Goal: Task Accomplishment & Management: Manage account settings

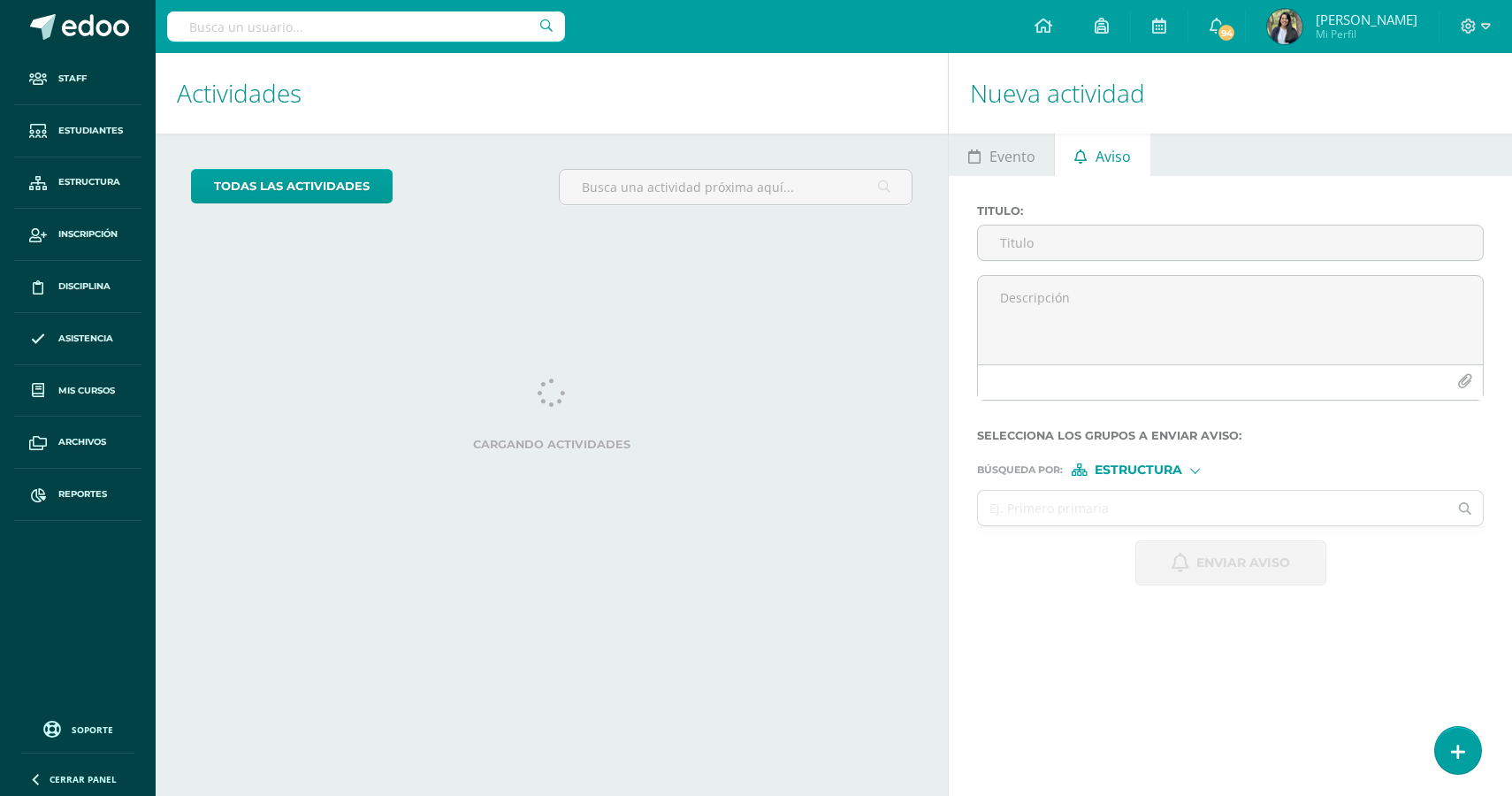
select select "English"
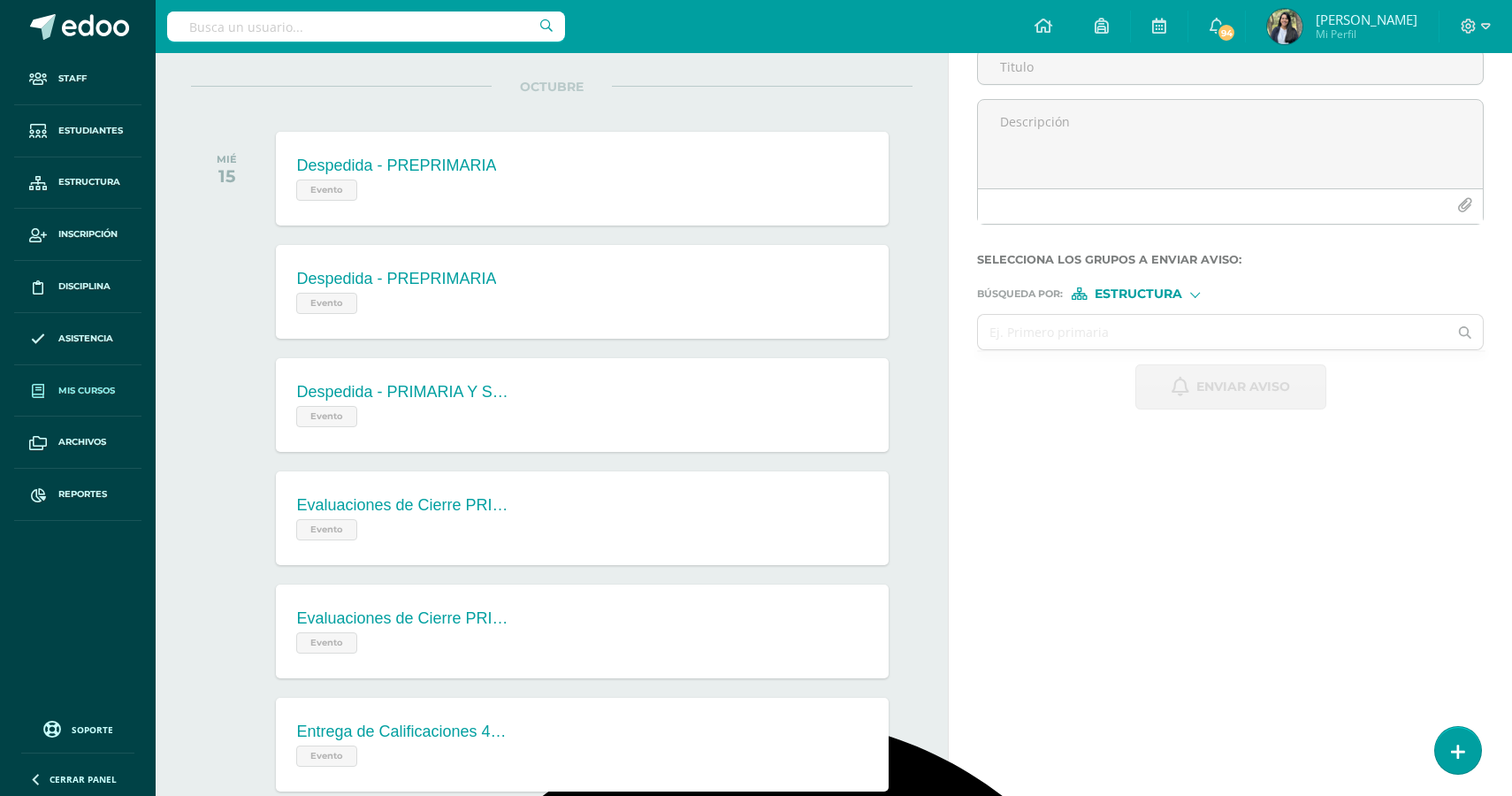
click at [75, 392] on span "Mis cursos" at bounding box center [87, 391] width 57 height 14
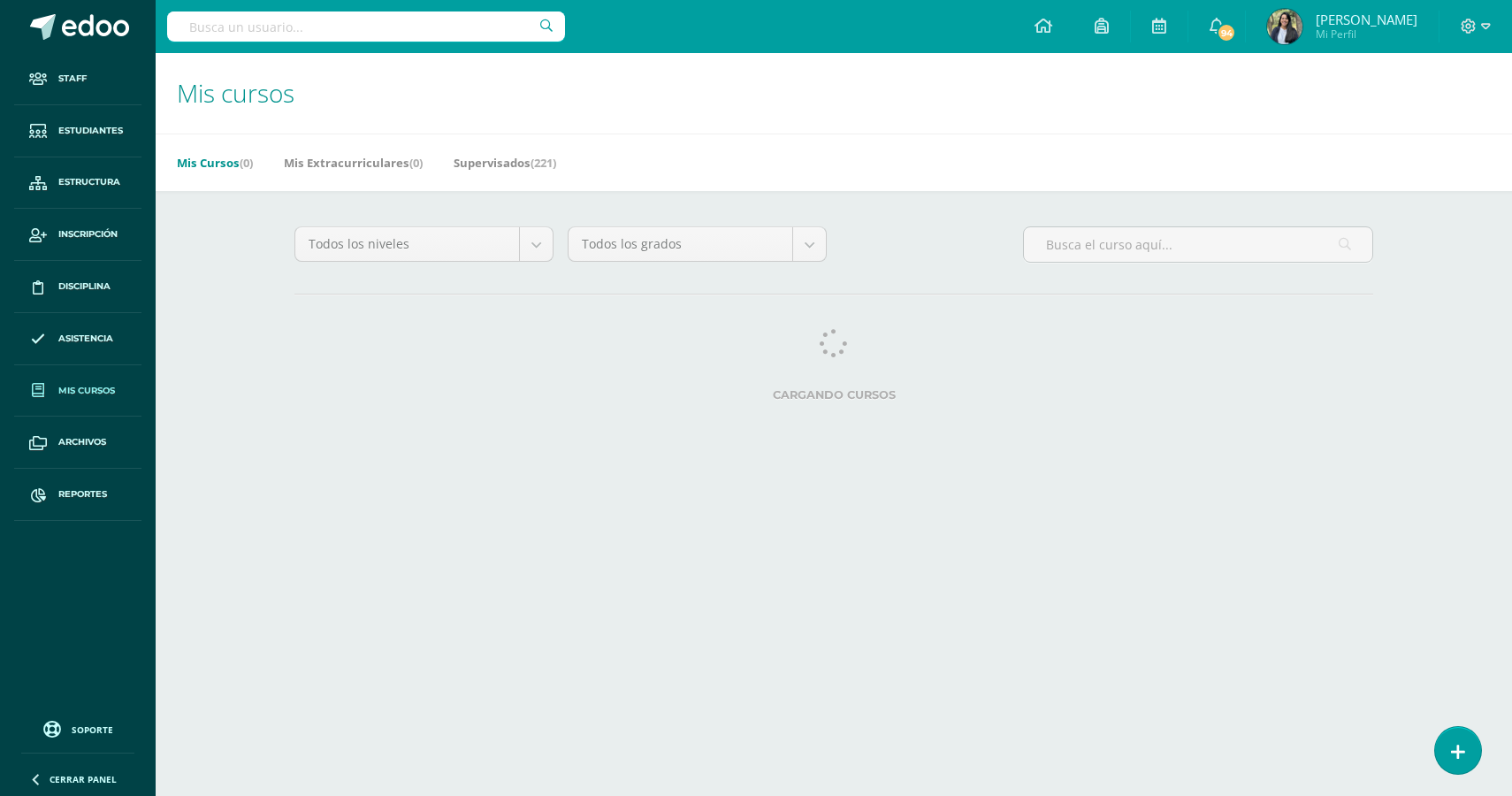
select select "English"
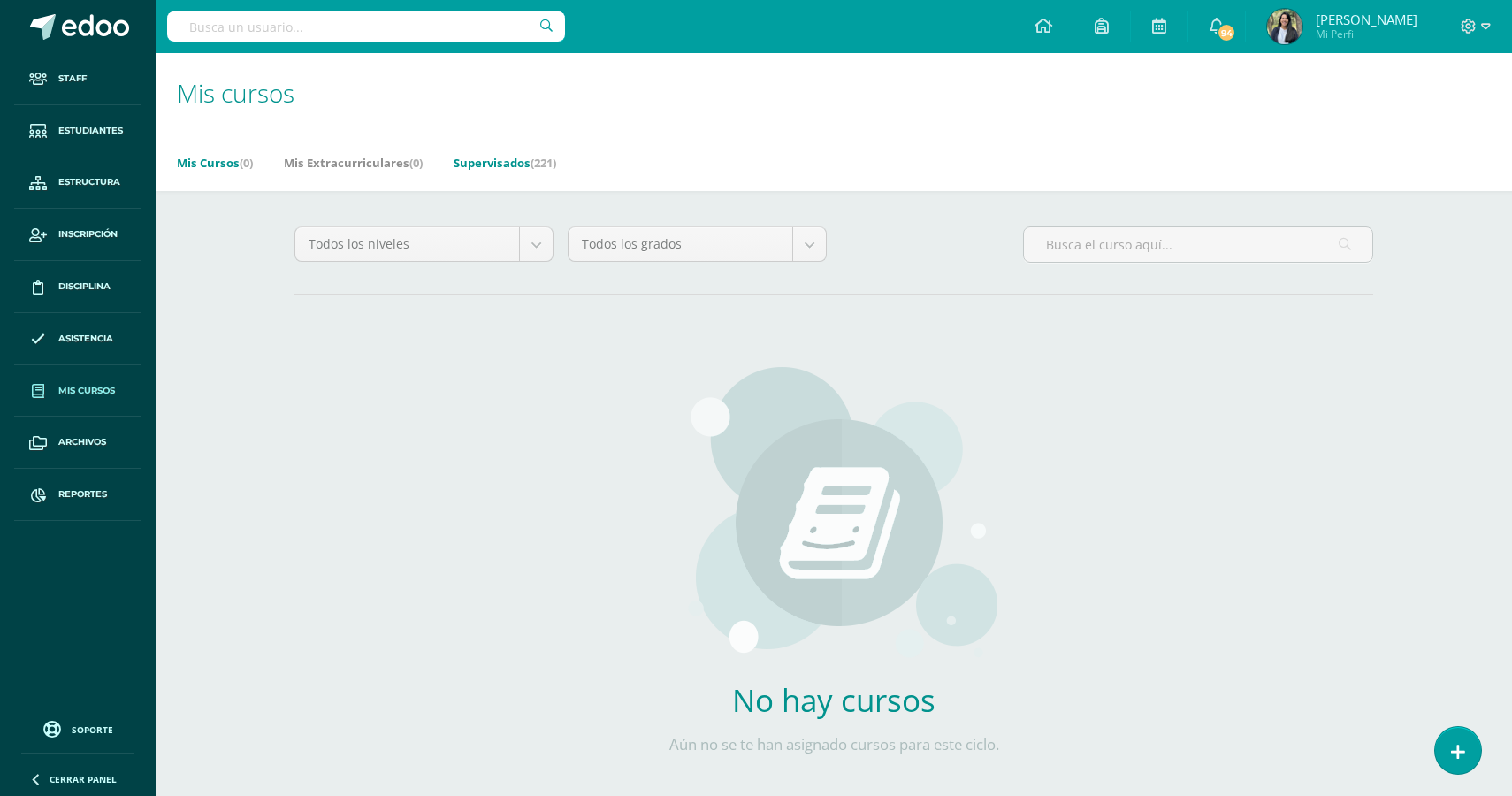
click at [504, 168] on link "Supervisados (221)" at bounding box center [504, 162] width 103 height 28
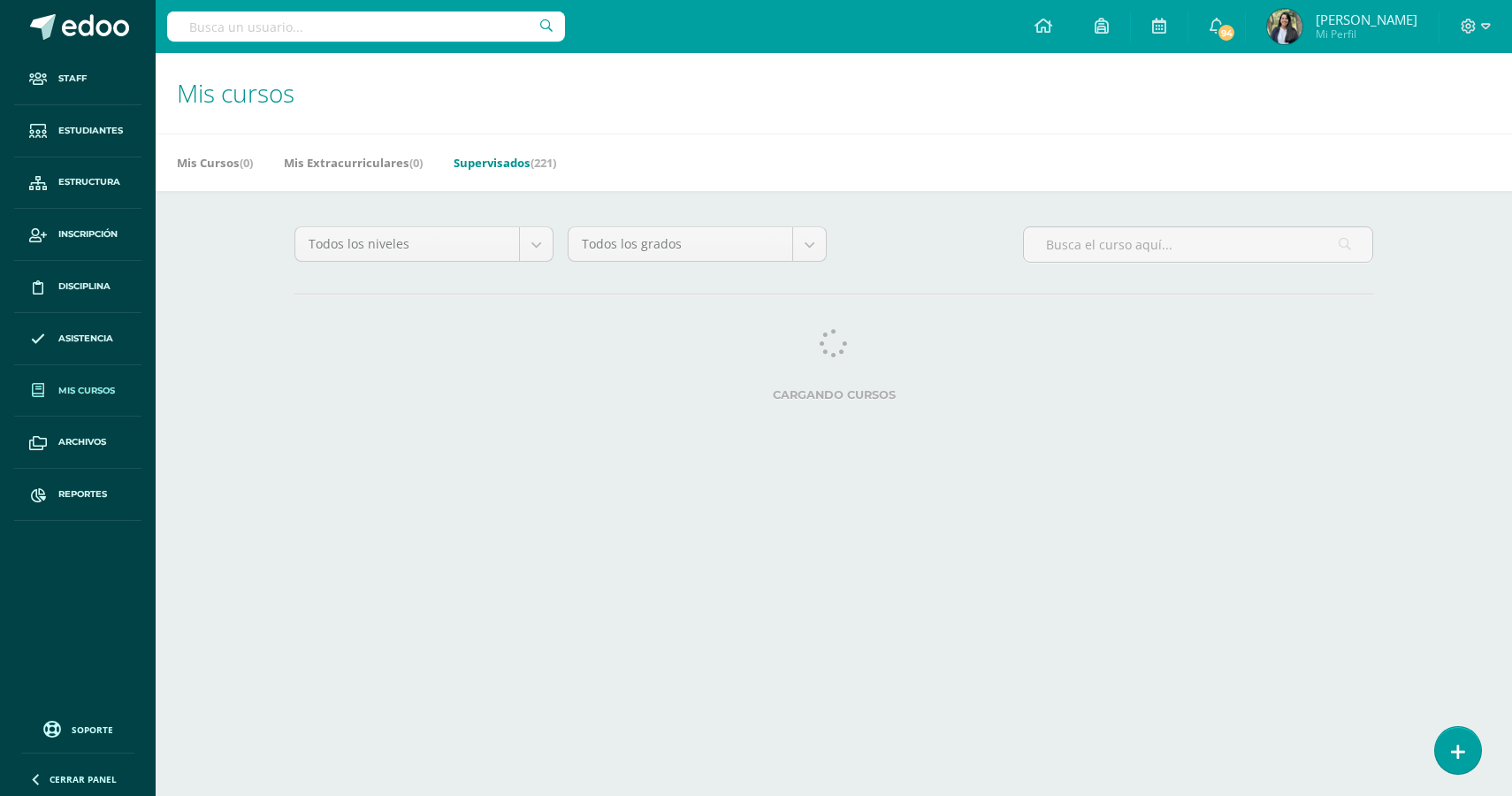
select select "English"
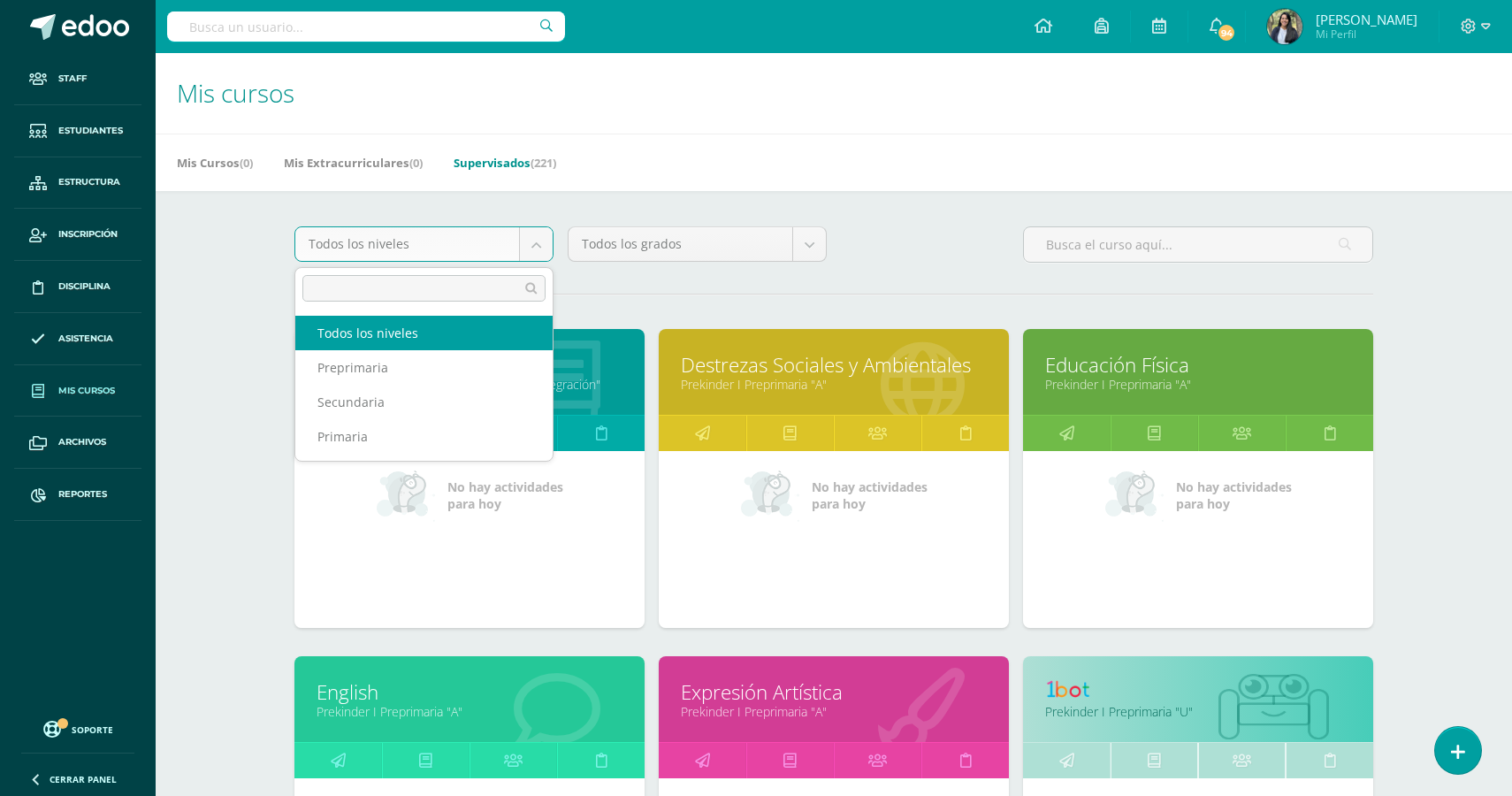
click at [516, 239] on body "Staff Estudiantes Estructura Inscripción Disciplina Asistencia Mis cursos Archi…" at bounding box center [756, 710] width 1512 height 1422
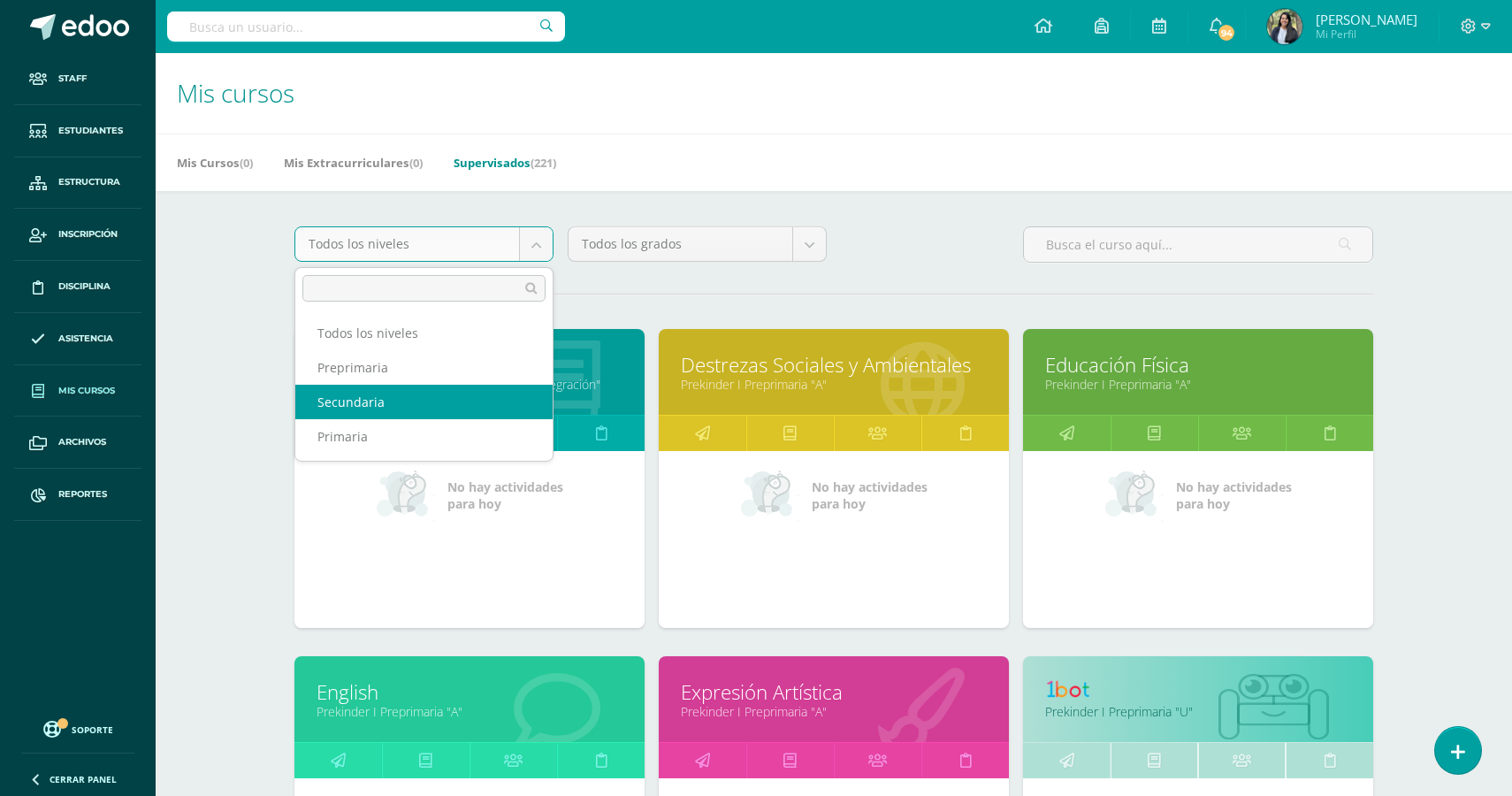
select select "5"
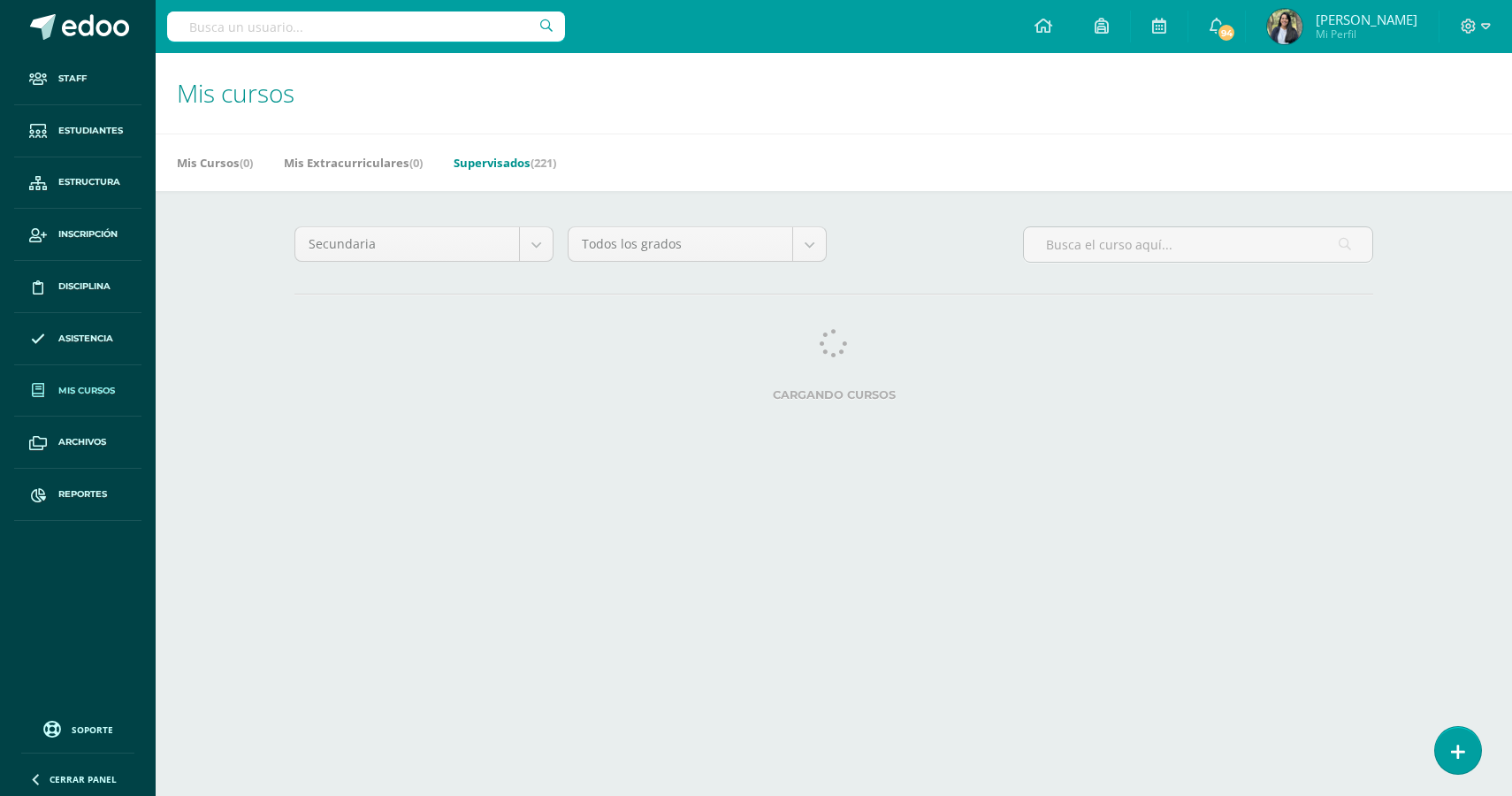
select select "English"
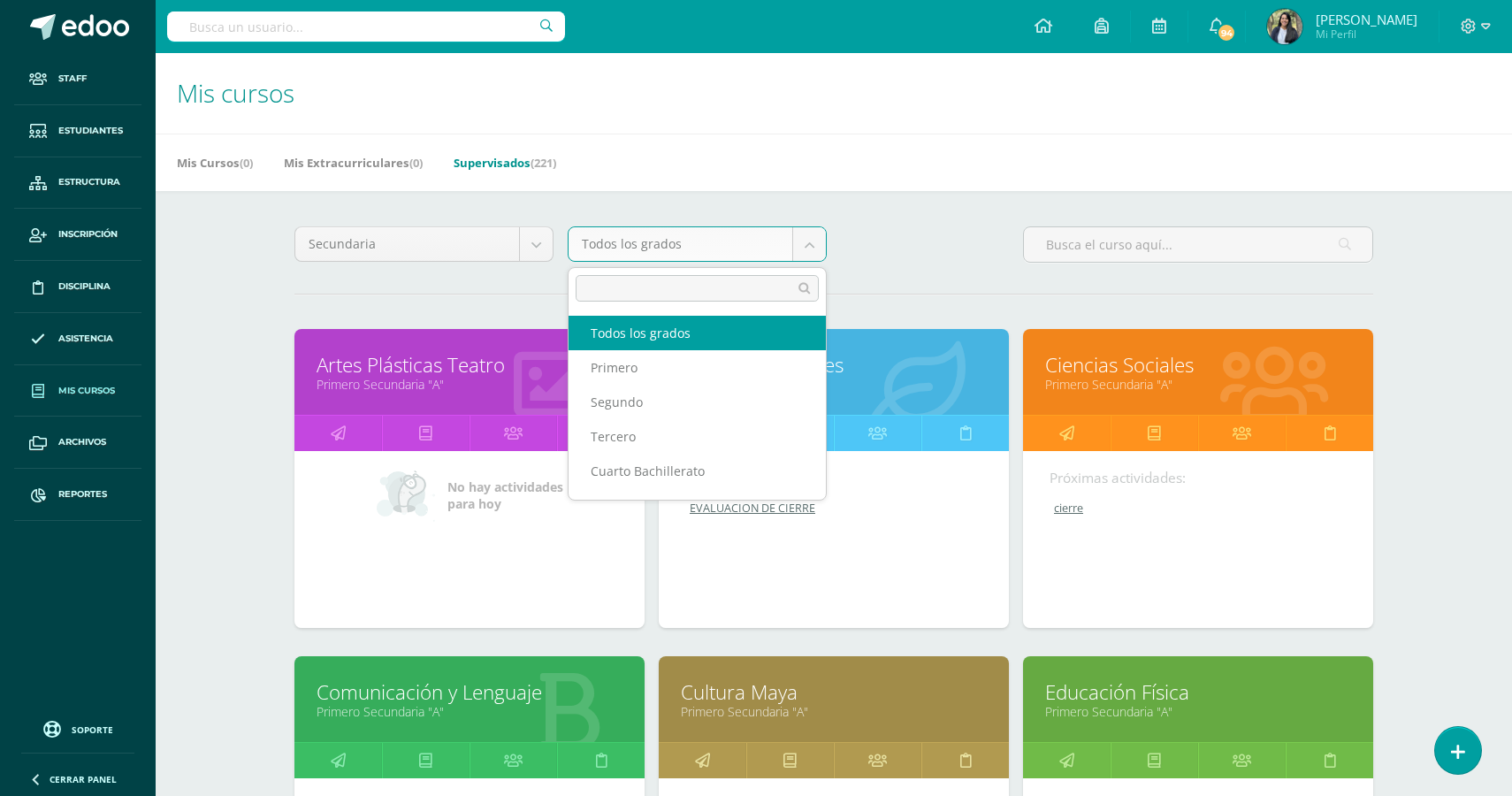
click at [814, 244] on body "Staff Estudiantes Estructura Inscripción Disciplina Asistencia Mis cursos Archi…" at bounding box center [756, 710] width 1512 height 1422
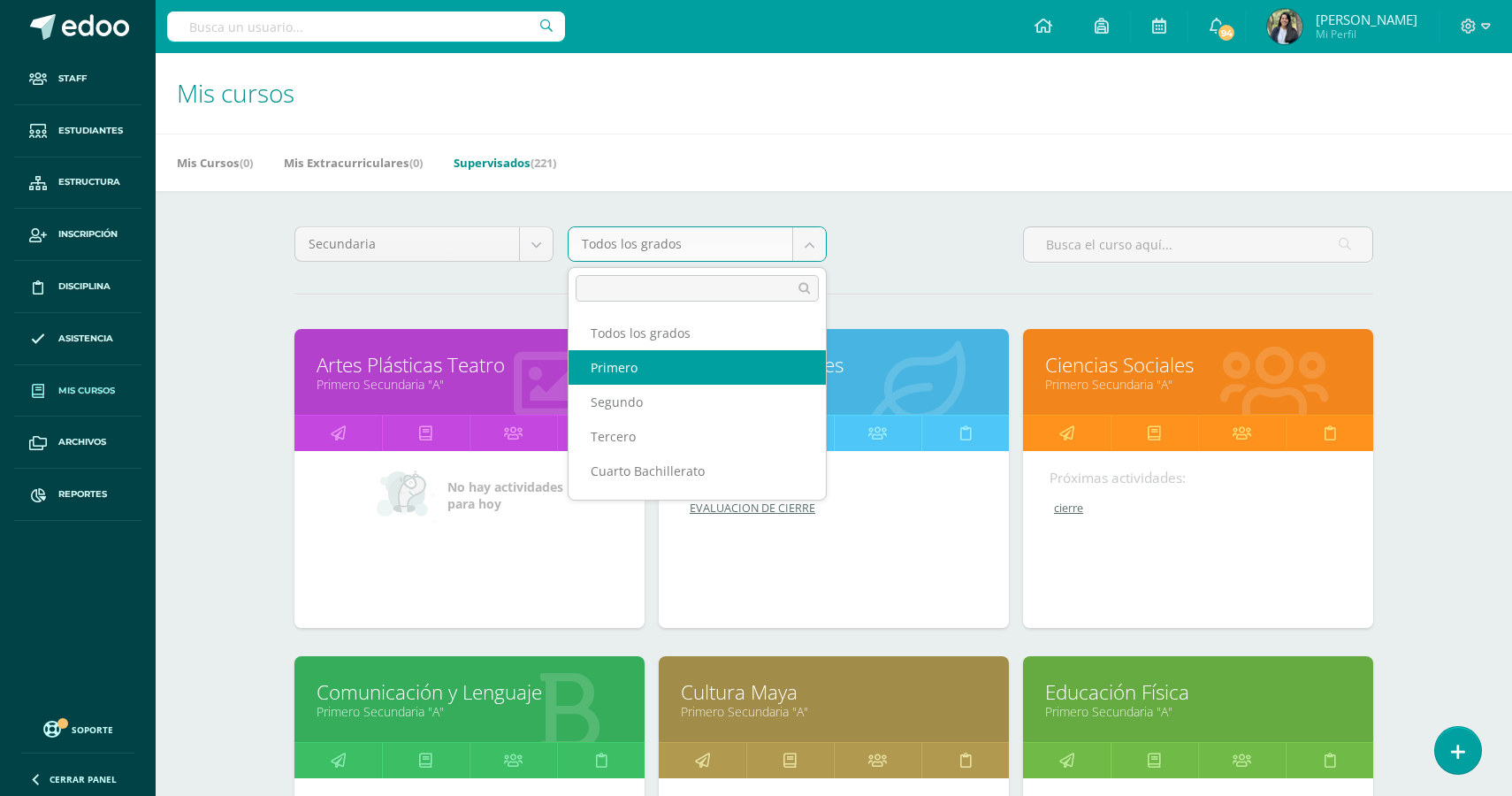
select select "13"
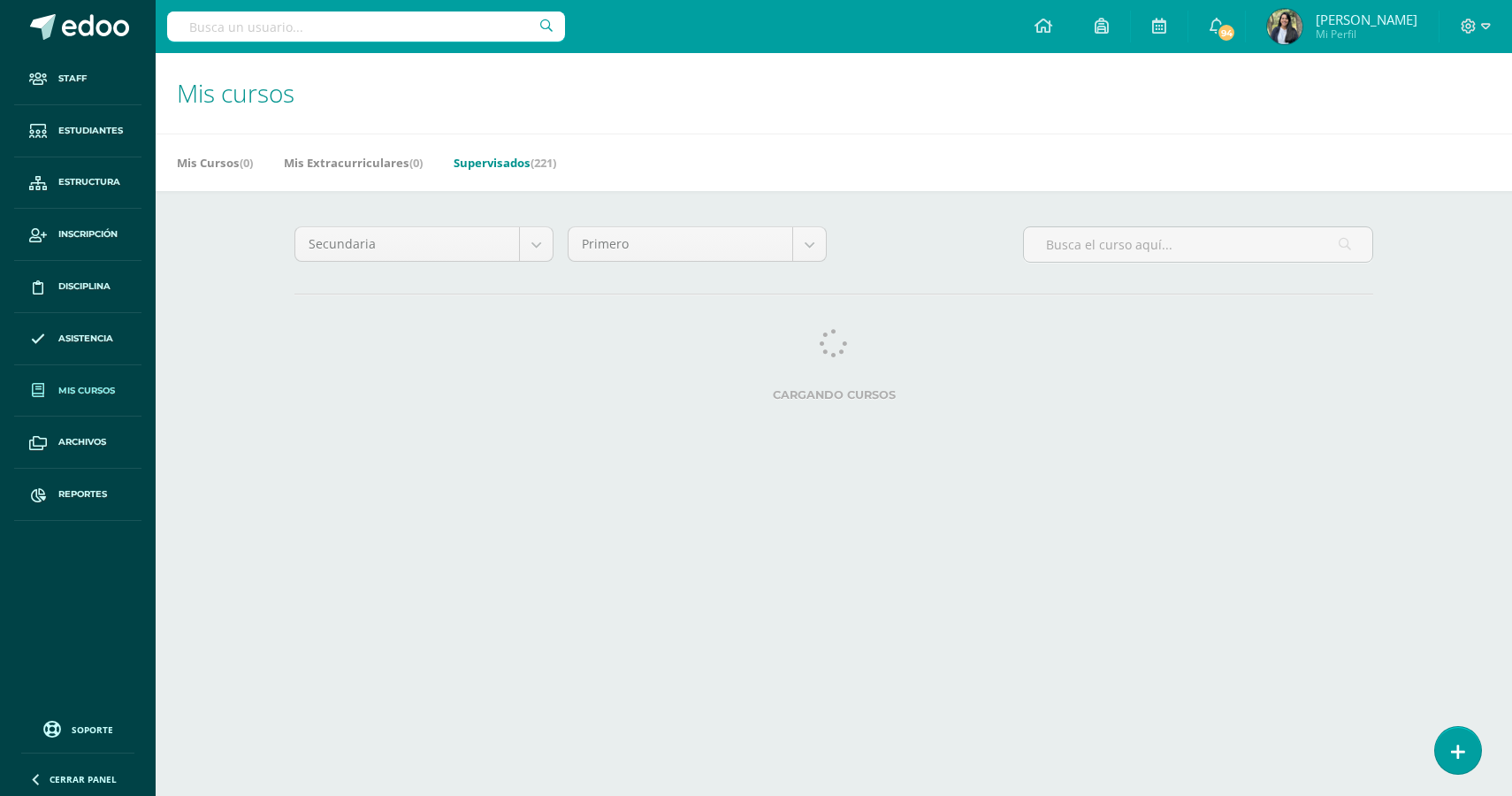
select select "English"
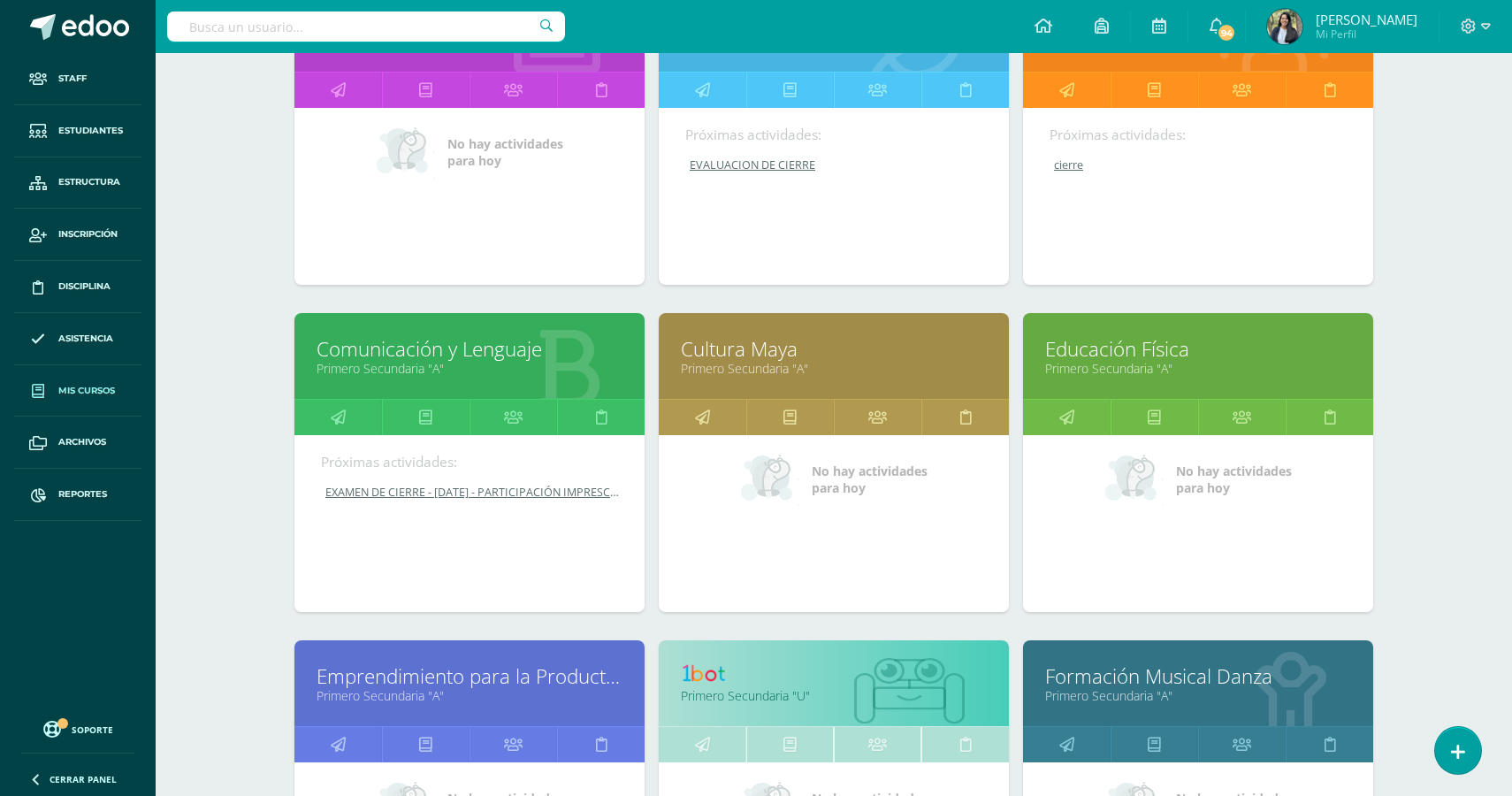
scroll to position [309, 0]
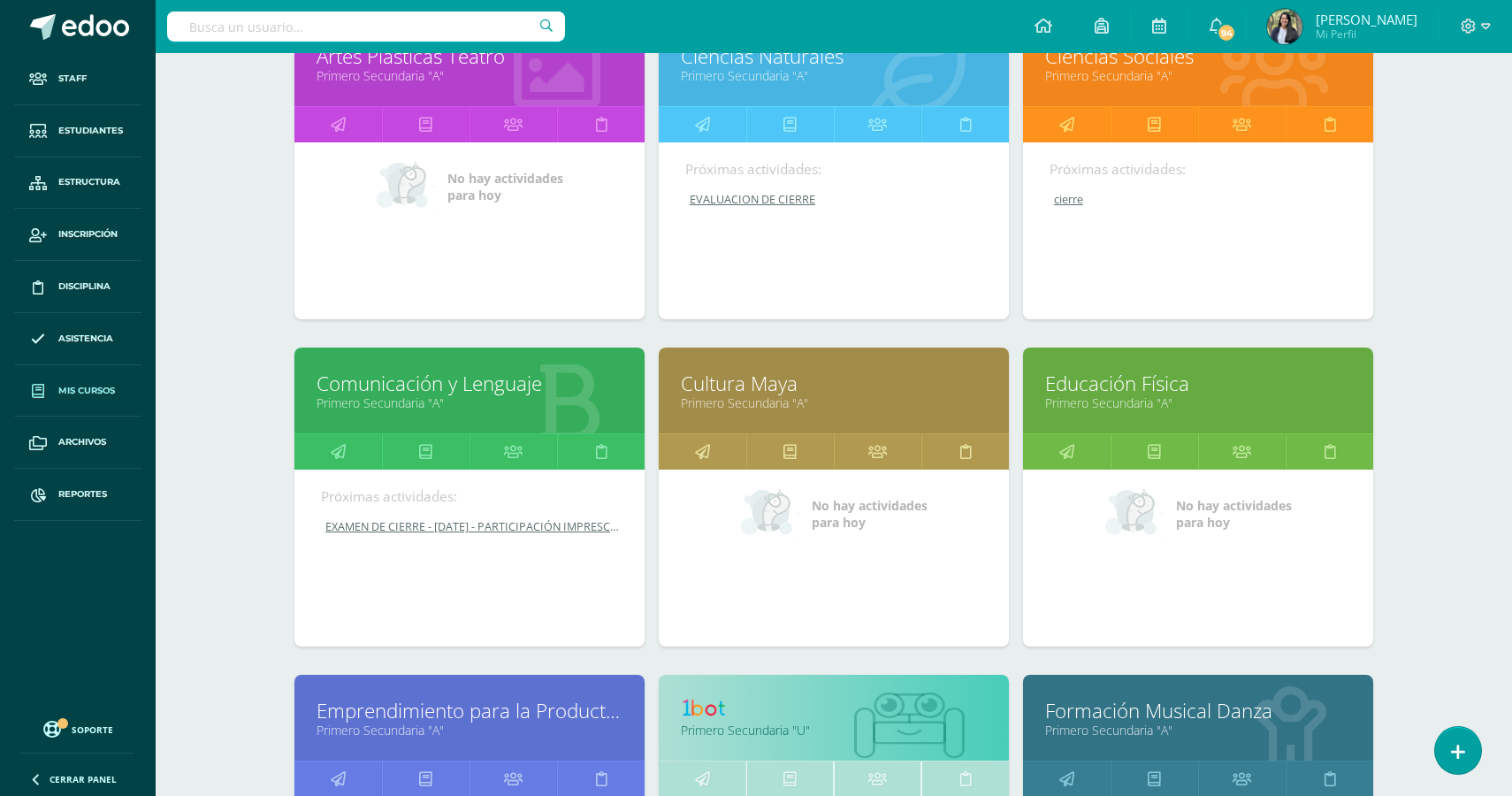
click at [770, 75] on link "Primero Secundaria "A"" at bounding box center [833, 75] width 306 height 17
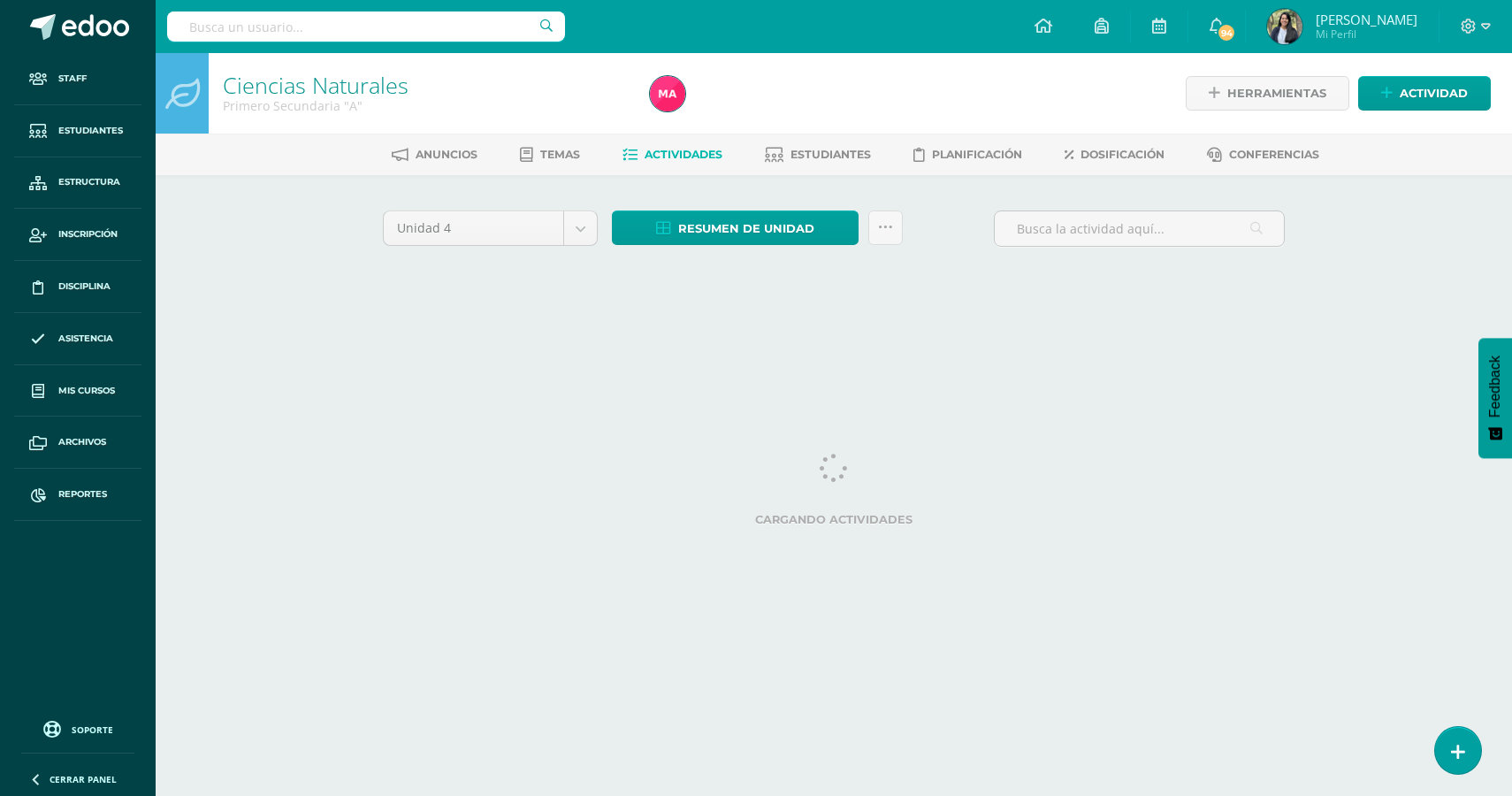
select select "English"
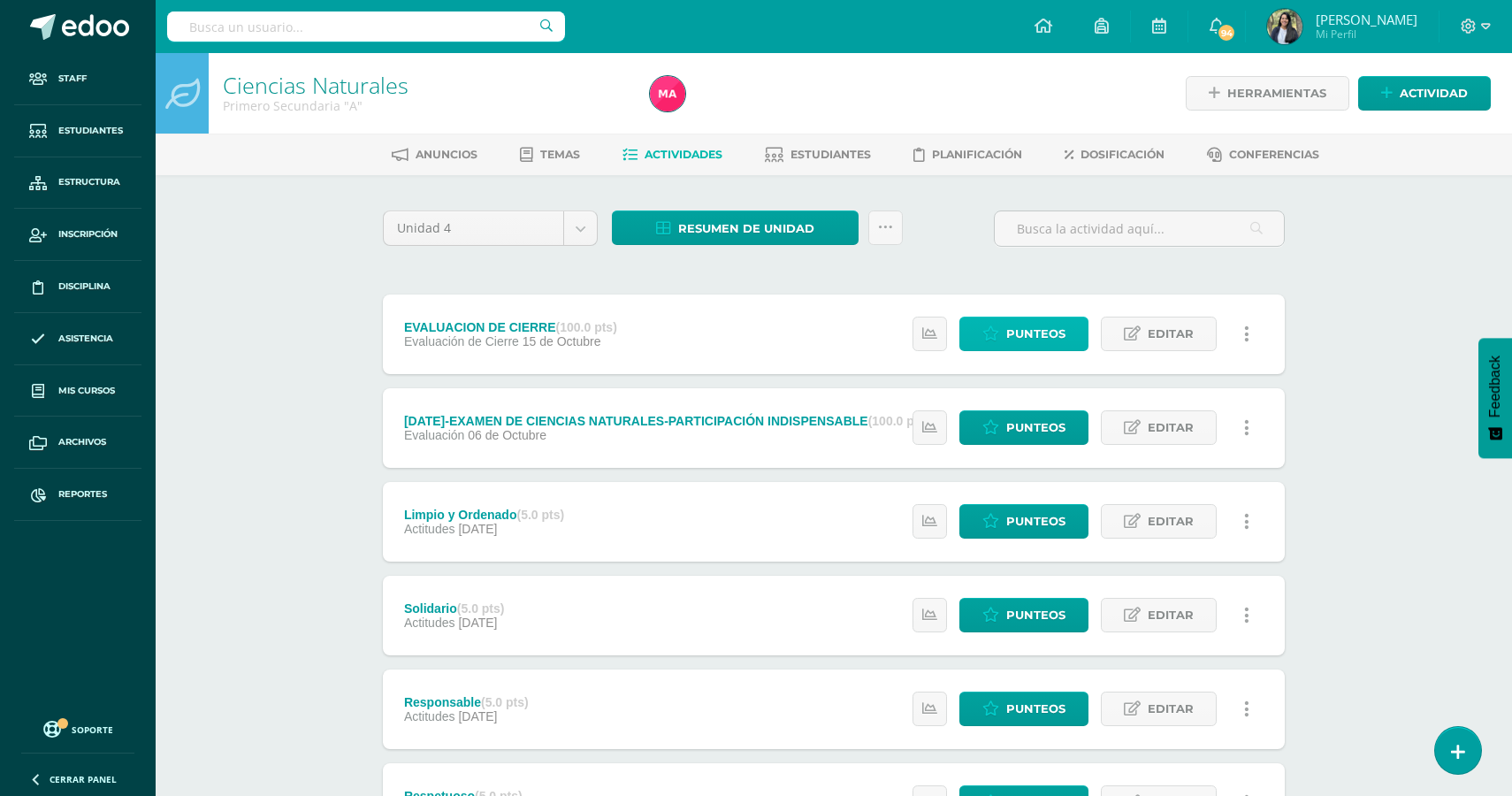
click at [1048, 343] on span "Punteos" at bounding box center [1036, 334] width 59 height 33
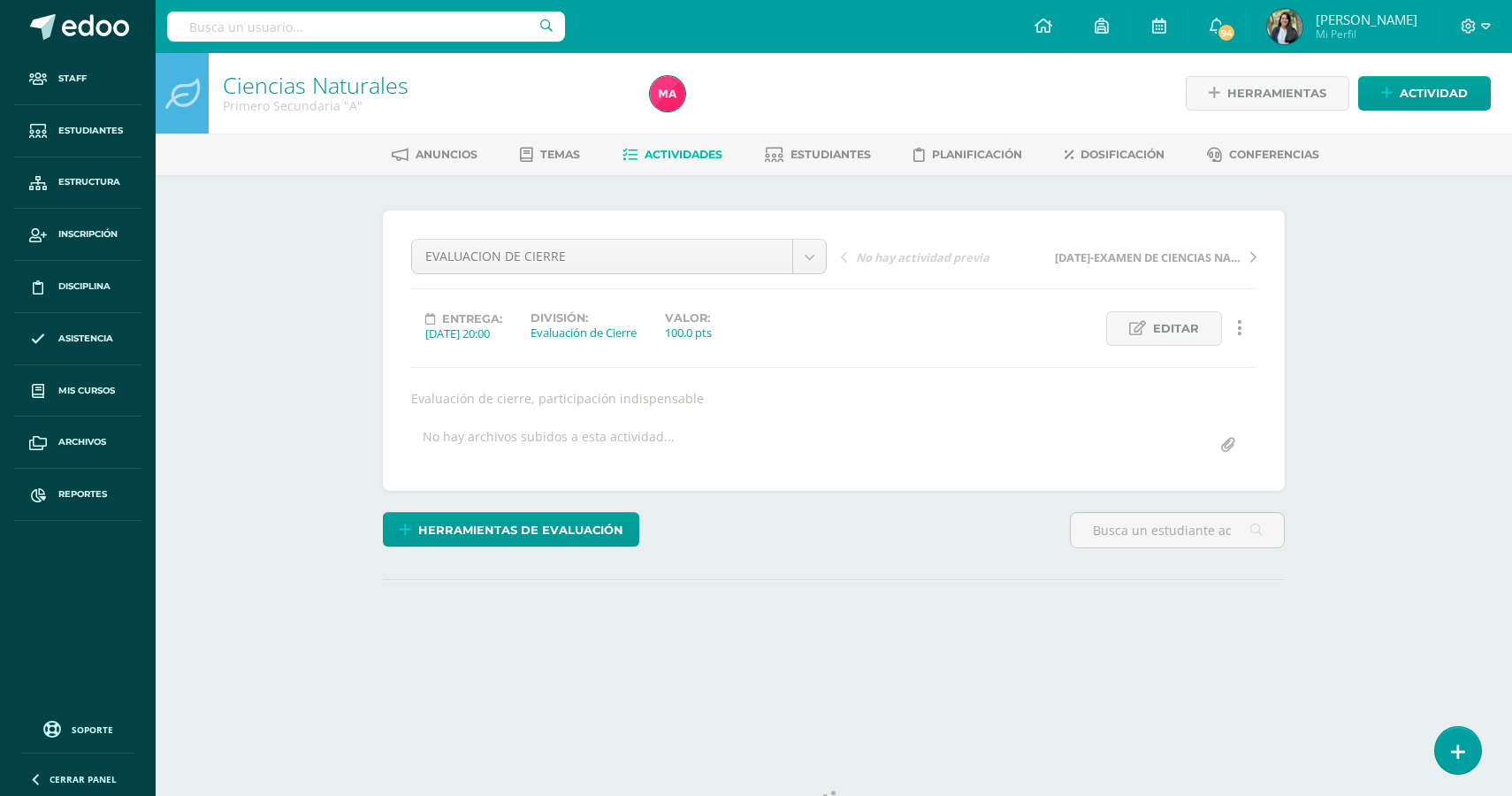
select select "English"
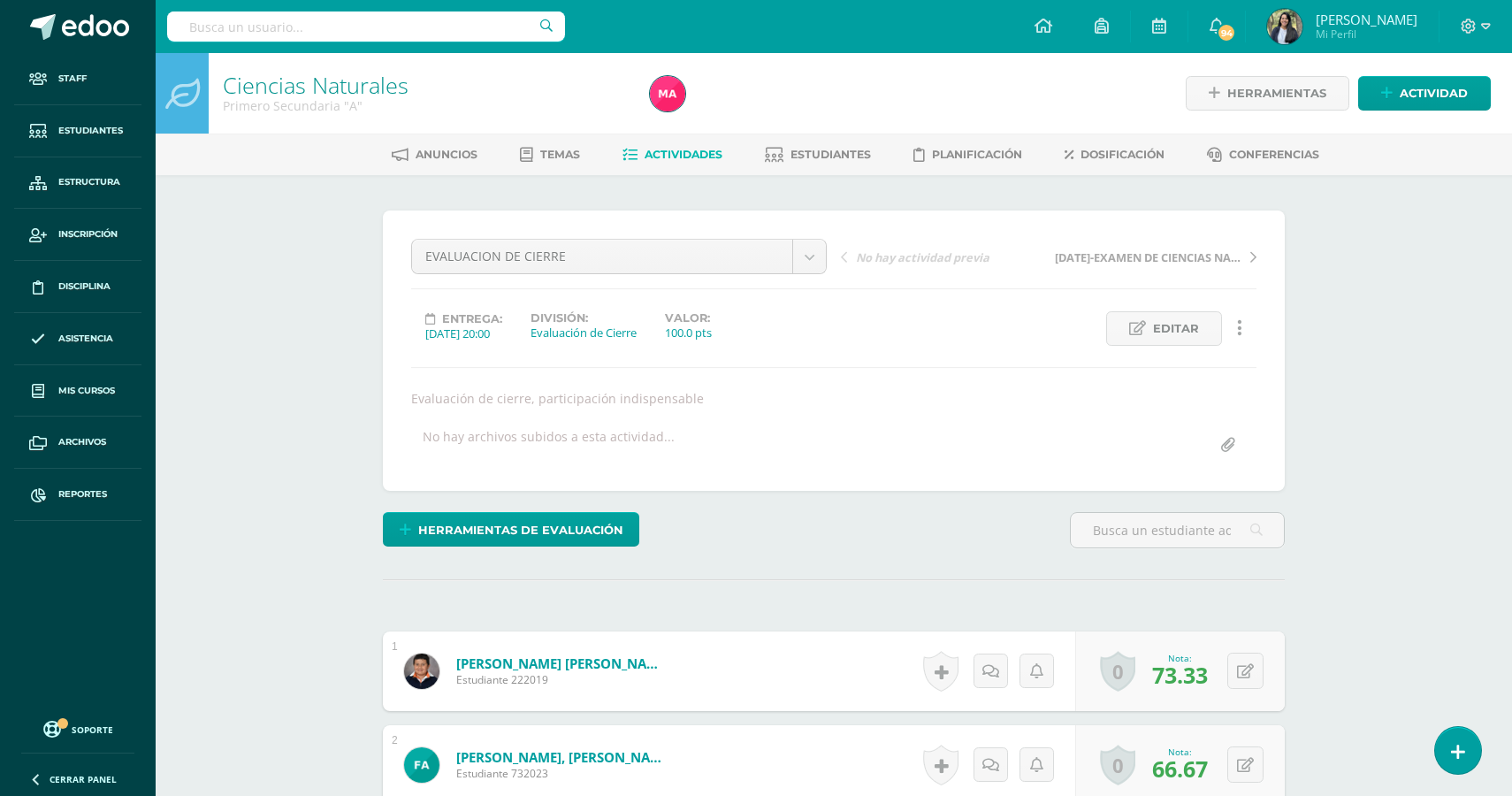
click at [645, 150] on span "Actividades" at bounding box center [684, 153] width 78 height 13
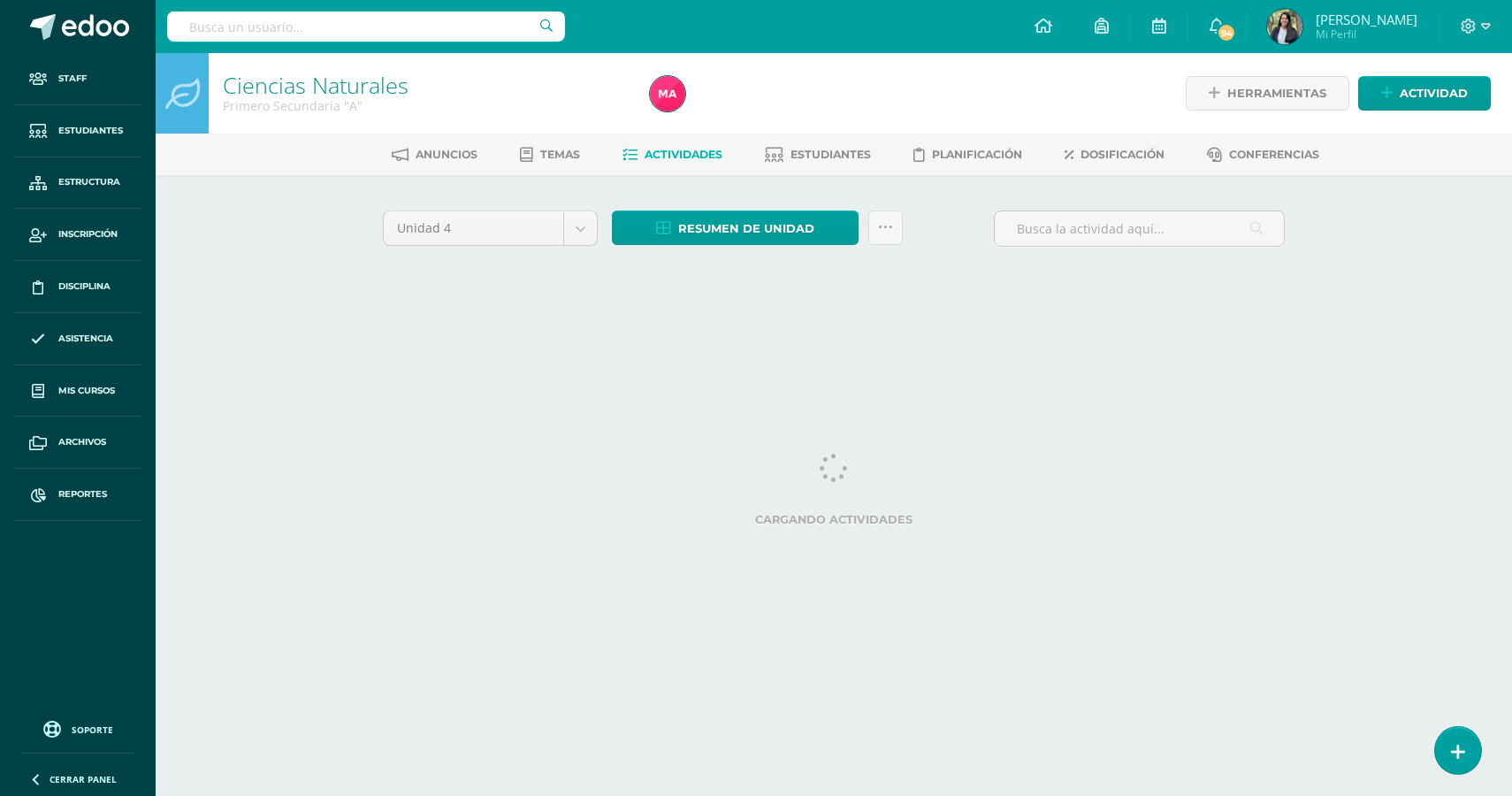
select select "English"
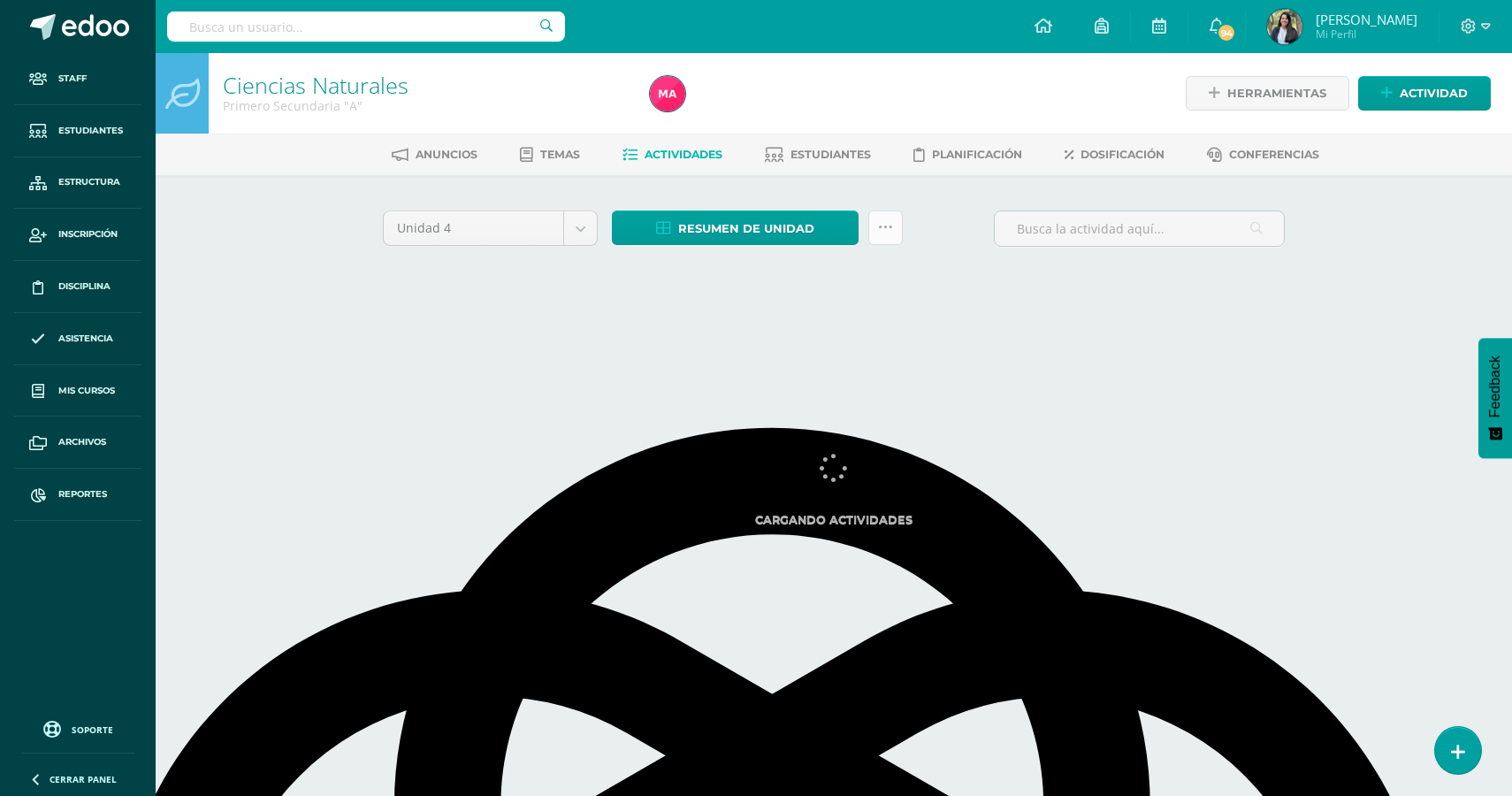
click at [895, 218] on link at bounding box center [885, 227] width 35 height 35
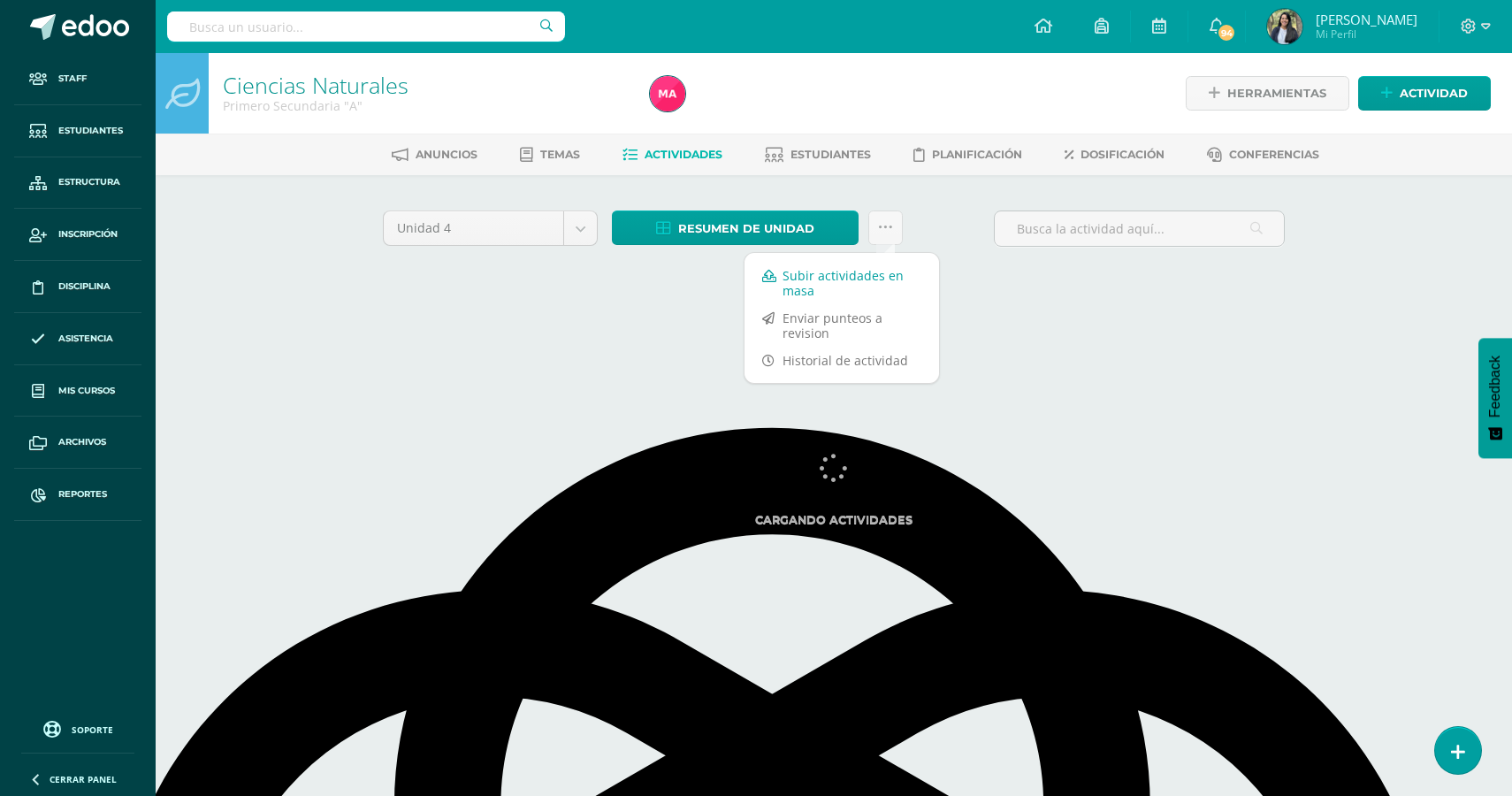
click at [870, 283] on link "Subir actividades en masa" at bounding box center [841, 283] width 194 height 43
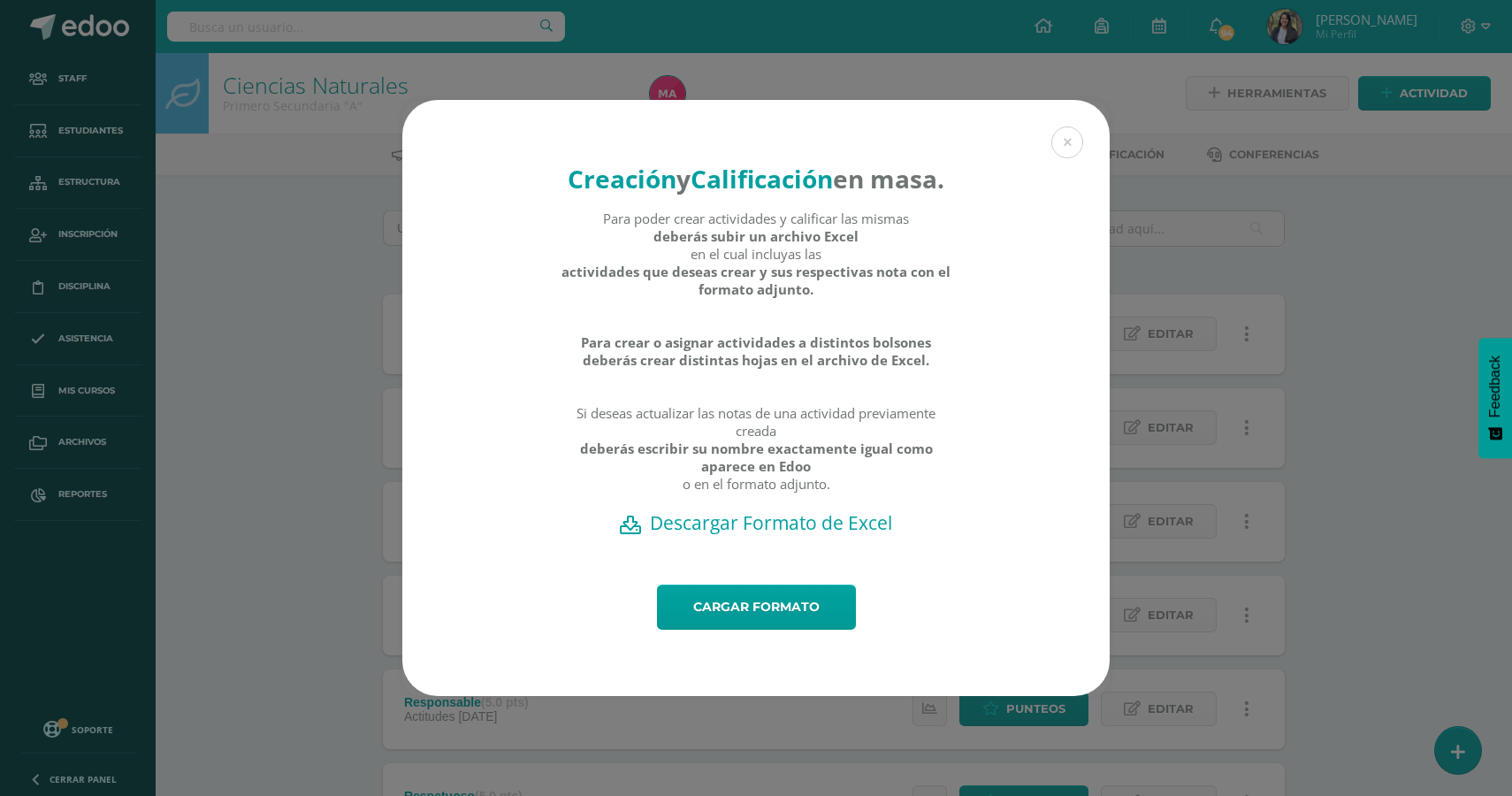
click at [727, 535] on h2 "Descargar Formato de Excel" at bounding box center [756, 522] width 646 height 25
click at [712, 630] on link "Cargar formato" at bounding box center [756, 607] width 199 height 45
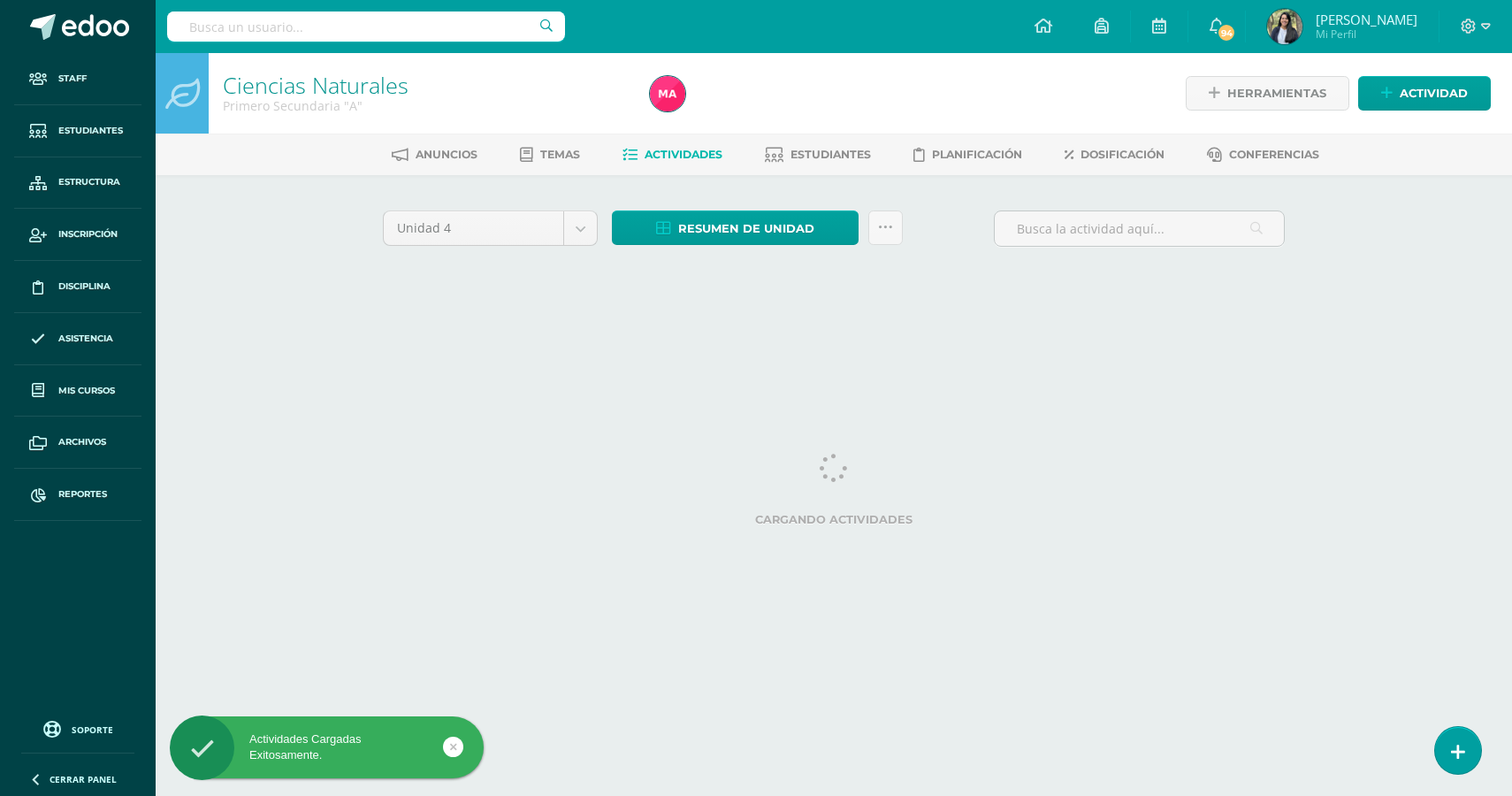
select select "English"
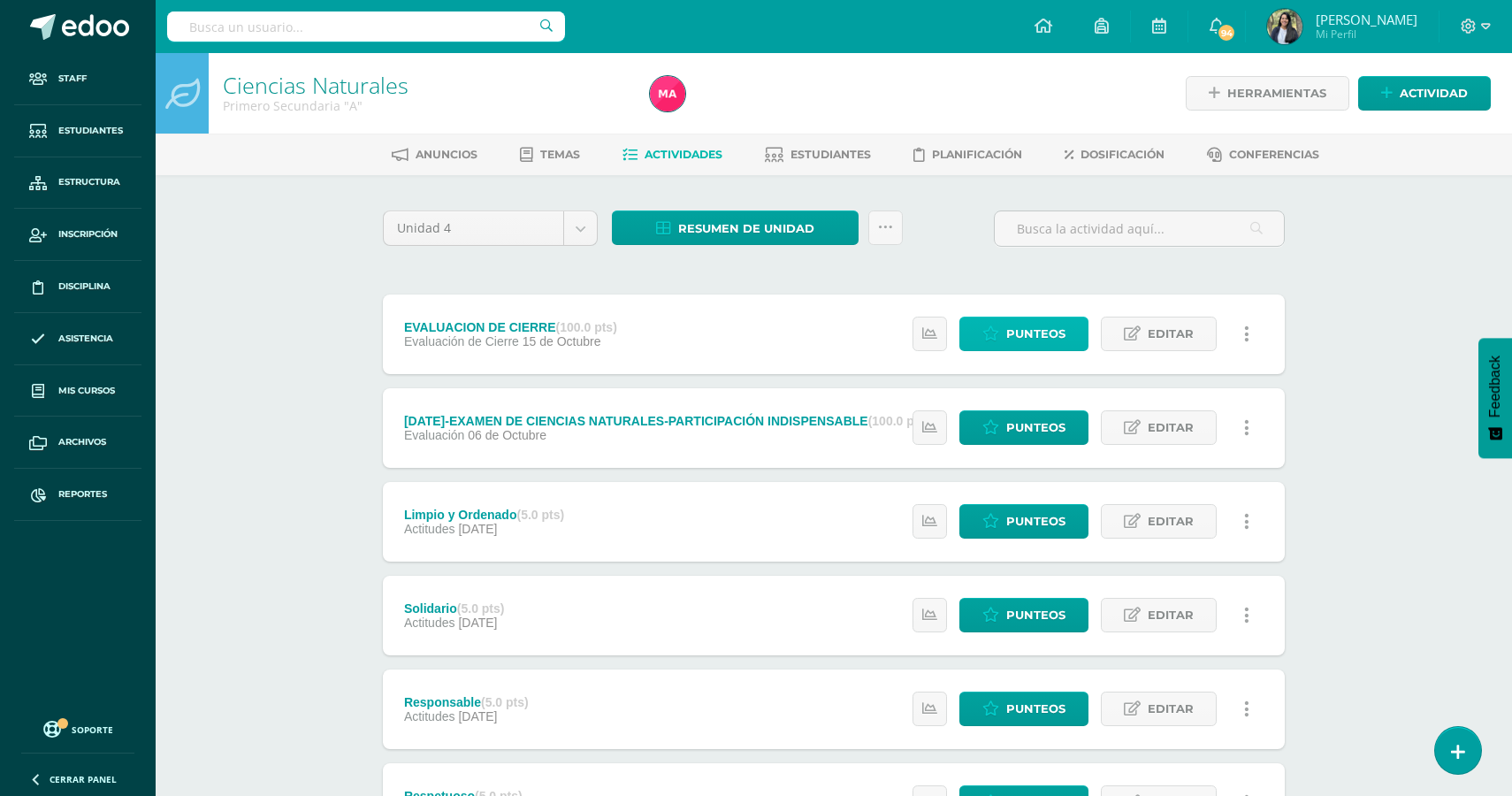
click at [1039, 345] on span "Punteos" at bounding box center [1036, 334] width 59 height 33
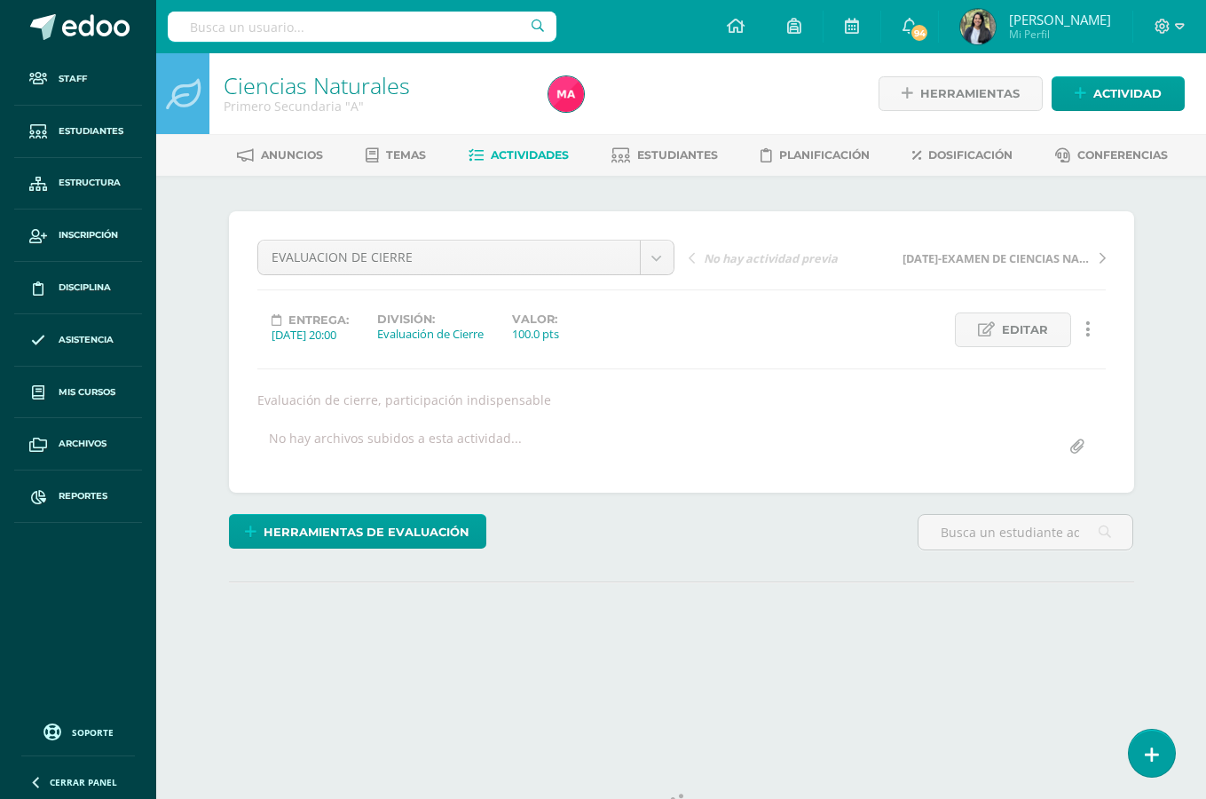
select select "English"
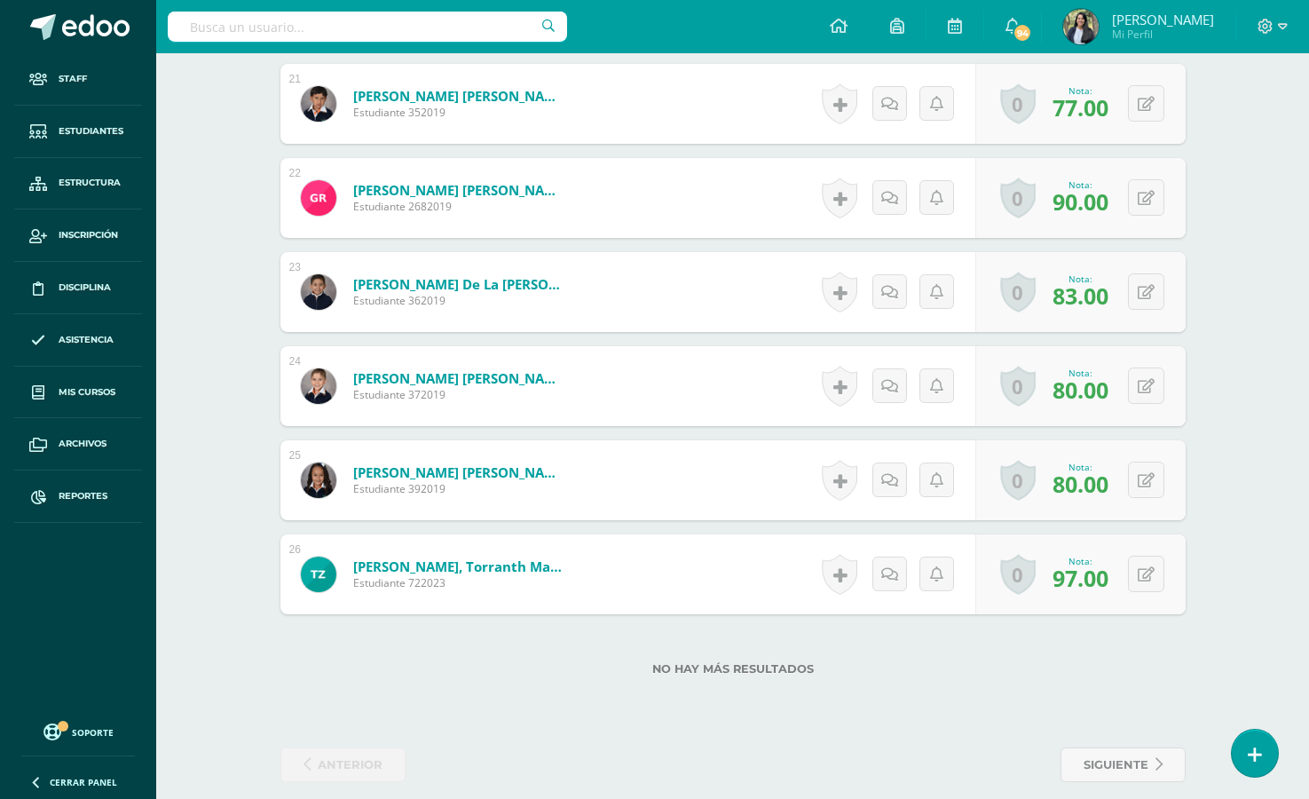
scroll to position [2489, 0]
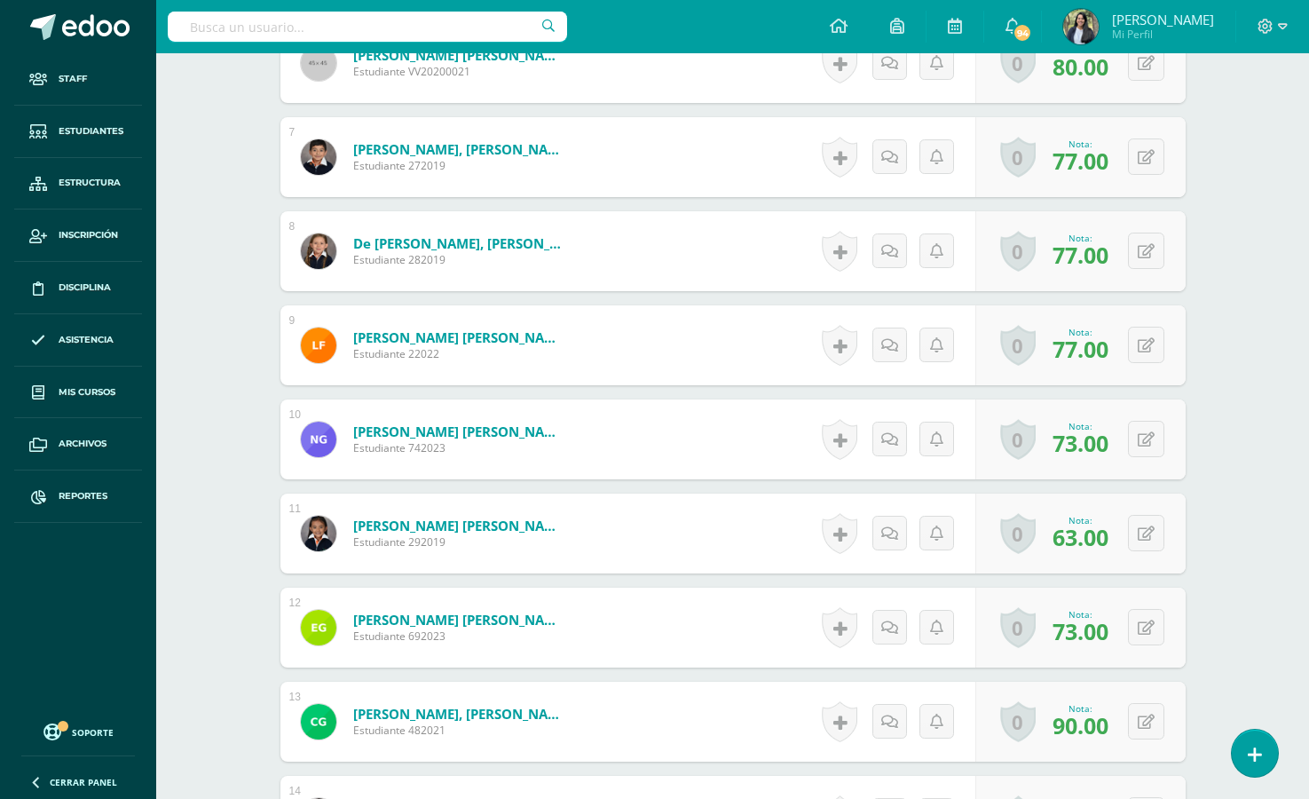
scroll to position [0, 0]
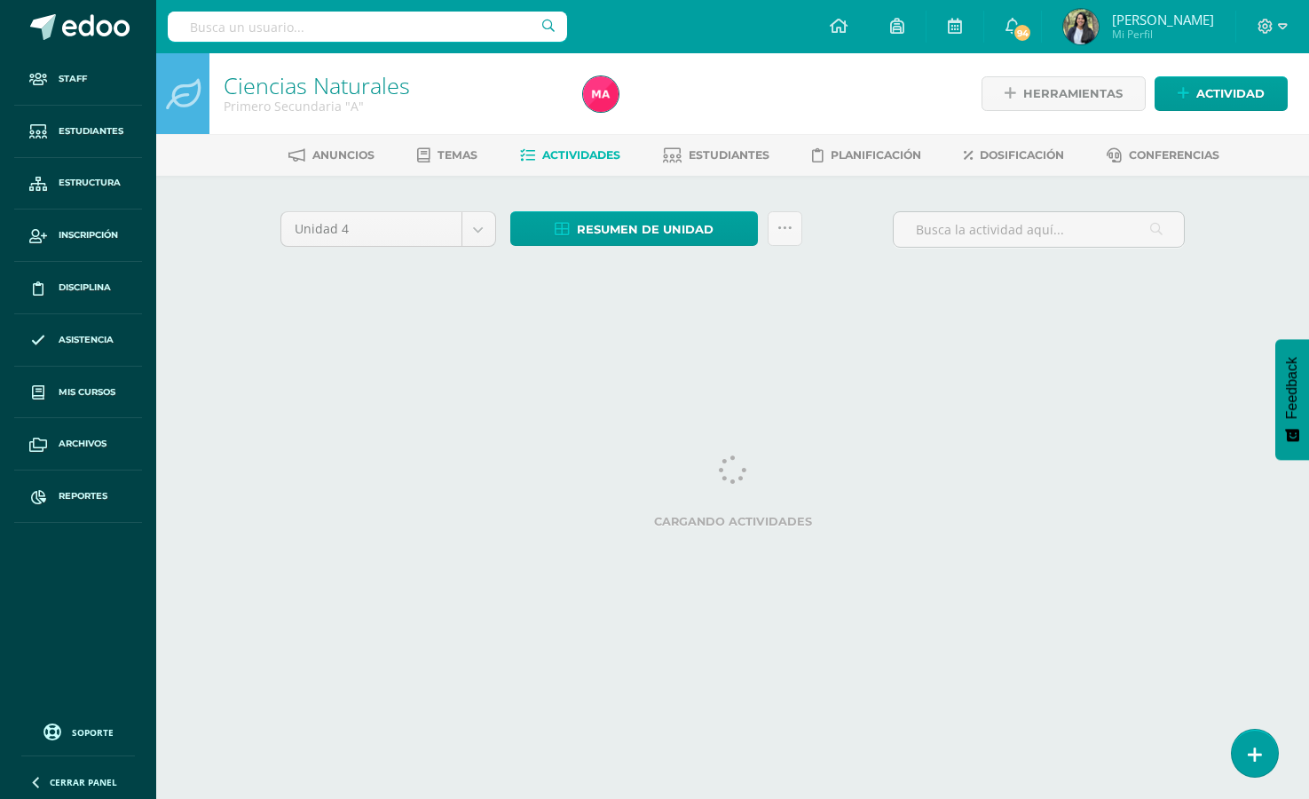
select select "English"
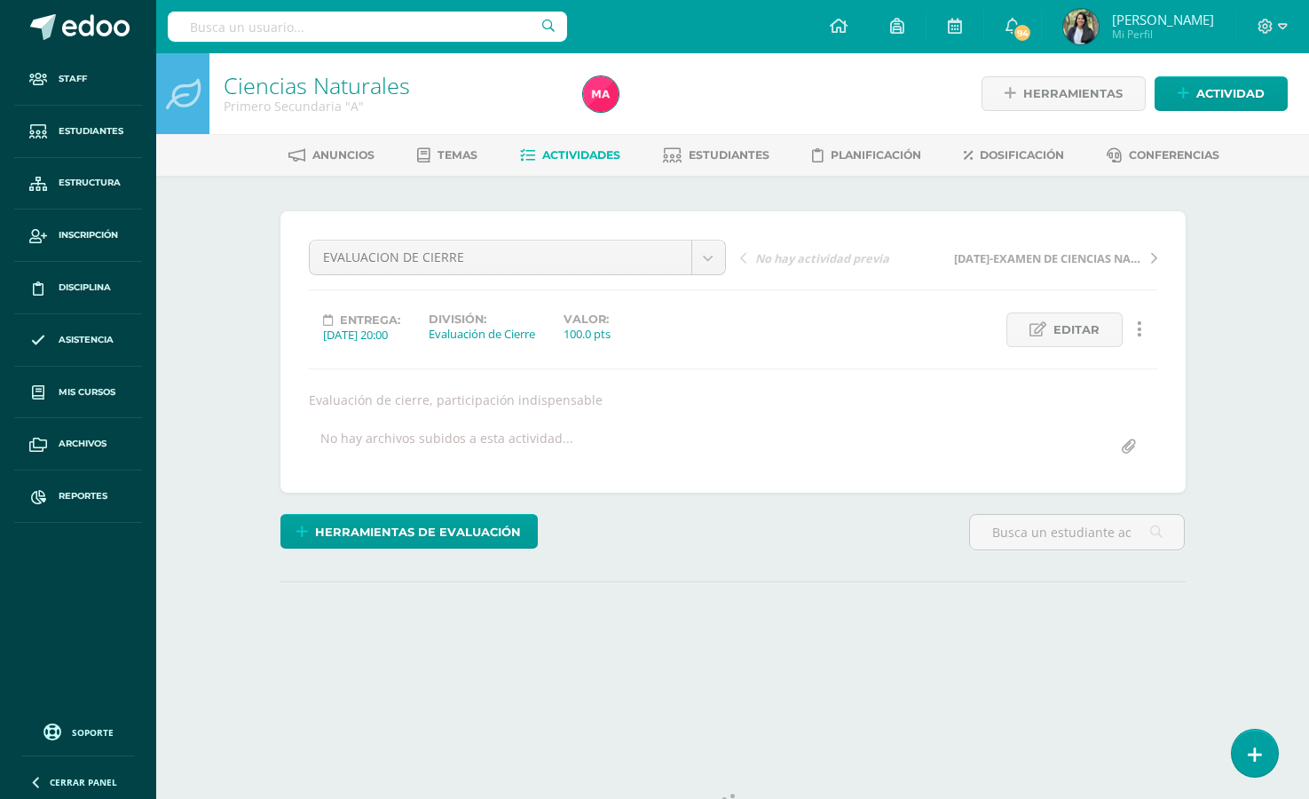
select select "English"
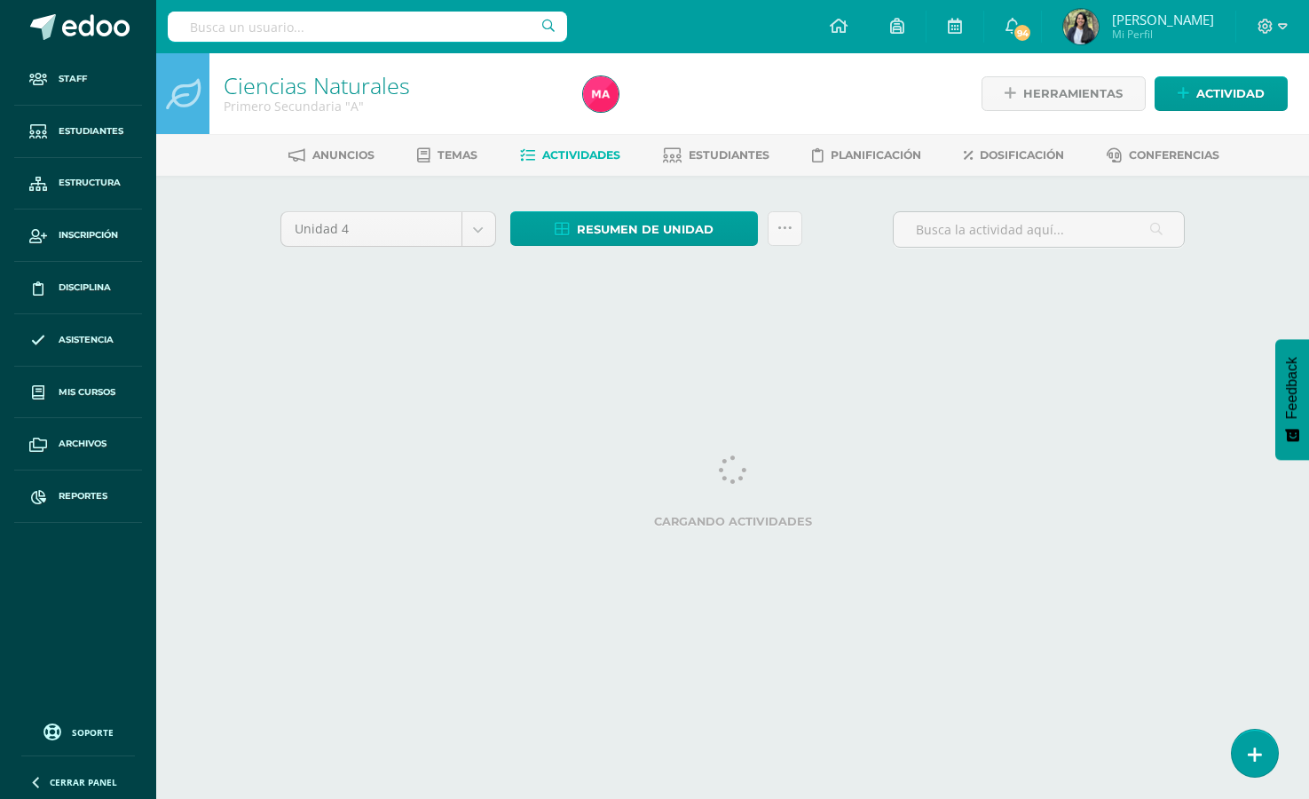
select select "English"
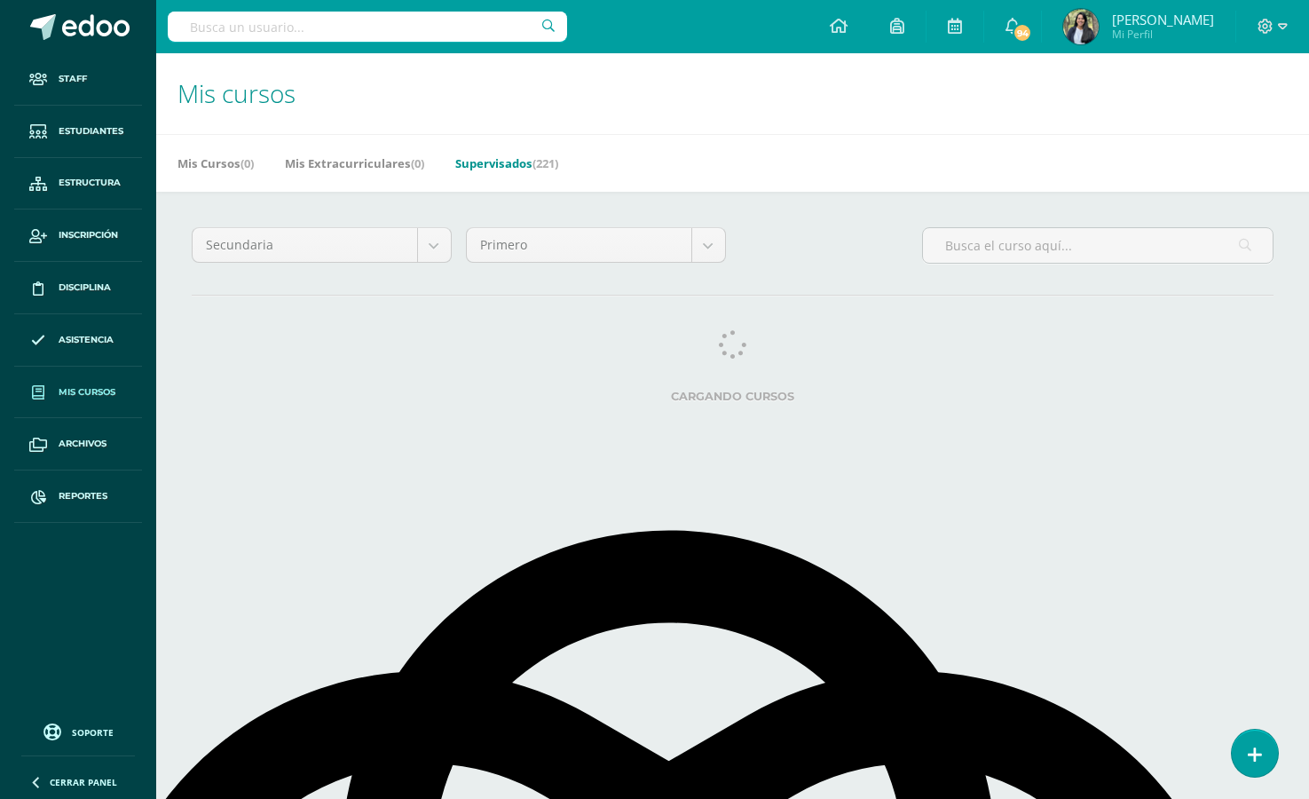
select select "English"
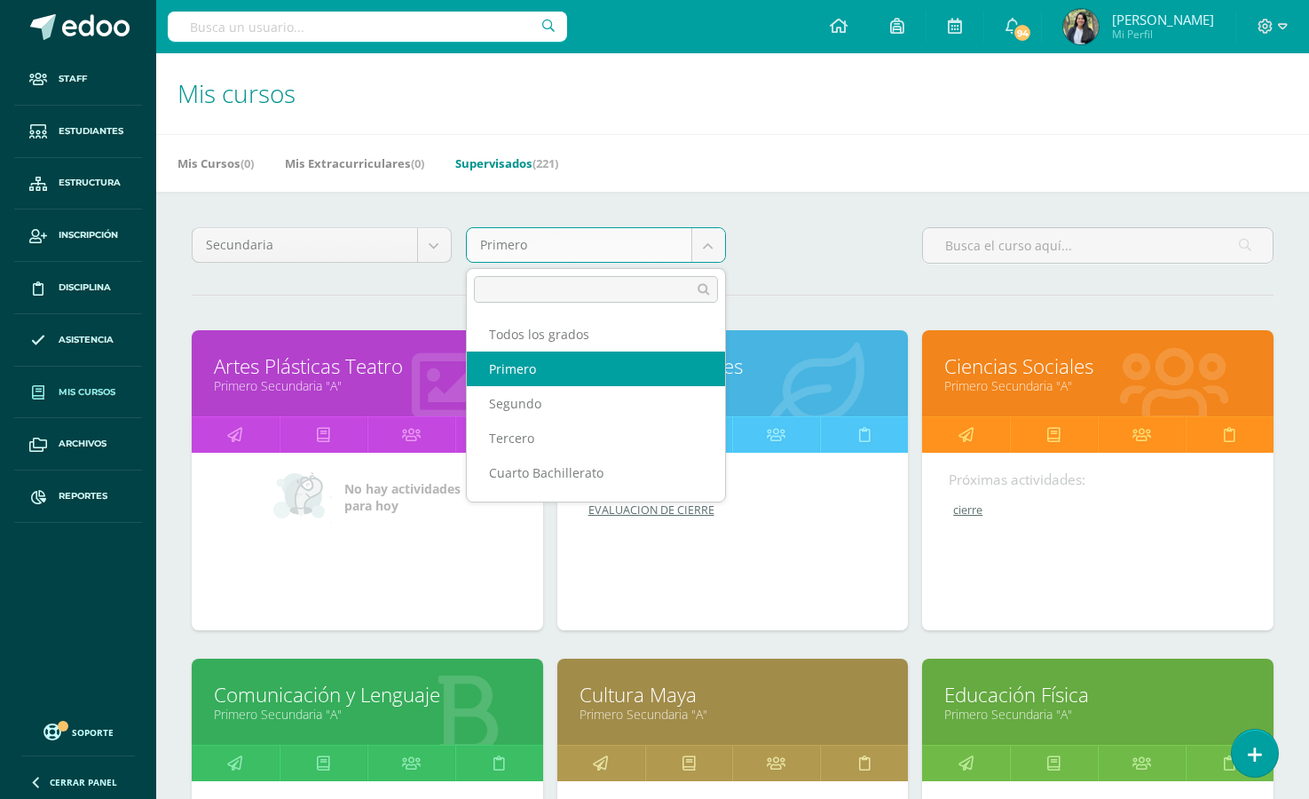
click at [585, 238] on body "Staff Estudiantes Estructura Inscripción Disciplina Asistencia Mis cursos Archi…" at bounding box center [654, 713] width 1309 height 1427
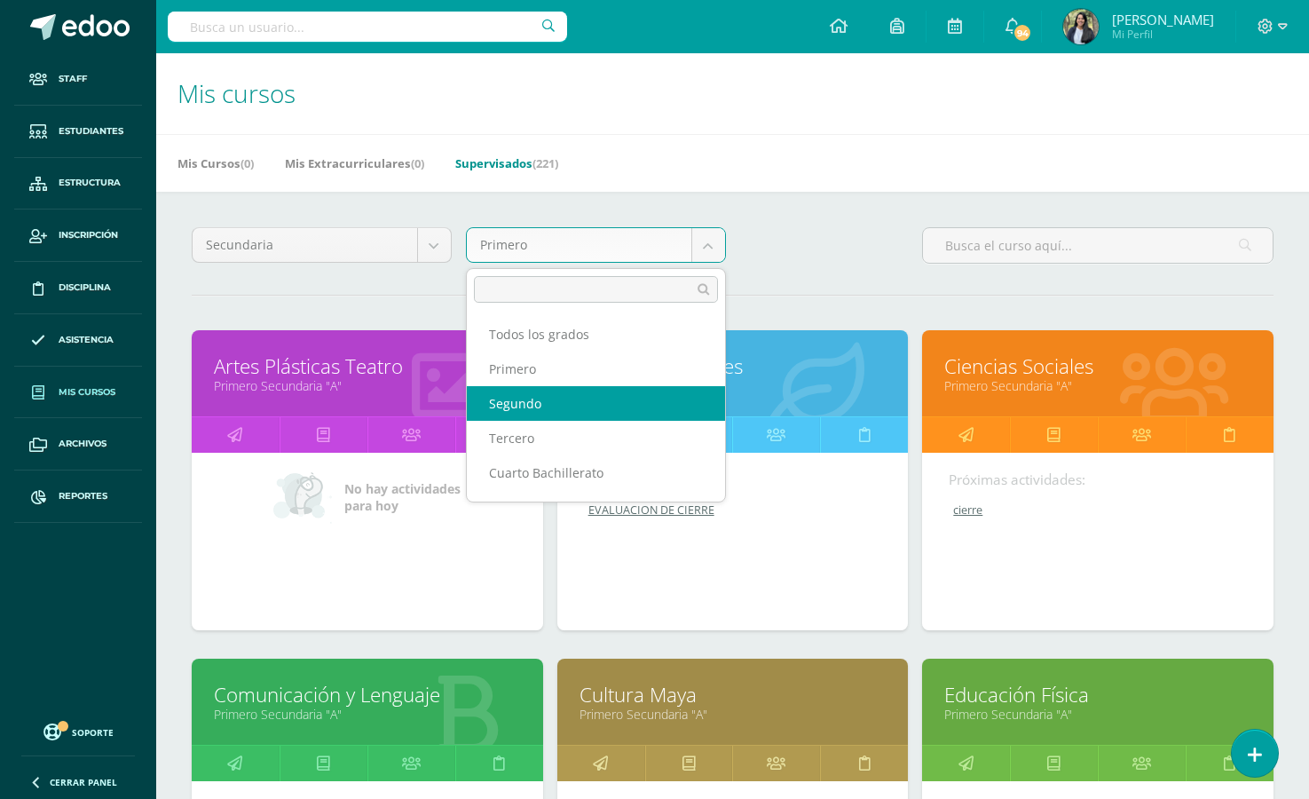
select select "14"
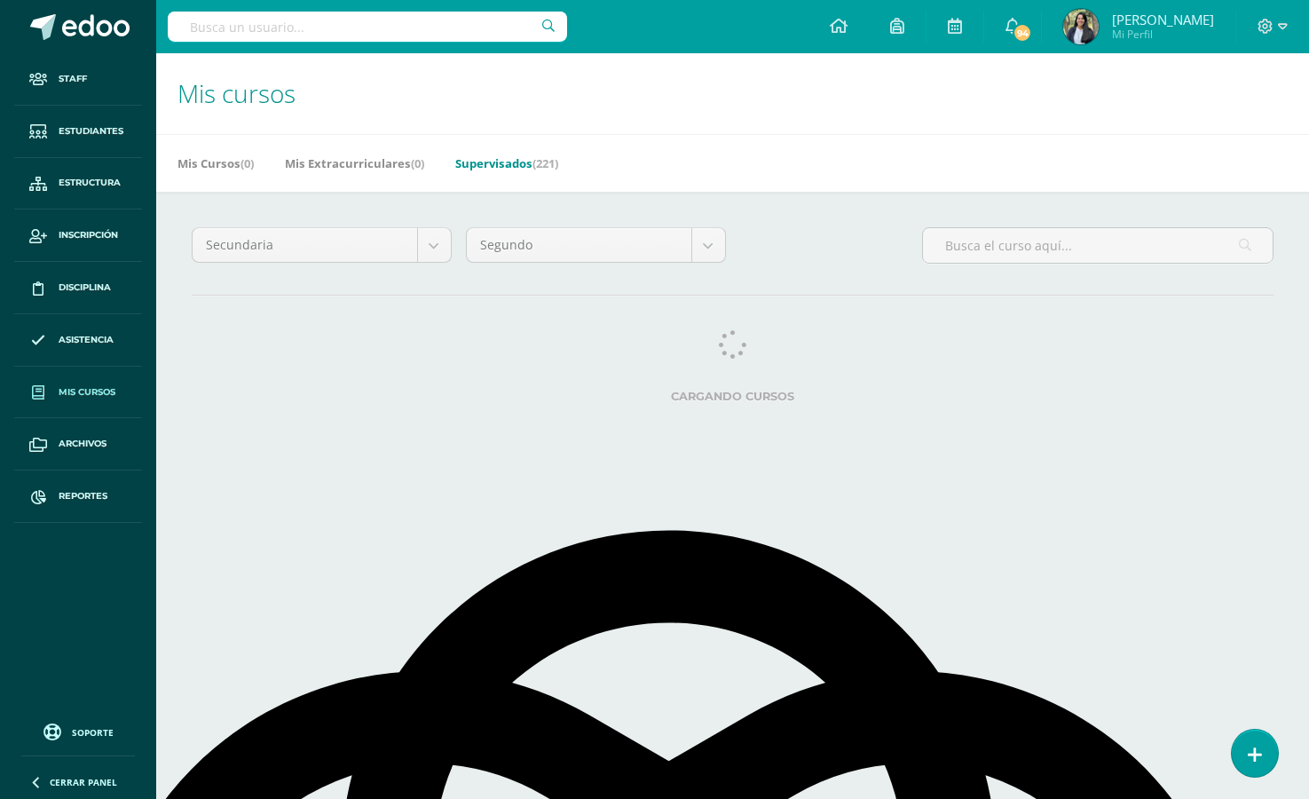
select select "English"
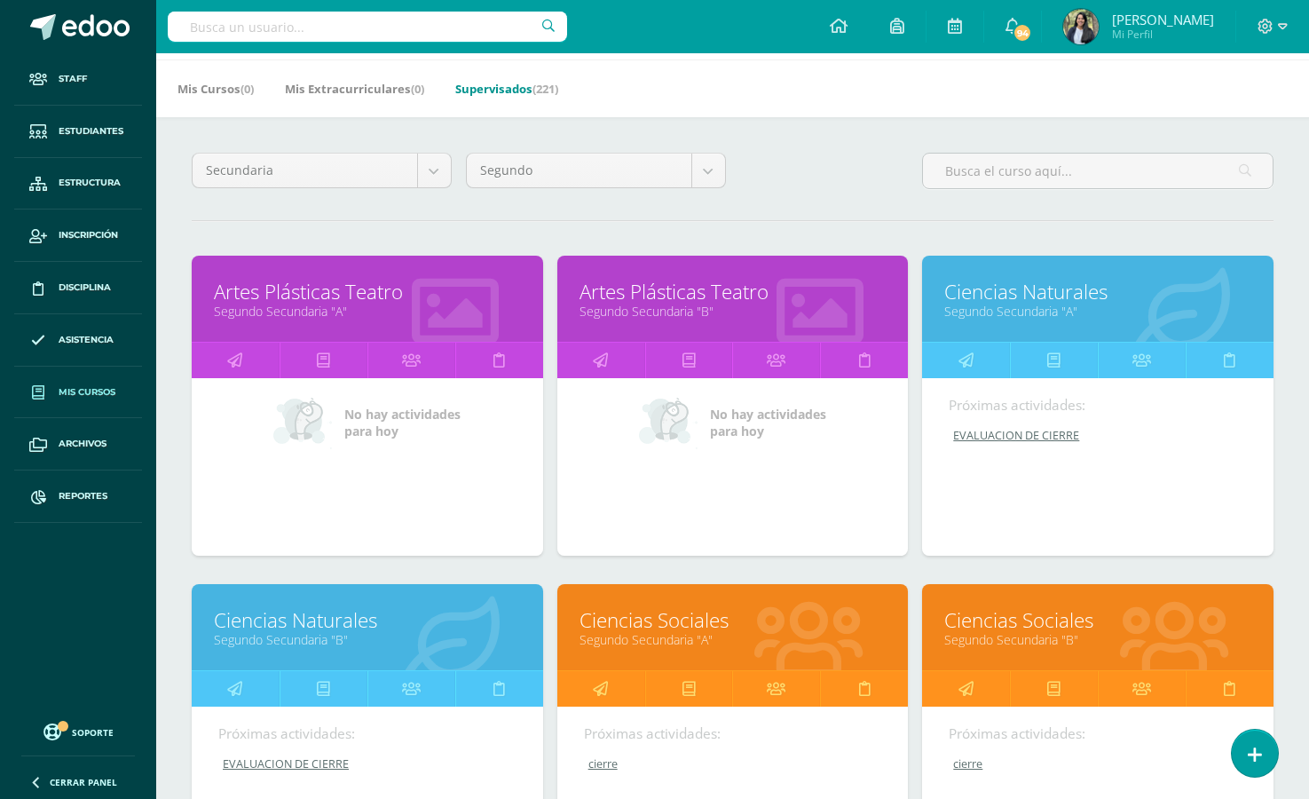
scroll to position [110, 0]
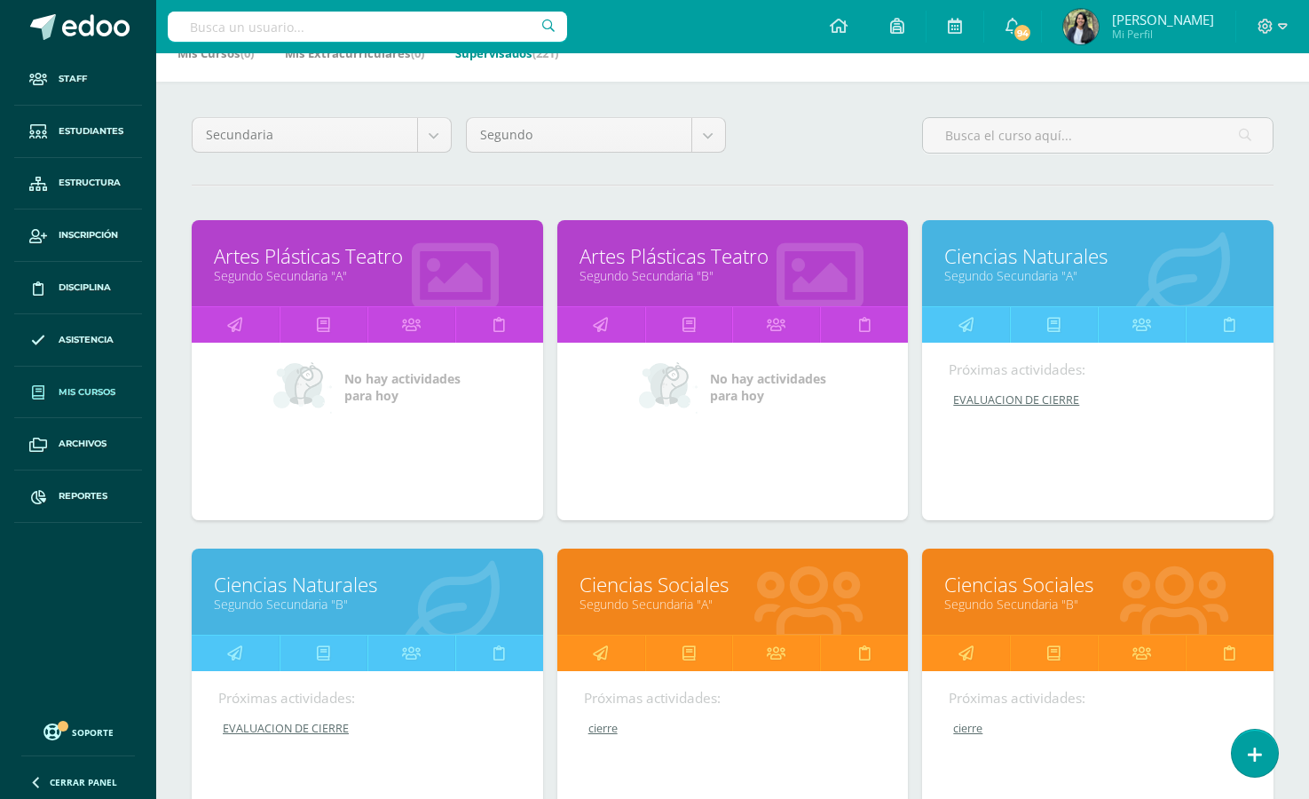
click at [1020, 265] on link "Ciencias Naturales" at bounding box center [1097, 256] width 307 height 28
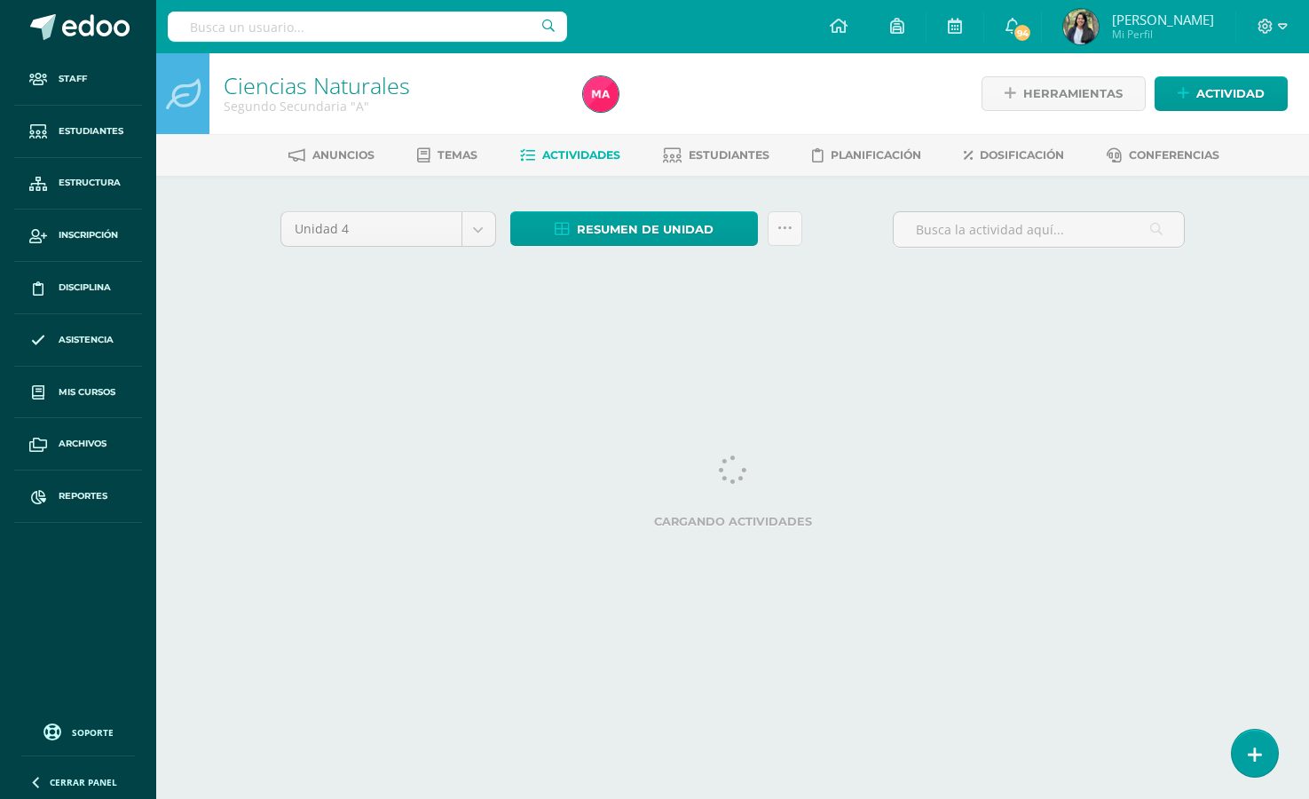
select select "English"
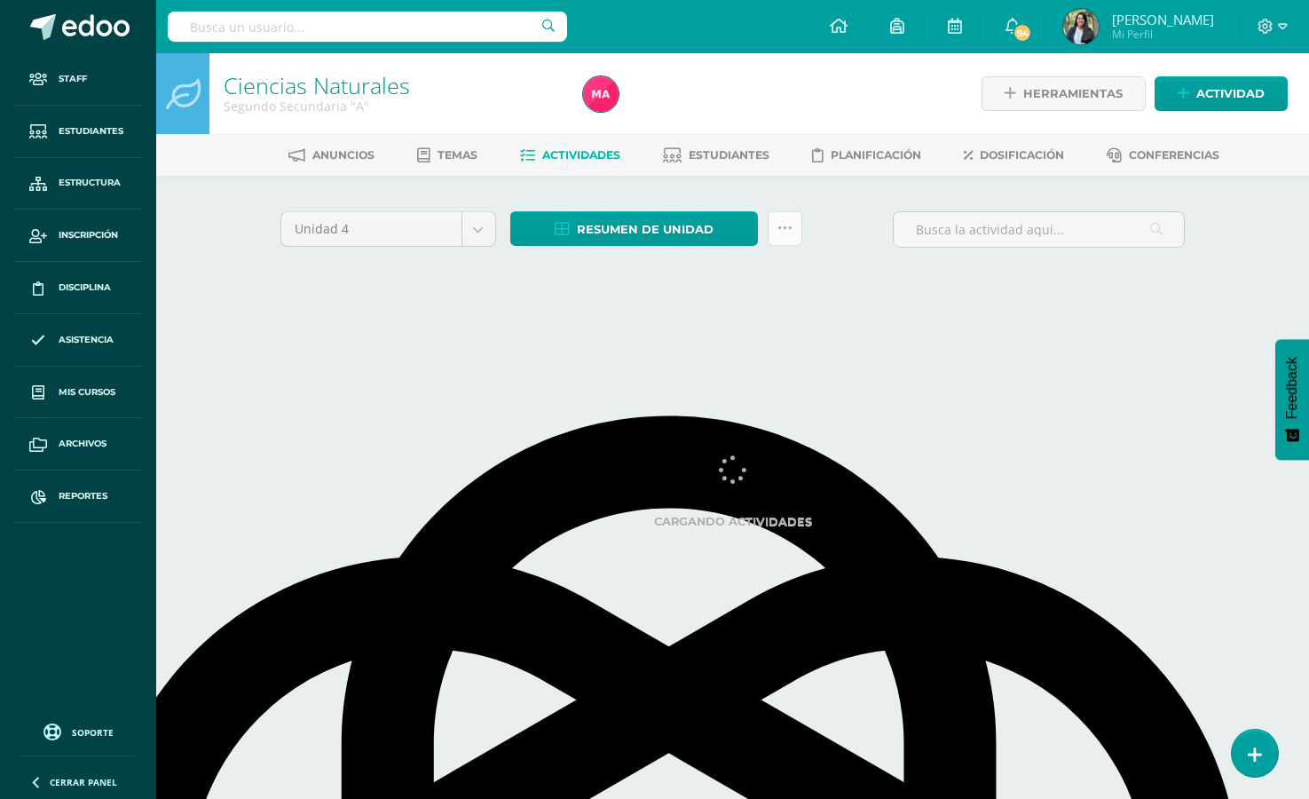
click at [788, 232] on icon at bounding box center [784, 228] width 15 height 15
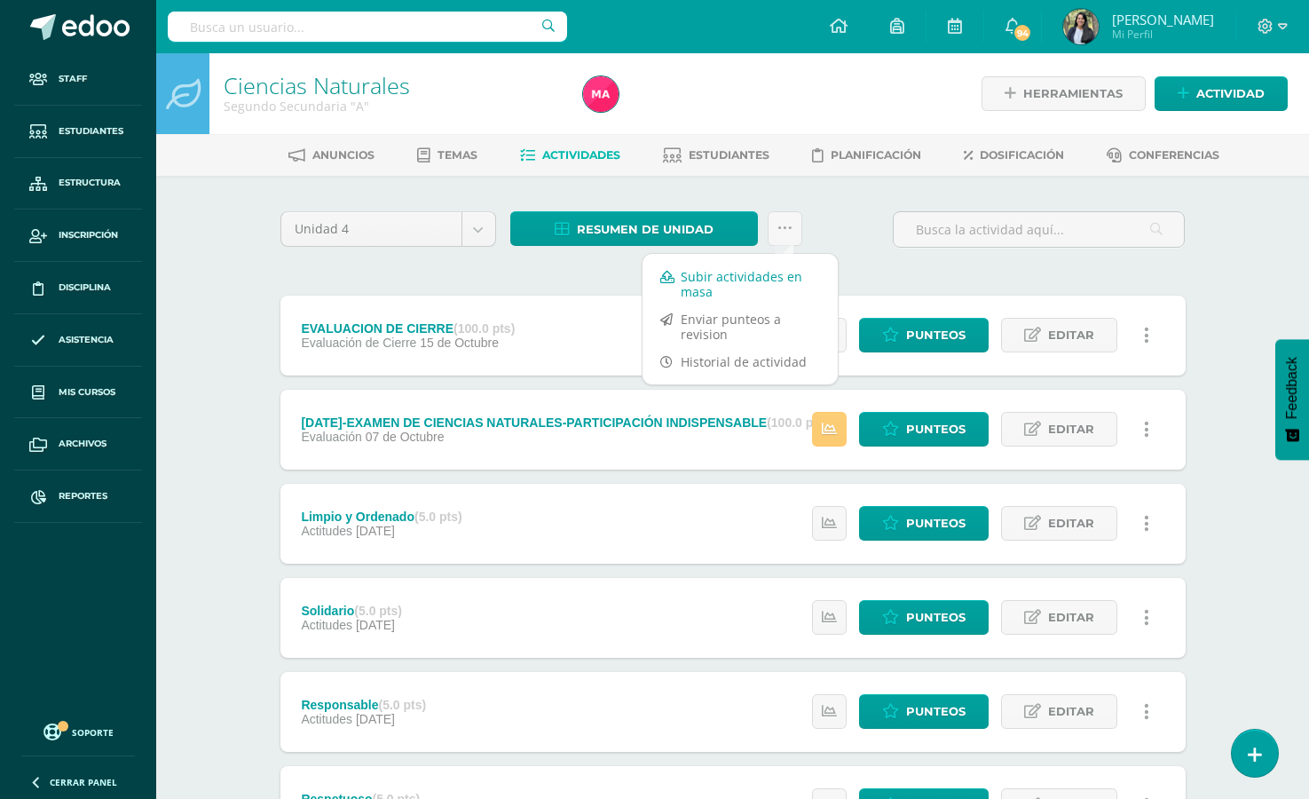
click at [757, 281] on link "Subir actividades en masa" at bounding box center [739, 284] width 195 height 43
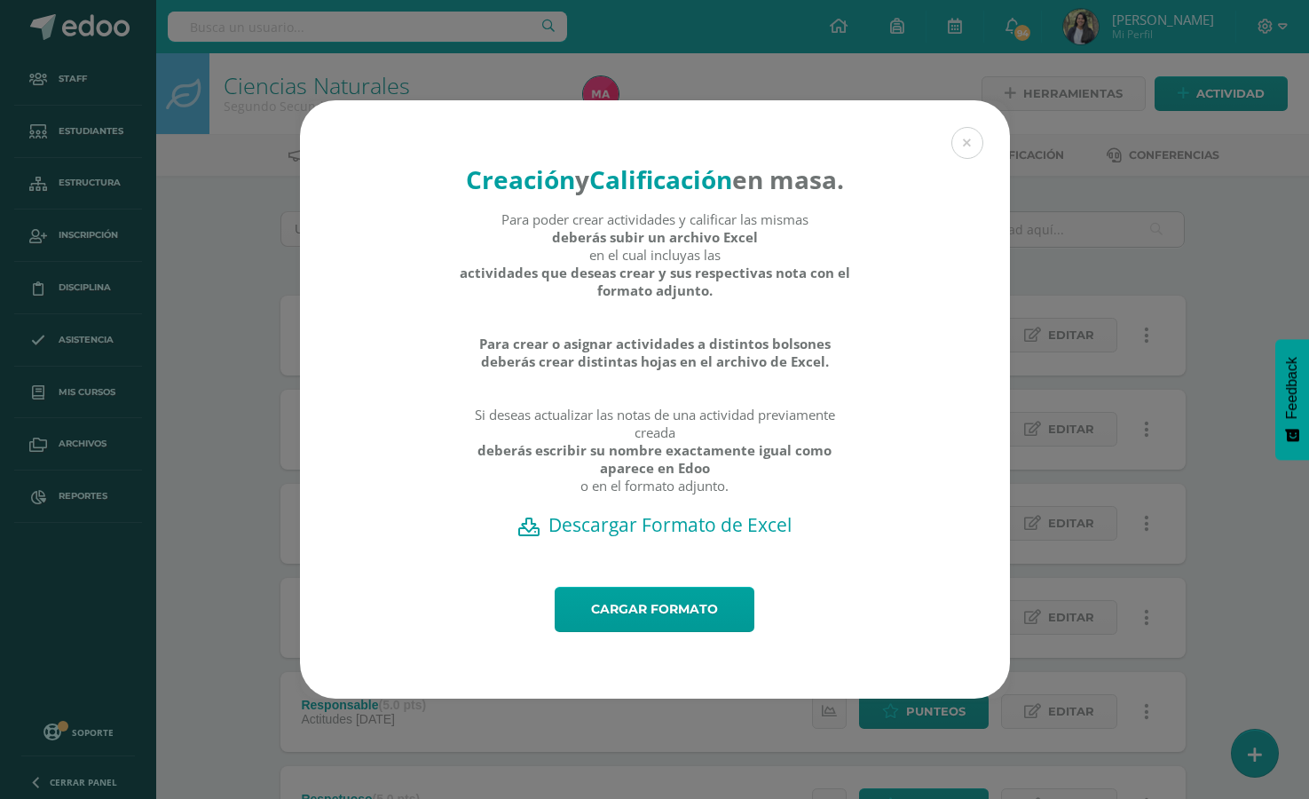
click at [657, 537] on h2 "Descargar Formato de Excel" at bounding box center [655, 524] width 648 height 25
click at [170, 300] on div "Creación y Calificación en masa. Para poder crear actividades y calificar las m…" at bounding box center [654, 399] width 1295 height 598
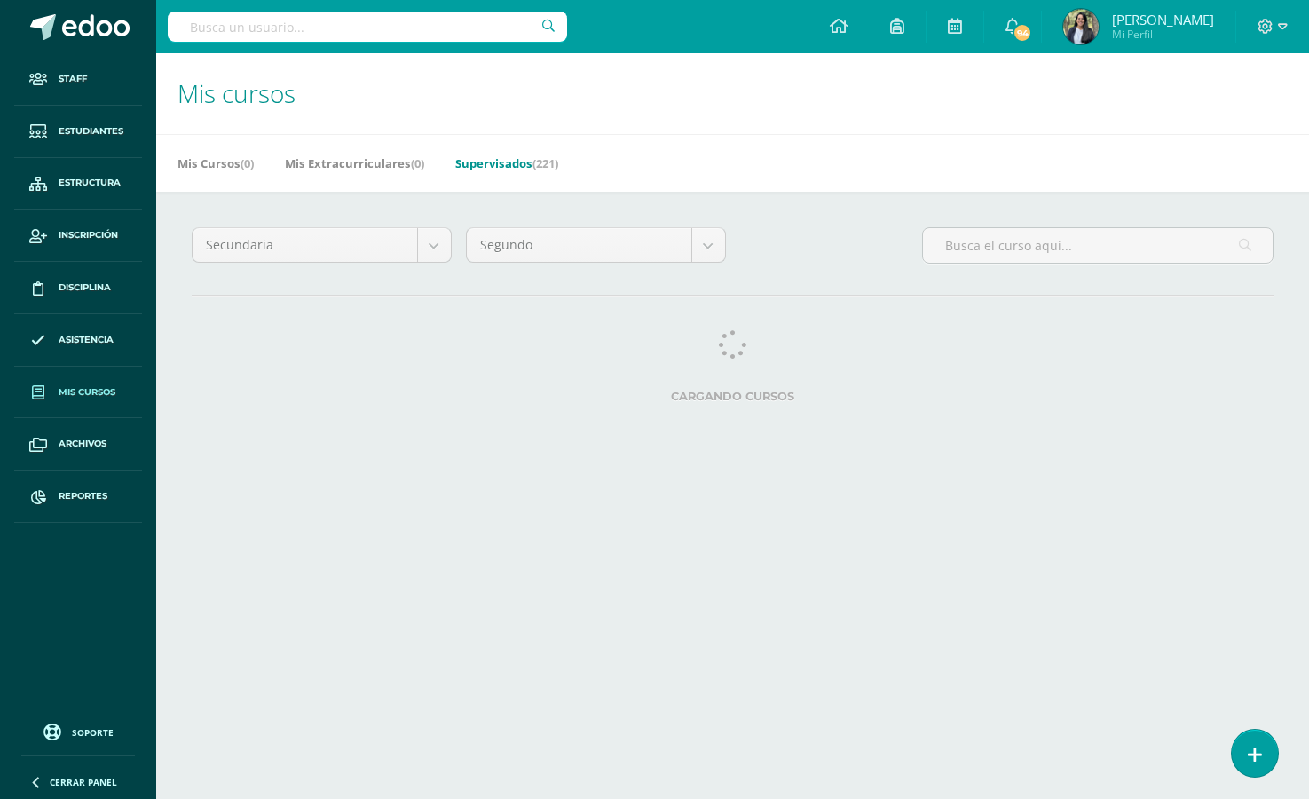
select select "English"
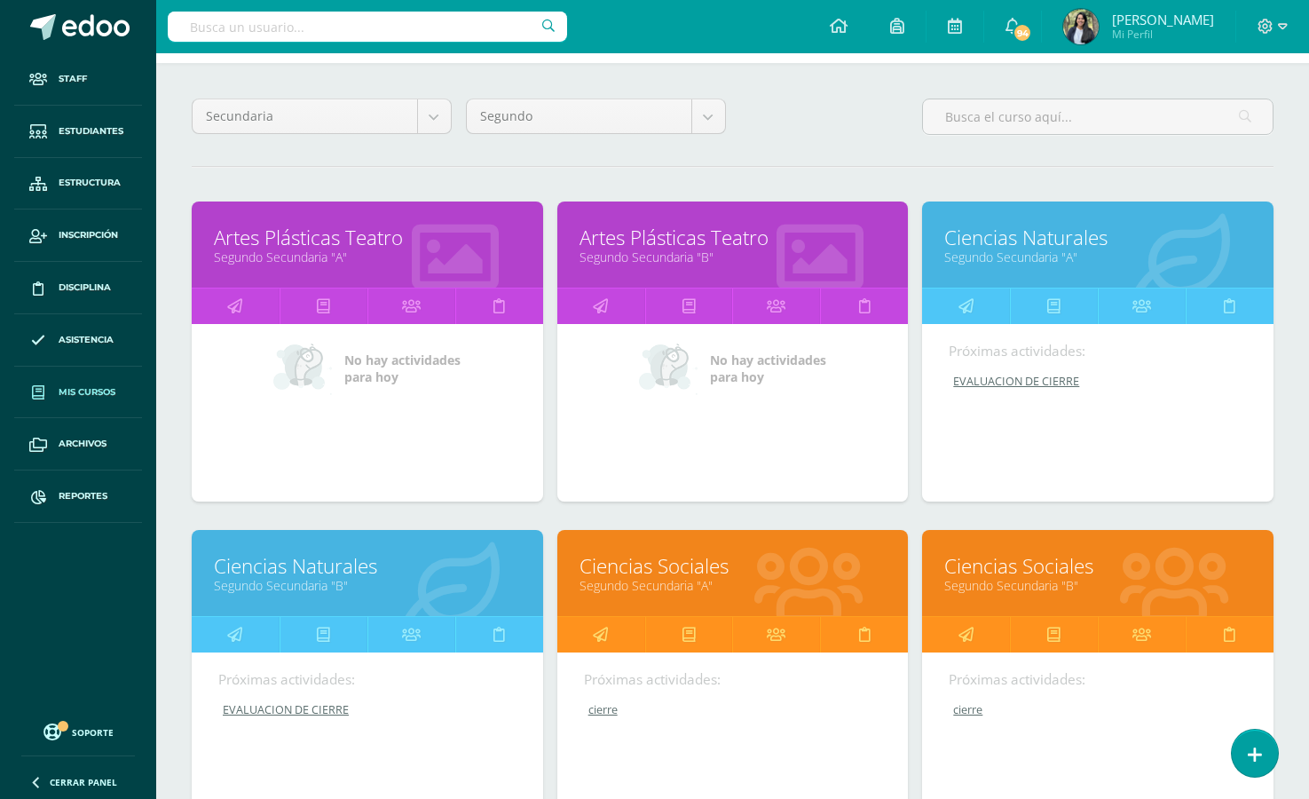
scroll to position [164, 0]
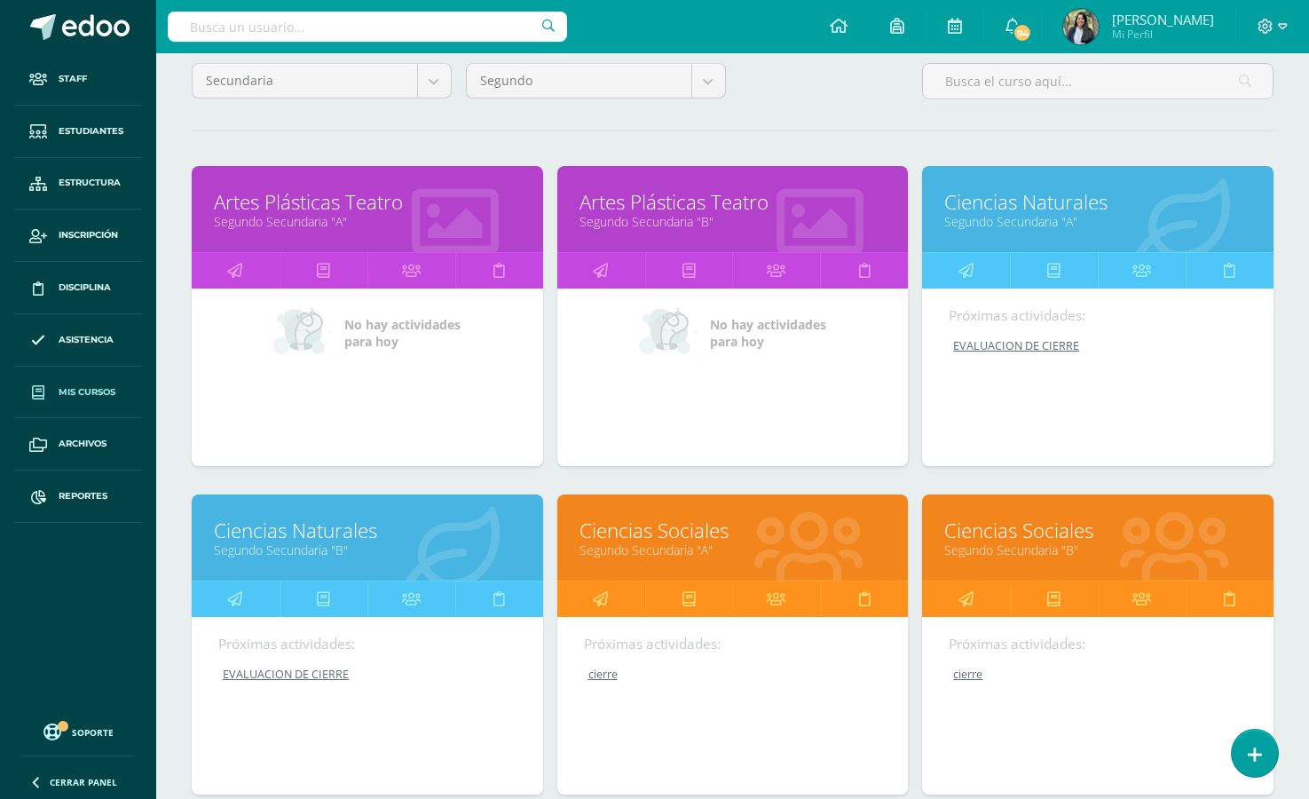
click at [294, 540] on link "Ciencias Naturales" at bounding box center [367, 530] width 307 height 28
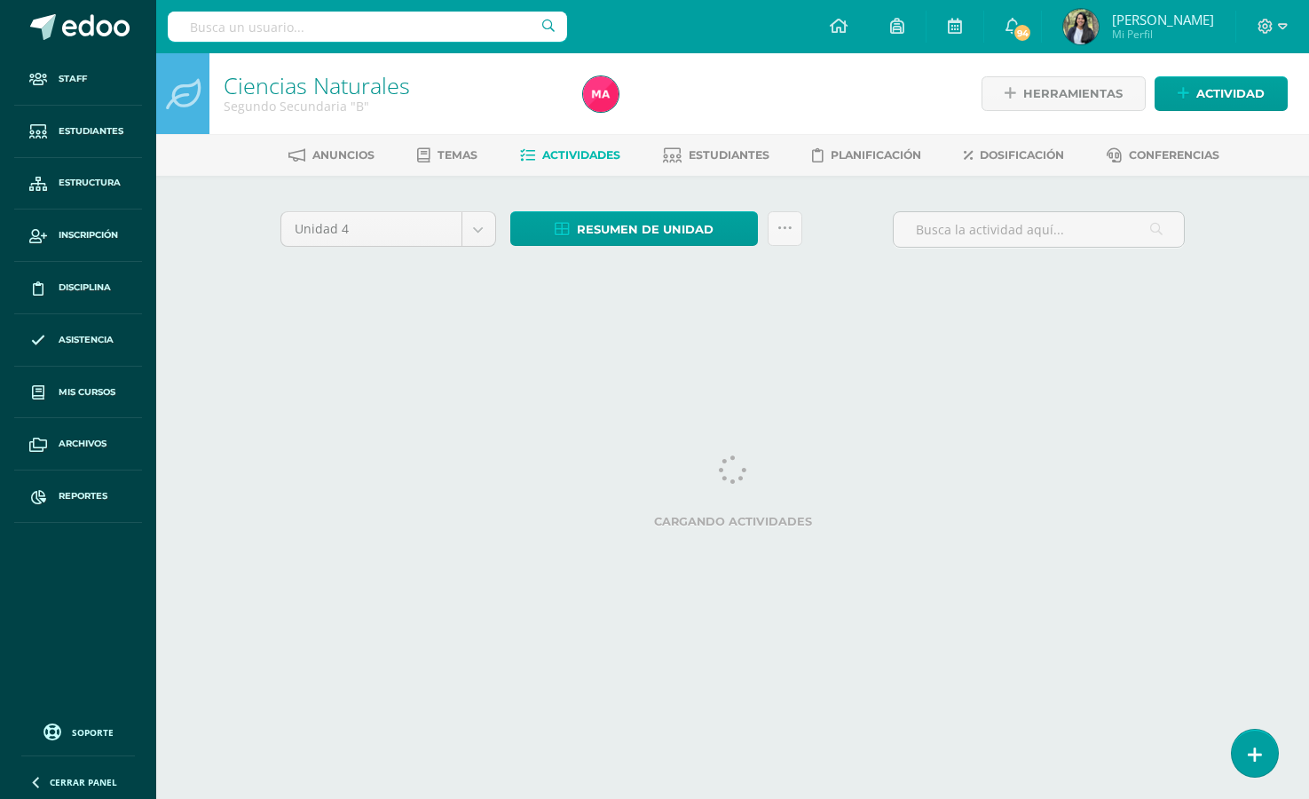
select select "English"
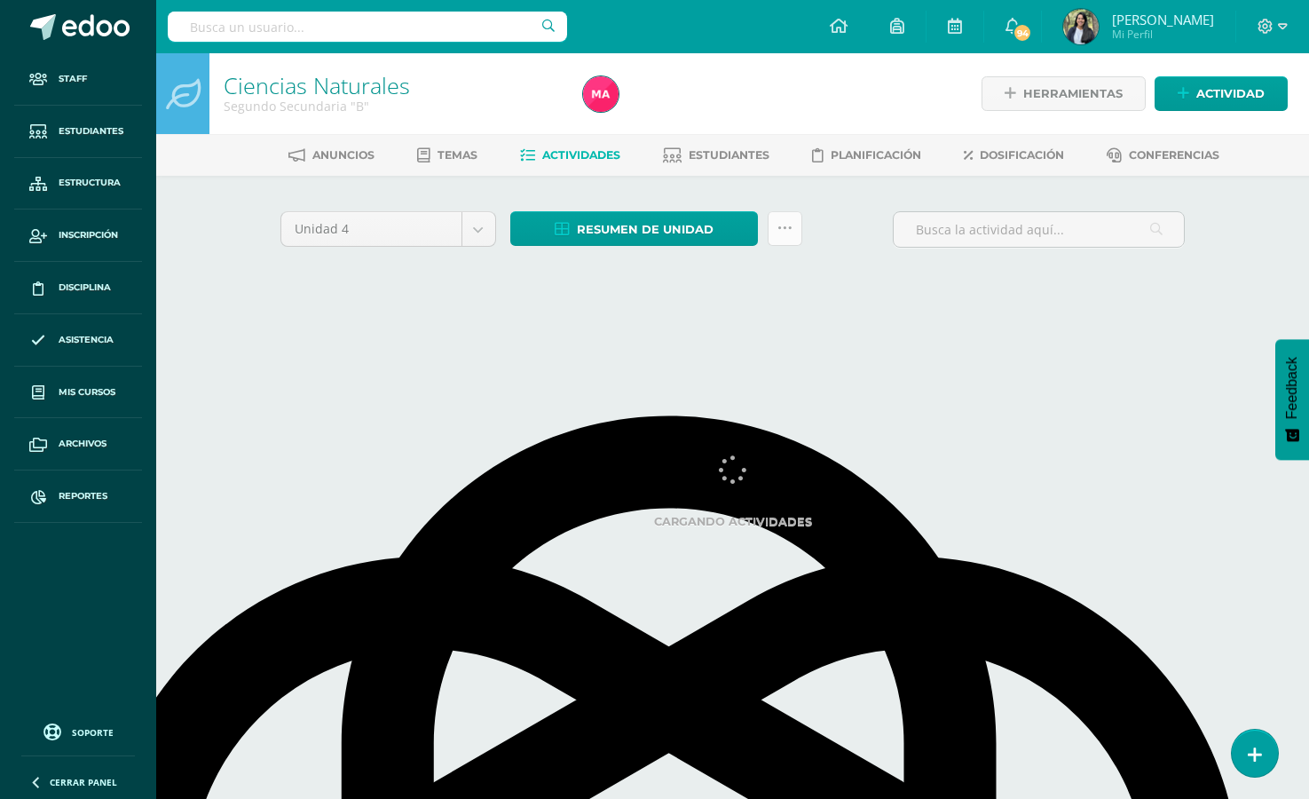
click at [791, 230] on icon at bounding box center [784, 228] width 15 height 15
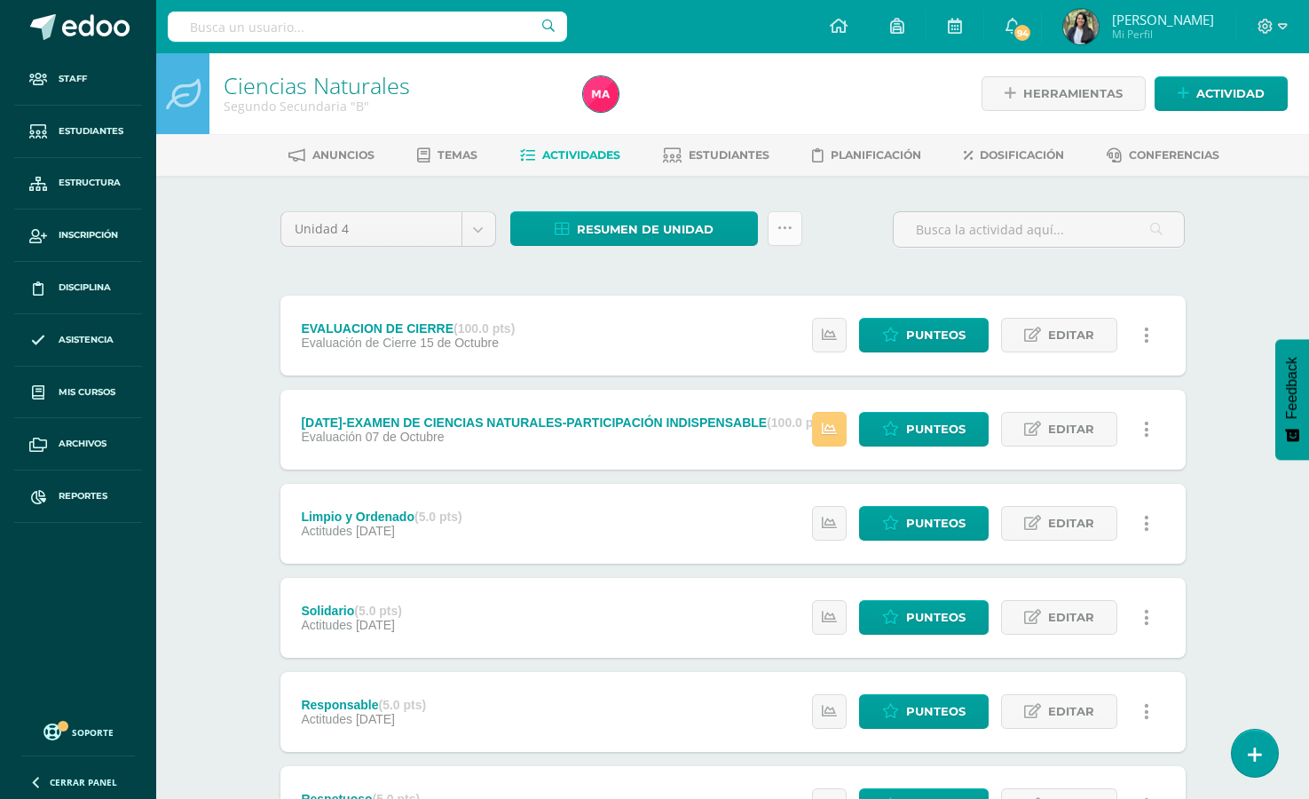
click at [792, 227] on link at bounding box center [785, 228] width 35 height 35
click at [768, 277] on link "Subir actividades en masa" at bounding box center [739, 284] width 195 height 43
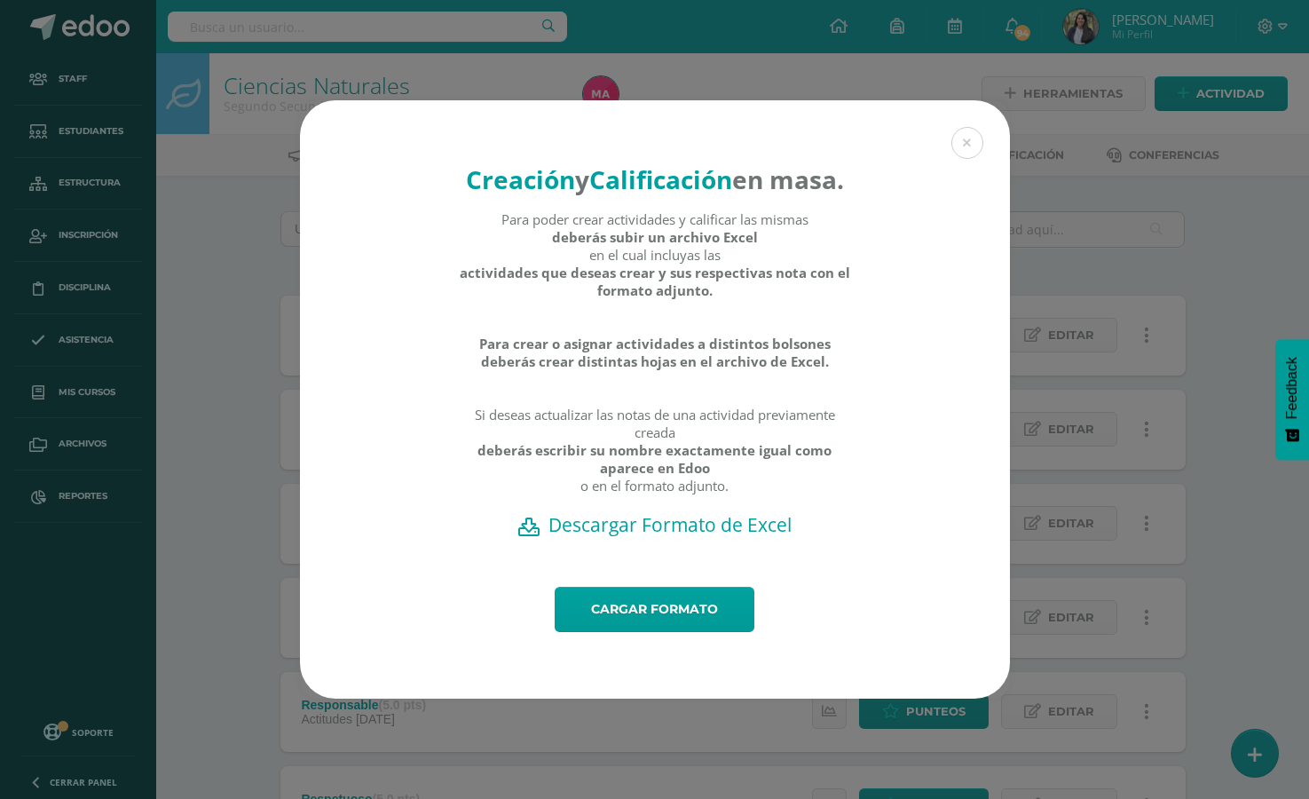
click at [623, 537] on h2 "Descargar Formato de Excel" at bounding box center [655, 524] width 648 height 25
click at [956, 127] on button at bounding box center [967, 143] width 32 height 32
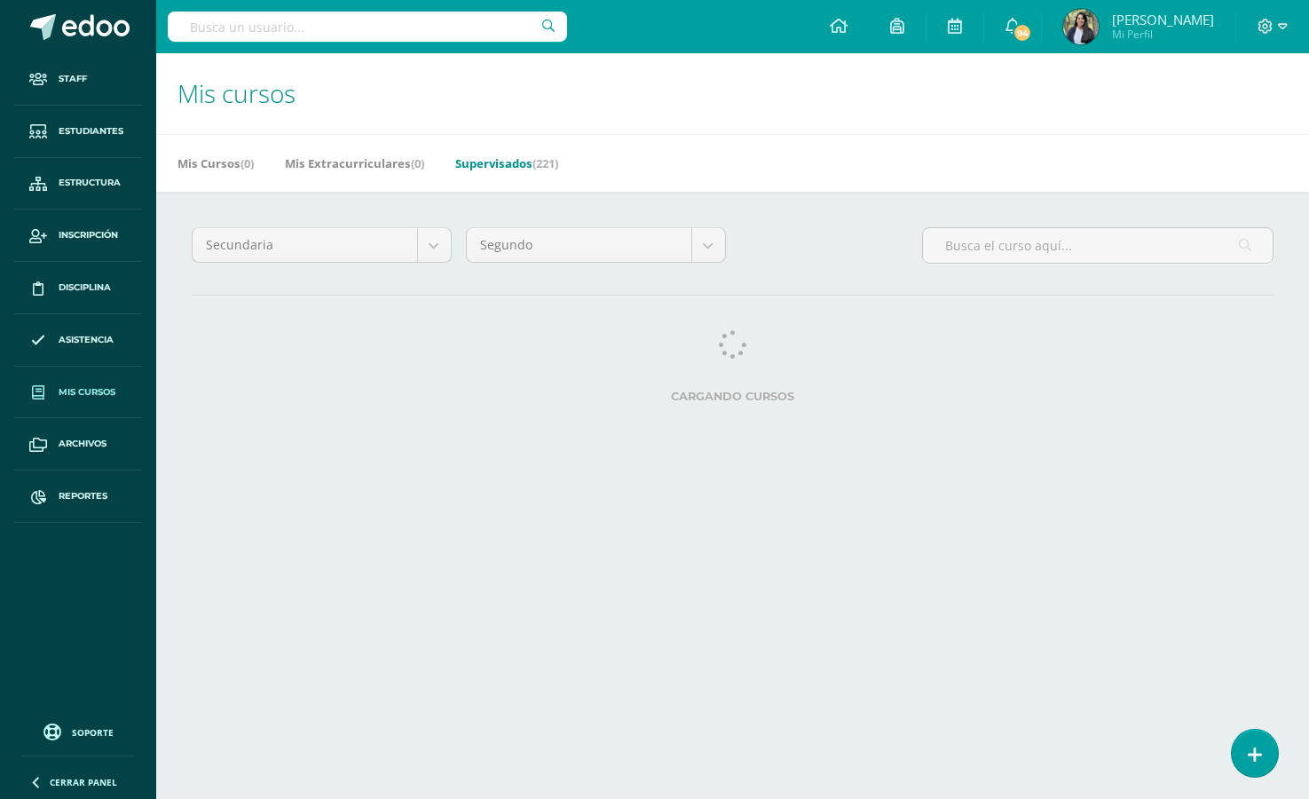
select select "English"
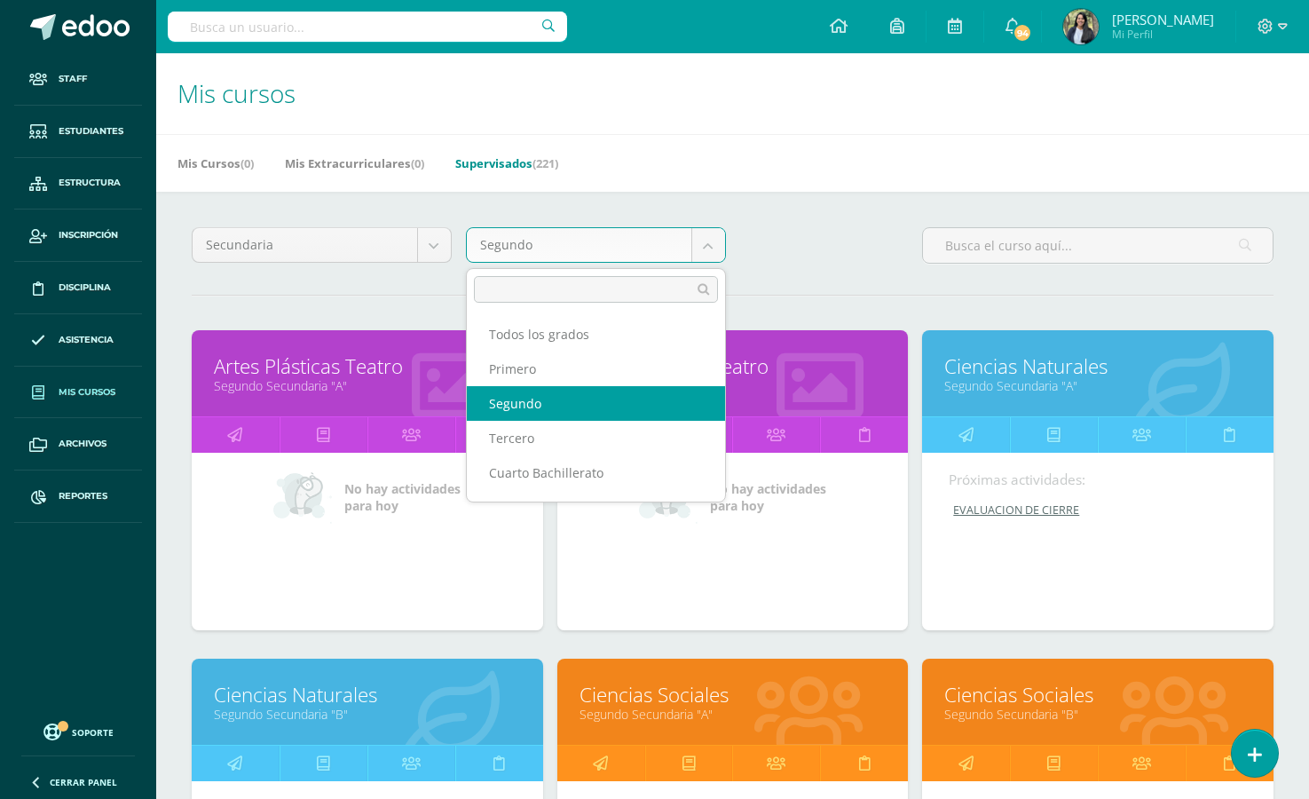
click at [570, 252] on body "Staff Estudiantes Estructura Inscripción Disciplina Asistencia Mis cursos Archi…" at bounding box center [654, 713] width 1309 height 1427
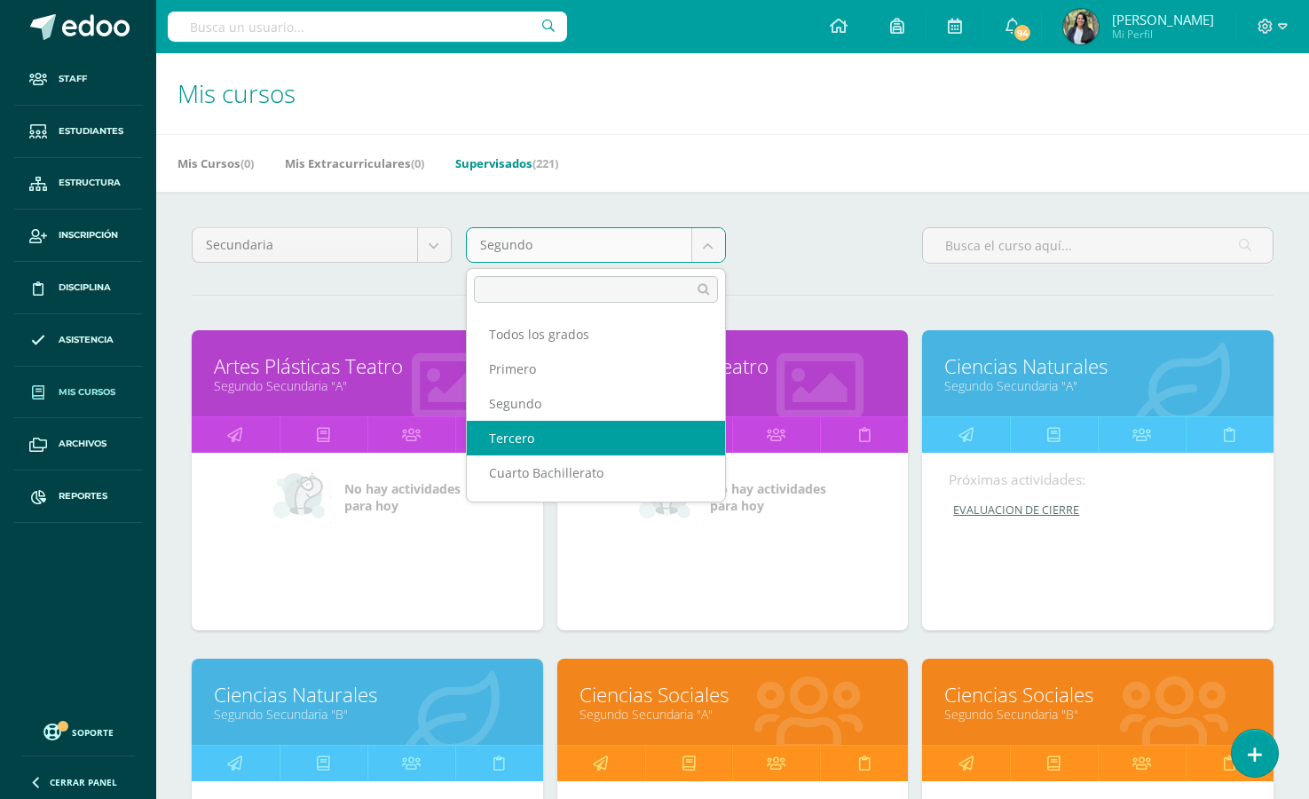
select select "15"
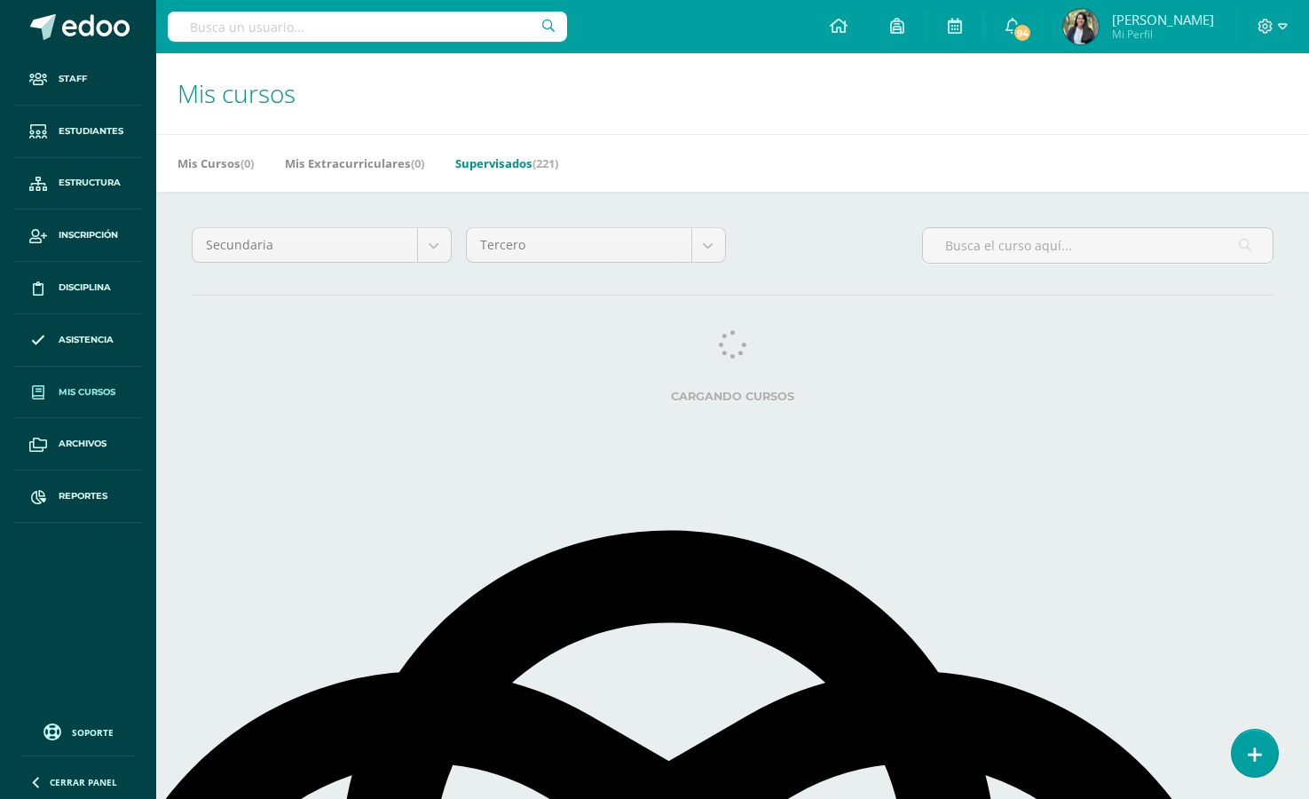
select select "English"
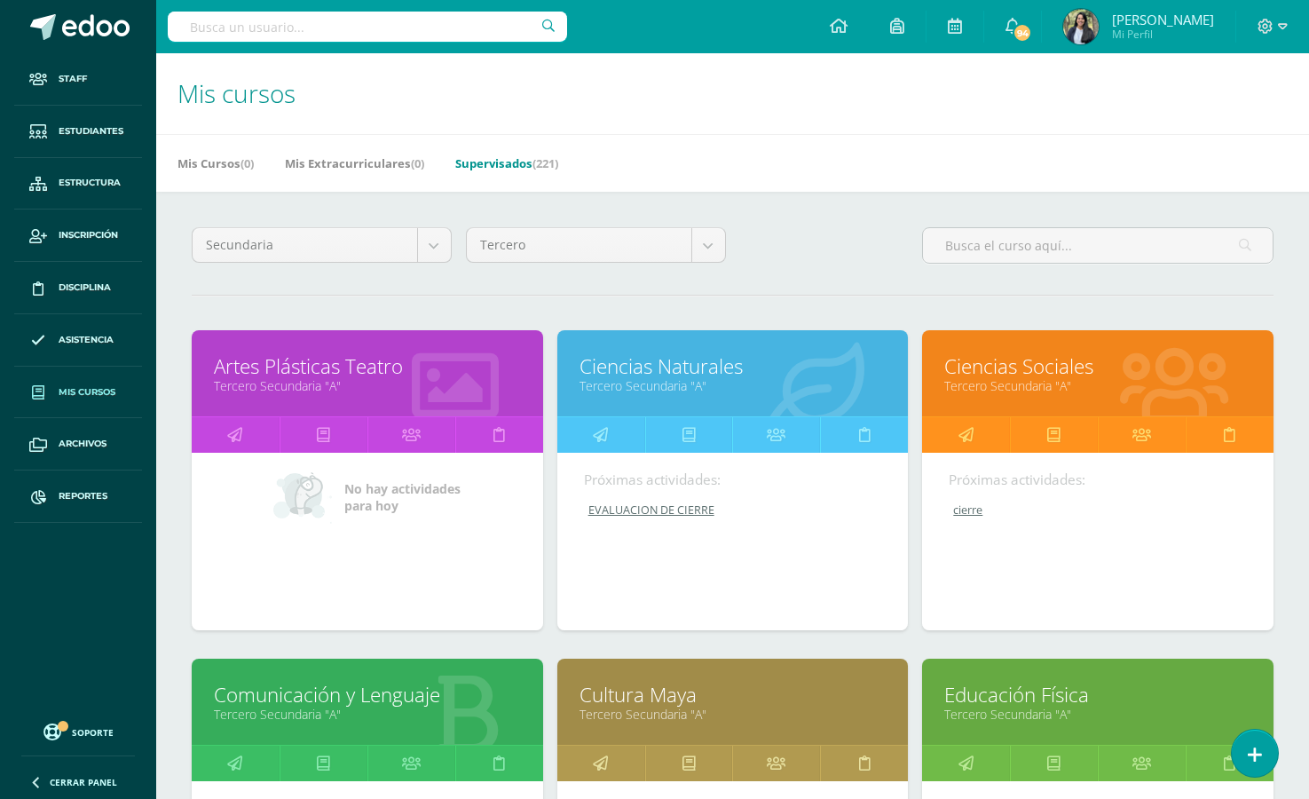
click at [674, 368] on link "Ciencias Naturales" at bounding box center [732, 366] width 307 height 28
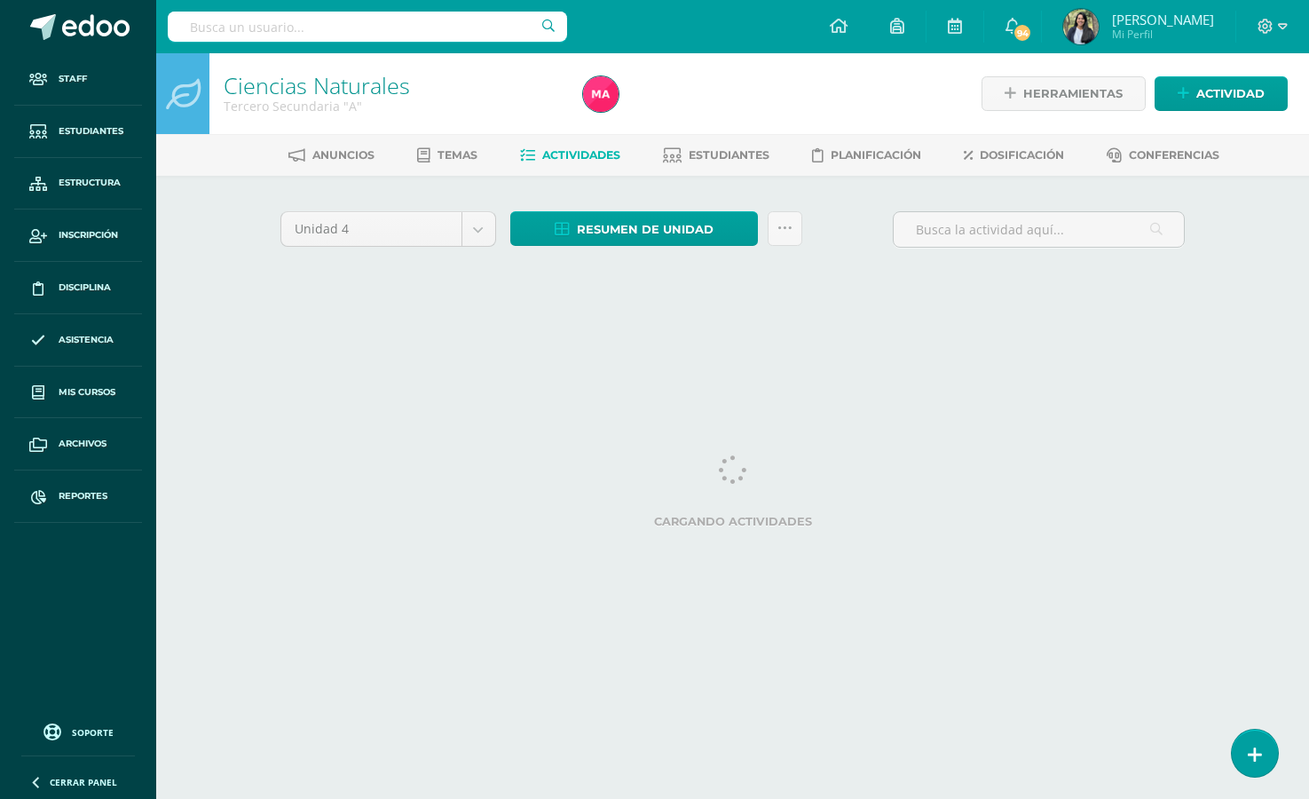
select select "English"
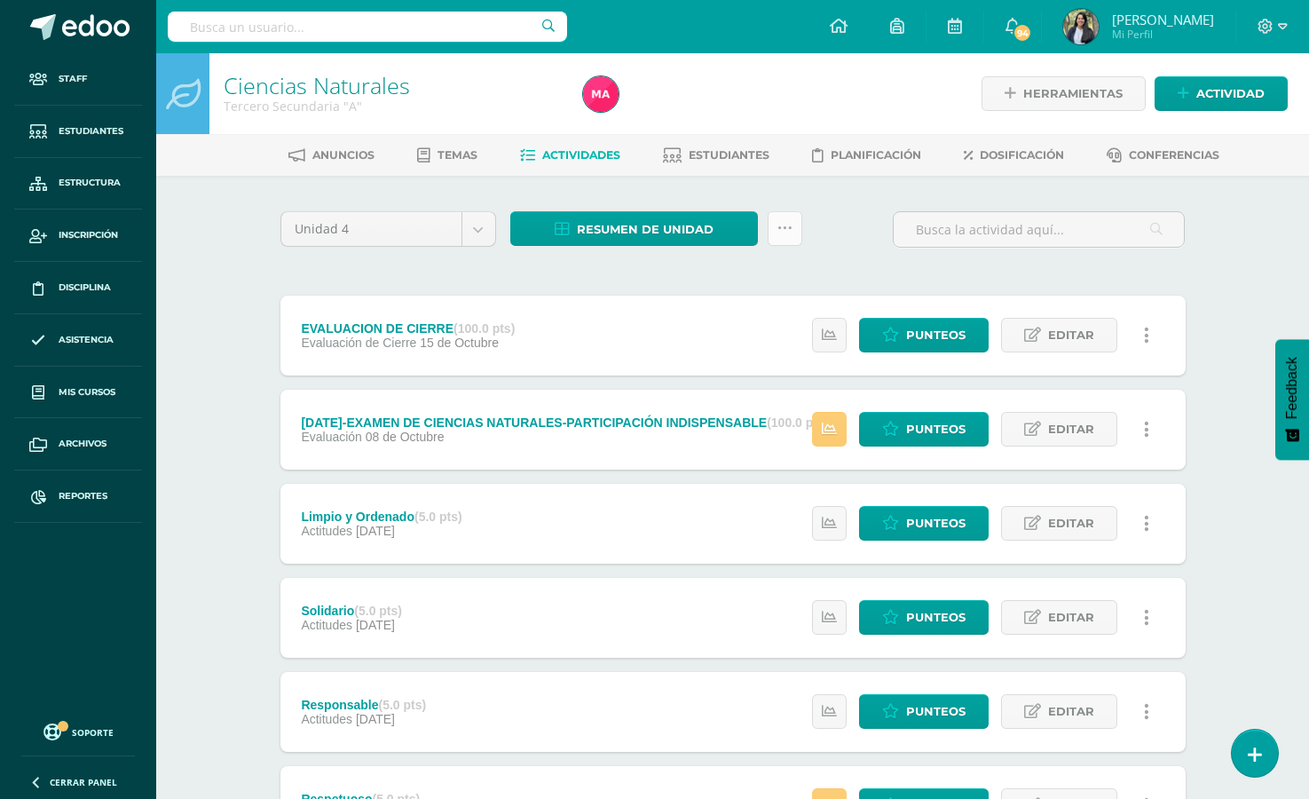
click at [787, 229] on icon at bounding box center [784, 228] width 15 height 15
click at [709, 289] on link "Subir actividades en masa" at bounding box center [739, 284] width 195 height 43
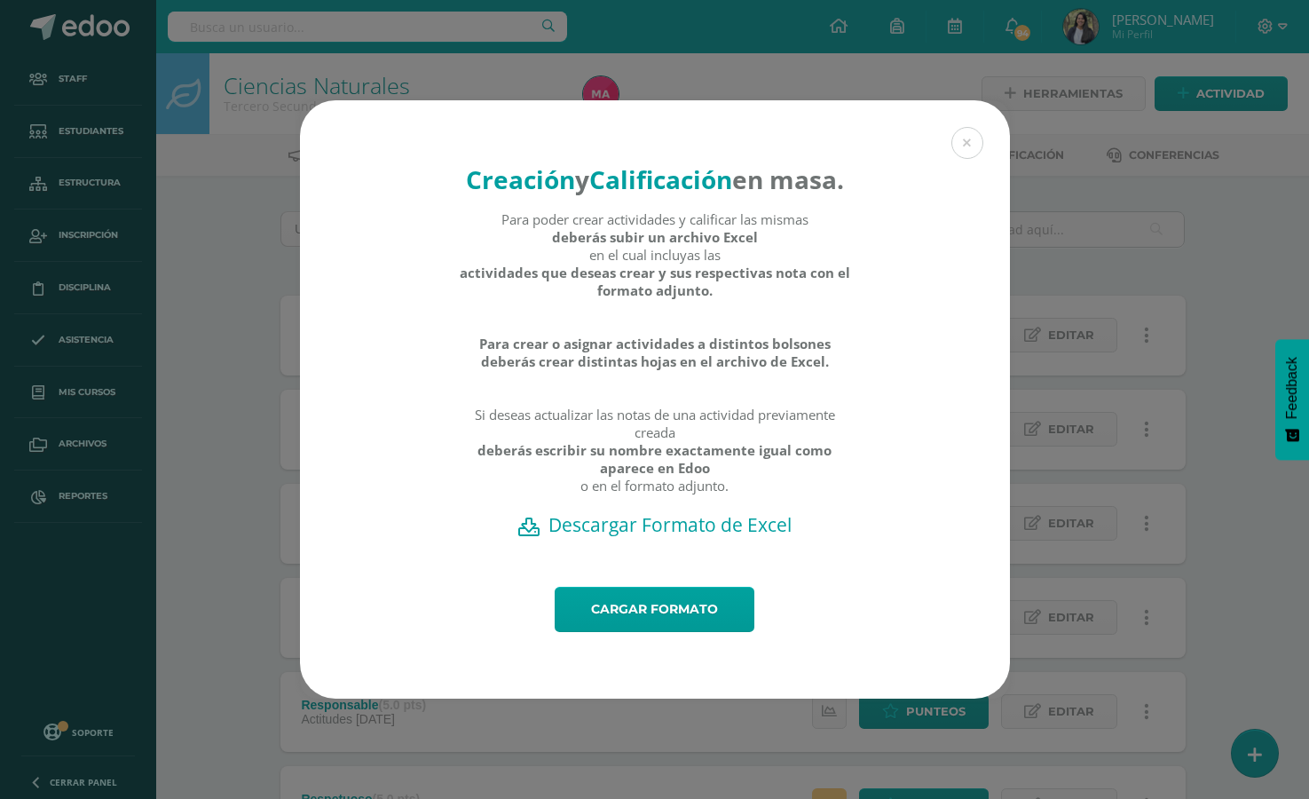
click at [636, 537] on h2 "Descargar Formato de Excel" at bounding box center [655, 524] width 648 height 25
click at [678, 632] on link "Cargar formato" at bounding box center [655, 609] width 200 height 45
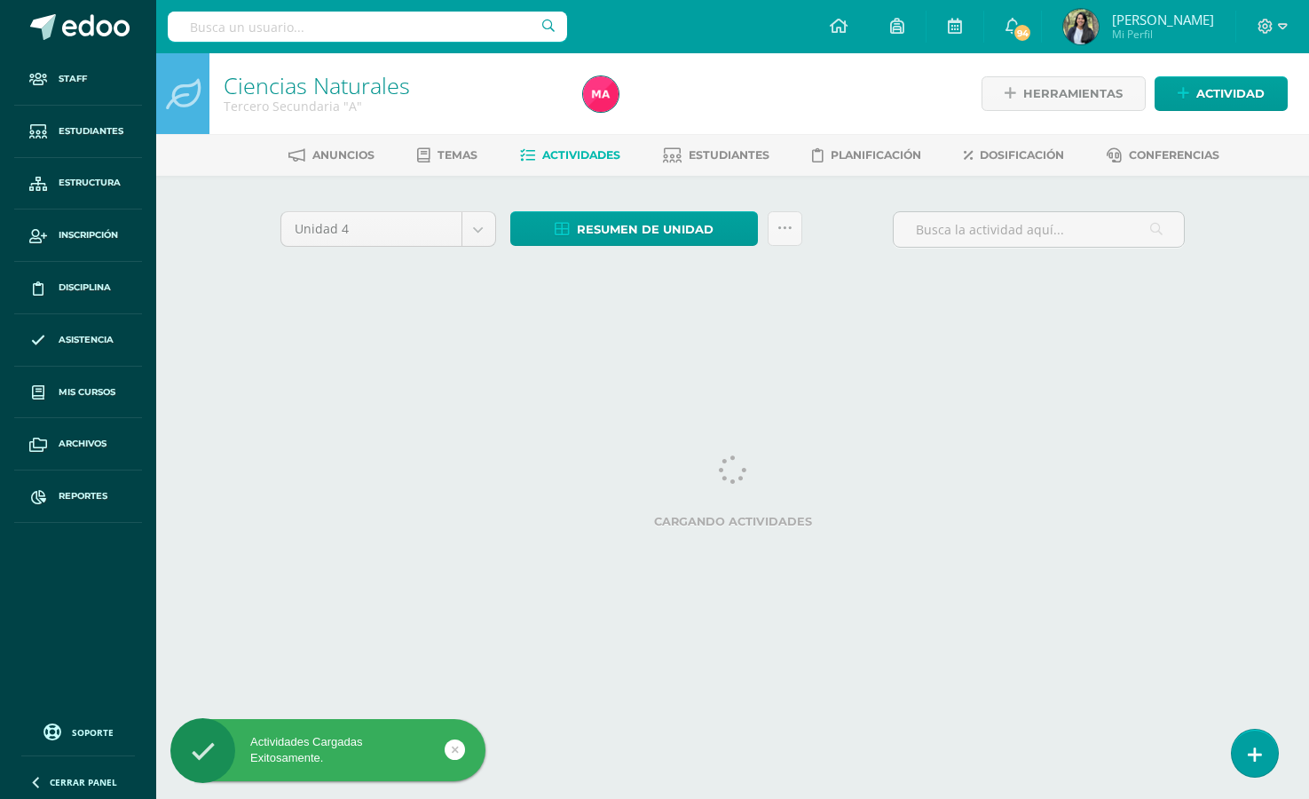
select select "English"
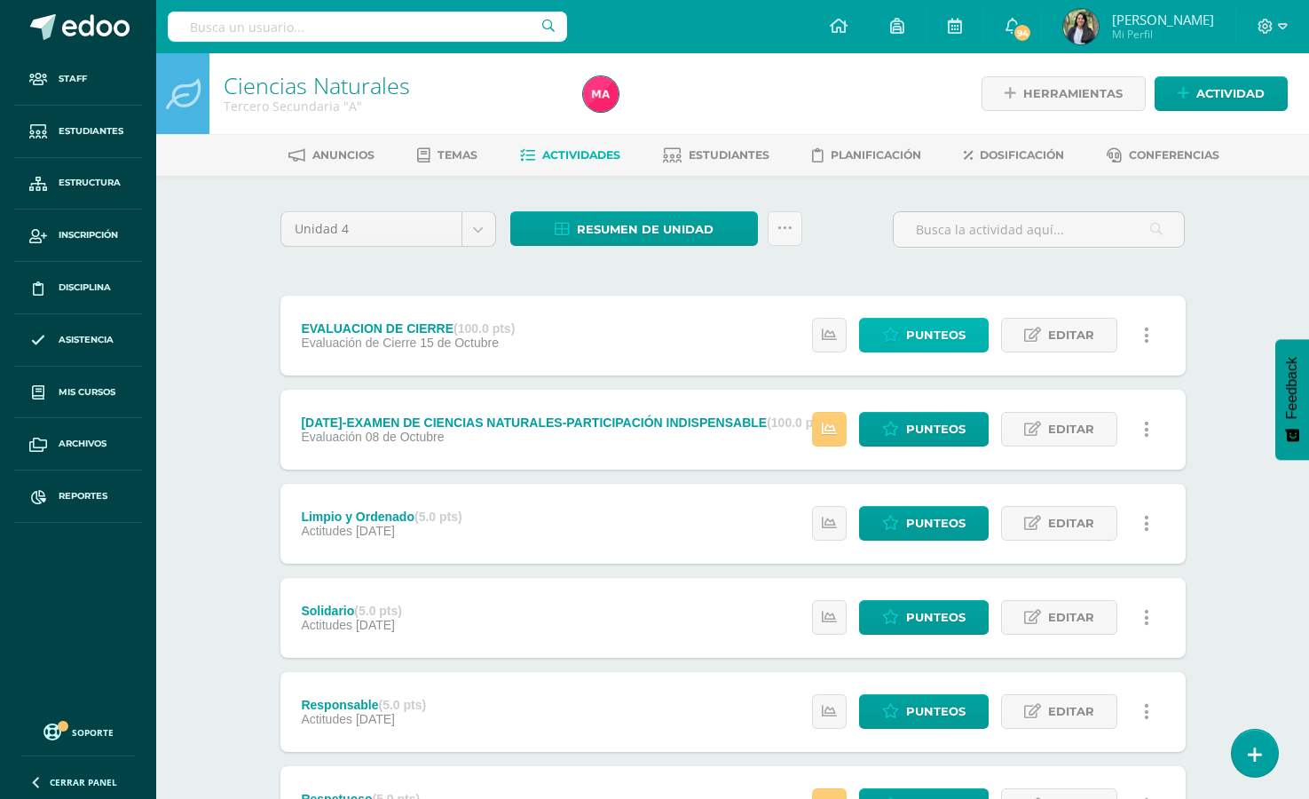
click at [936, 334] on span "Punteos" at bounding box center [935, 335] width 59 height 33
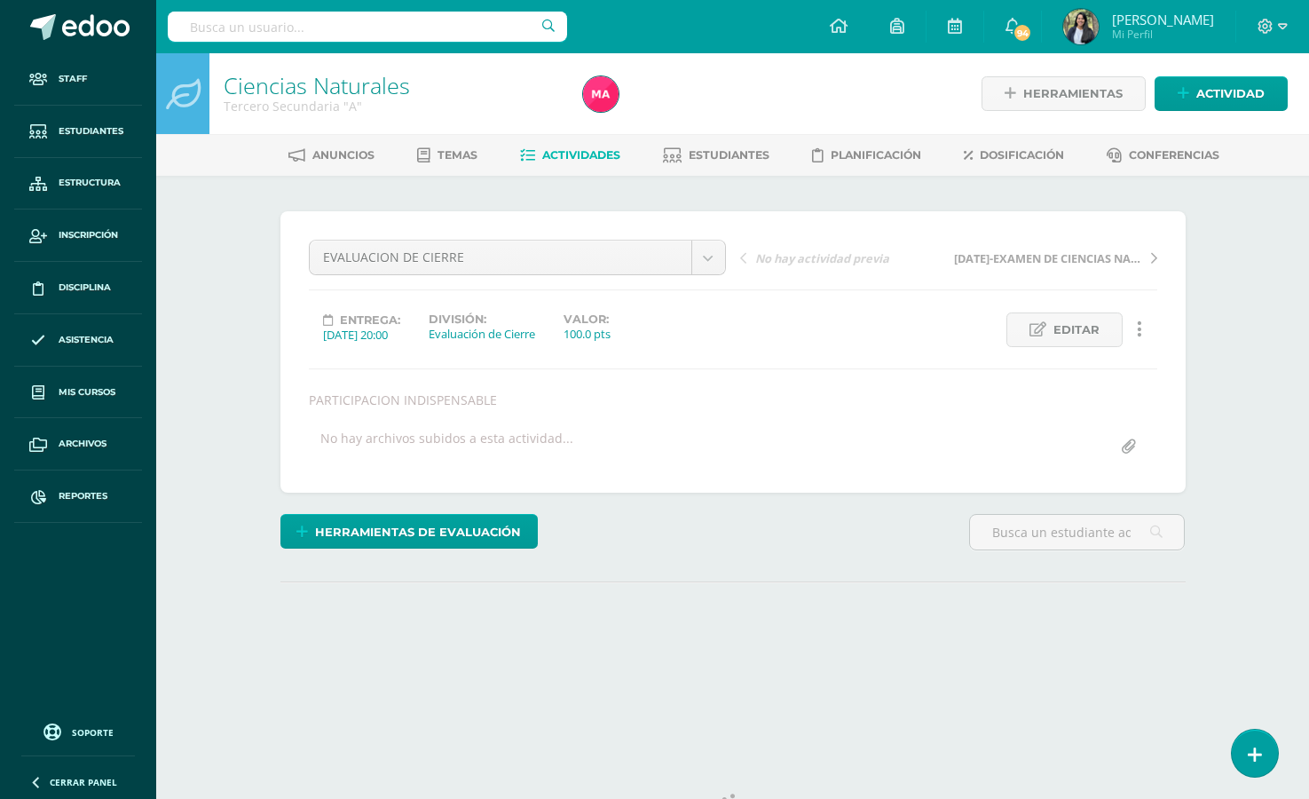
select select "English"
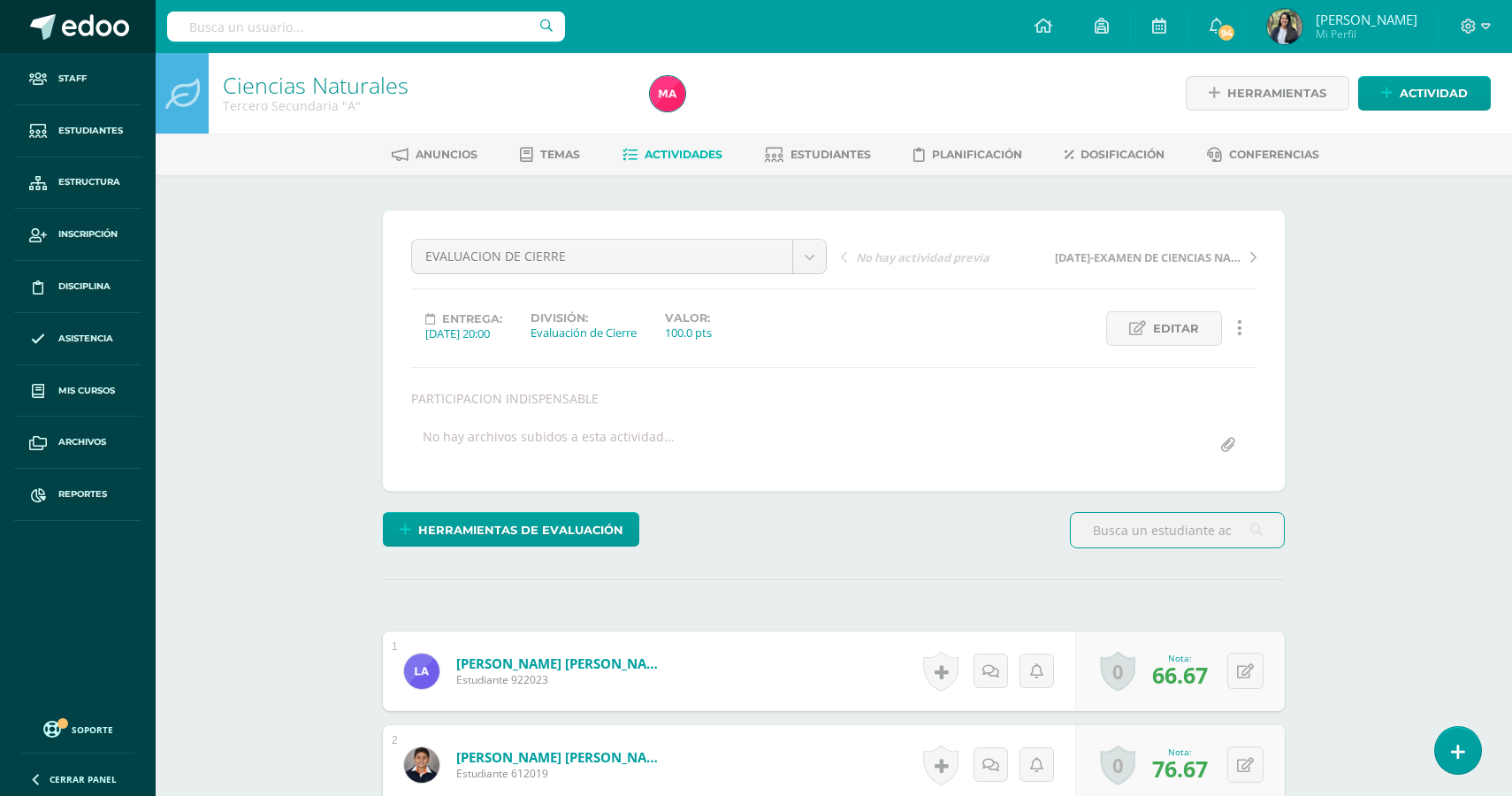
click at [88, 37] on span at bounding box center [95, 27] width 67 height 27
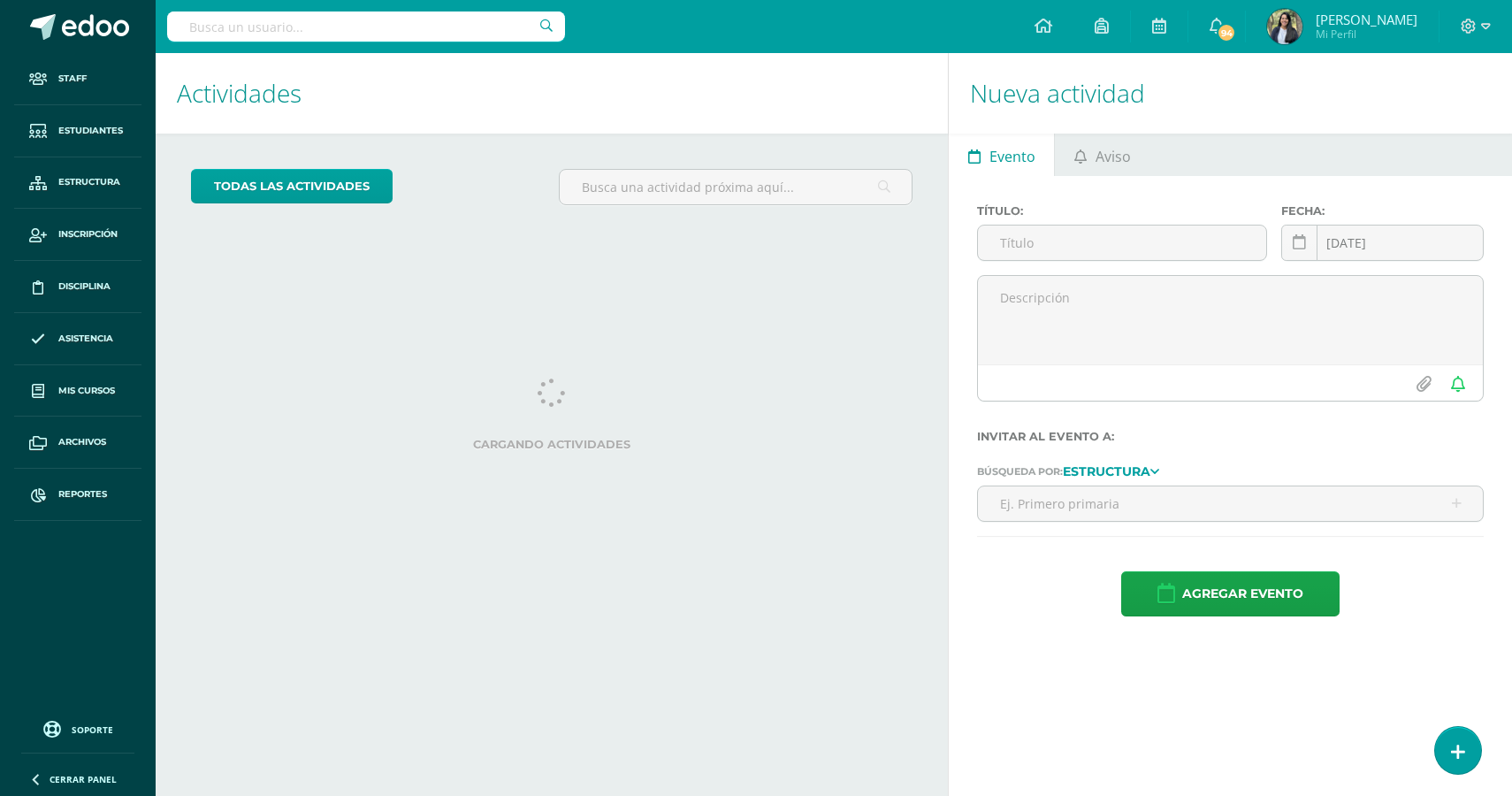
select select "English"
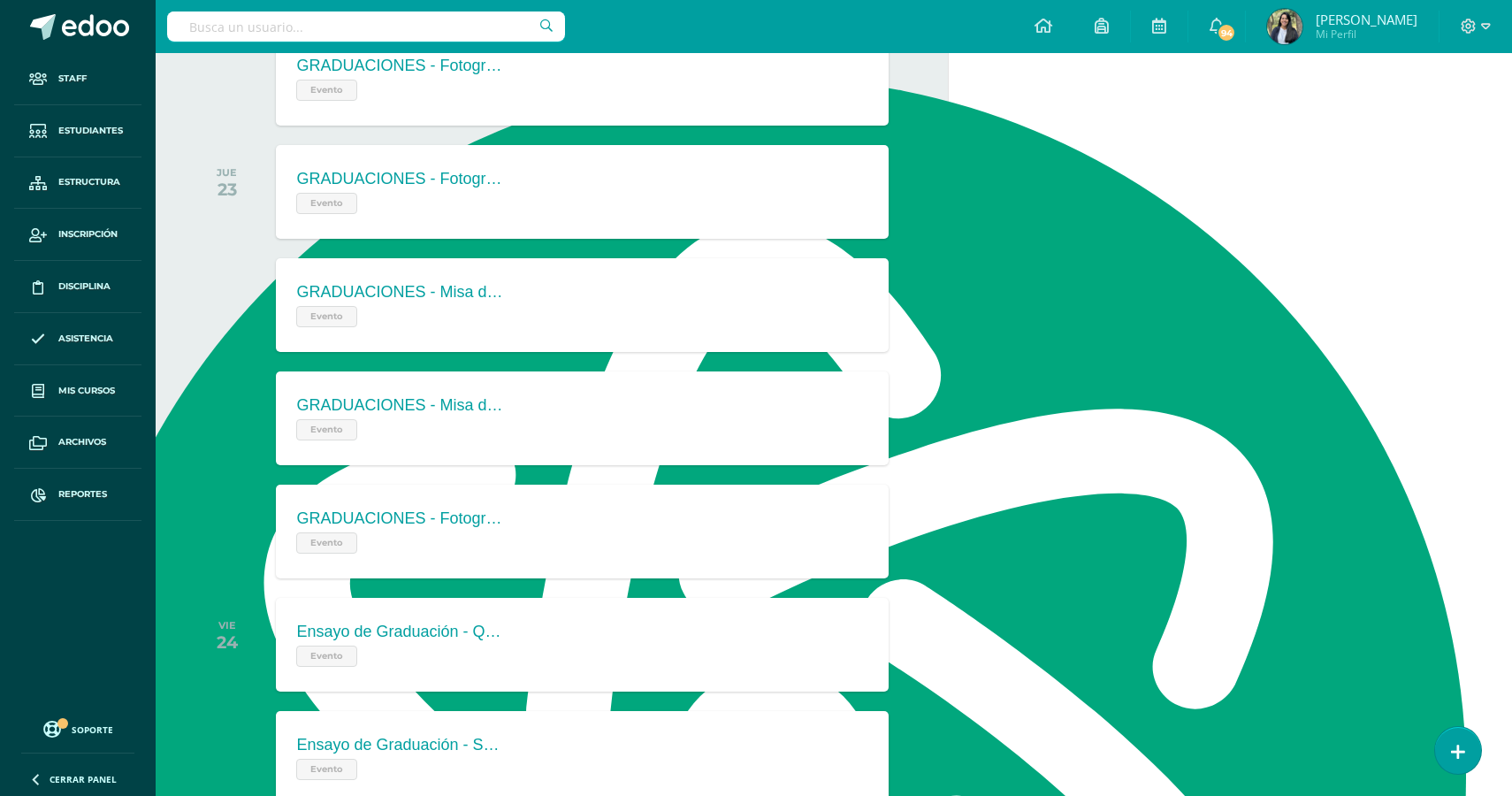
scroll to position [2658, 0]
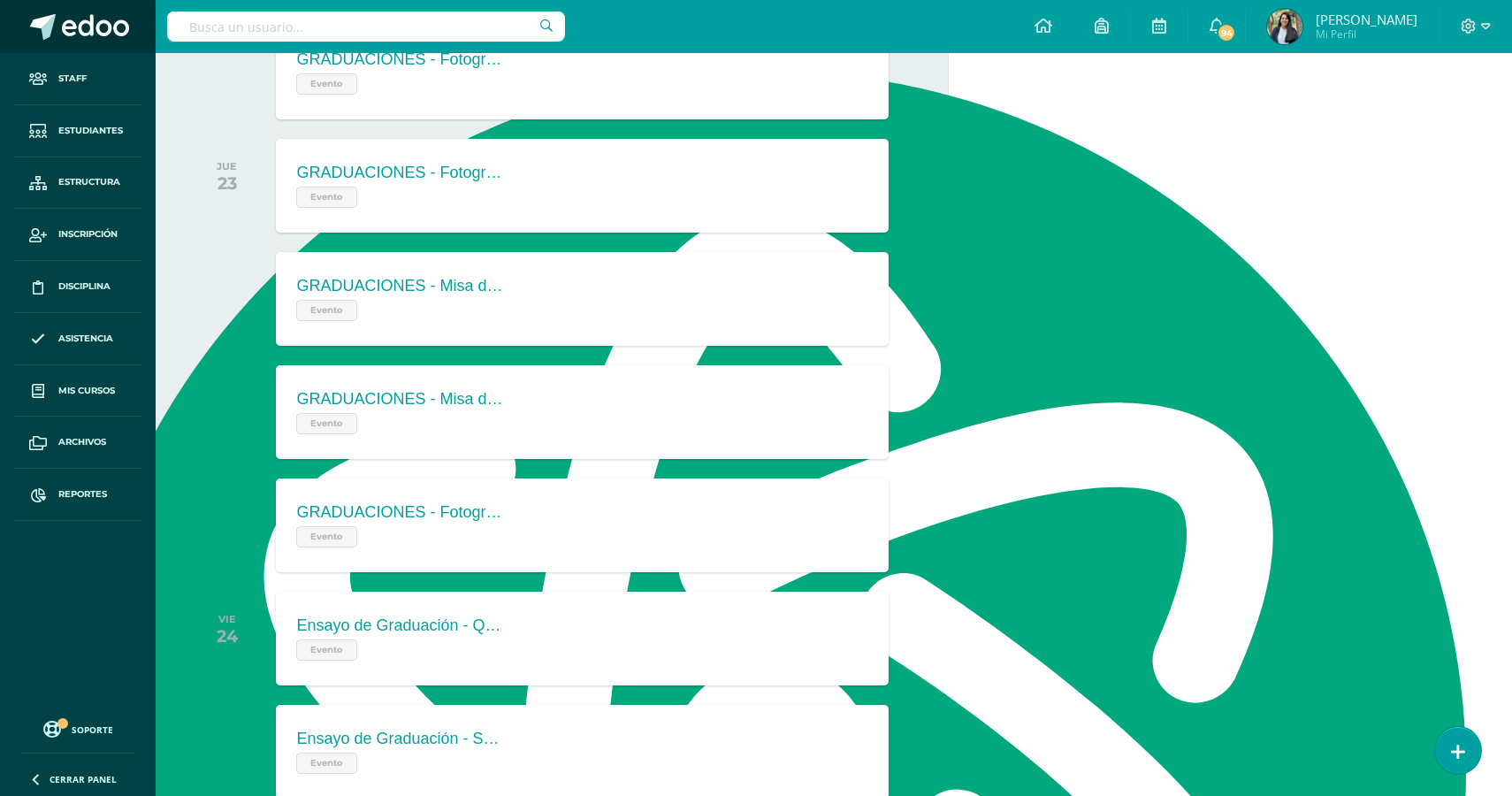
click at [87, 35] on span at bounding box center [95, 27] width 67 height 27
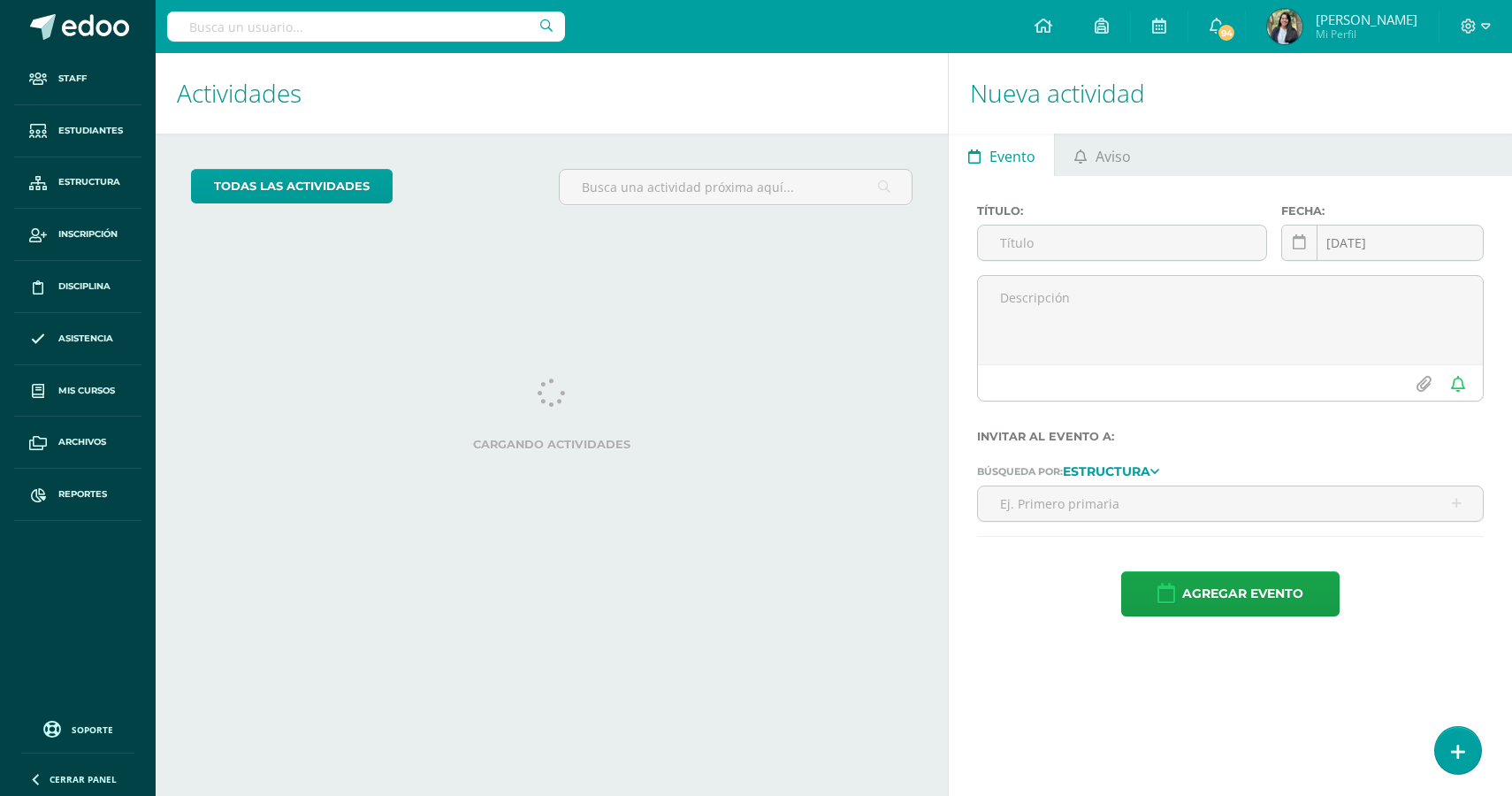
select select "English"
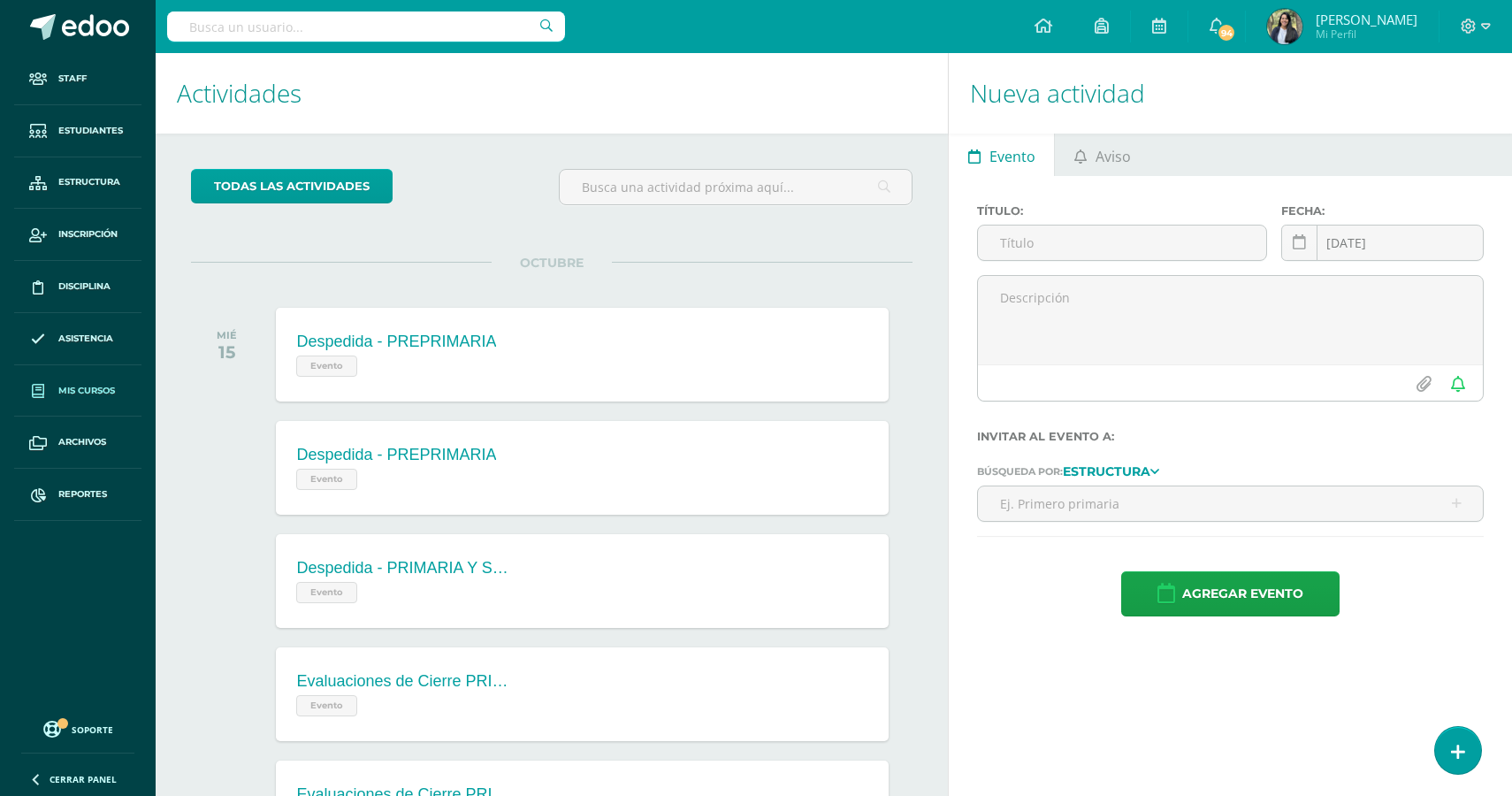
click at [82, 398] on link "Mis cursos" at bounding box center [78, 391] width 128 height 52
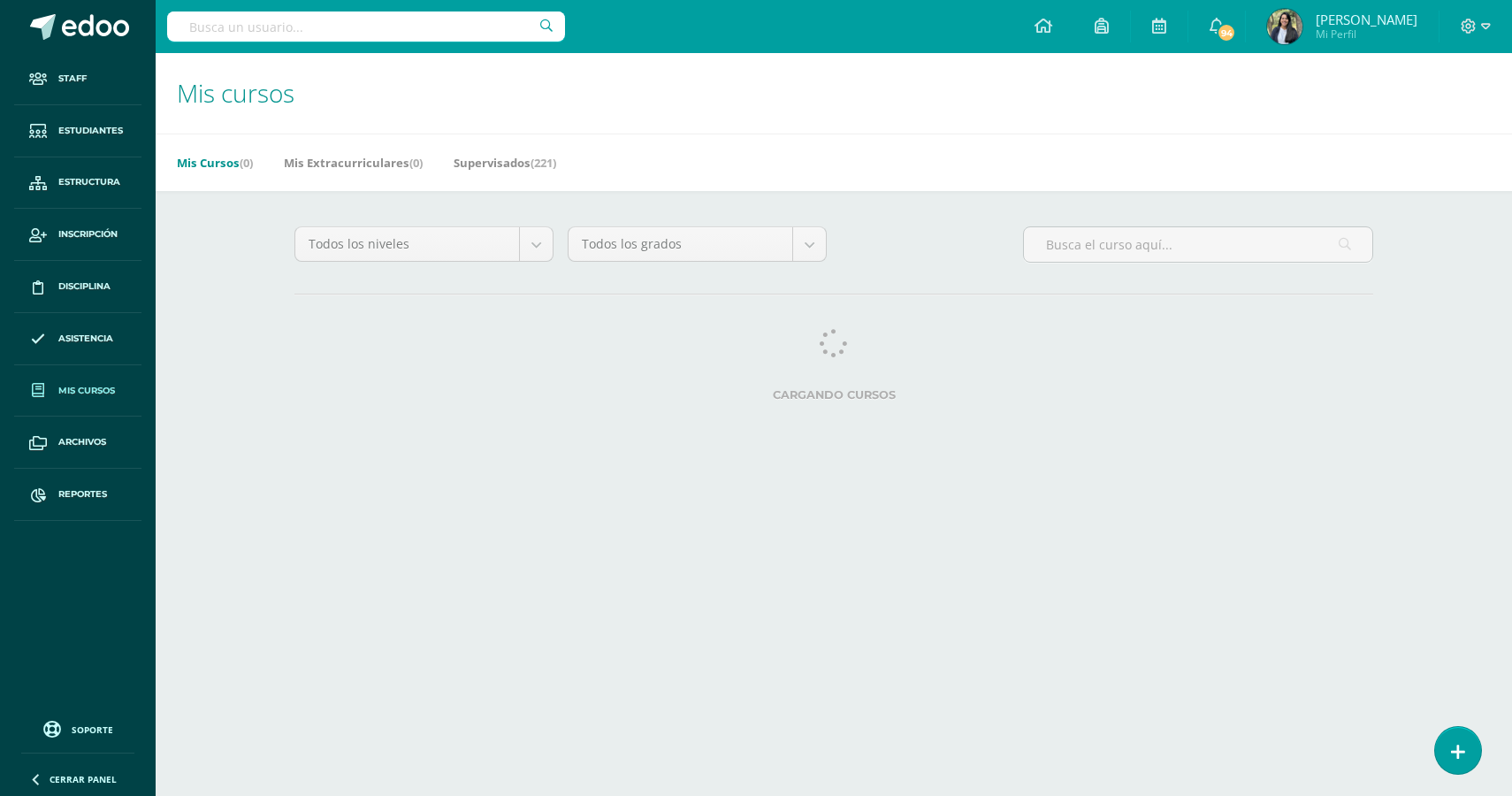
select select "English"
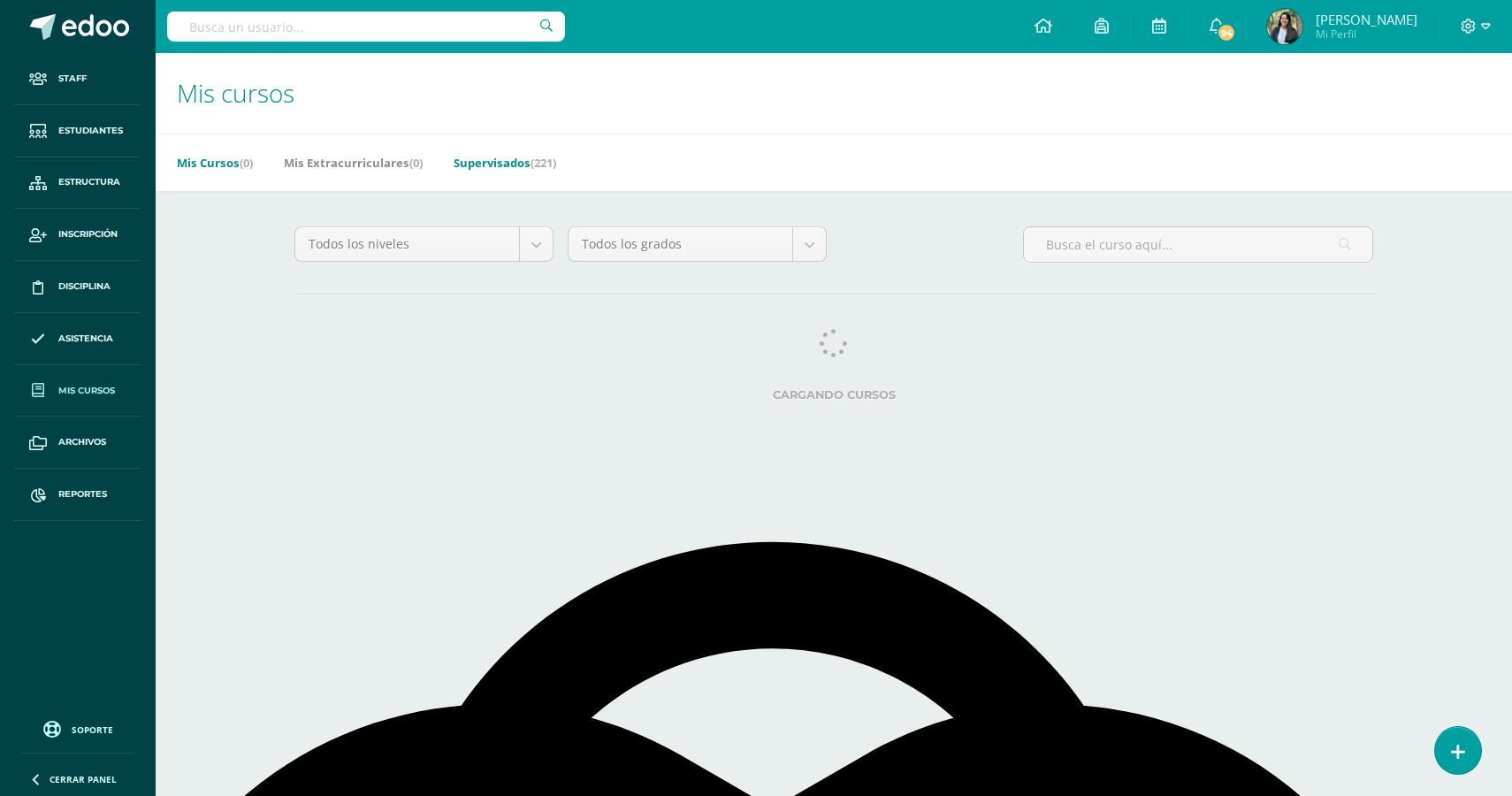
click at [494, 160] on link "Supervisados (221)" at bounding box center [504, 162] width 103 height 28
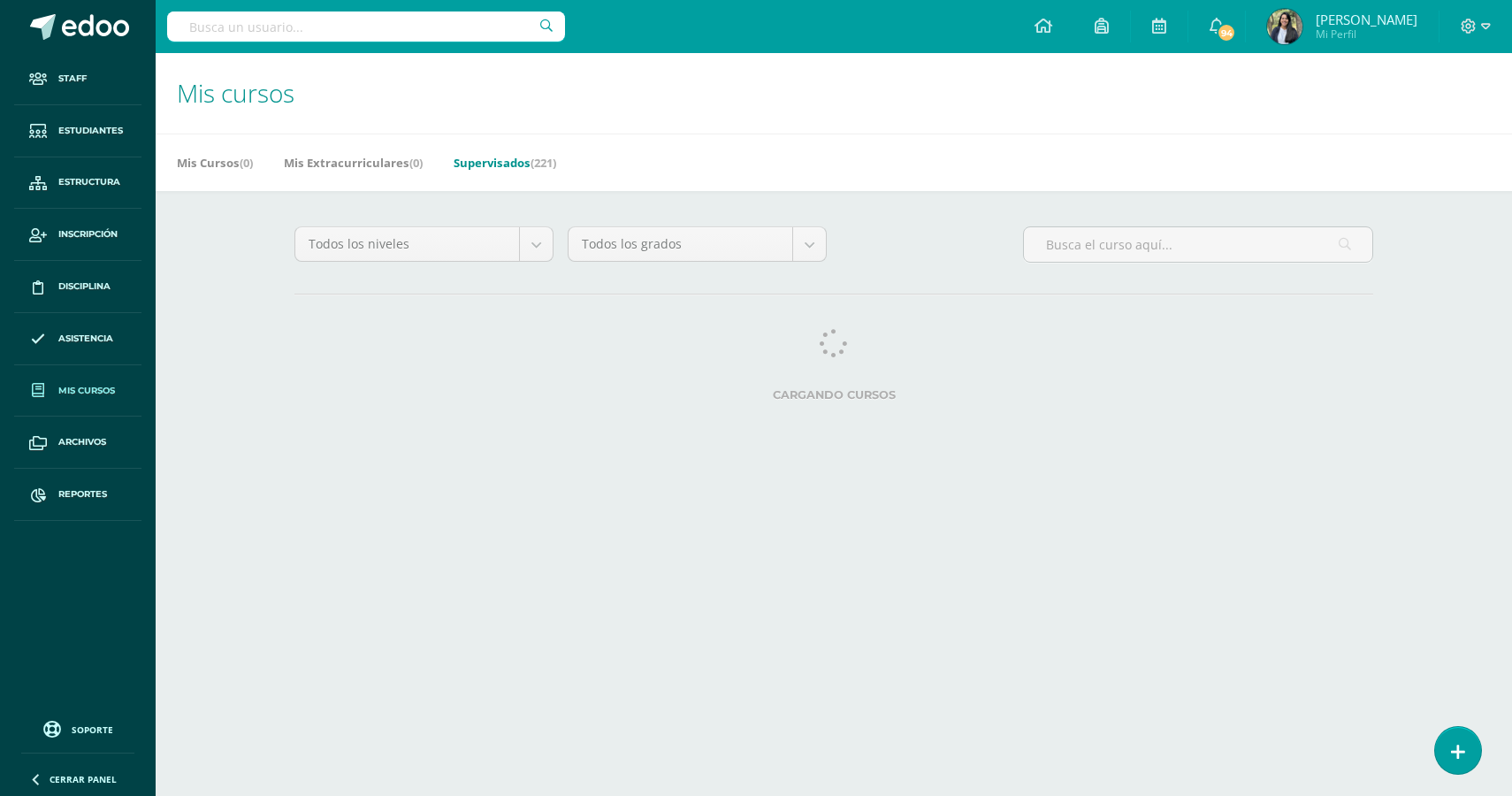
select select "English"
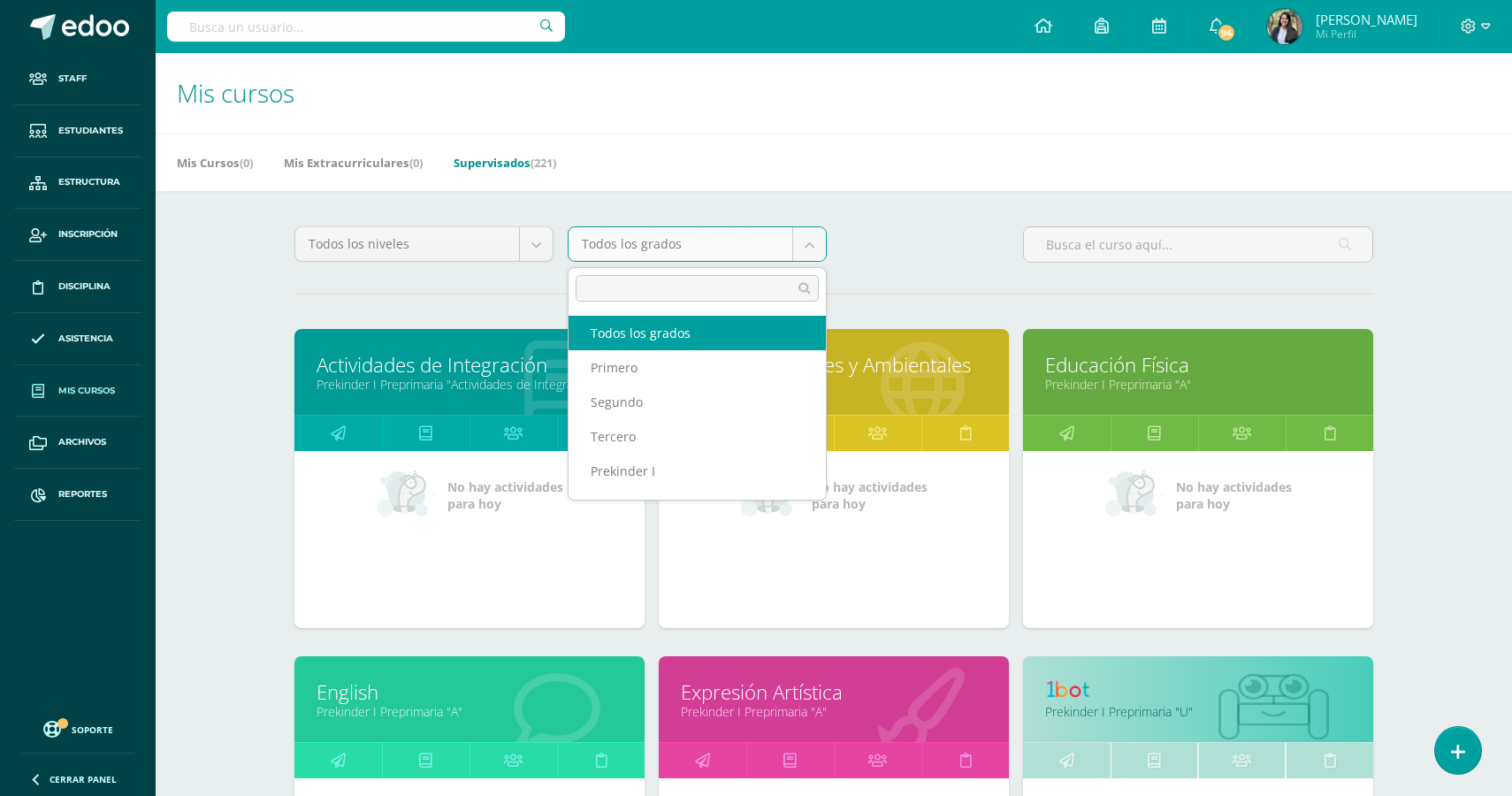
click at [647, 244] on body "Staff Estudiantes Estructura Inscripción Disciplina Asistencia Mis cursos Archi…" at bounding box center [756, 710] width 1512 height 1422
click at [477, 245] on body "Staff Estudiantes Estructura Inscripción Disciplina Asistencia Mis cursos Archi…" at bounding box center [756, 710] width 1512 height 1422
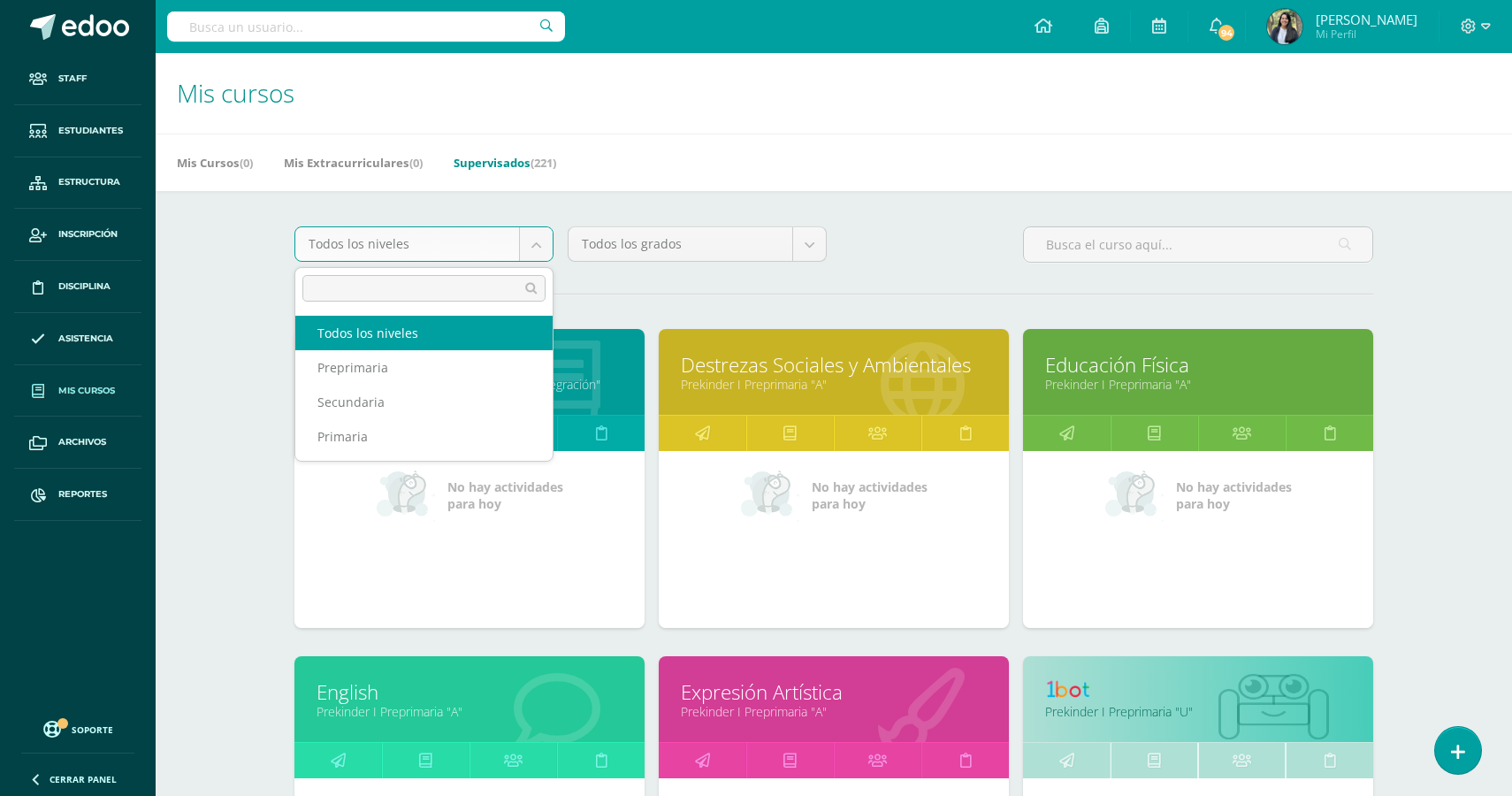
click at [477, 245] on body "Staff Estudiantes Estructura Inscripción Disciplina Asistencia Mis cursos Archi…" at bounding box center [756, 710] width 1512 height 1422
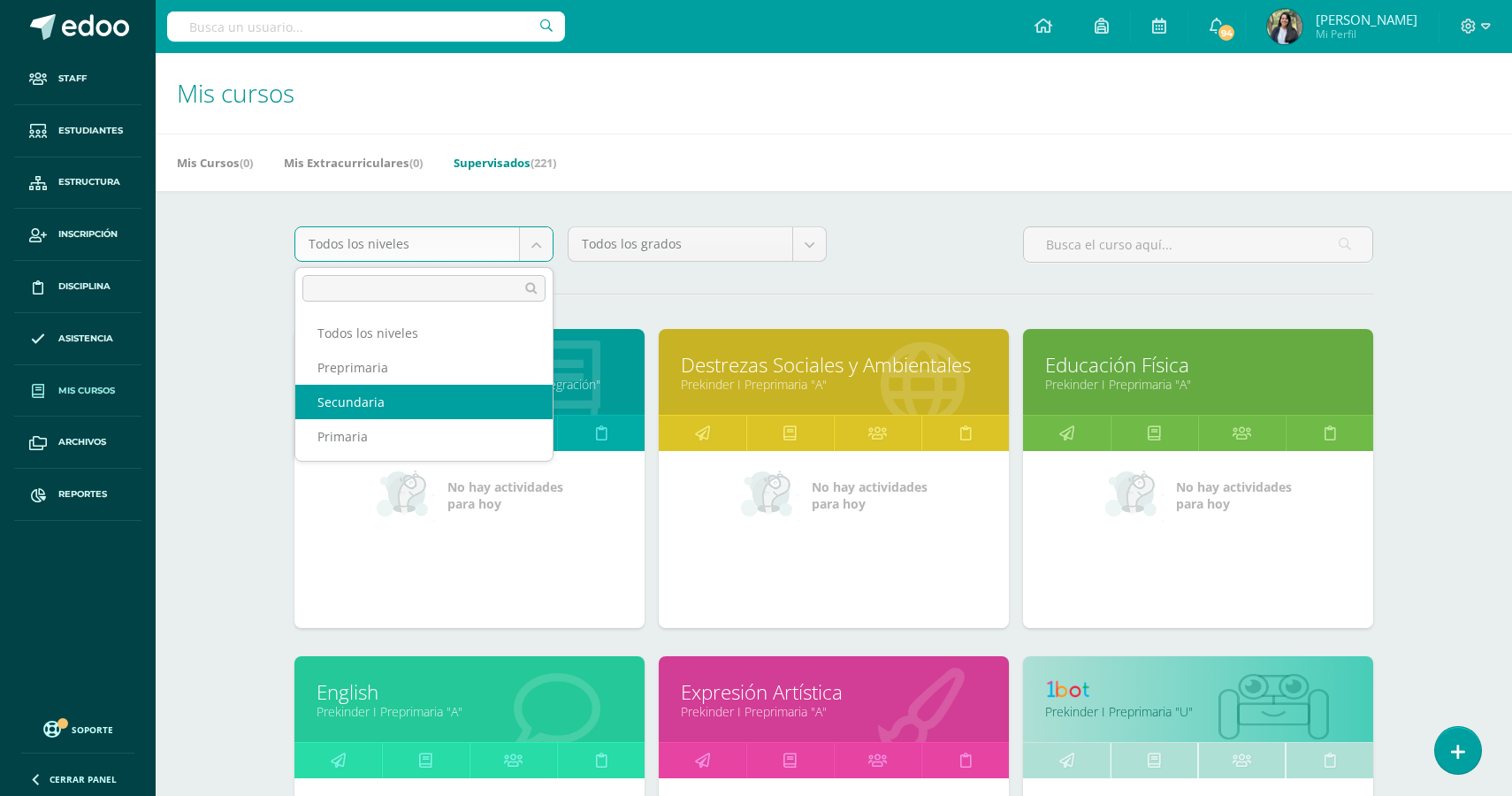
select select "5"
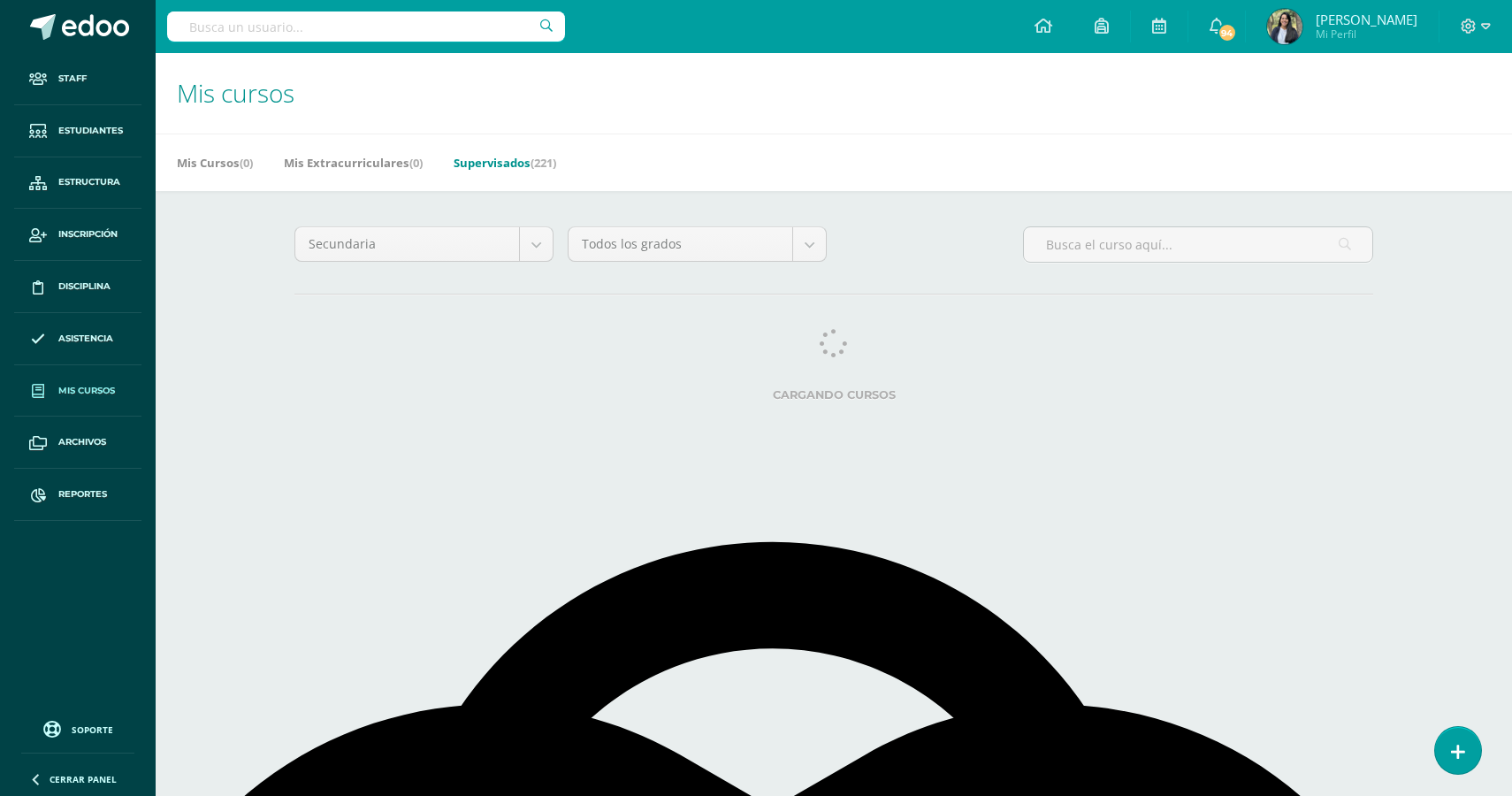
select select "English"
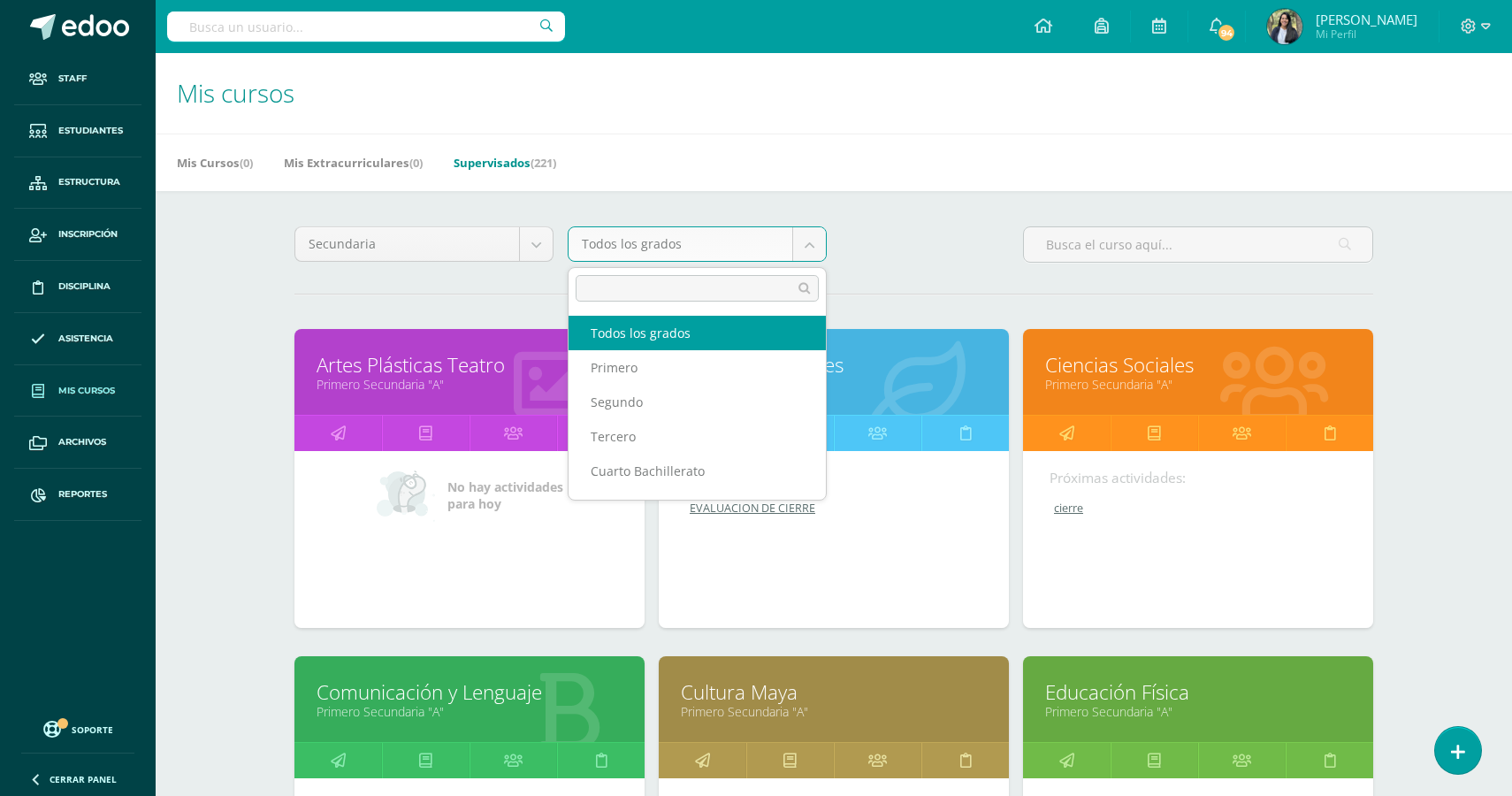
click at [678, 233] on body "Staff Estudiantes Estructura Inscripción Disciplina Asistencia Mis cursos Archi…" at bounding box center [756, 710] width 1512 height 1422
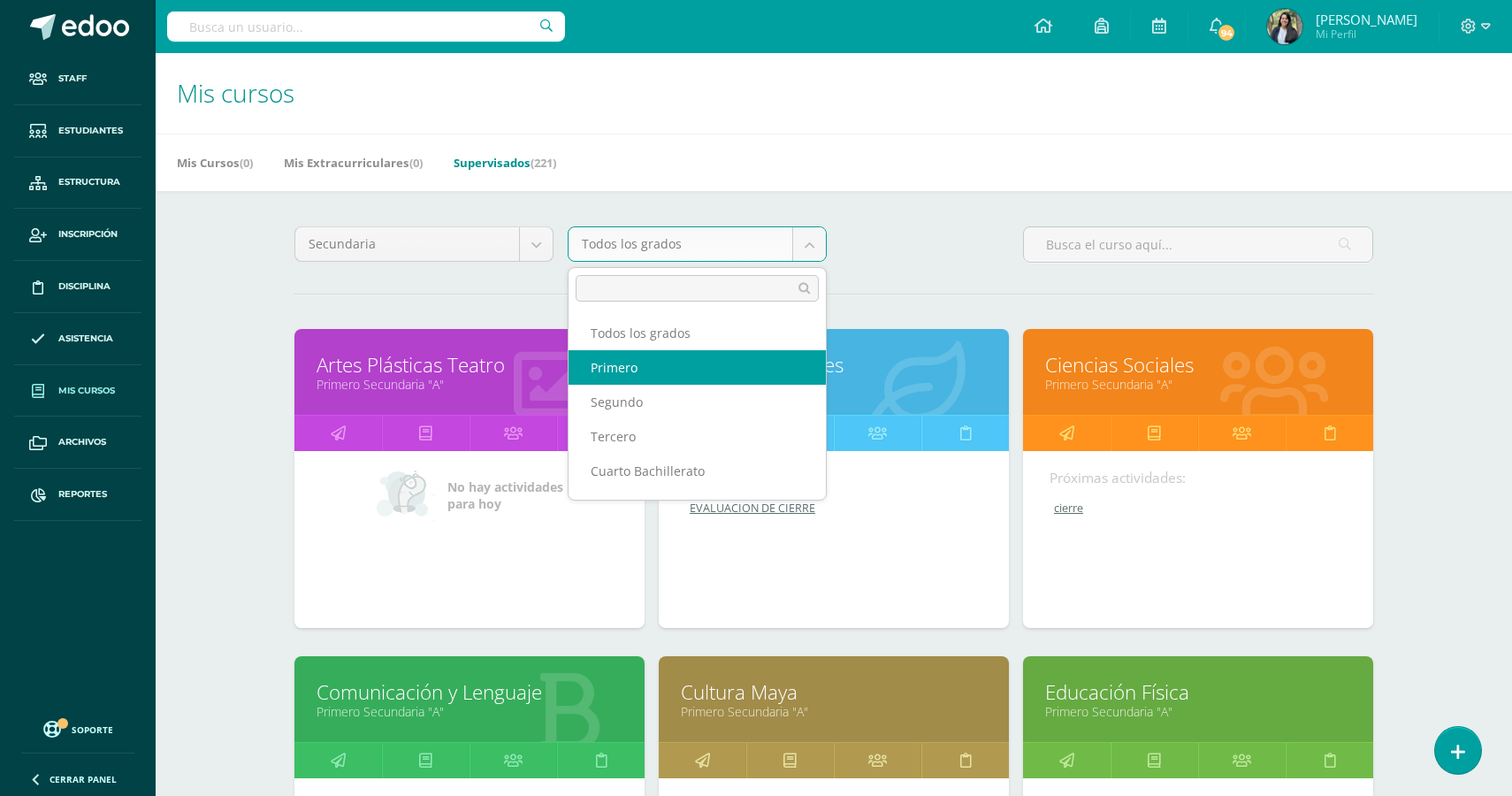
scroll to position [30, 0]
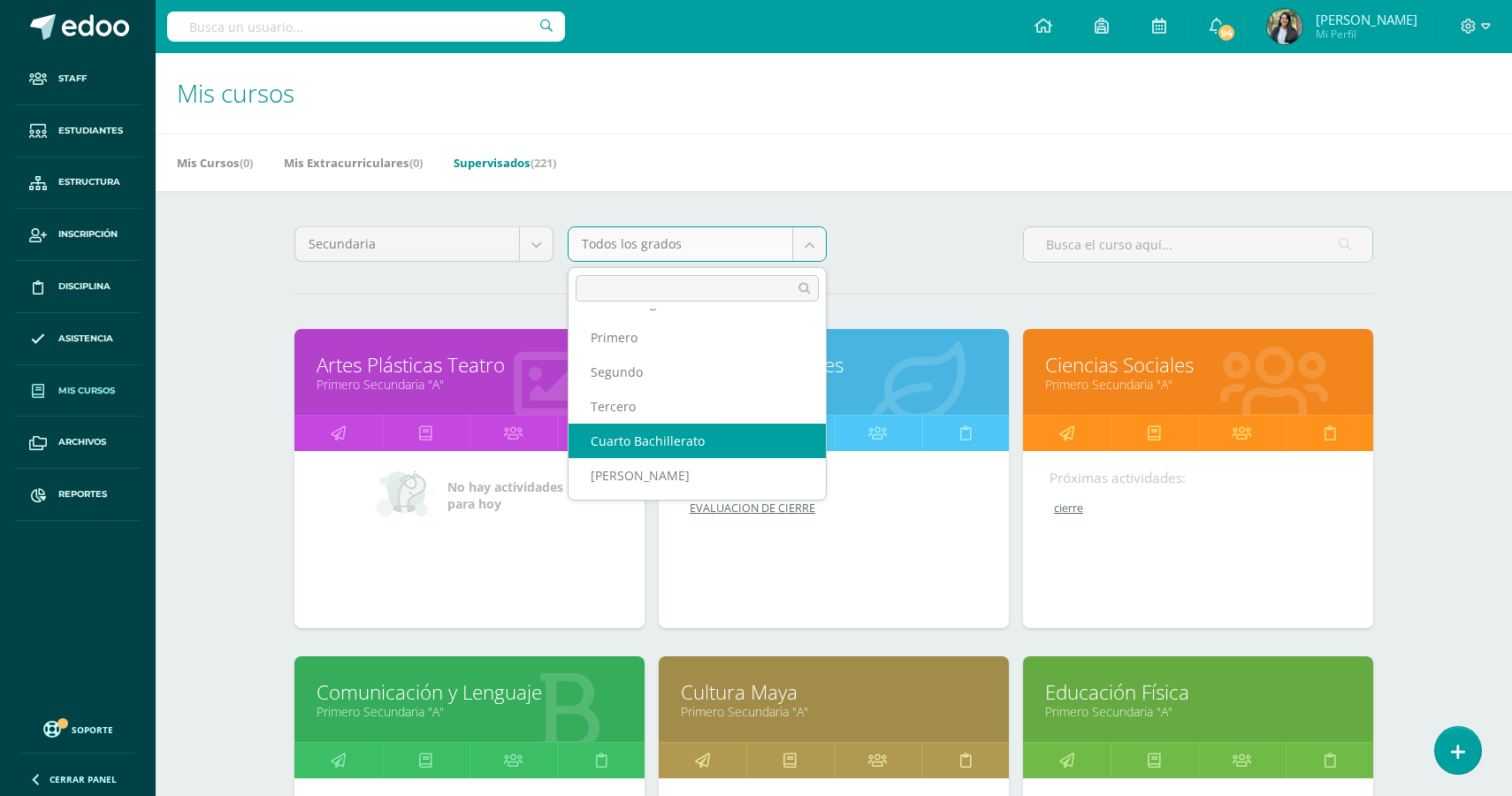
select select "16"
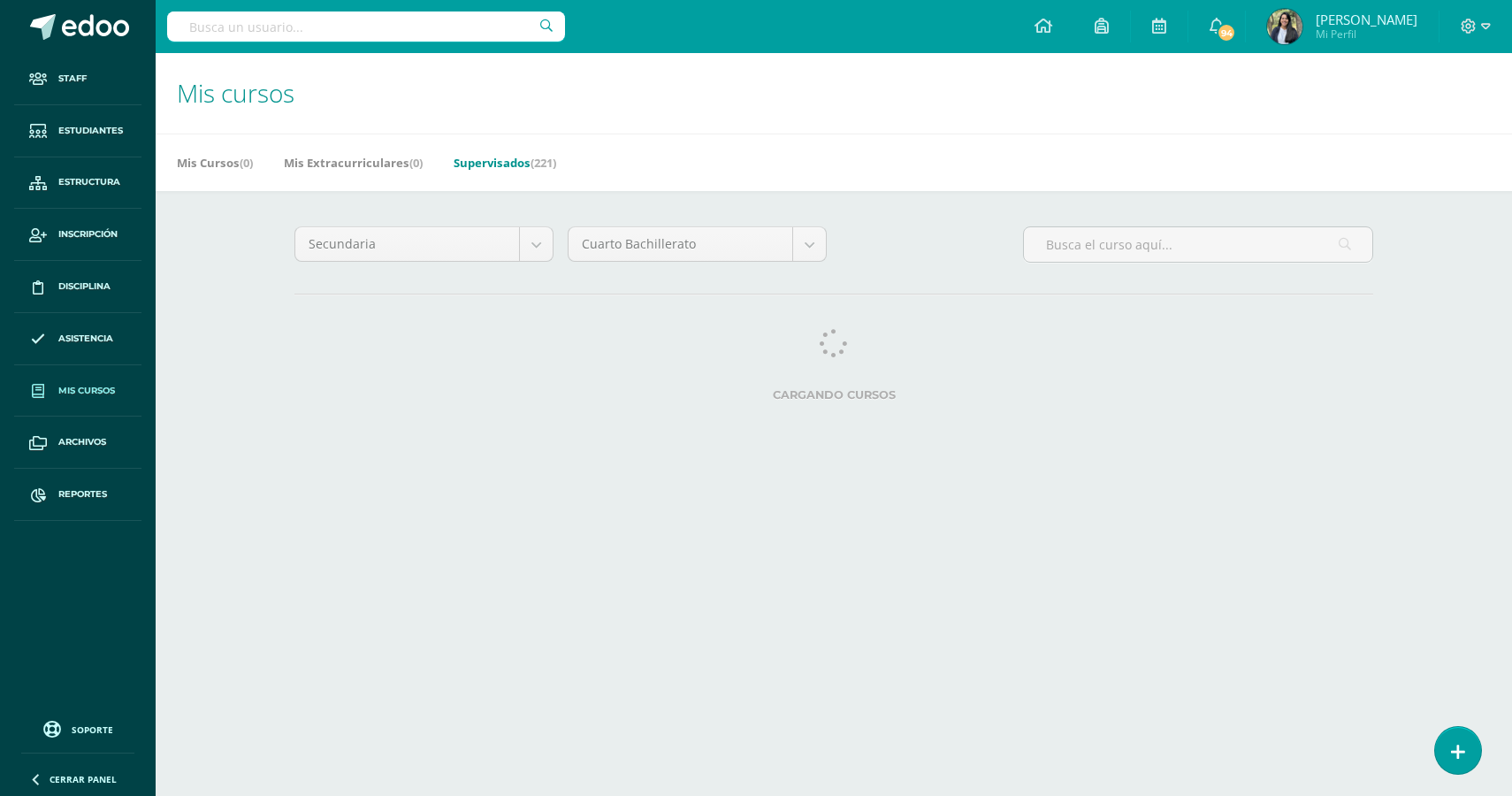
select select "English"
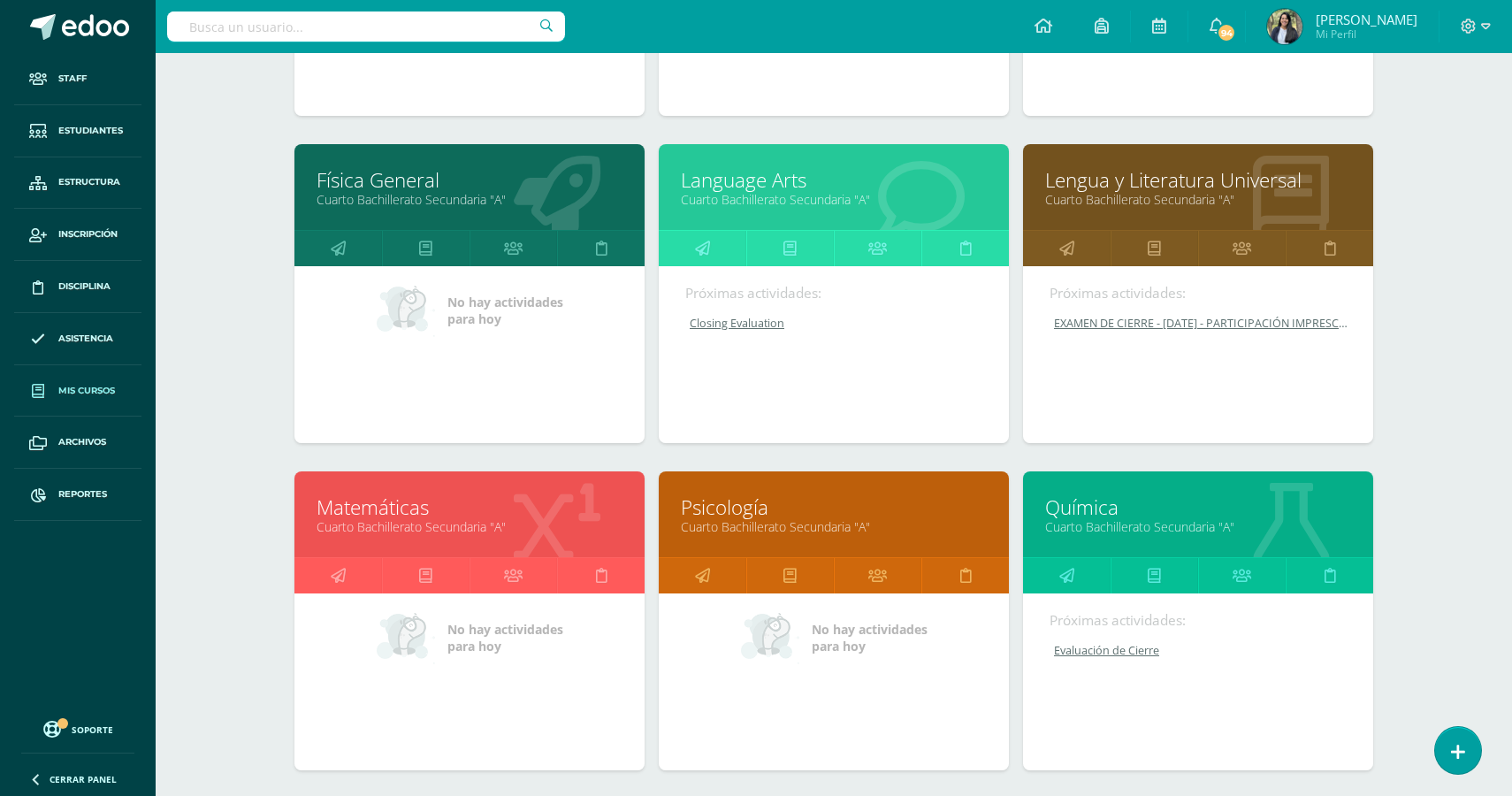
scroll to position [844, 0]
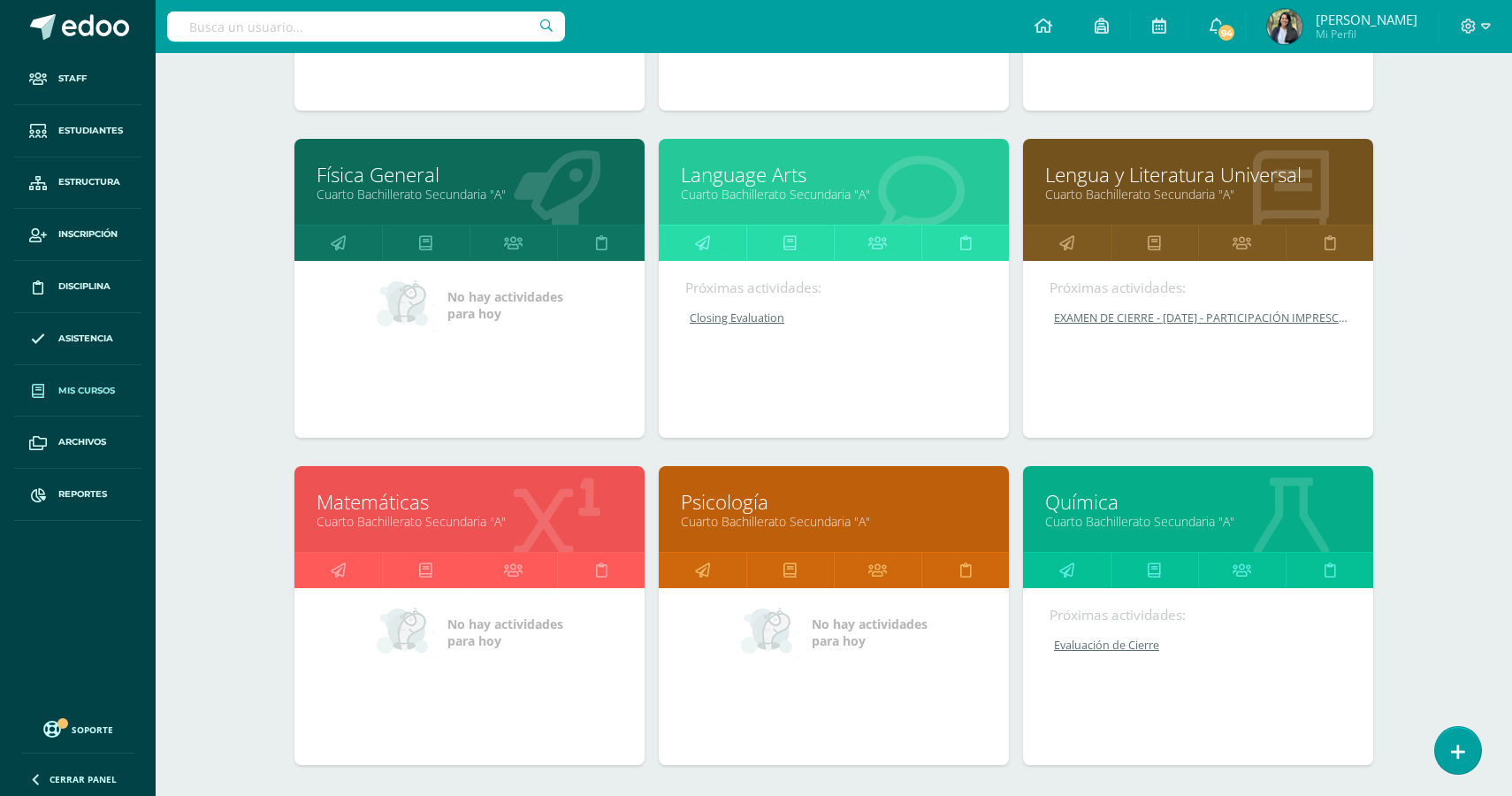
click at [727, 514] on link "Psicología" at bounding box center [833, 502] width 306 height 28
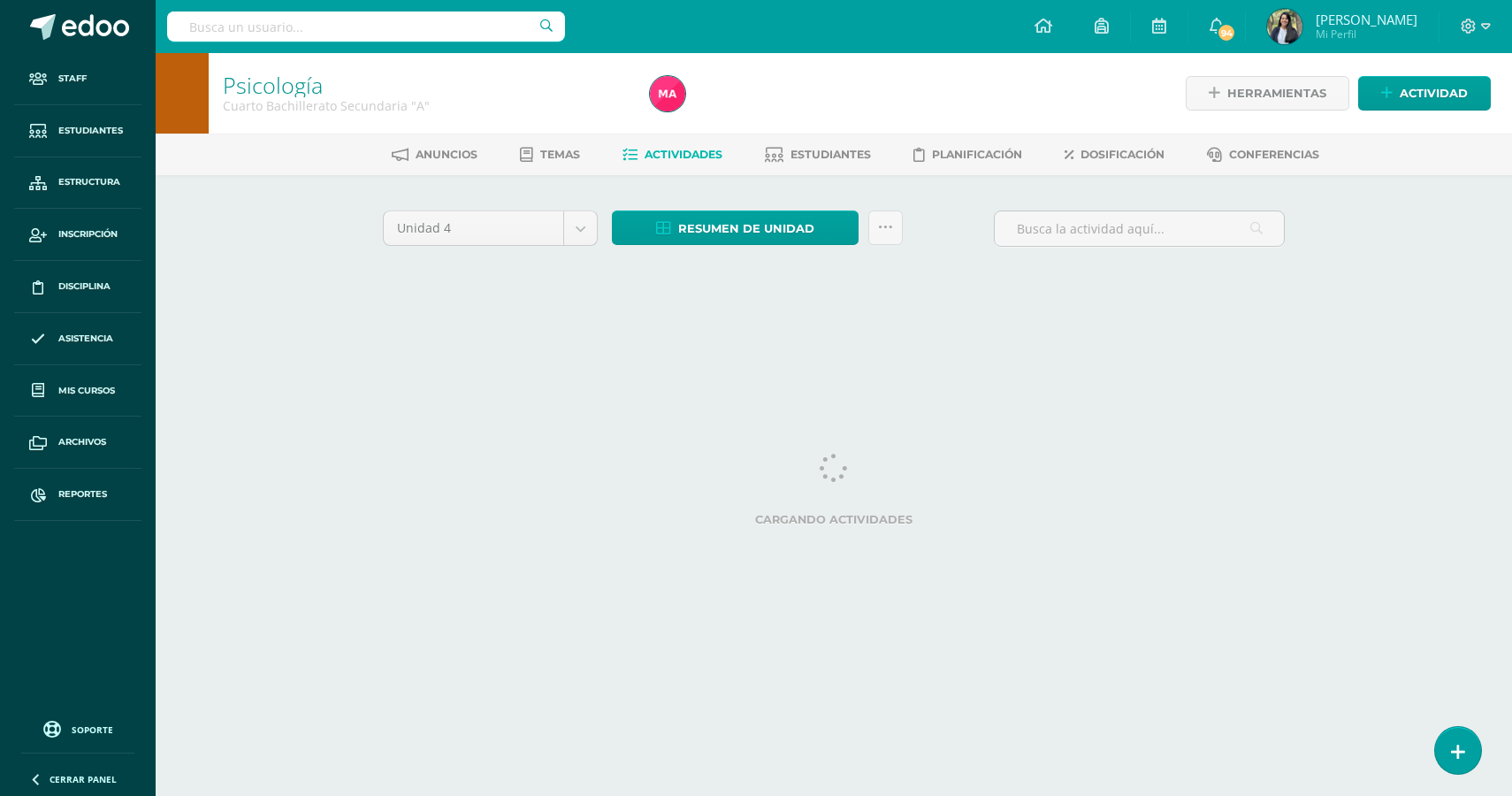
select select "English"
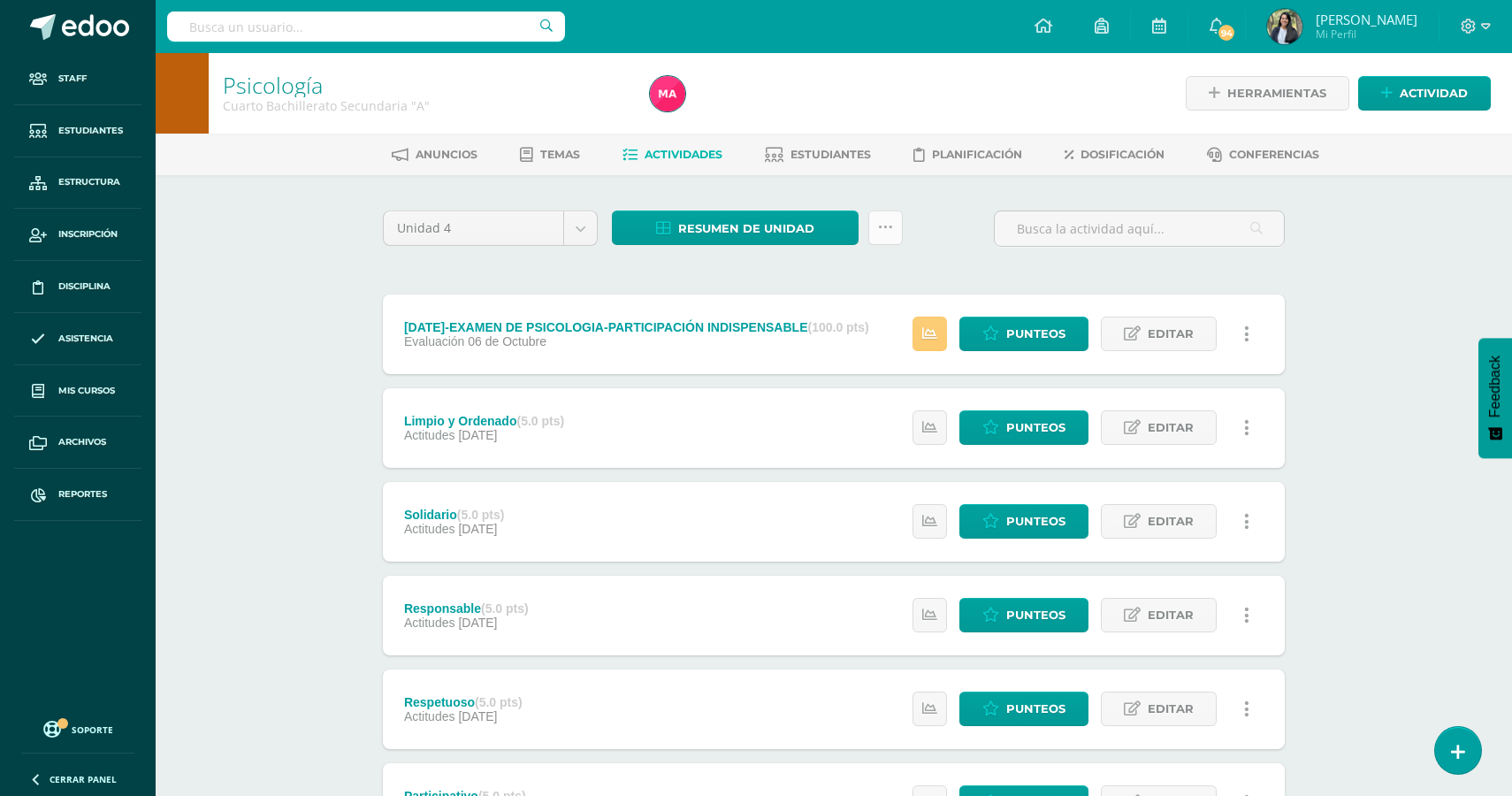
click at [886, 238] on link at bounding box center [885, 227] width 35 height 35
click at [875, 274] on link "Subir actividades en masa" at bounding box center [841, 283] width 194 height 43
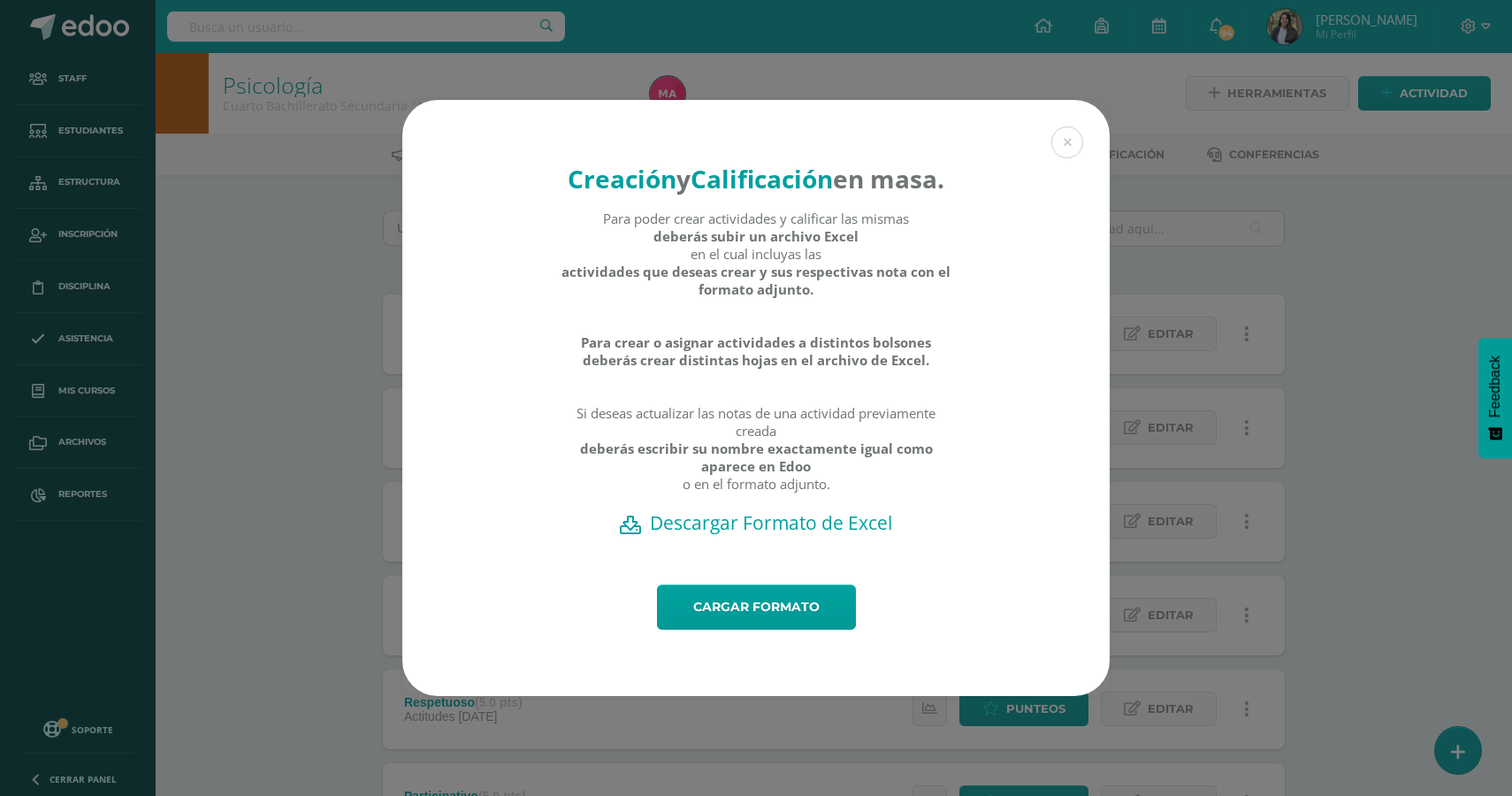
click at [752, 535] on h2 "Descargar Formato de Excel" at bounding box center [756, 522] width 646 height 25
click at [1063, 127] on button at bounding box center [1067, 142] width 32 height 32
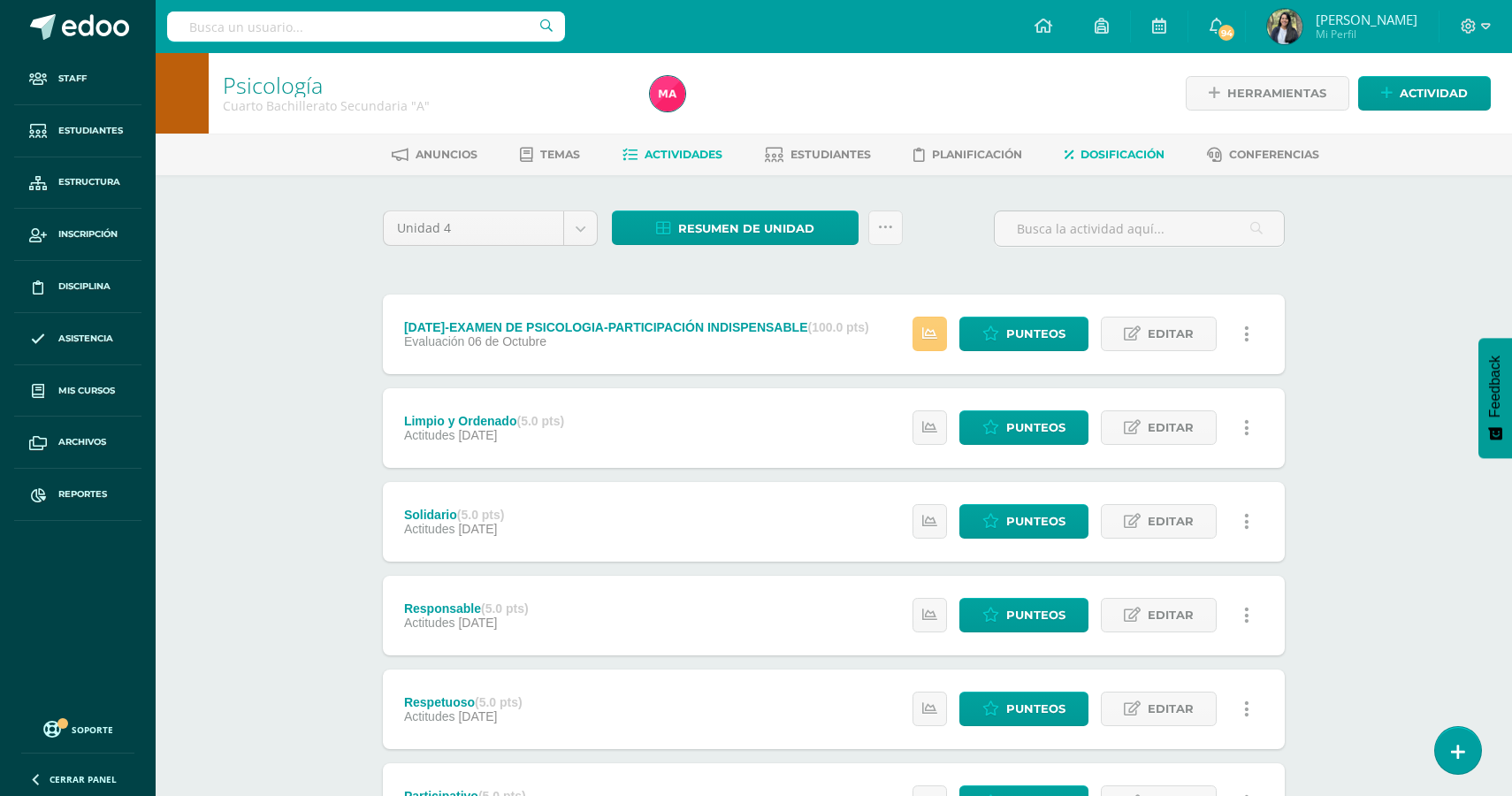
click at [1126, 156] on span "Dosificación" at bounding box center [1122, 153] width 84 height 13
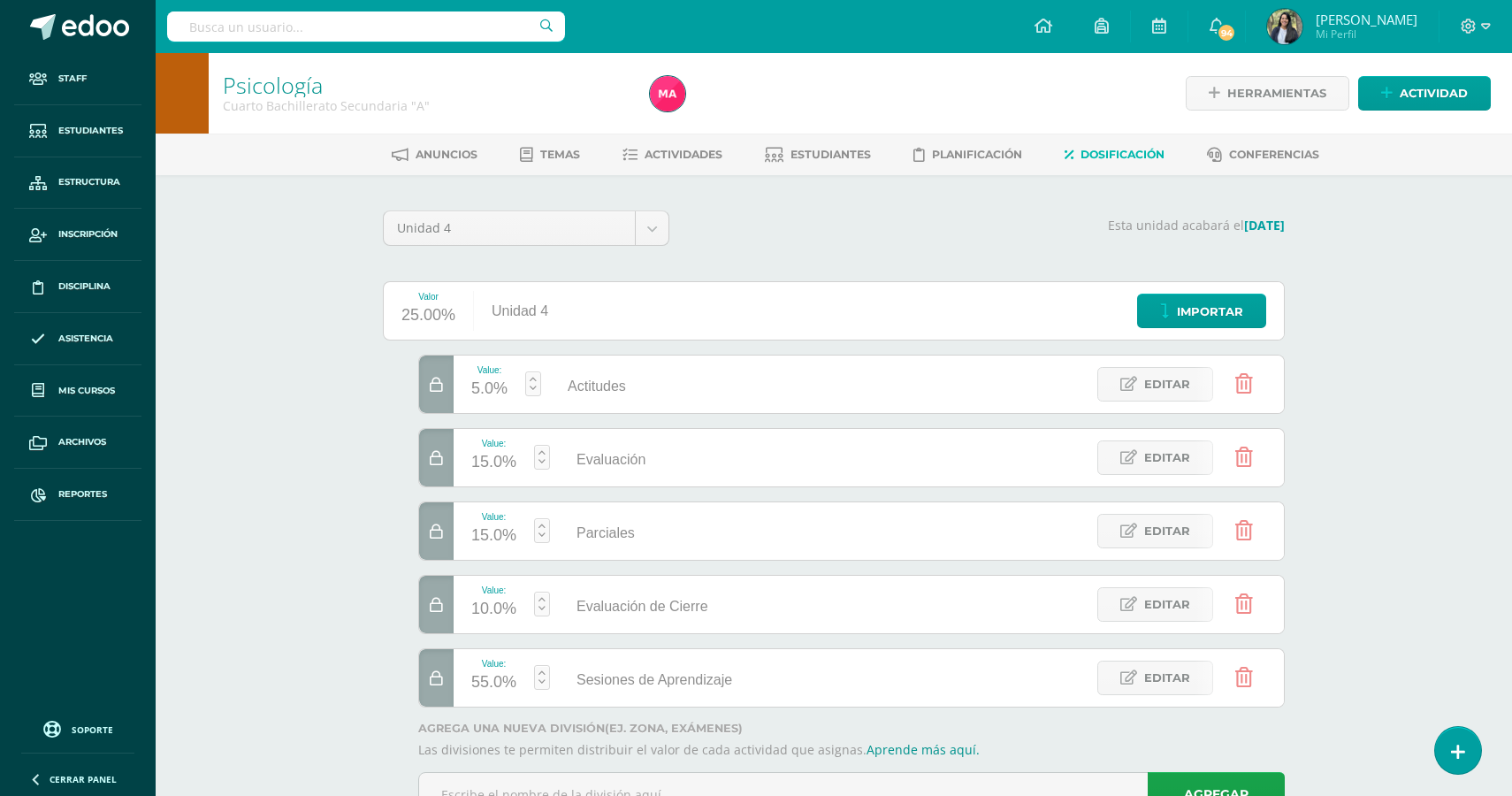
select select "English"
click at [98, 394] on span "Mis cursos" at bounding box center [87, 391] width 57 height 14
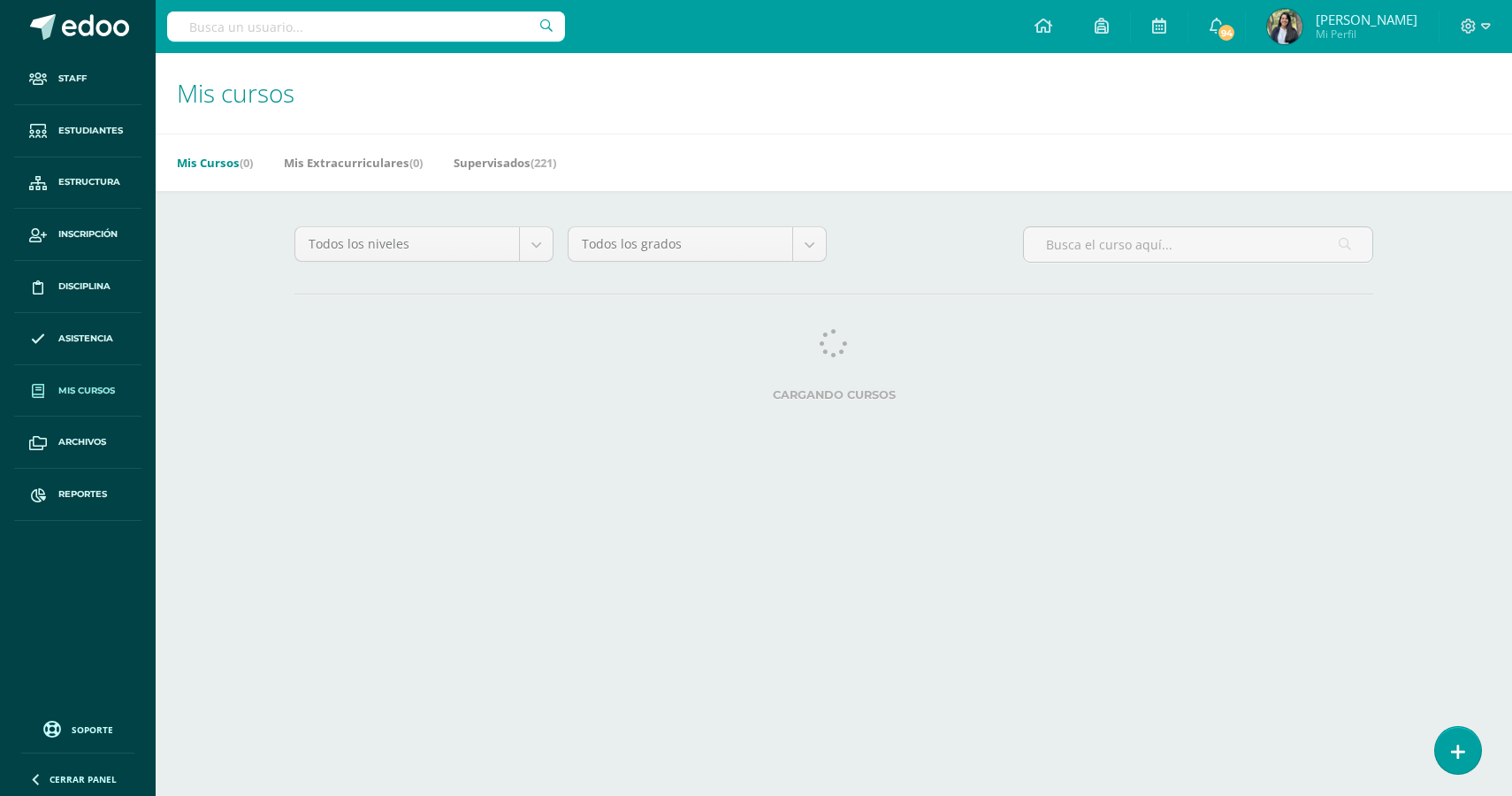
select select "English"
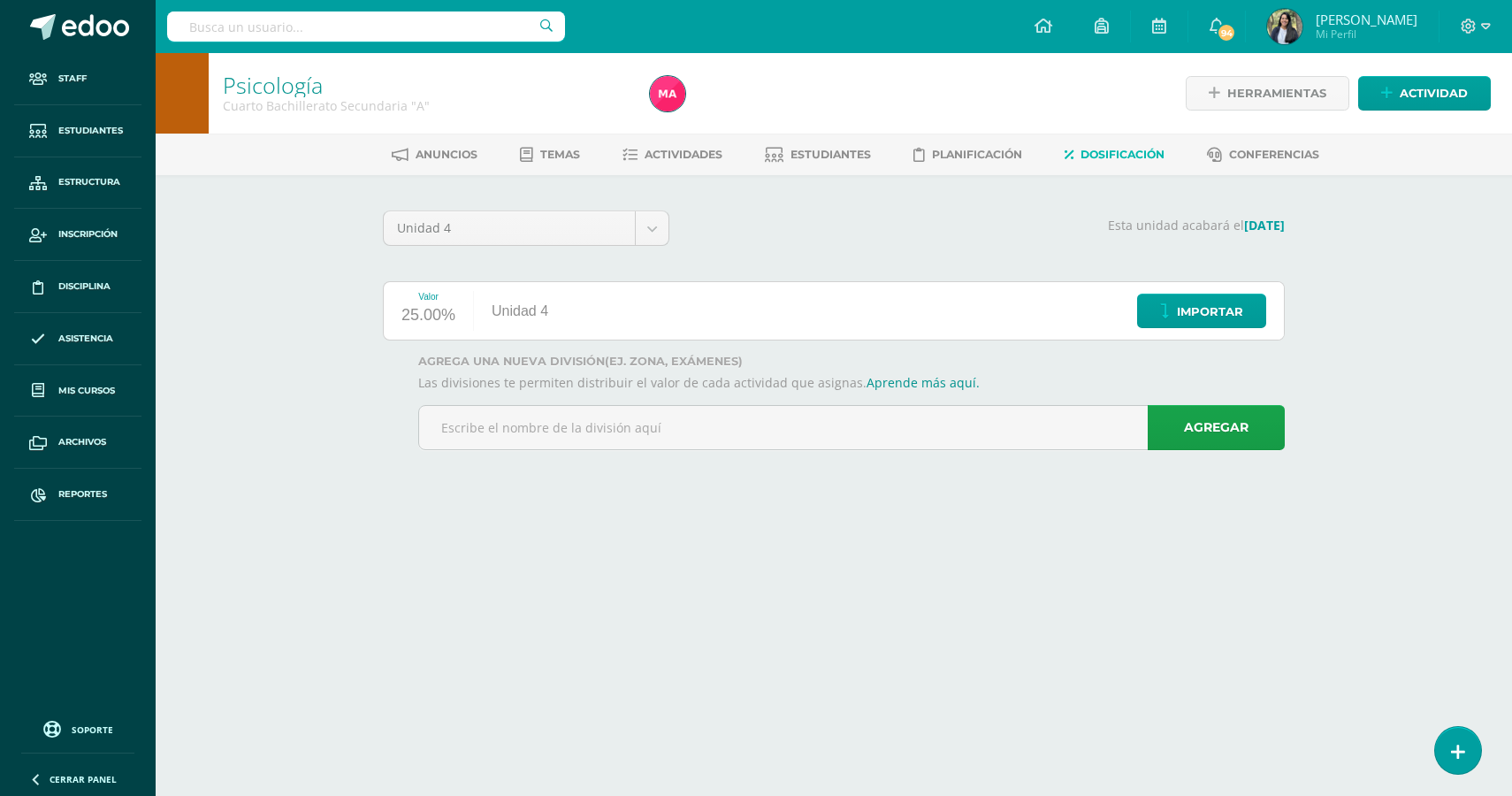
select select "English"
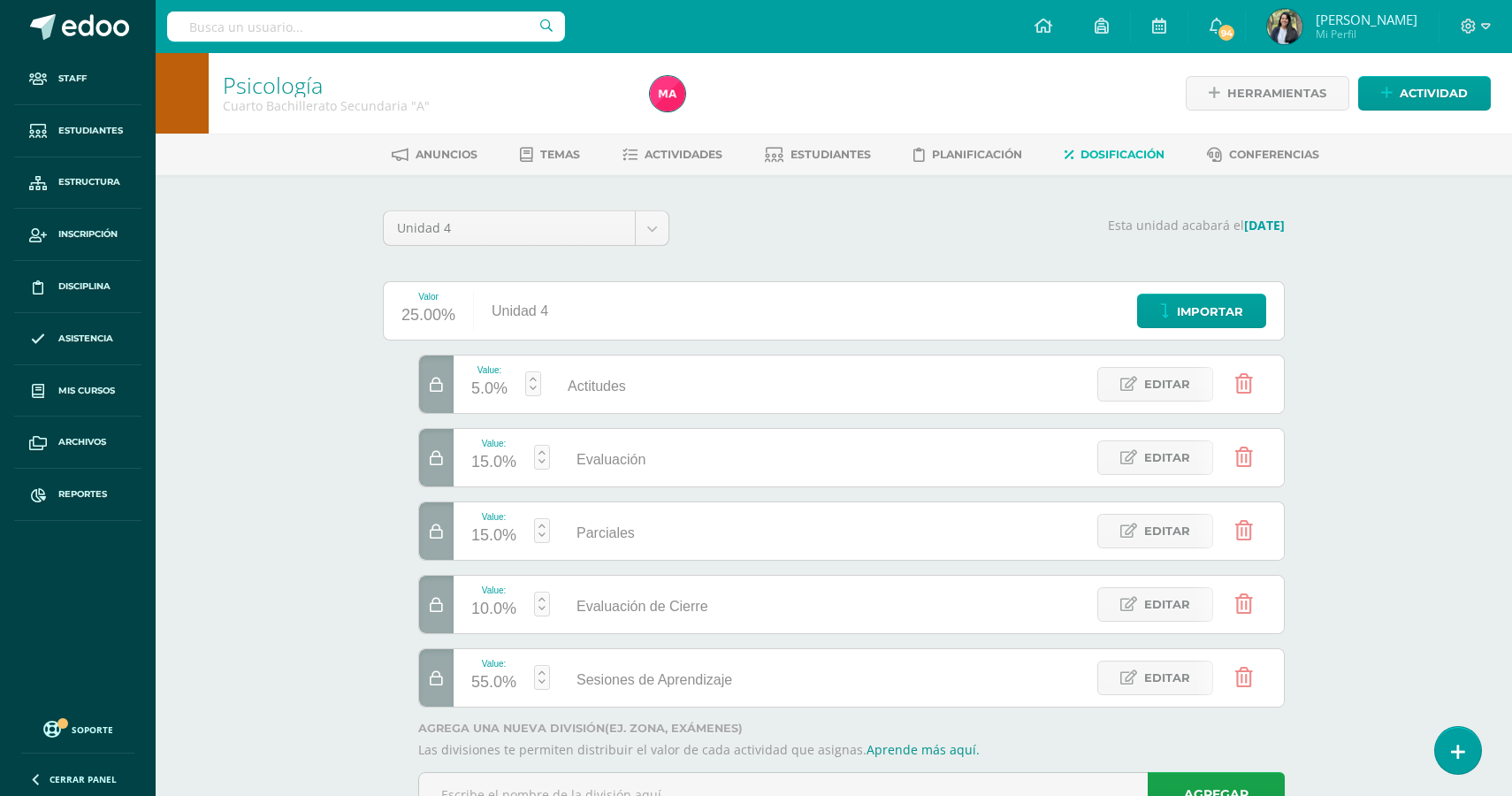
click at [491, 531] on div "15.0%" at bounding box center [493, 536] width 45 height 28
click at [612, 483] on link "Guardar" at bounding box center [638, 485] width 122 height 23
type input "15"
click at [1249, 603] on icon at bounding box center [1245, 604] width 18 height 20
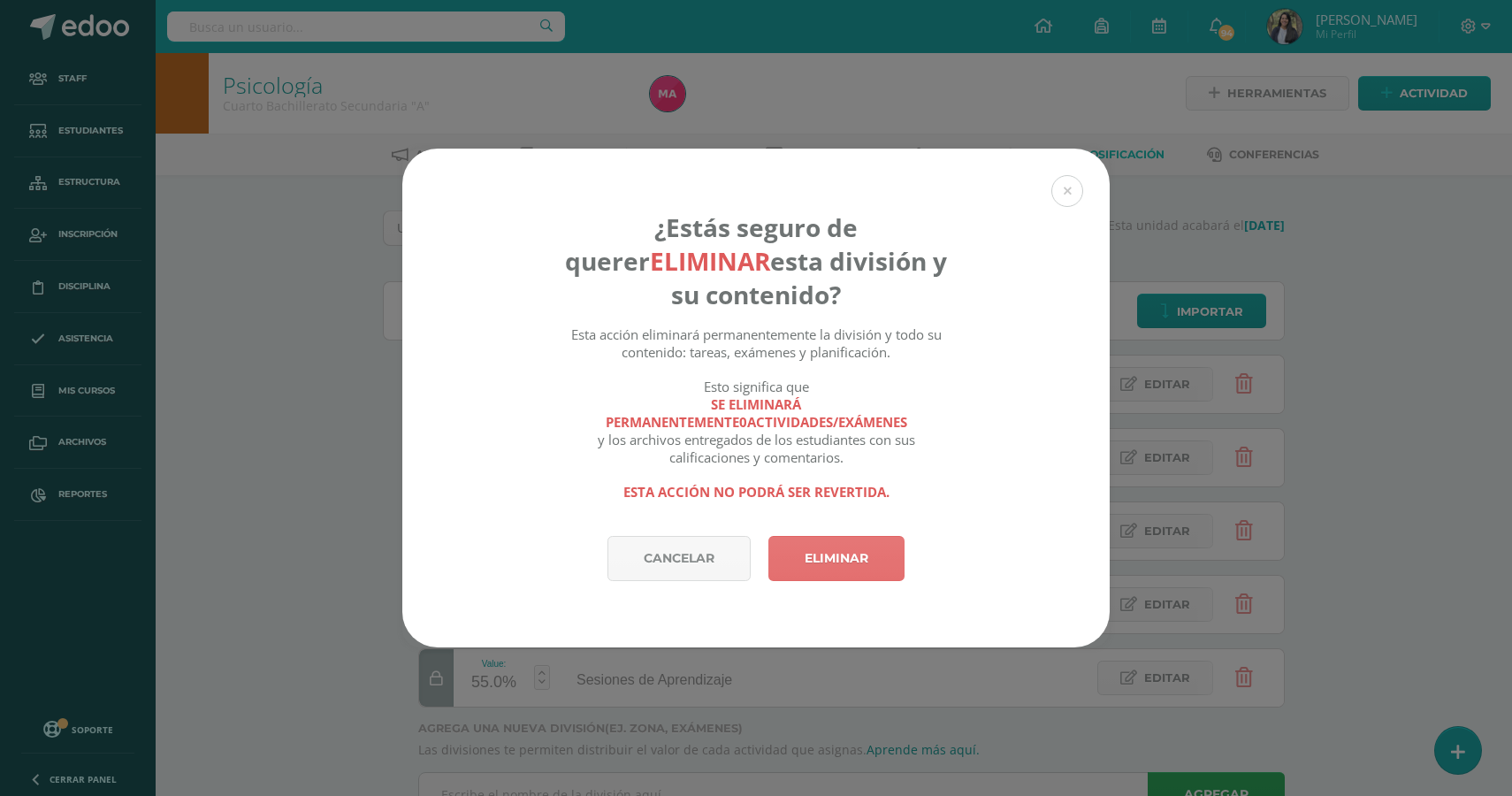
click at [859, 569] on link "Eliminar" at bounding box center [836, 558] width 137 height 45
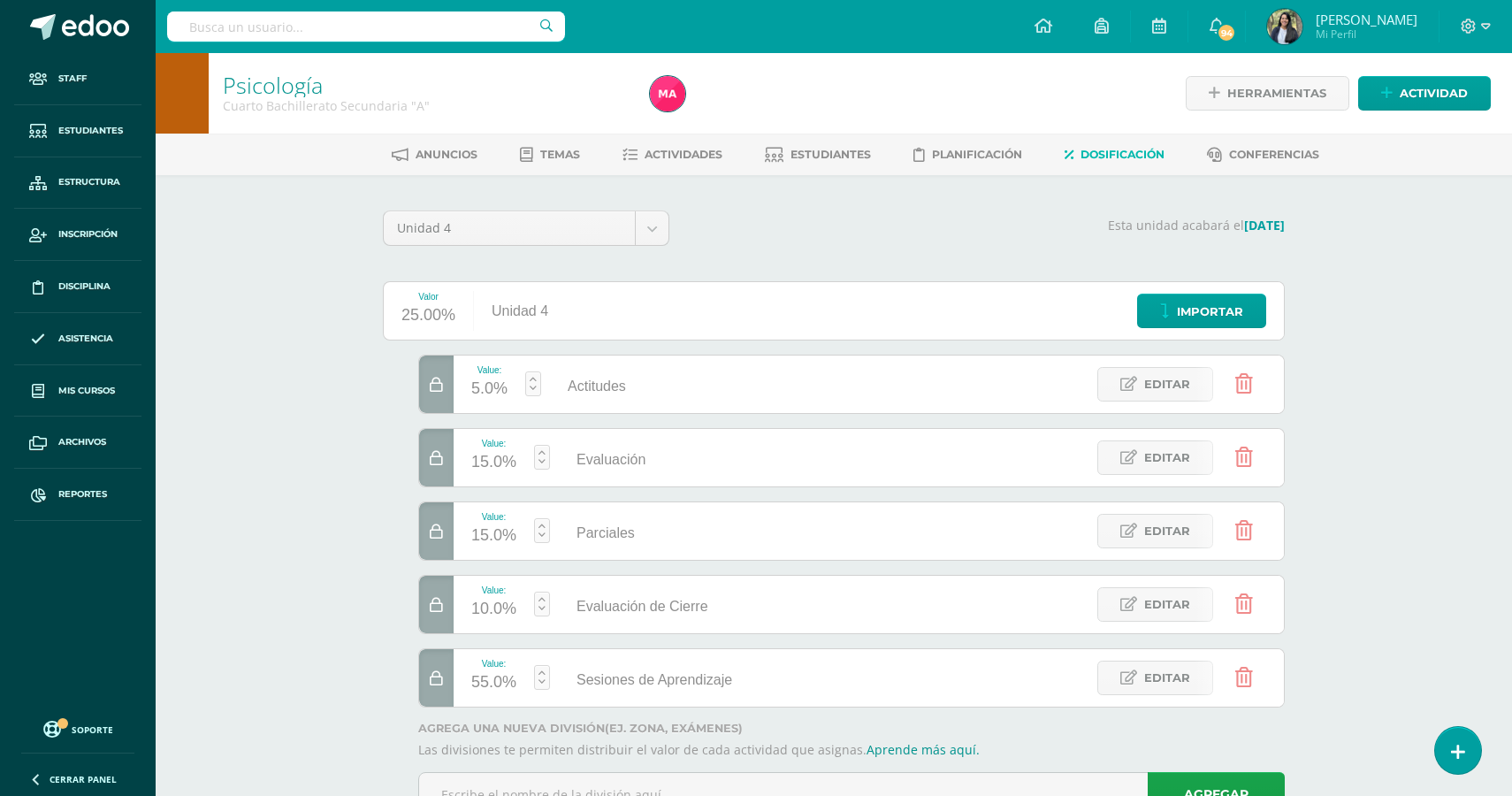
click at [434, 604] on icon at bounding box center [436, 605] width 13 height 15
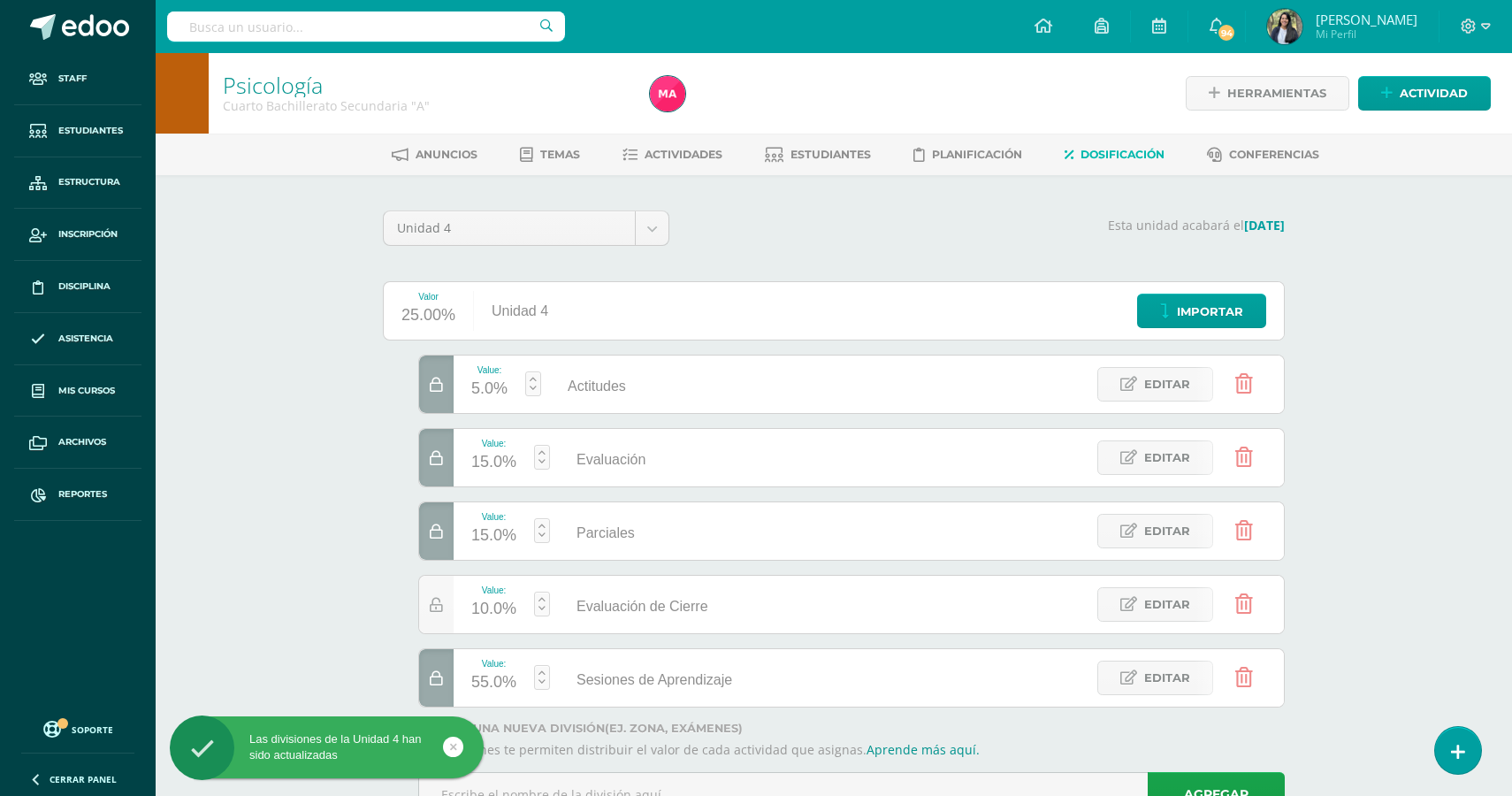
click at [1248, 606] on icon at bounding box center [1245, 604] width 18 height 20
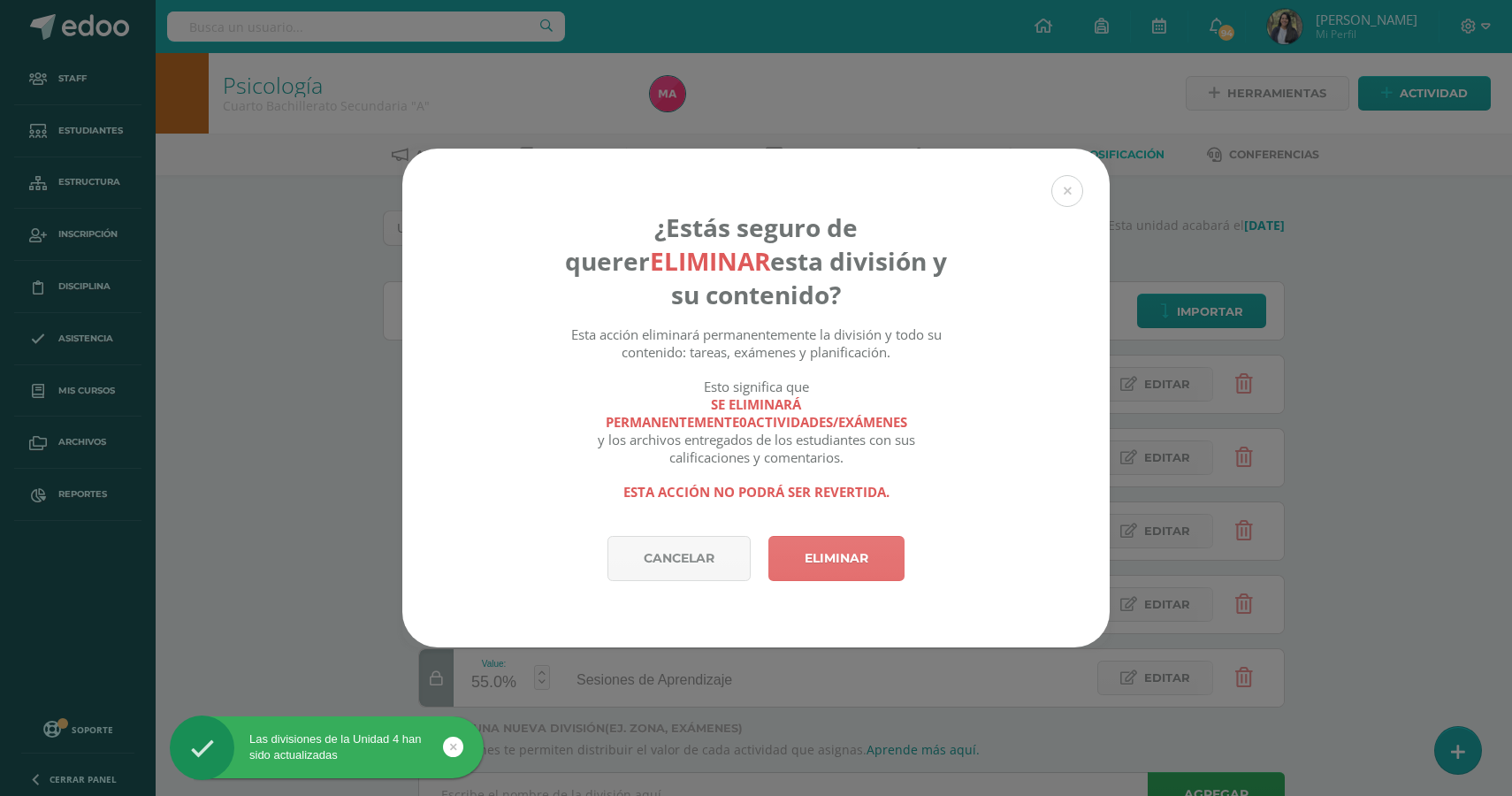
click at [858, 575] on link "Eliminar" at bounding box center [836, 558] width 137 height 45
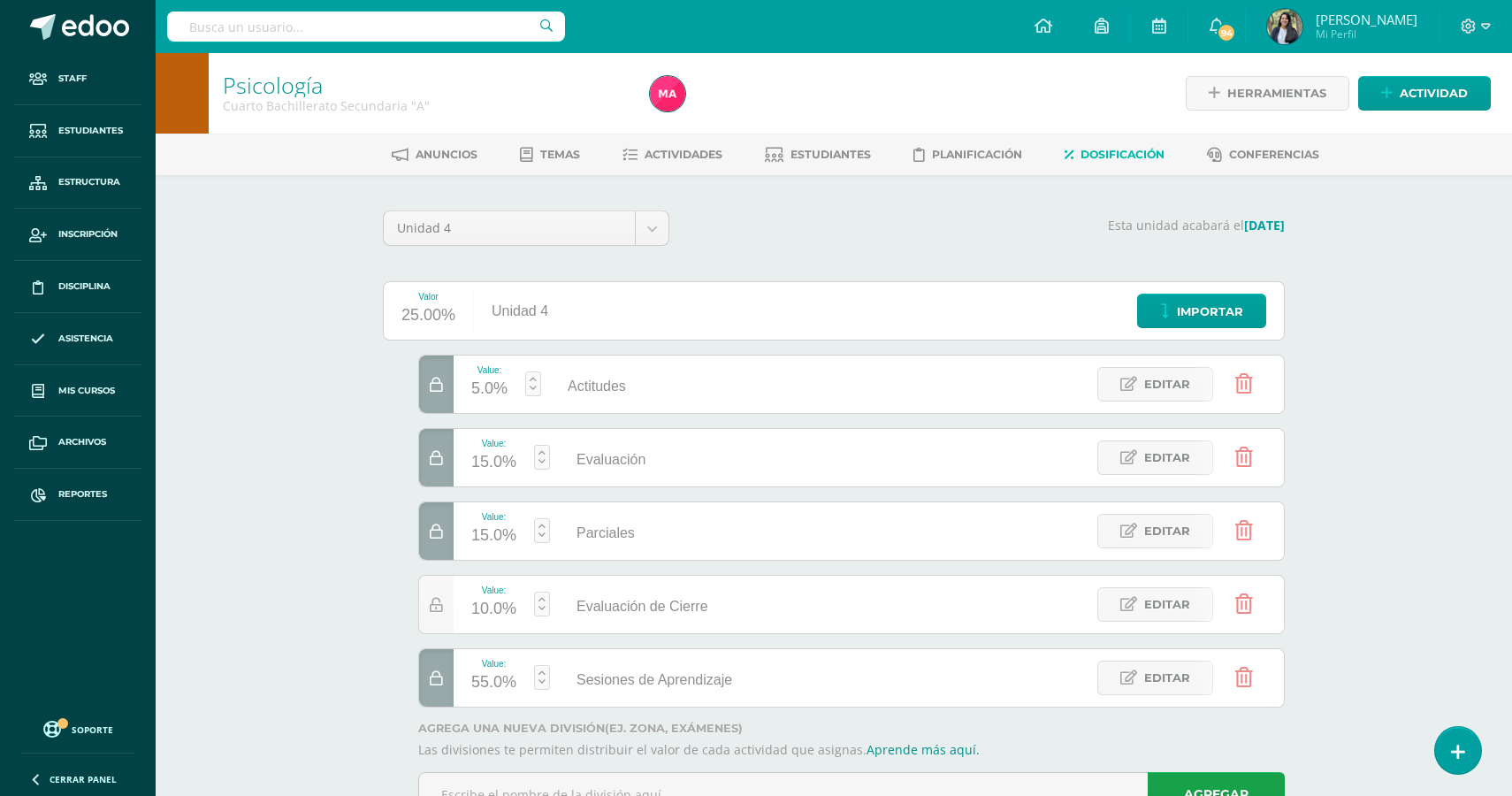
click at [437, 543] on div at bounding box center [437, 531] width 35 height 58
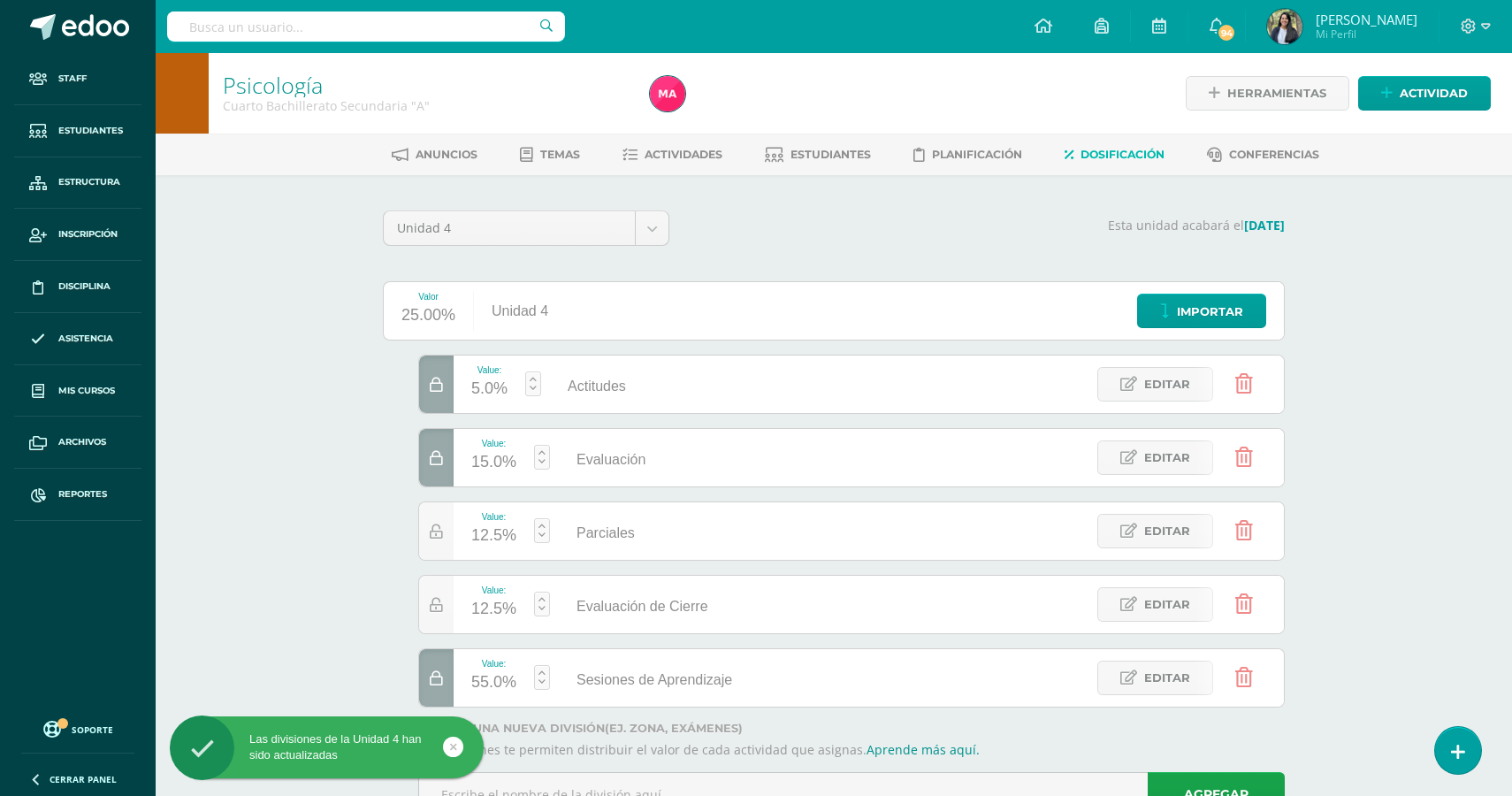
click at [435, 465] on div at bounding box center [437, 457] width 35 height 58
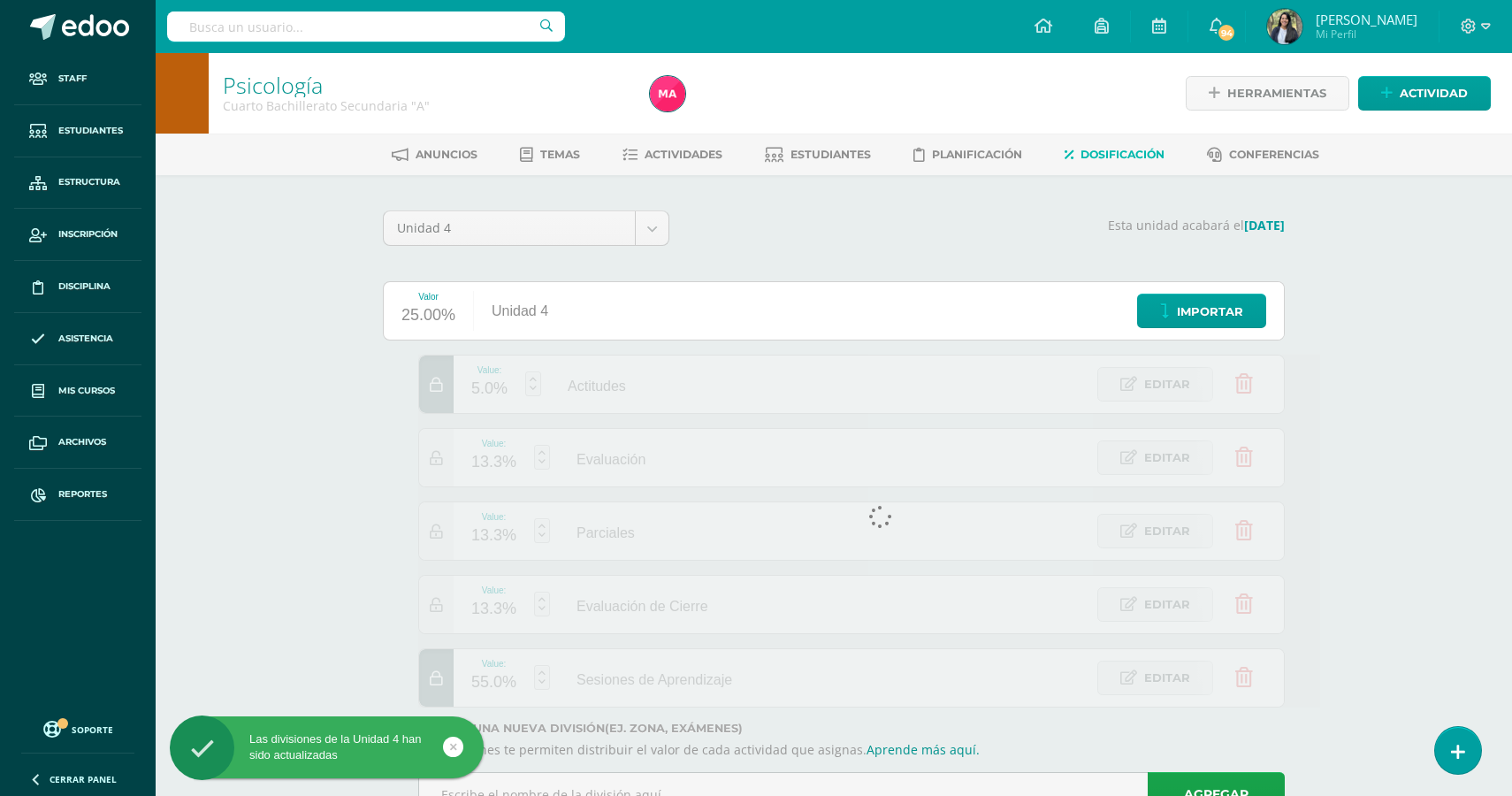
click at [435, 381] on div at bounding box center [869, 531] width 902 height 353
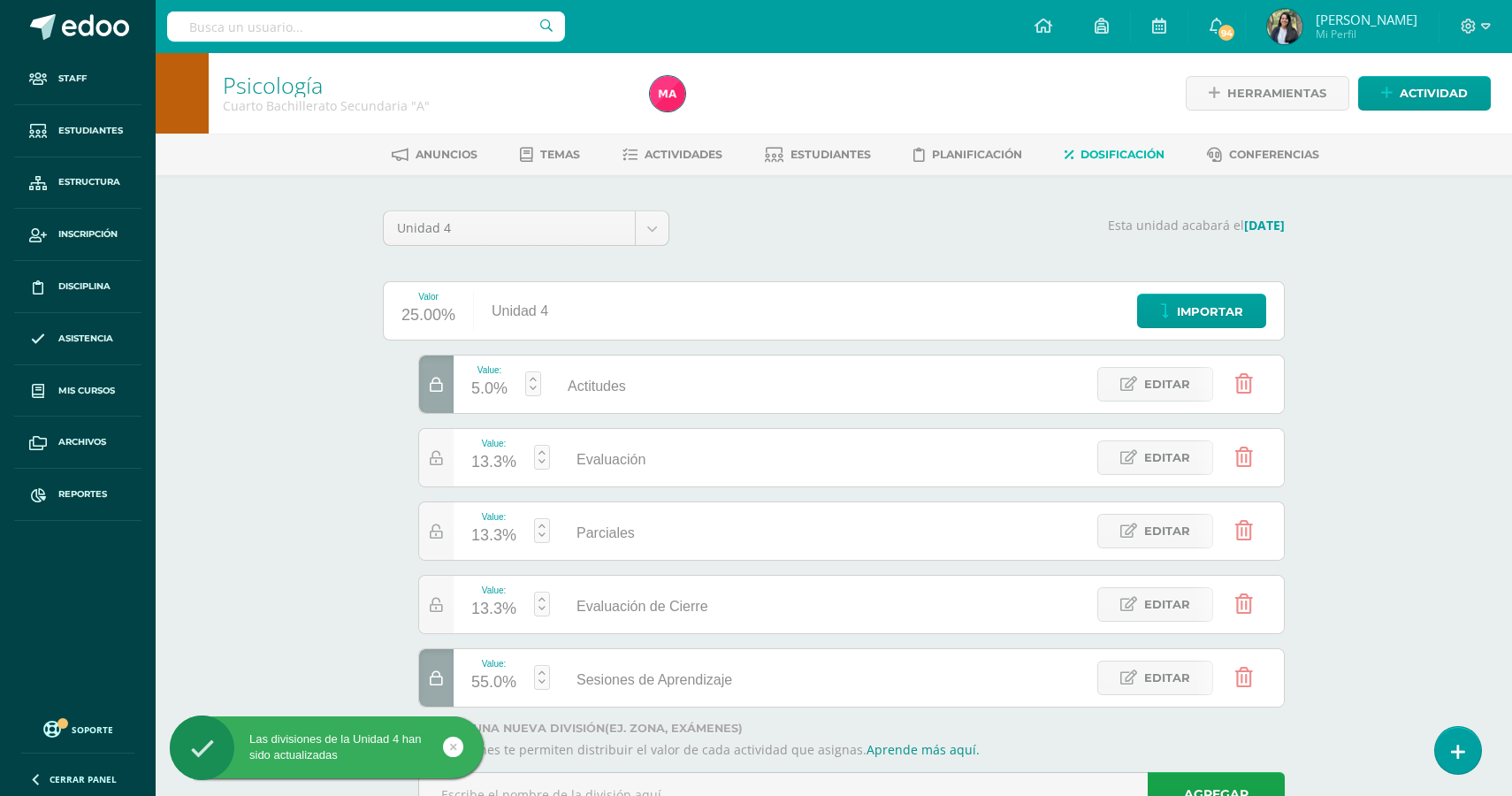
click at [433, 388] on icon at bounding box center [436, 385] width 13 height 15
click at [431, 675] on icon at bounding box center [436, 678] width 13 height 15
click at [1245, 604] on icon at bounding box center [1245, 604] width 18 height 20
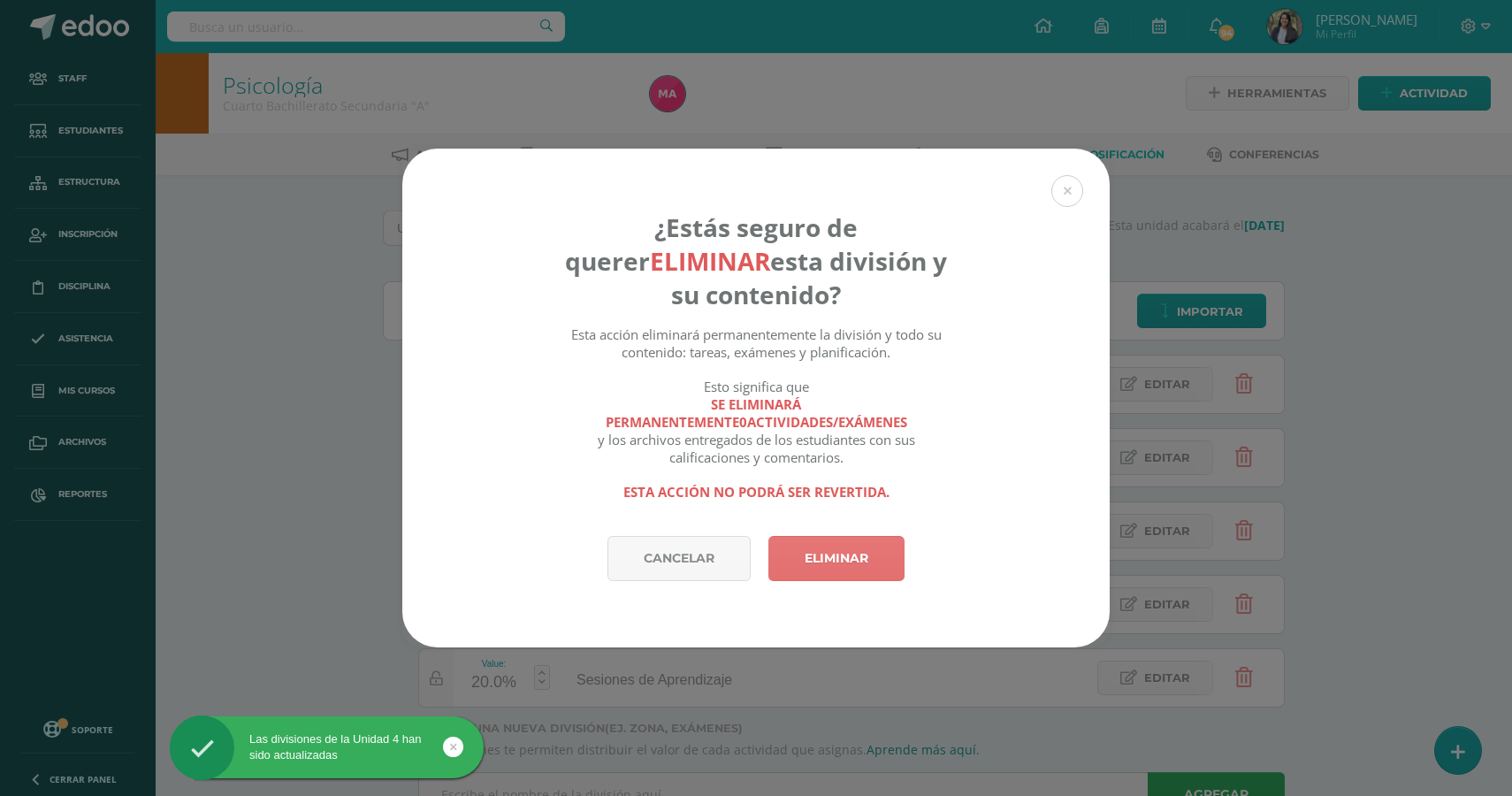
click at [844, 569] on link "Eliminar" at bounding box center [836, 558] width 137 height 45
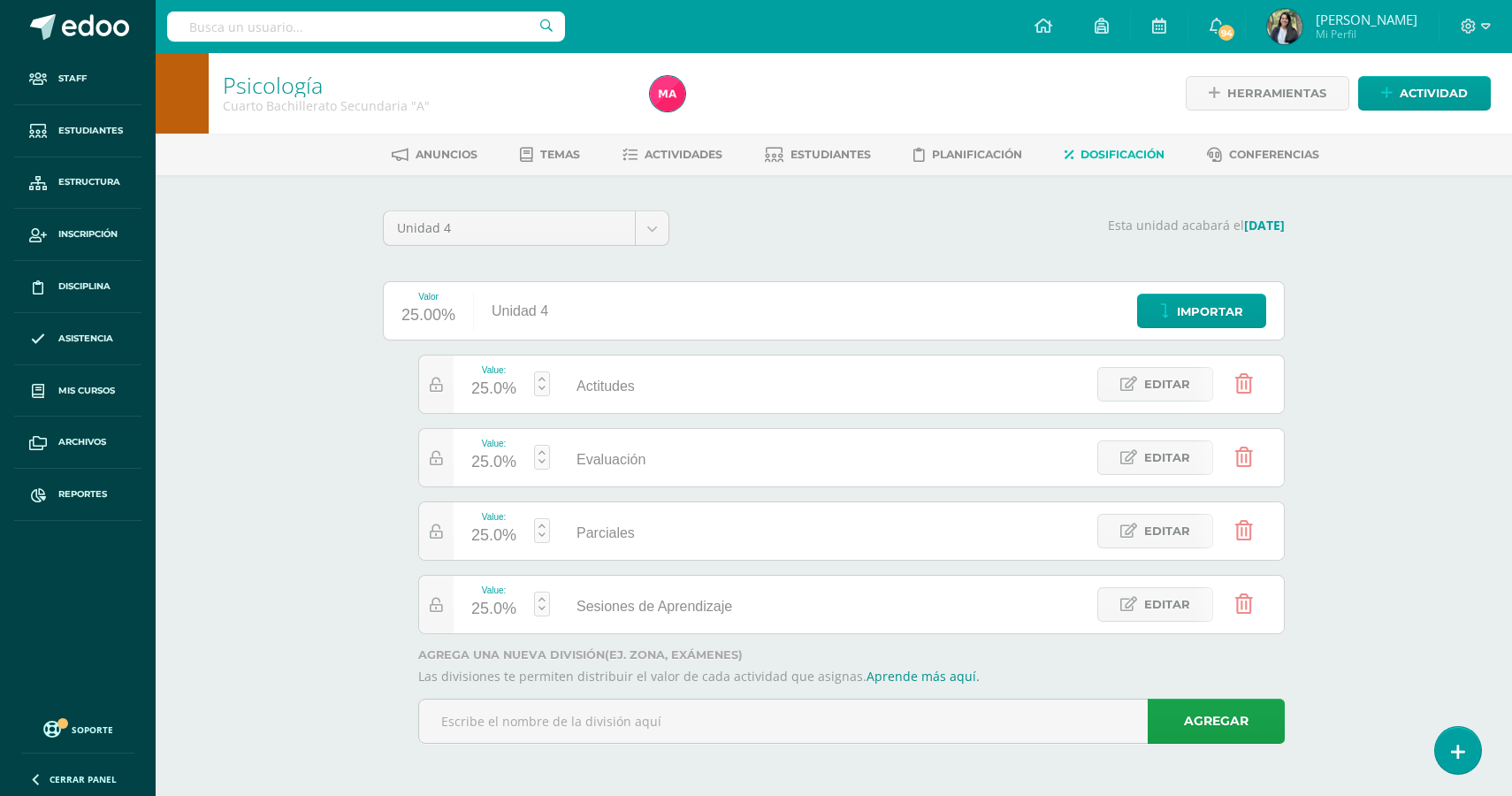
click at [486, 389] on div "25.0%" at bounding box center [493, 389] width 45 height 28
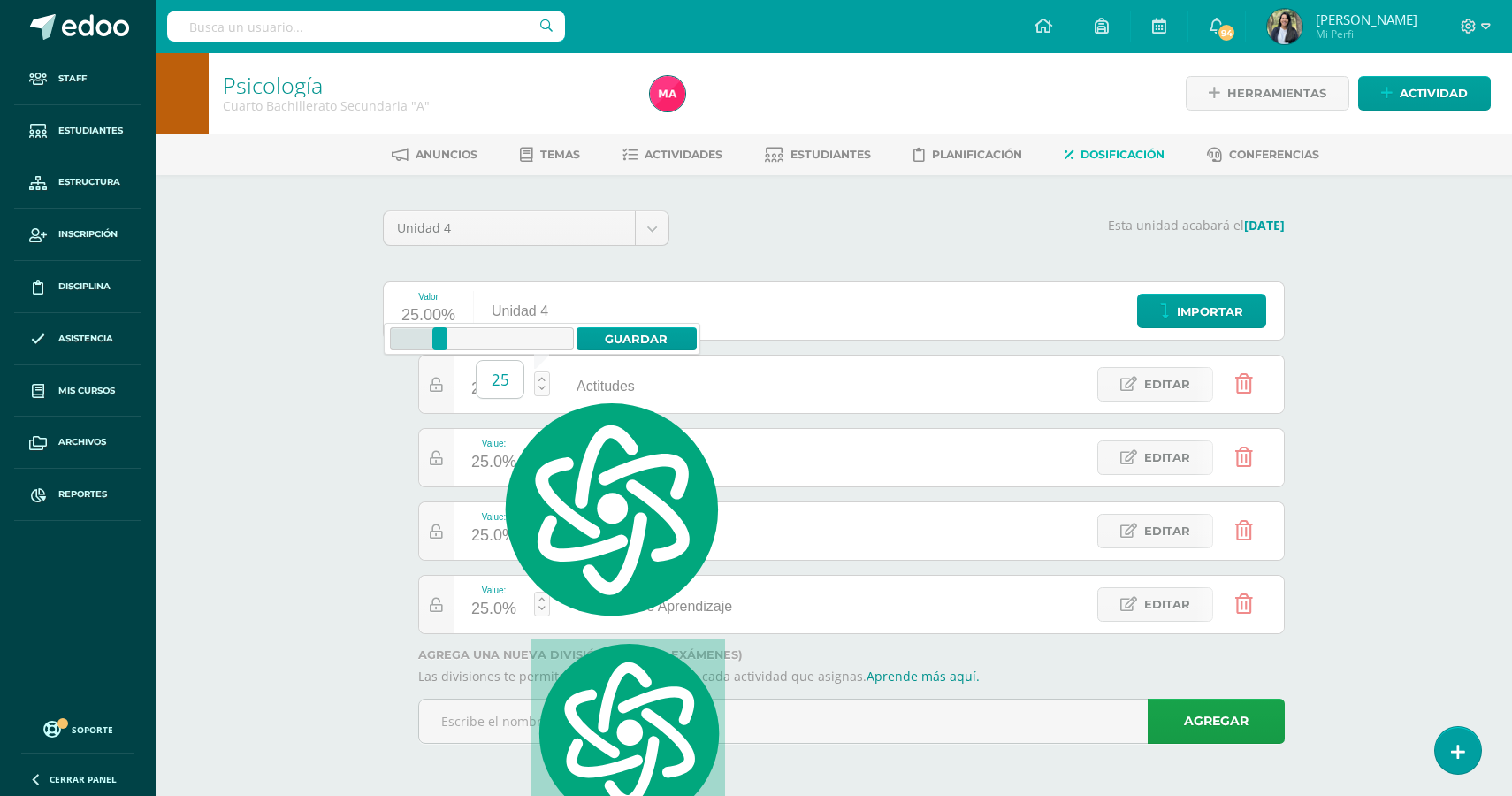
click at [480, 384] on input "25" at bounding box center [499, 379] width 47 height 37
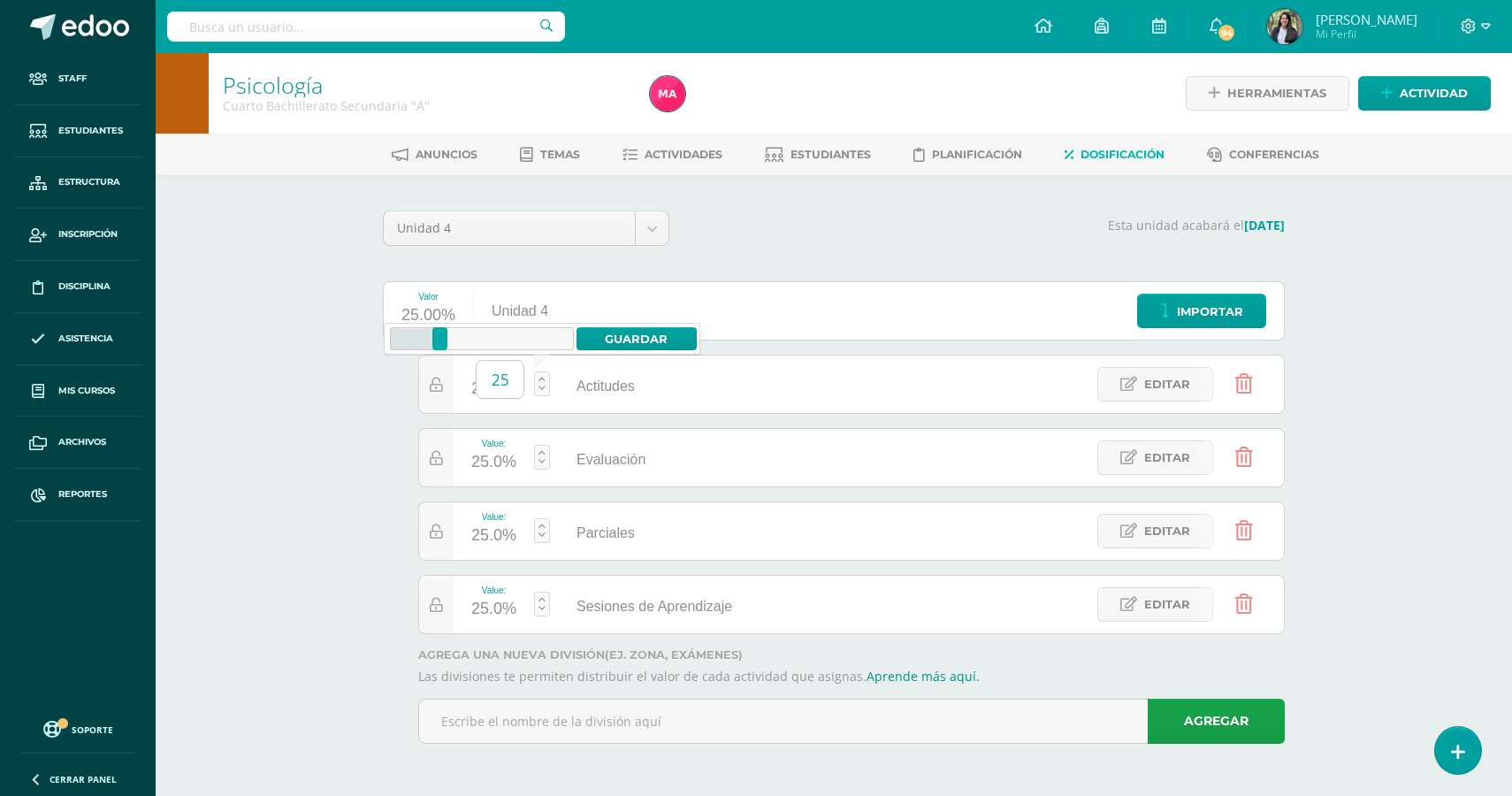
click at [498, 387] on input "25" at bounding box center [499, 379] width 47 height 37
click at [632, 337] on link "Guardar" at bounding box center [638, 338] width 122 height 23
type input "25"
click at [493, 469] on div "25.0%" at bounding box center [493, 462] width 45 height 28
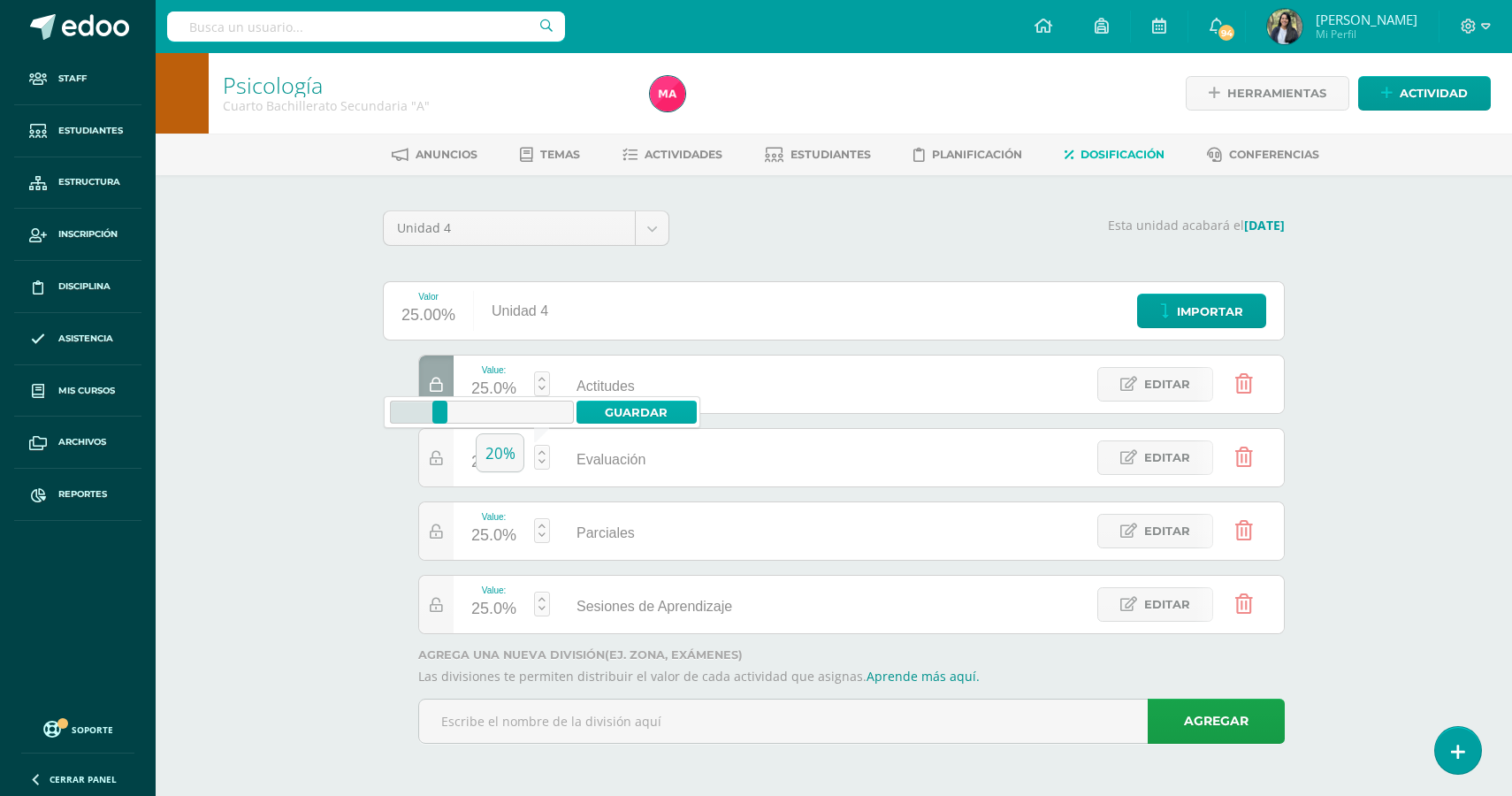
click at [663, 415] on link "Guardar" at bounding box center [638, 411] width 122 height 23
type input "20"
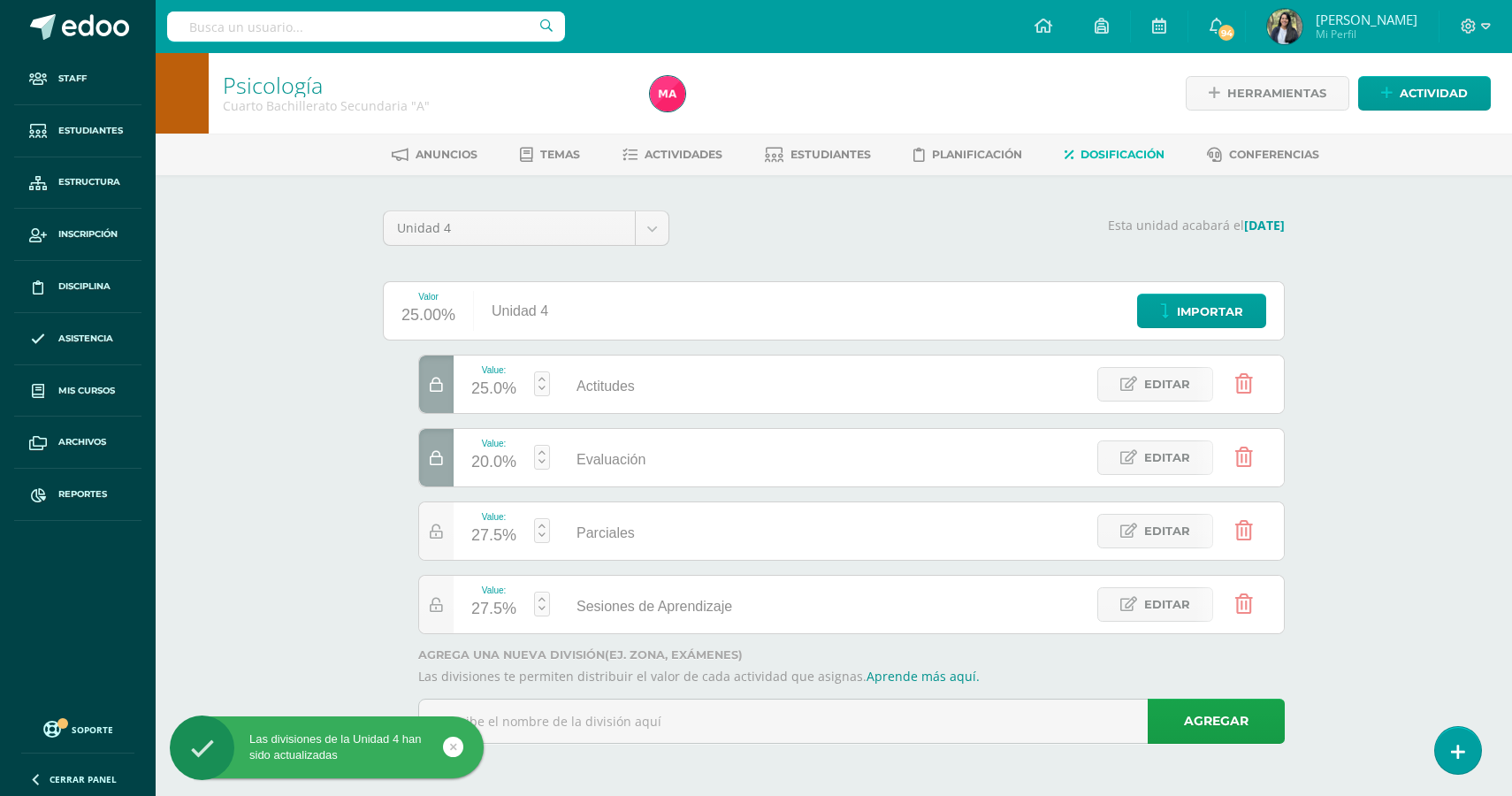
click at [436, 382] on icon at bounding box center [436, 385] width 13 height 15
click at [491, 394] on div "26.7%" at bounding box center [493, 389] width 45 height 28
click at [630, 337] on link "Guardar" at bounding box center [638, 338] width 122 height 23
type input "26.7"
click at [484, 614] on div "26.6%" at bounding box center [493, 609] width 45 height 28
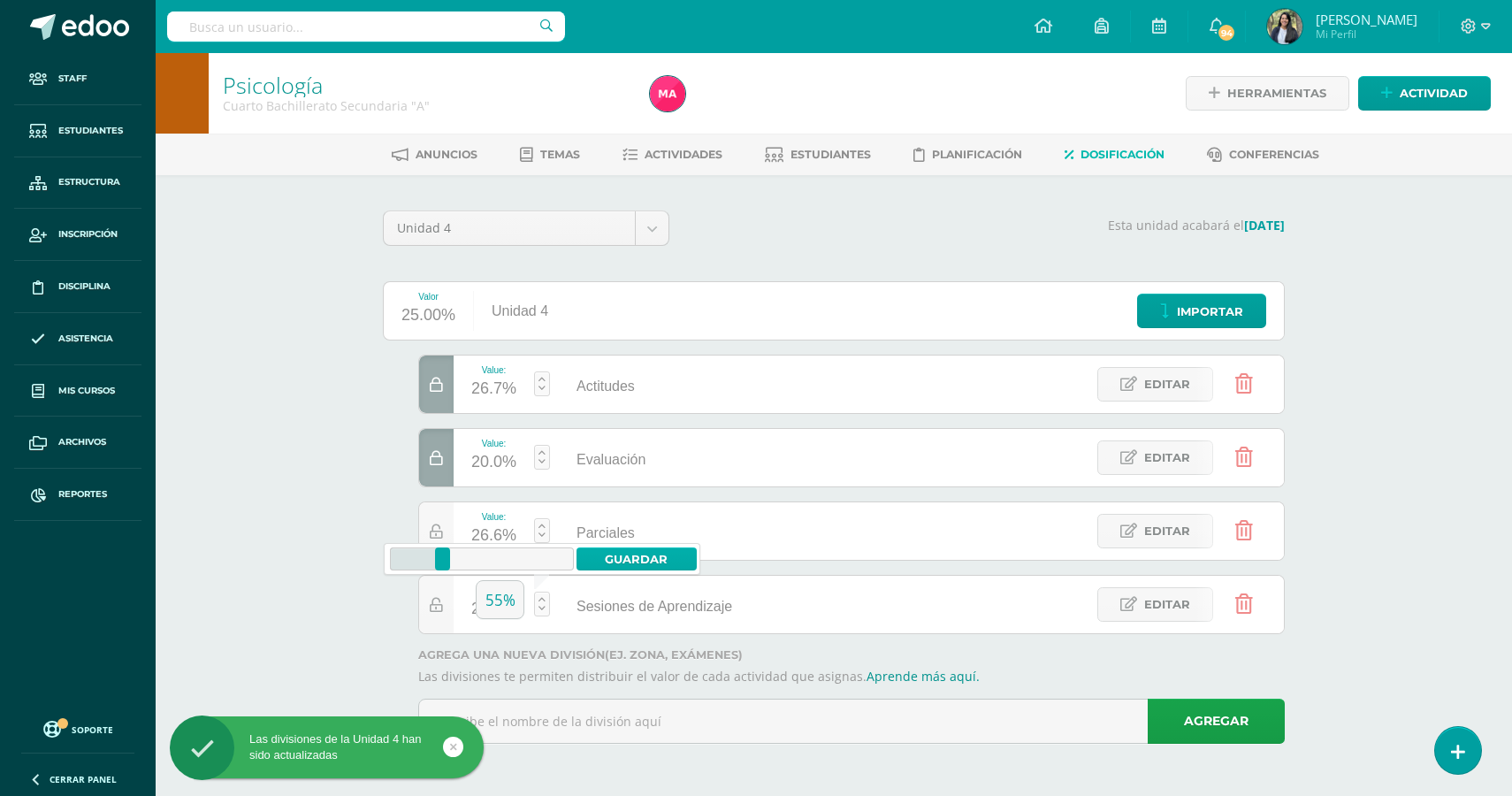
click at [624, 561] on link "Guardar" at bounding box center [638, 558] width 122 height 23
type input "26.6"
click at [494, 539] on div "26.7%" at bounding box center [493, 536] width 45 height 28
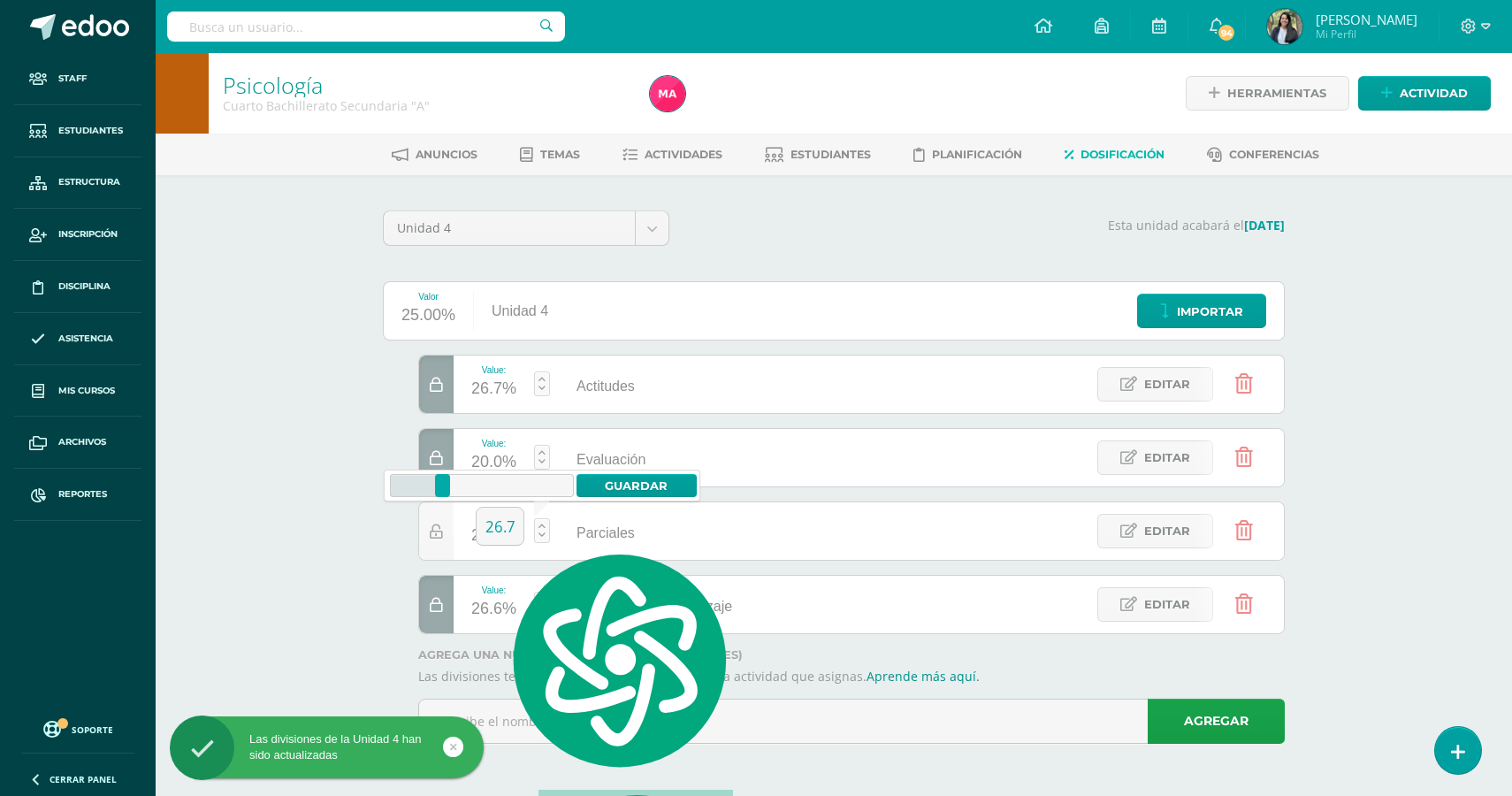
click at [494, 539] on input "26.7" at bounding box center [499, 525] width 47 height 37
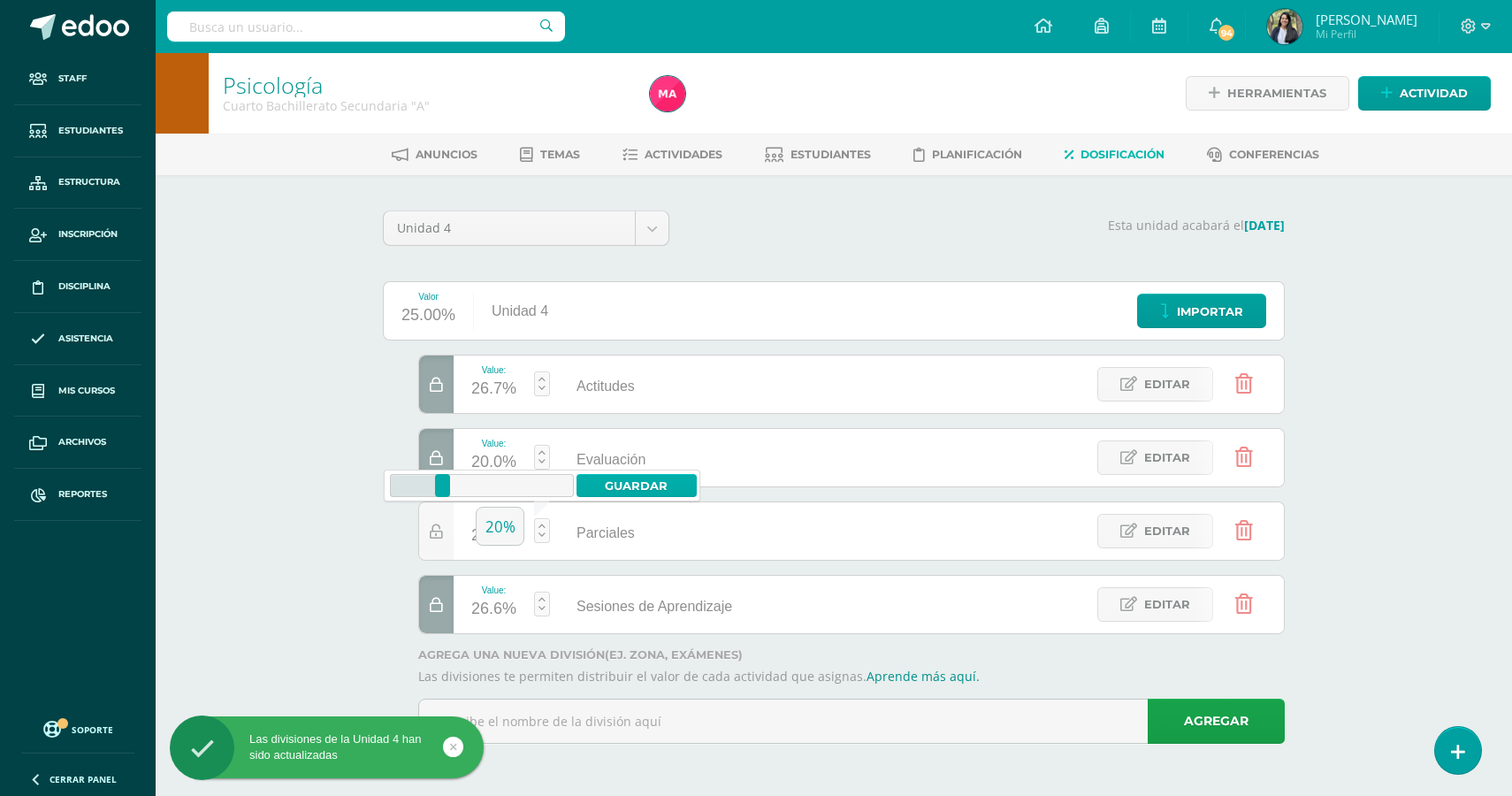
click at [628, 486] on link "Guardar" at bounding box center [638, 485] width 122 height 23
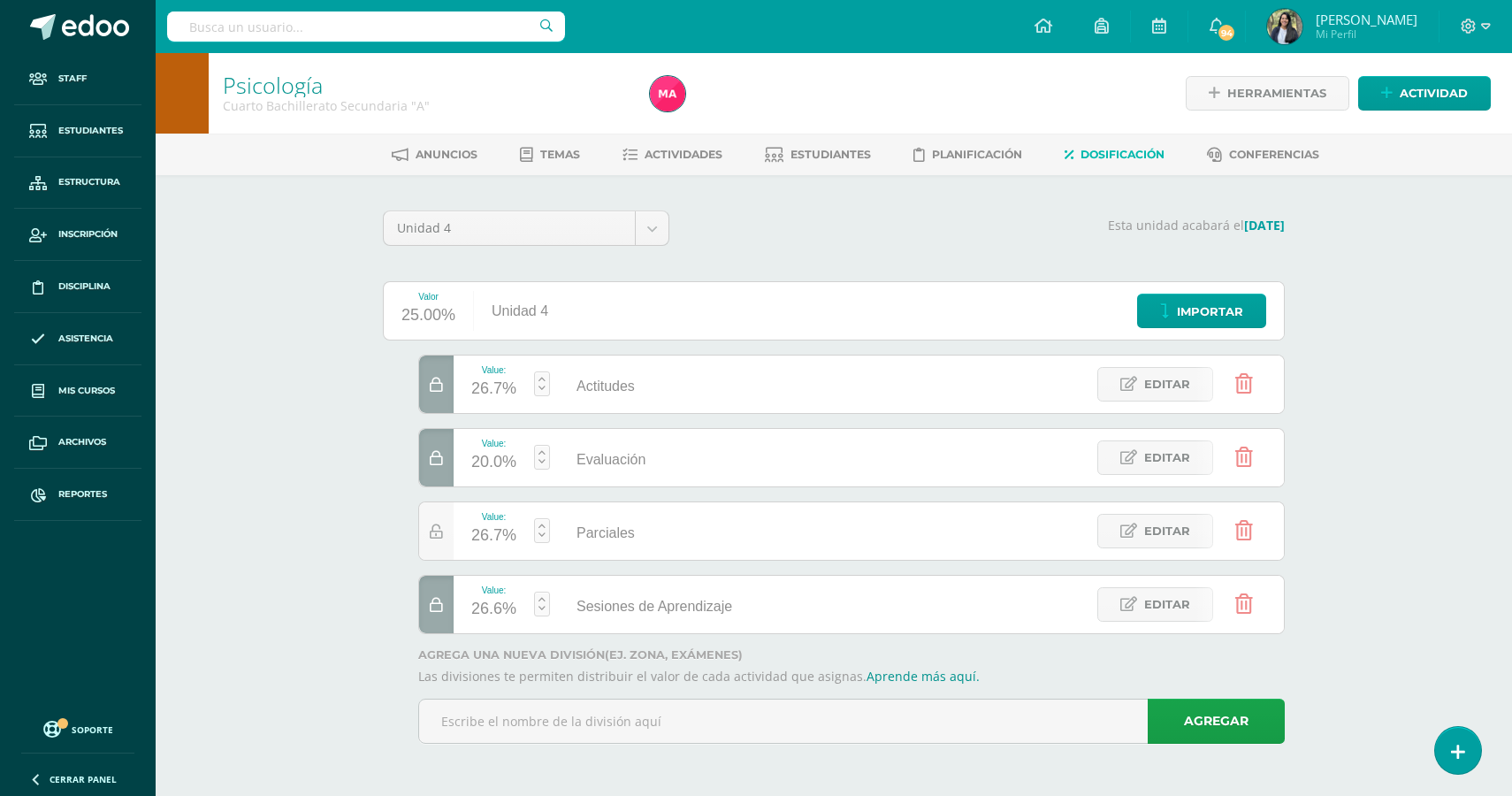
click at [435, 383] on icon at bounding box center [436, 385] width 13 height 15
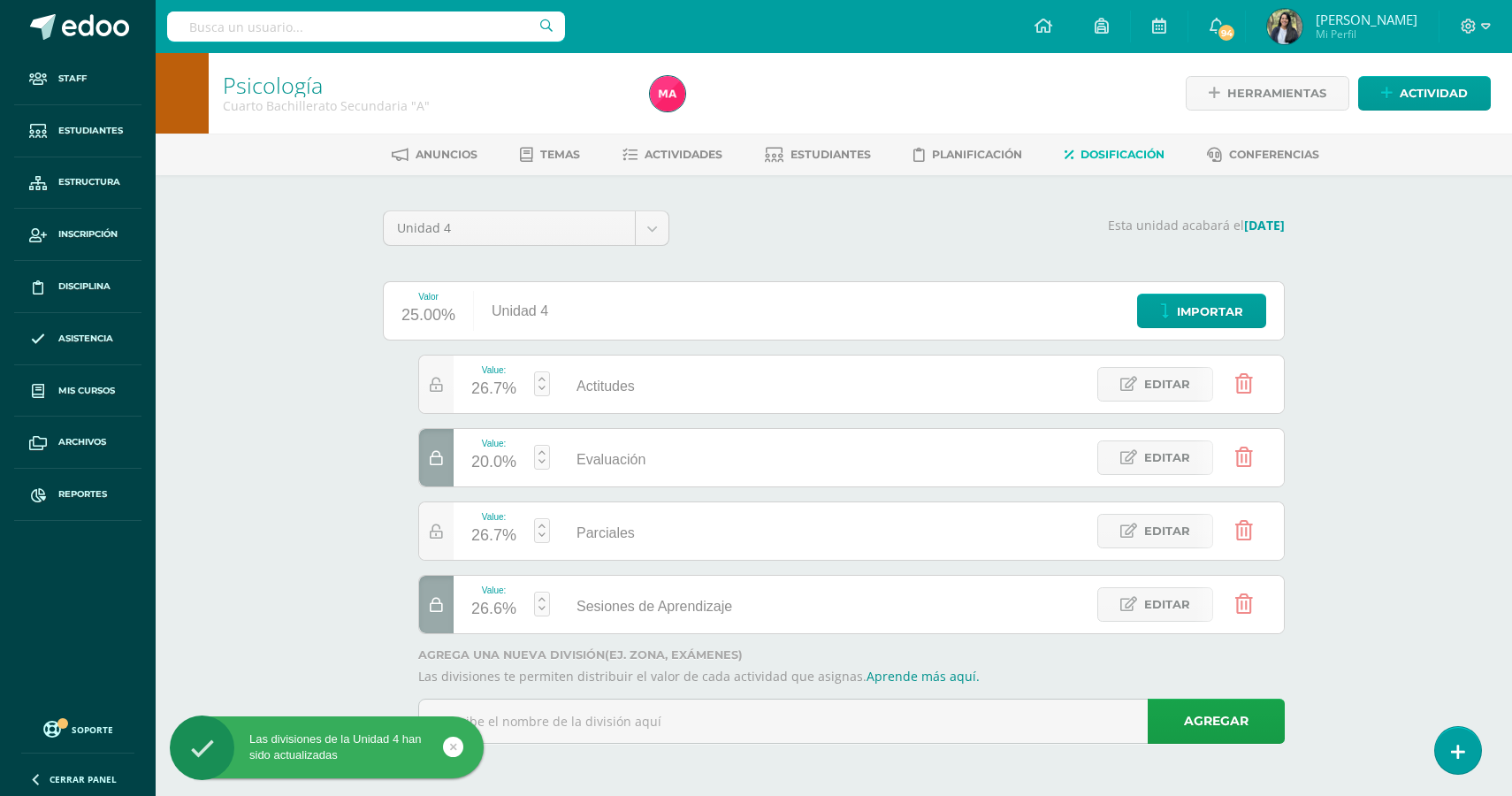
click at [492, 538] on div "26.7%" at bounding box center [493, 536] width 45 height 28
click at [620, 485] on link "Guardar" at bounding box center [638, 485] width 122 height 23
type input "20"
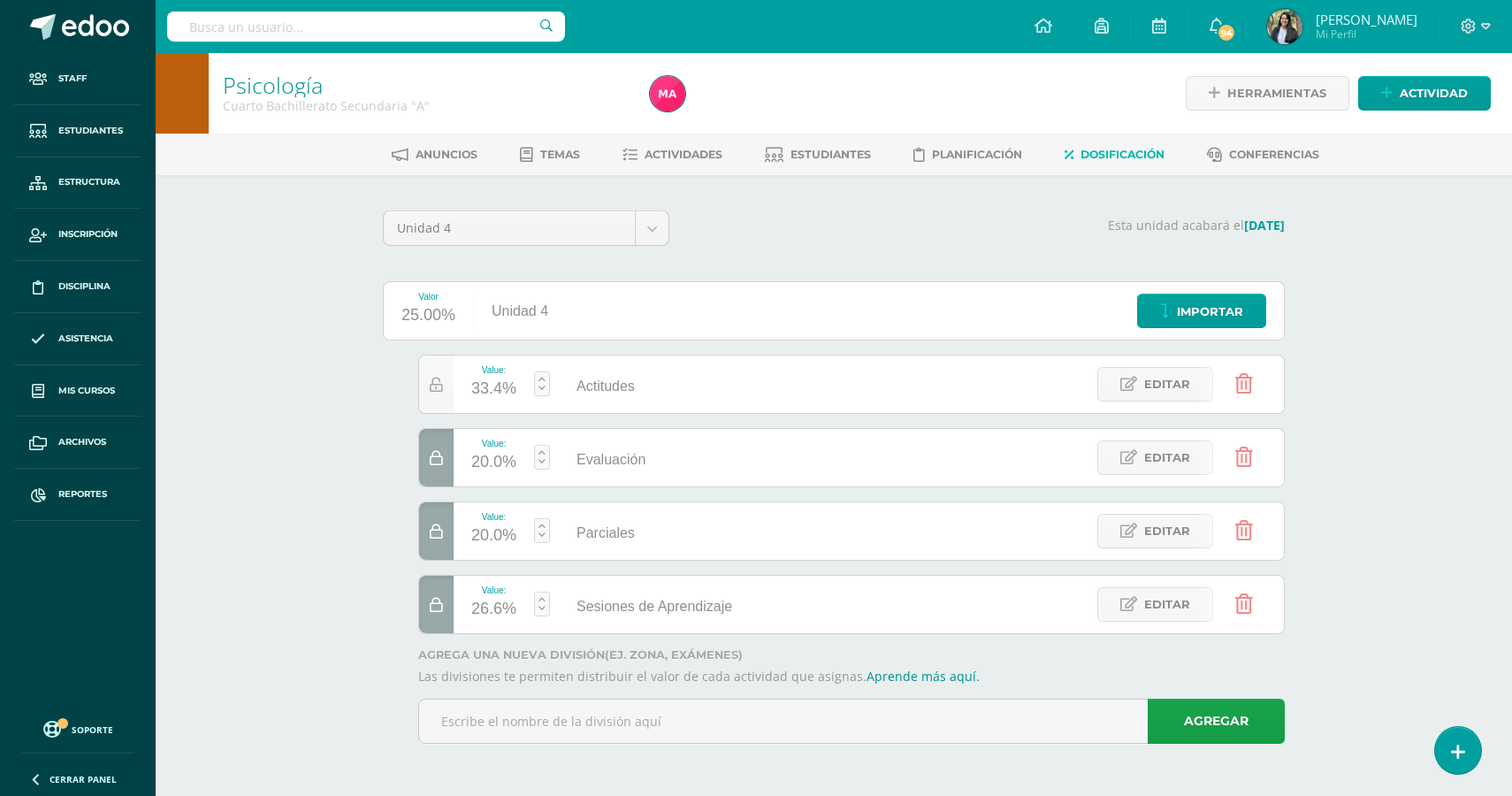
click at [436, 529] on icon at bounding box center [436, 531] width 13 height 15
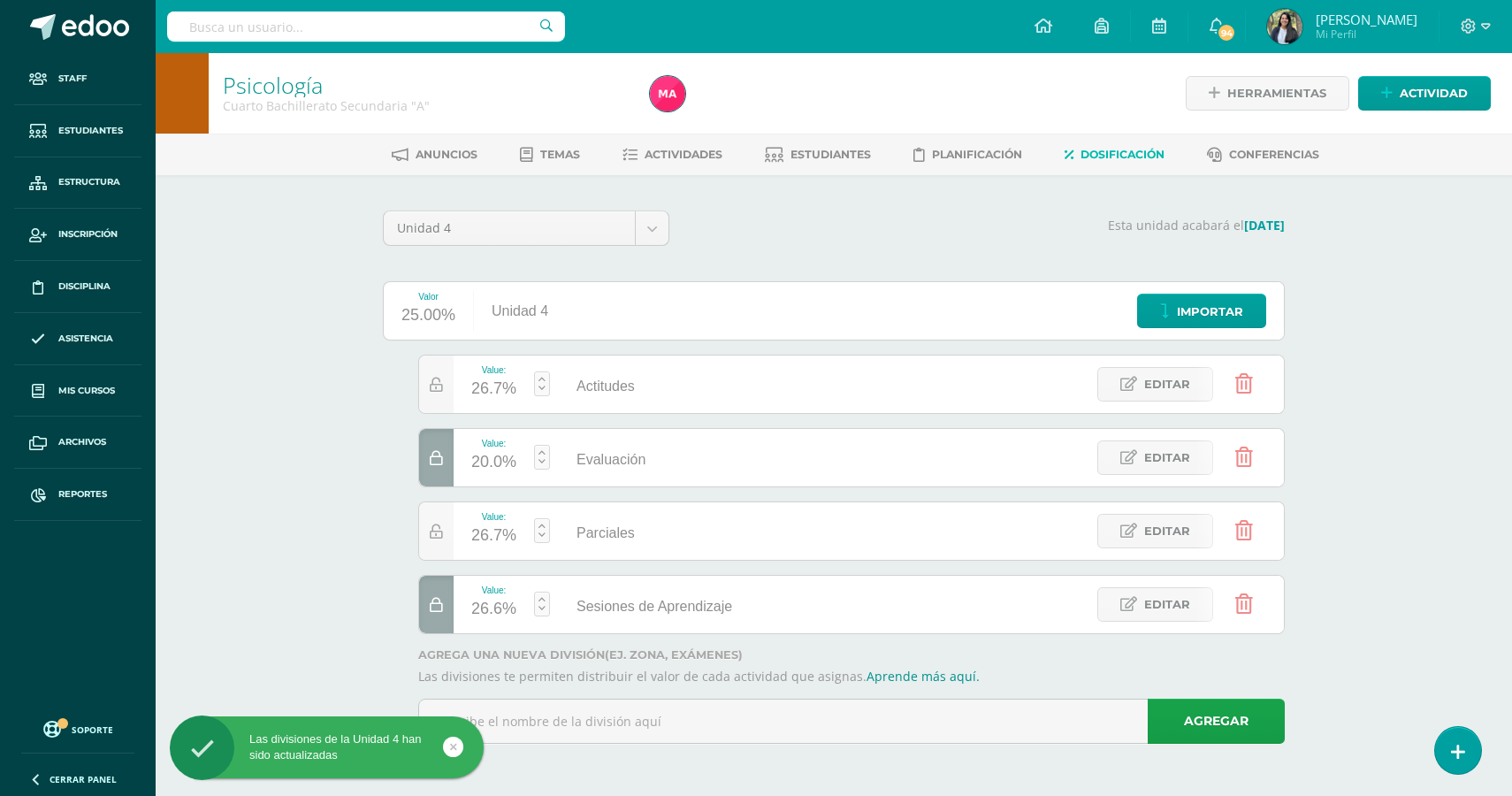
click at [434, 616] on div at bounding box center [437, 605] width 35 height 58
click at [488, 387] on div "26.7%" at bounding box center [493, 389] width 45 height 28
click at [624, 338] on link "Guardar" at bounding box center [638, 338] width 122 height 23
click at [439, 391] on icon at bounding box center [436, 385] width 13 height 15
click at [495, 385] on div "26.7%" at bounding box center [493, 389] width 45 height 28
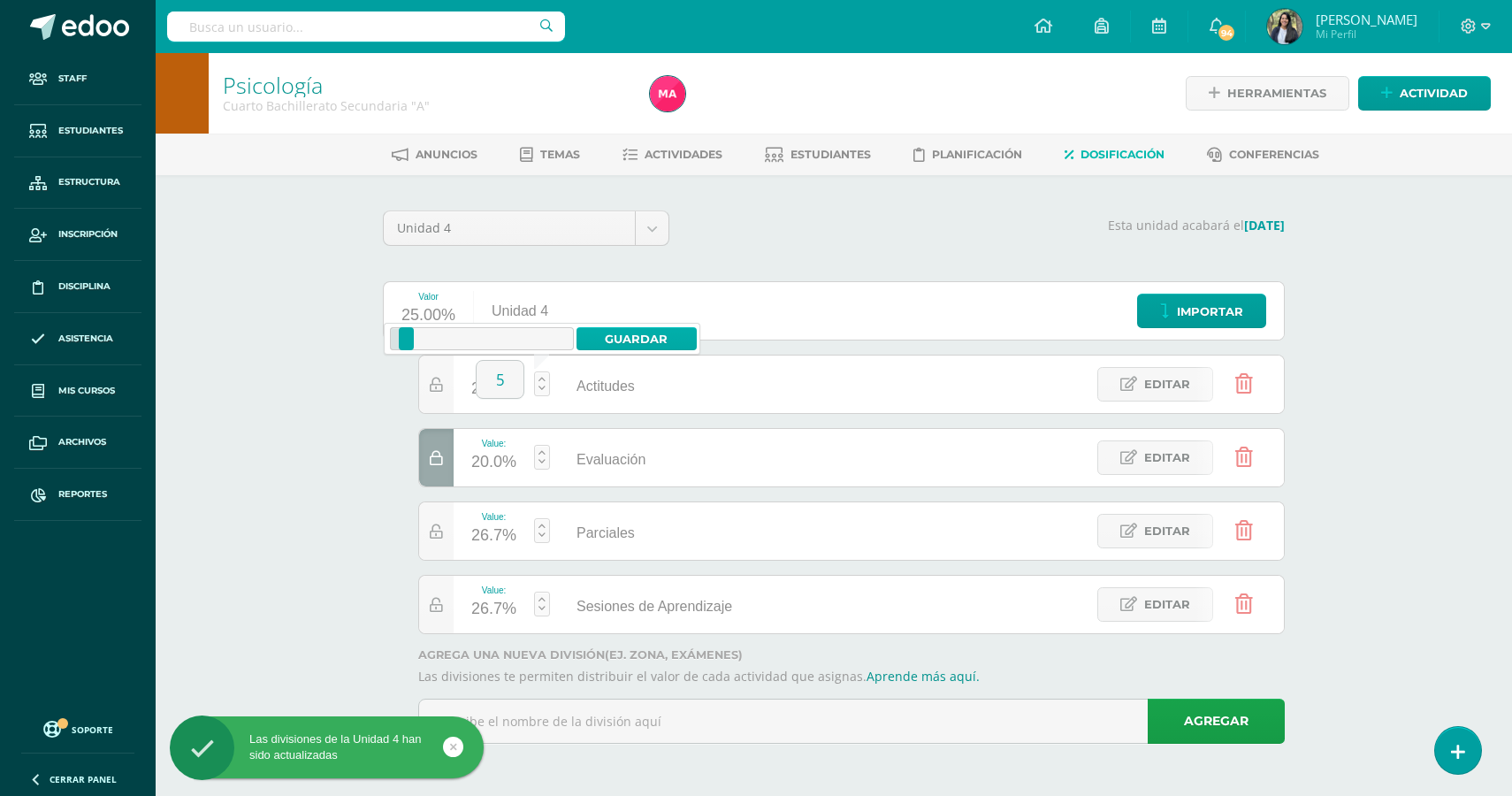
type input "5"
click at [620, 342] on link "Guardar" at bounding box center [638, 338] width 122 height 23
click at [487, 536] on div "37.5%" at bounding box center [493, 536] width 45 height 28
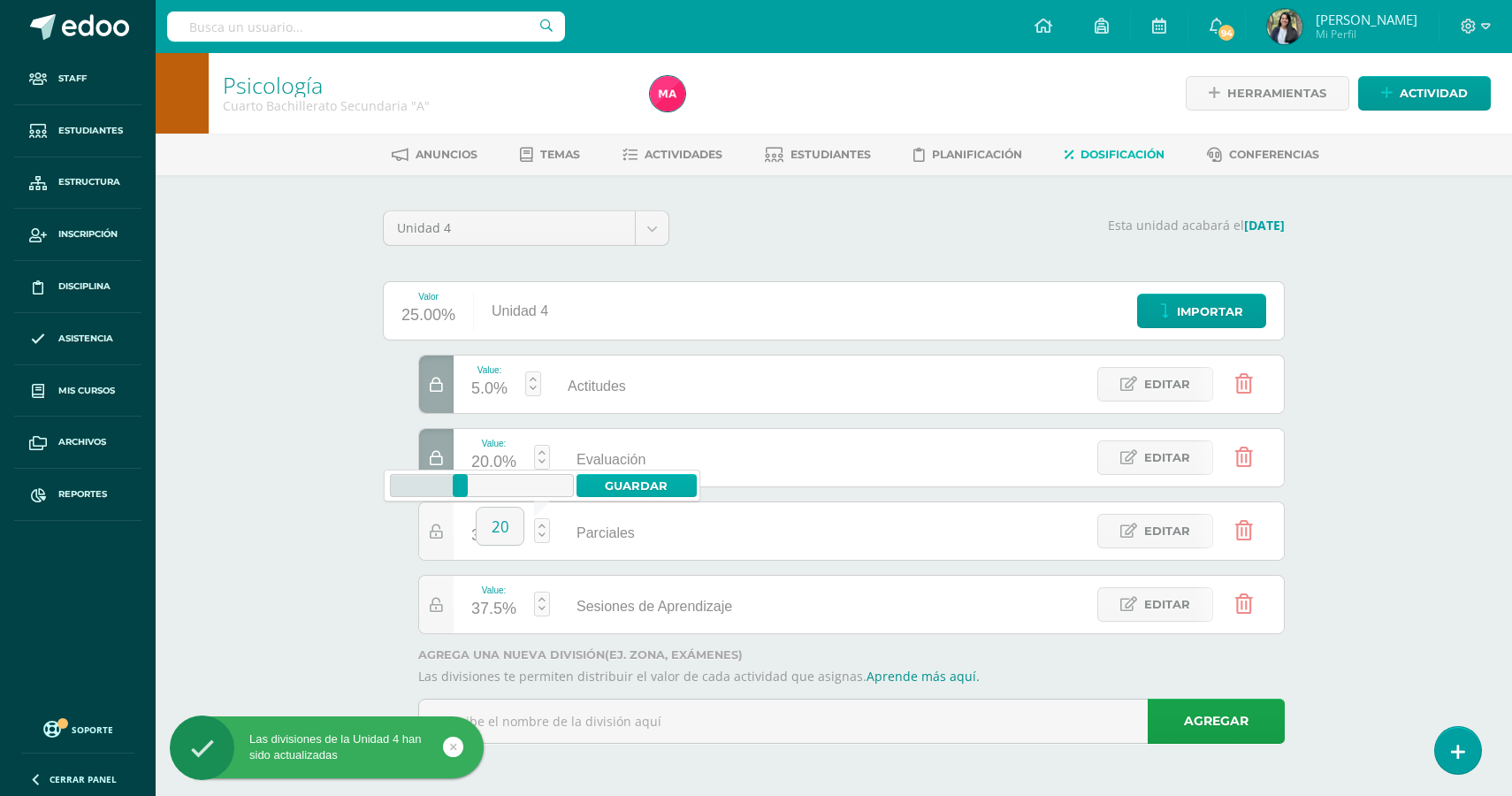
click at [639, 494] on link "Guardar" at bounding box center [638, 485] width 122 height 23
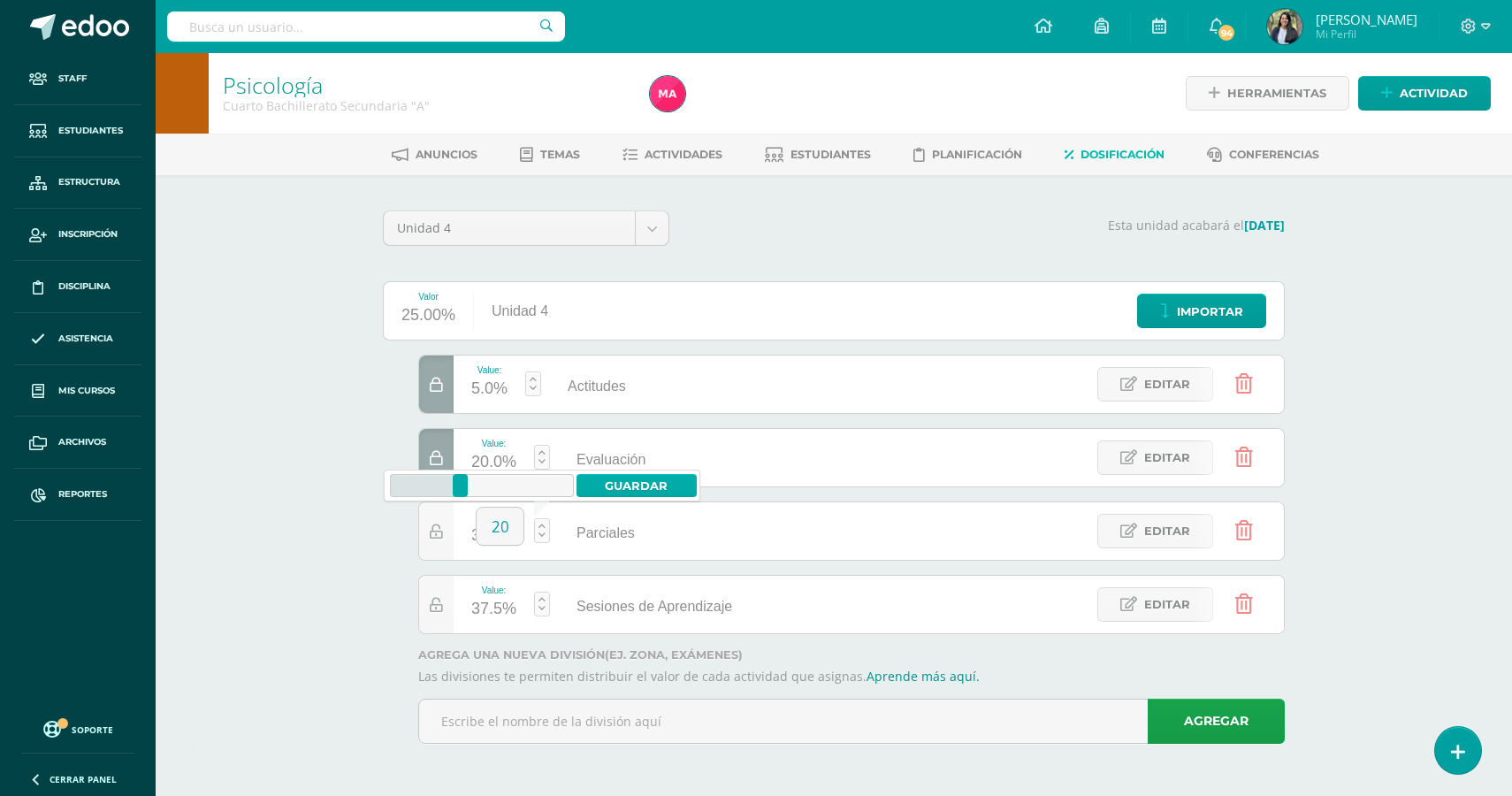
type input "37.5"
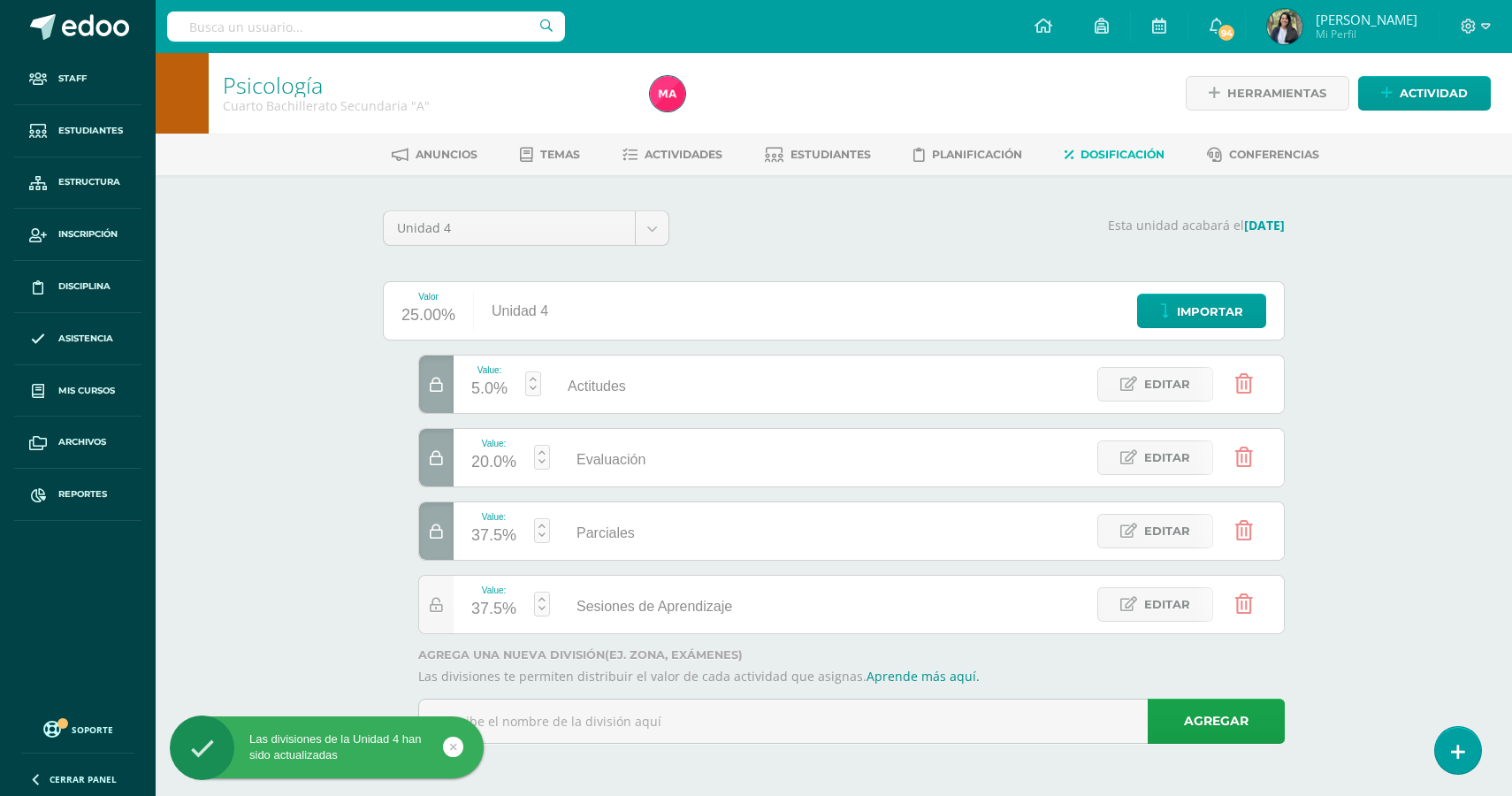
click at [439, 529] on icon at bounding box center [436, 531] width 13 height 15
click at [490, 531] on div "37.5%" at bounding box center [493, 536] width 45 height 28
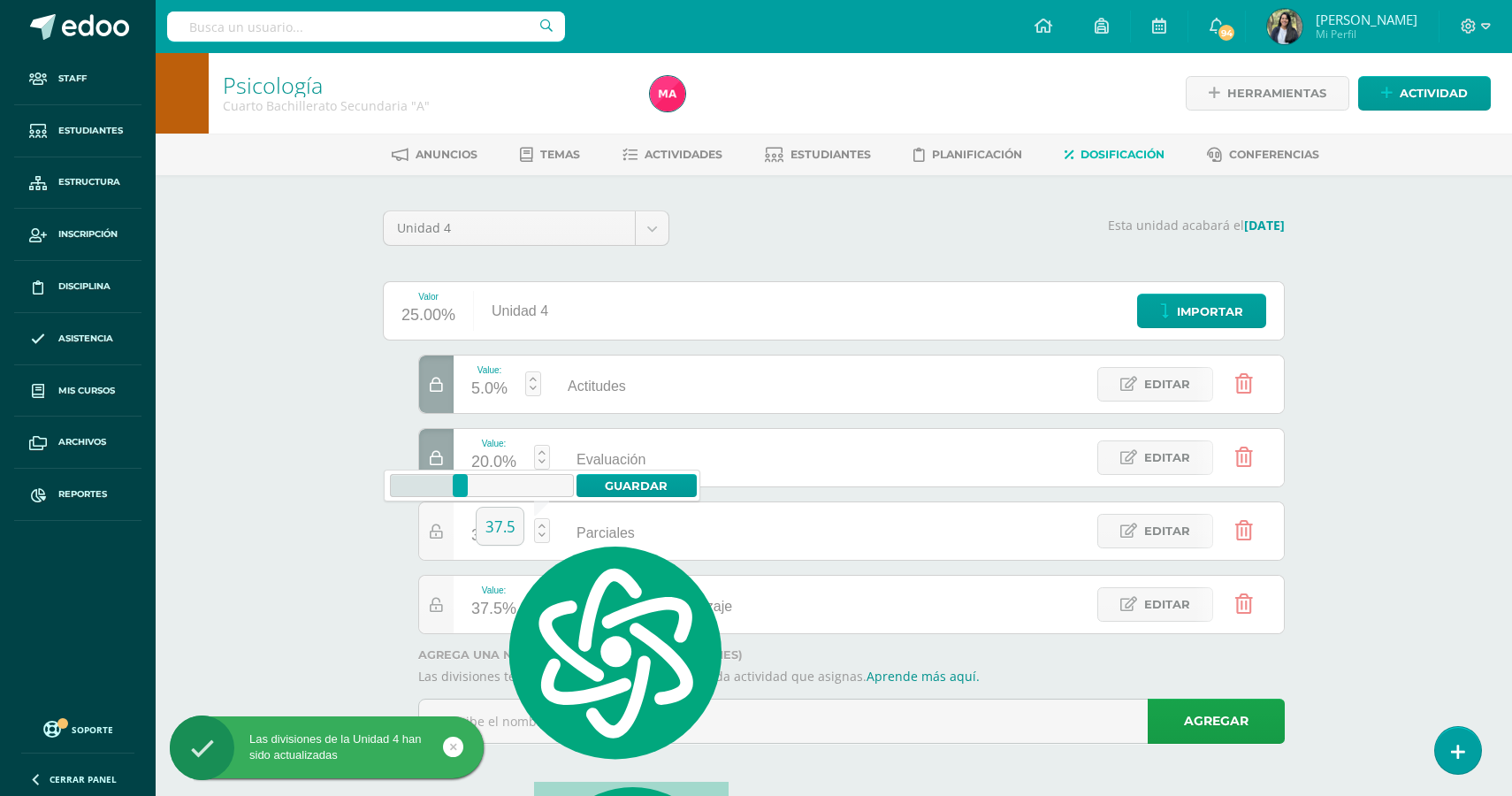
click at [489, 618] on div "37.5%" at bounding box center [493, 609] width 45 height 28
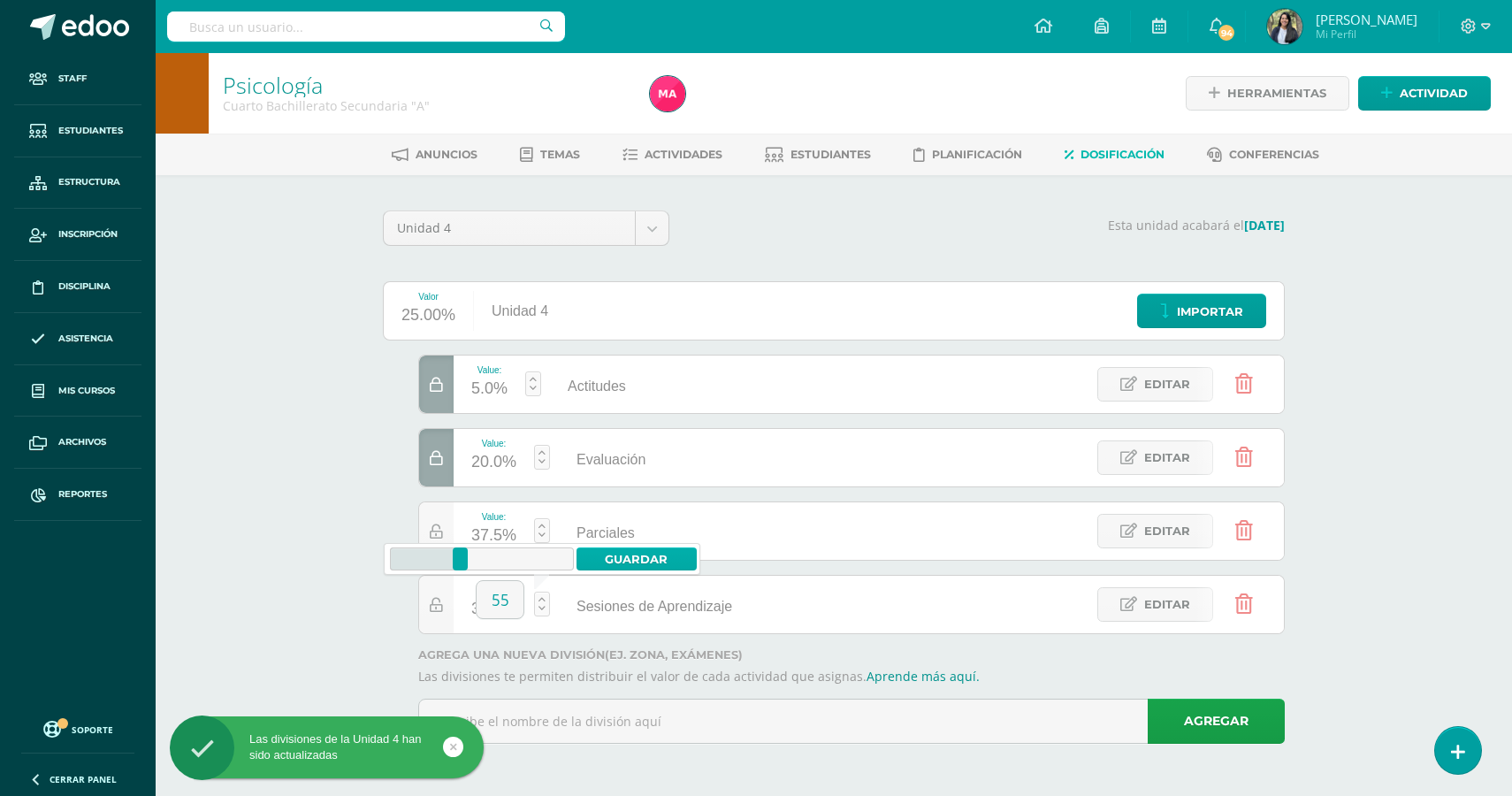
click at [630, 560] on link "Guardar" at bounding box center [638, 558] width 122 height 23
type input "37.5"
click at [444, 614] on div at bounding box center [437, 605] width 35 height 58
click at [497, 537] on div "37.5%" at bounding box center [493, 536] width 45 height 28
click at [0, 0] on input "37.5" at bounding box center [0, 0] width 0 height 0
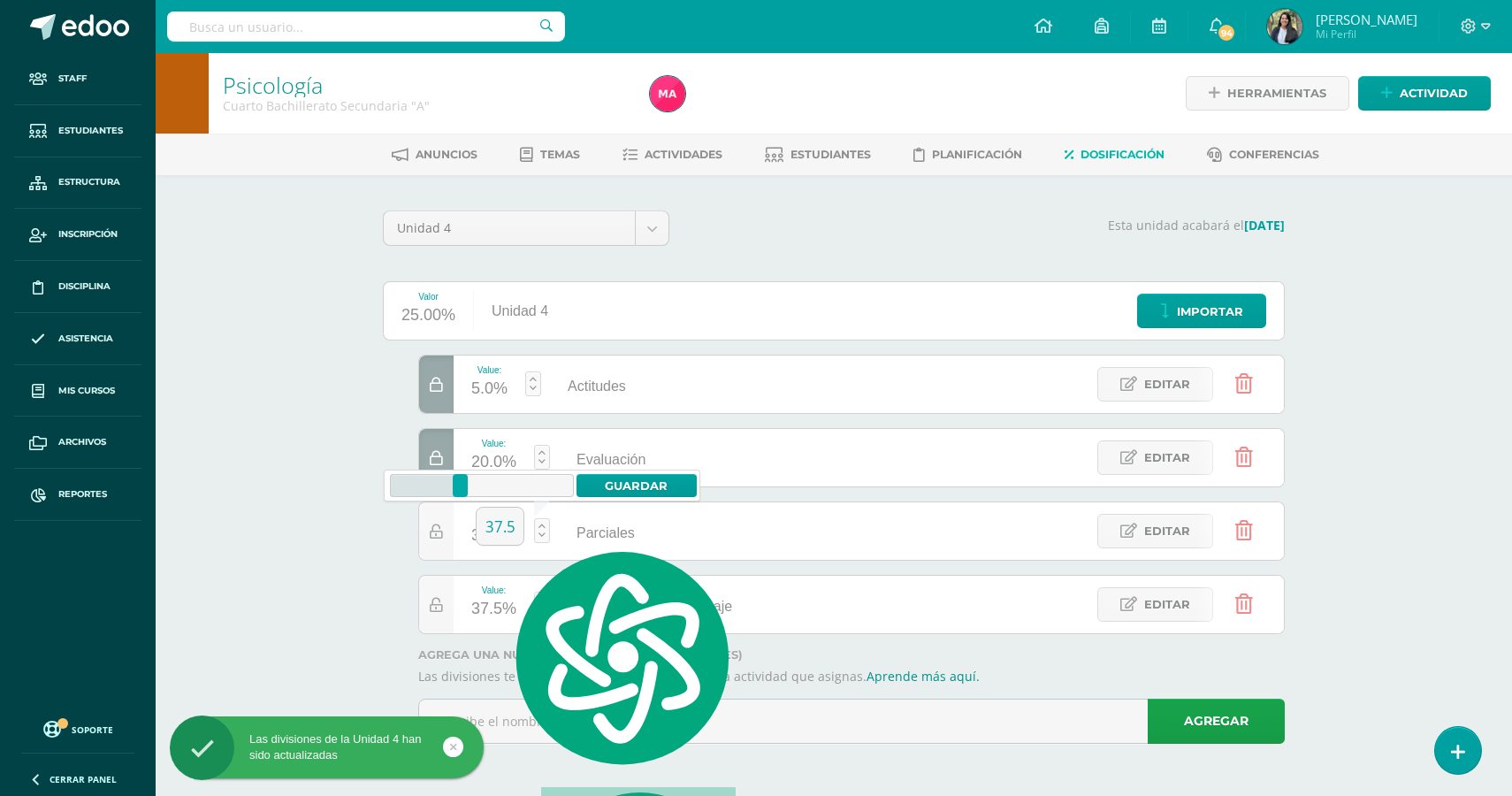
click at [497, 537] on input "37.5" at bounding box center [499, 525] width 47 height 37
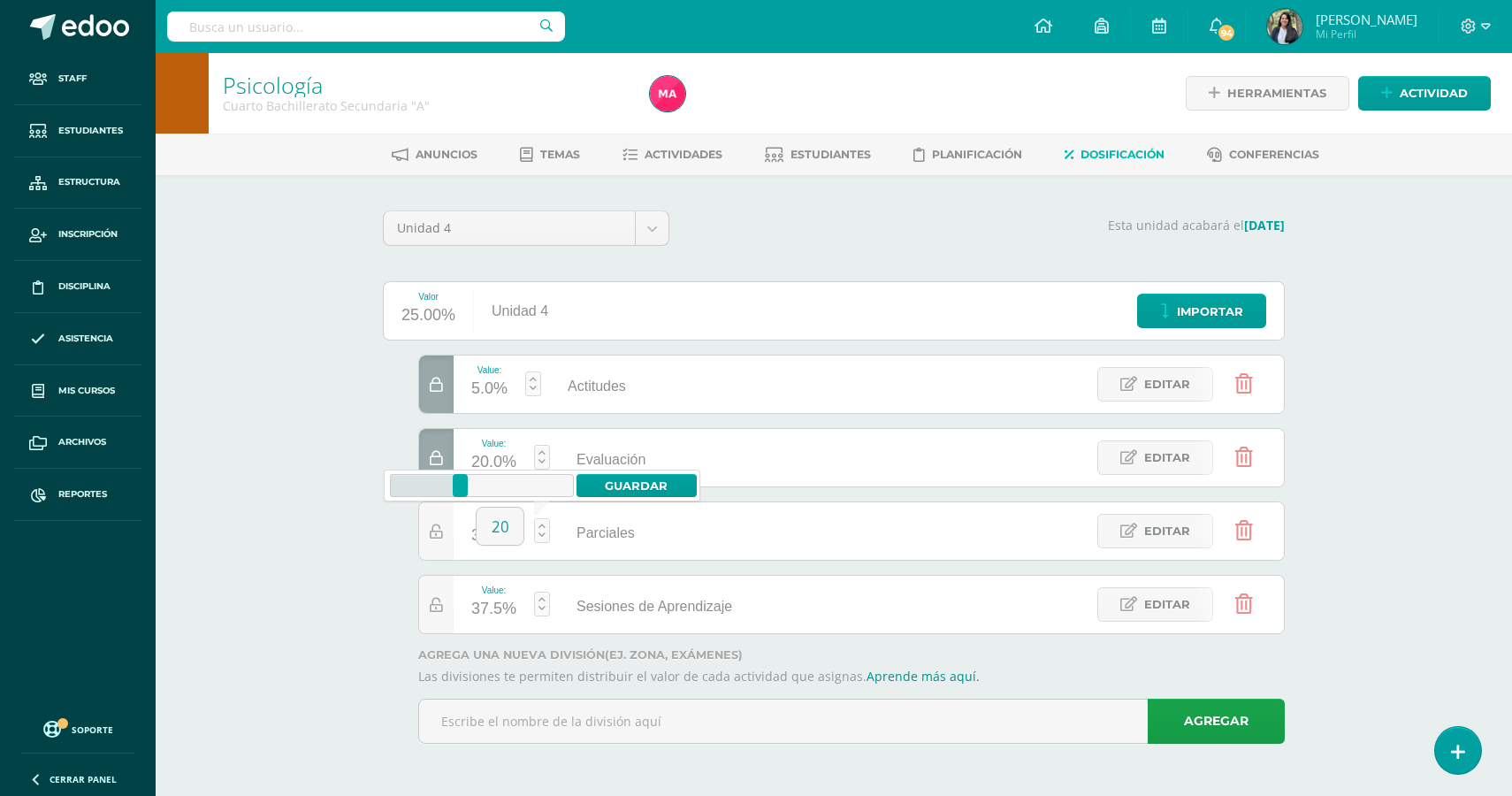
type input "20"
click at [490, 603] on div "37.5%" at bounding box center [493, 609] width 45 height 28
type input "55"
click at [371, 598] on div "Unidad 4 Unidad 1 Unidad 2 Unidad 3 Unidad 4 Esta unidad acabará el 20/10/2025 …" at bounding box center [834, 484] width 973 height 618
click at [664, 150] on span "Actividades" at bounding box center [684, 153] width 78 height 13
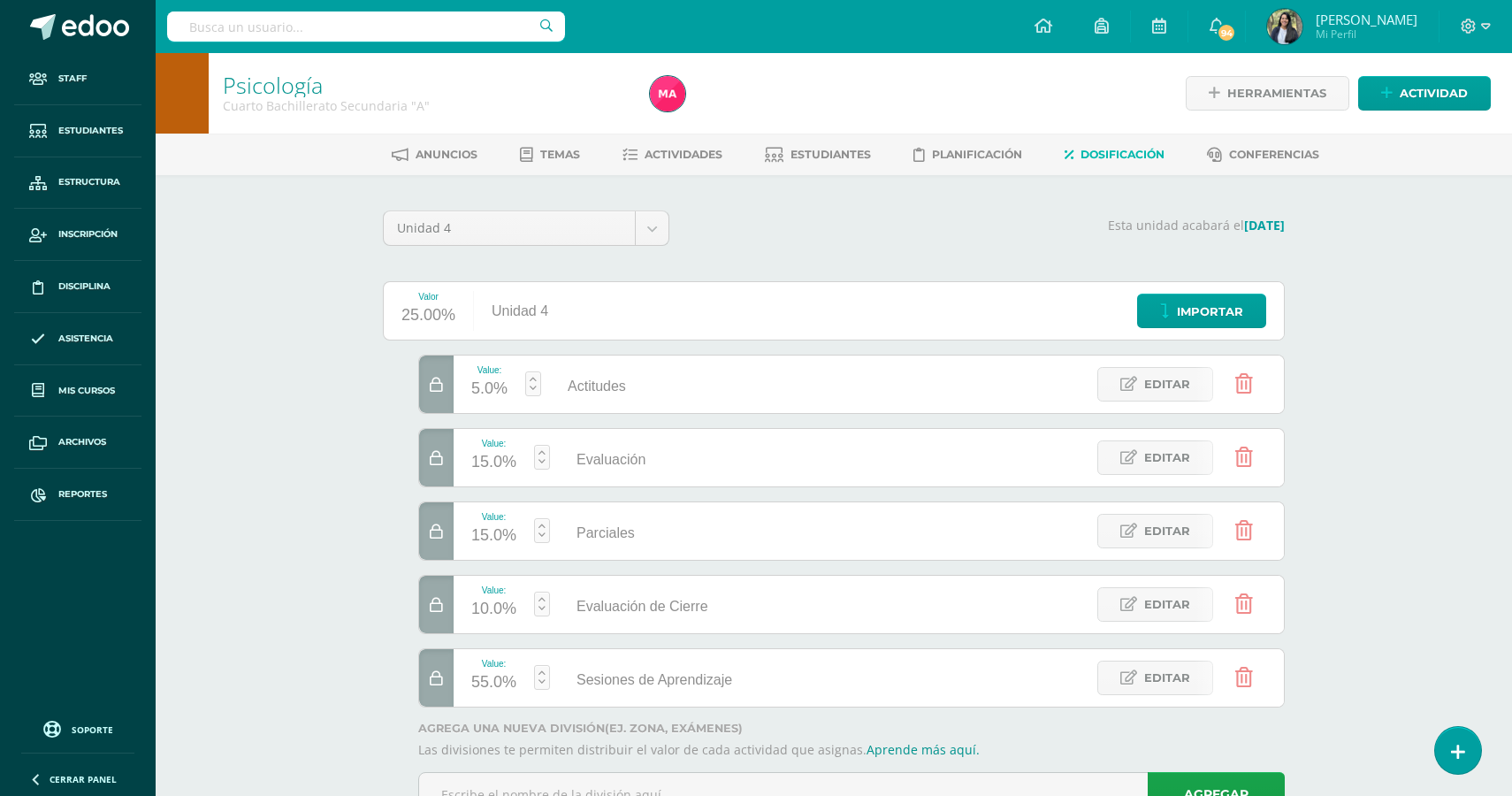
select select "English"
click at [79, 386] on span "Mis cursos" at bounding box center [87, 391] width 57 height 14
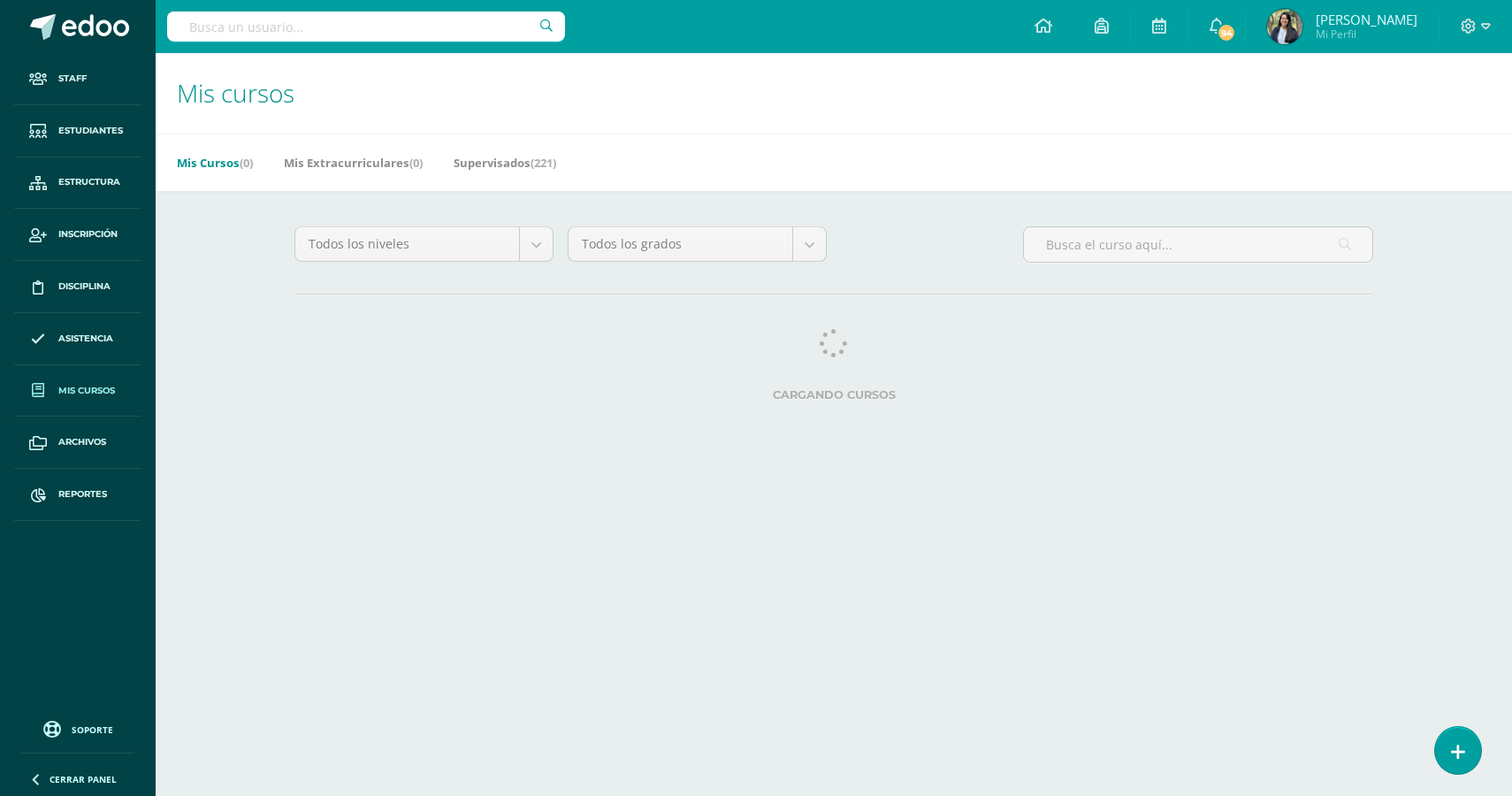
select select "English"
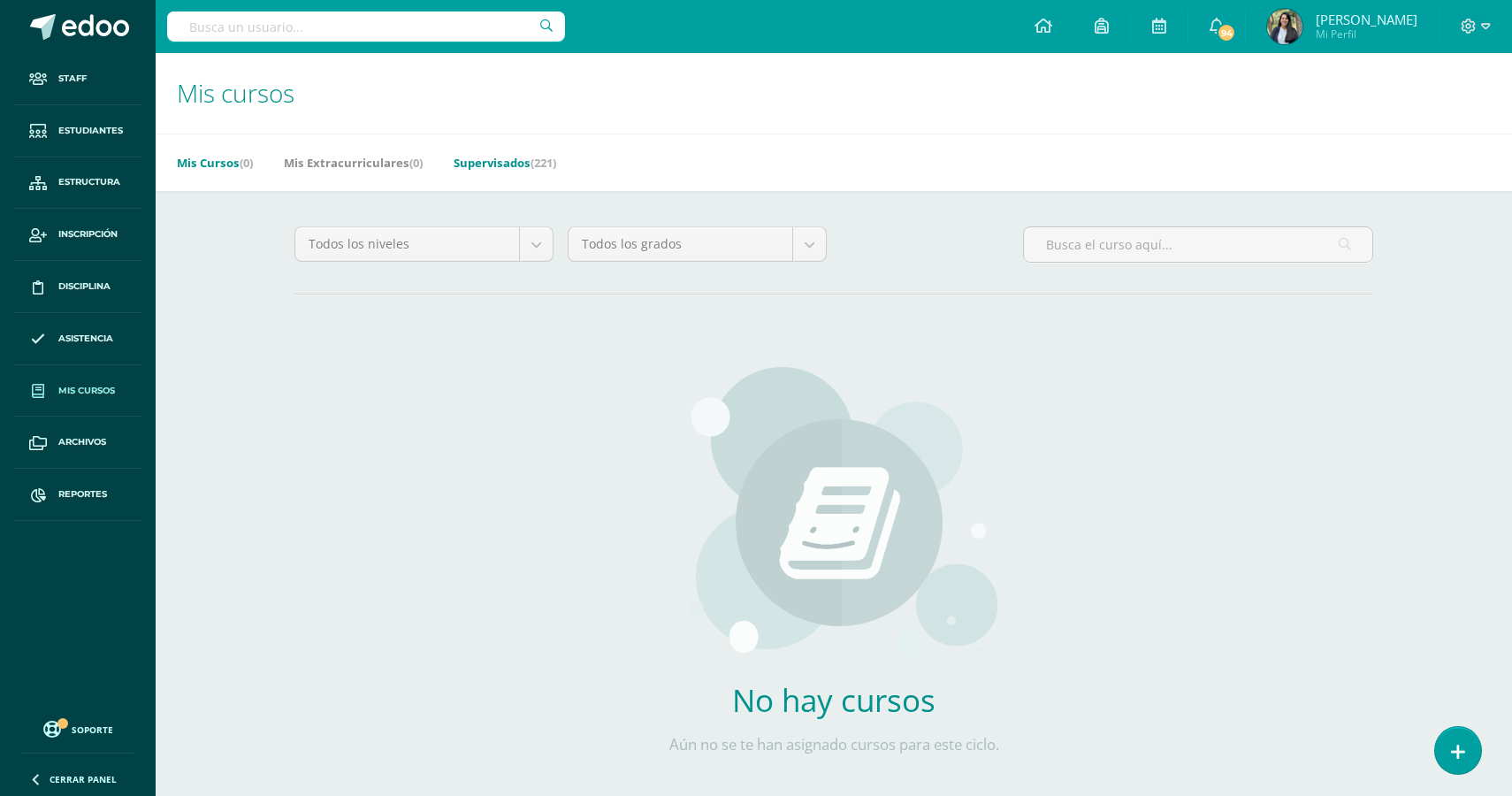
click at [522, 159] on link "Supervisados (221)" at bounding box center [504, 162] width 103 height 28
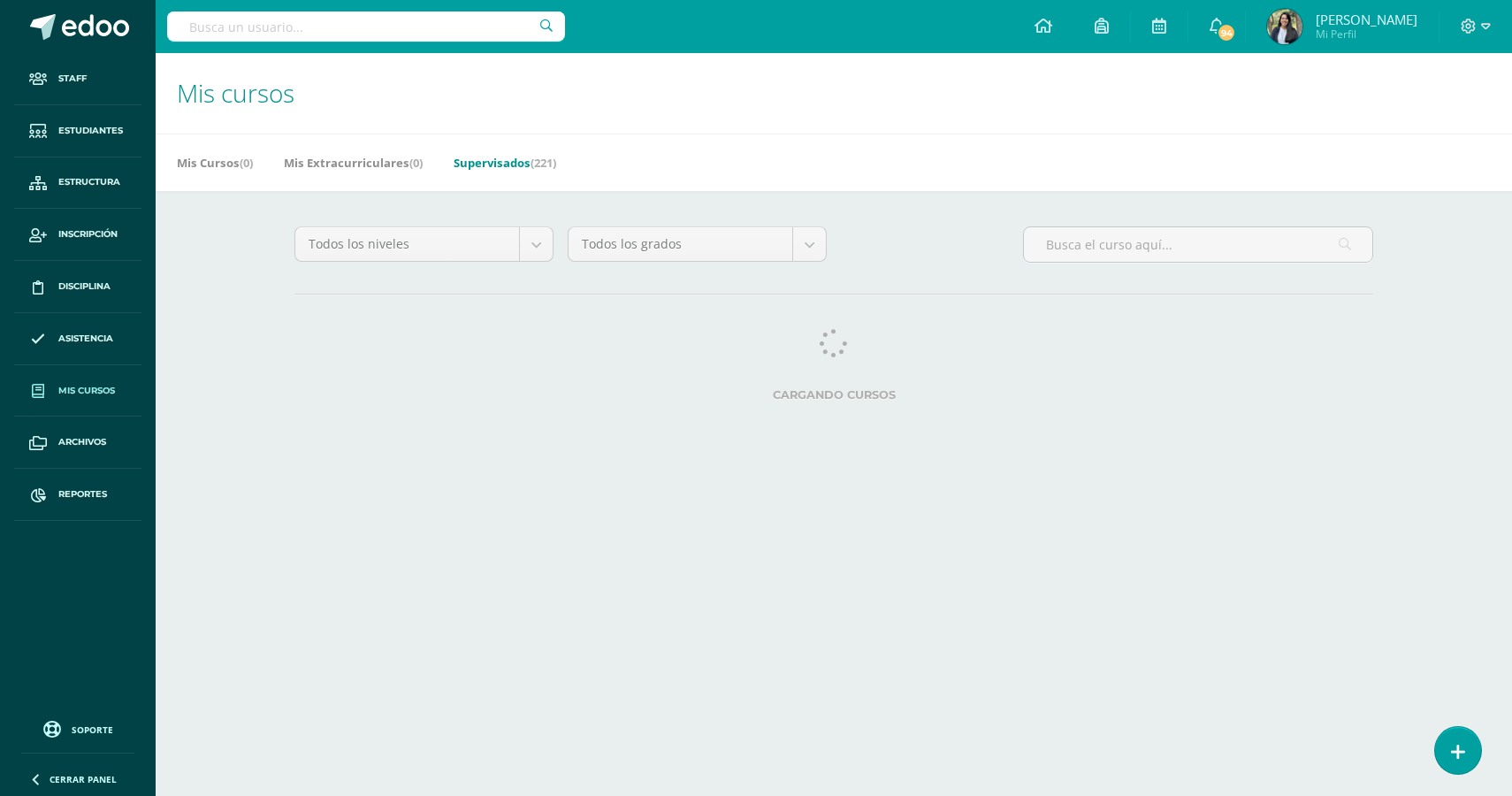
select select "English"
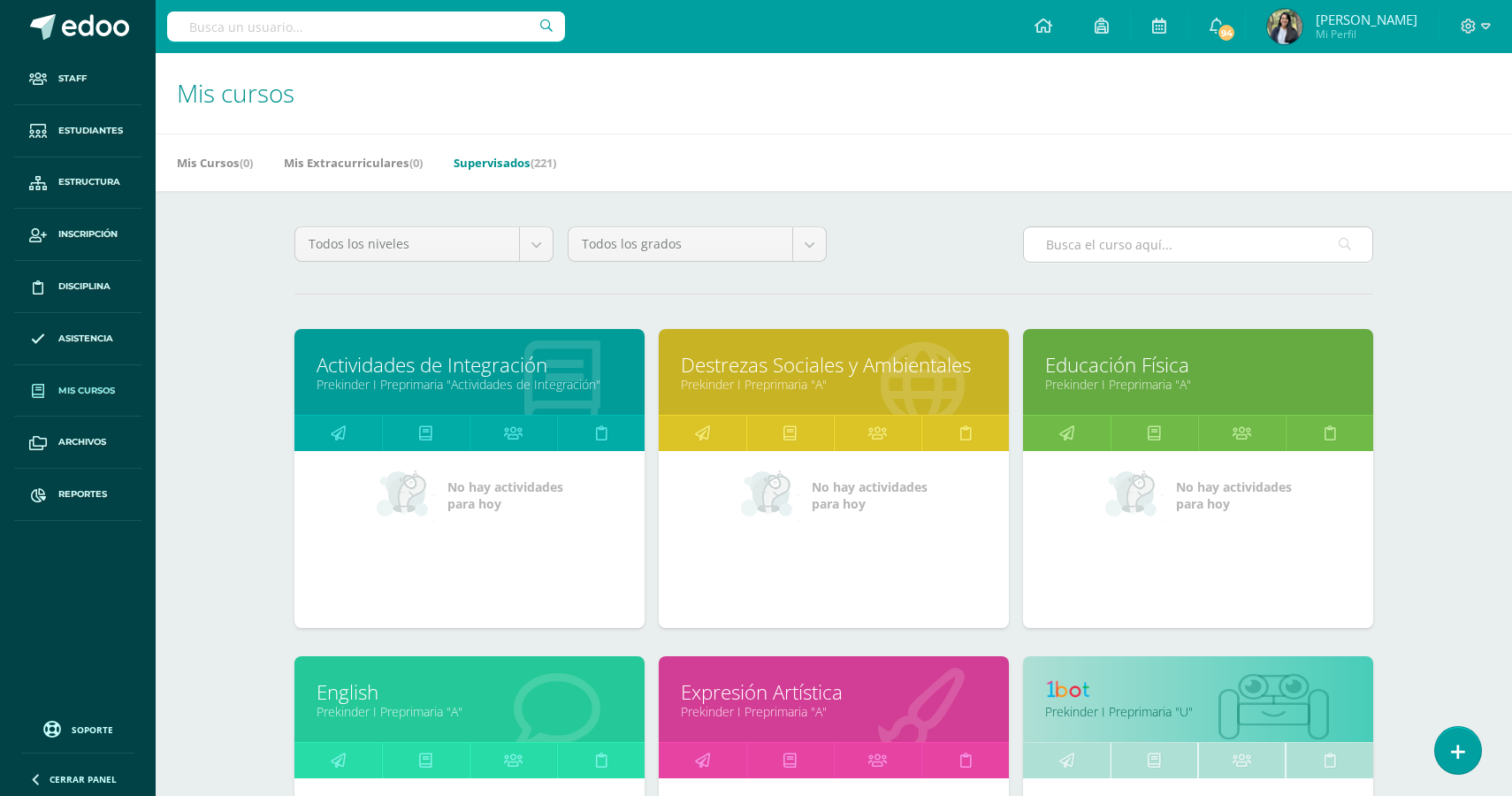
click at [1162, 255] on input "text" at bounding box center [1199, 244] width 349 height 35
type input "estadística"
click at [1325, 232] on input "estadística" at bounding box center [1199, 244] width 349 height 35
click at [1330, 235] on input "estadística" at bounding box center [1199, 244] width 349 height 35
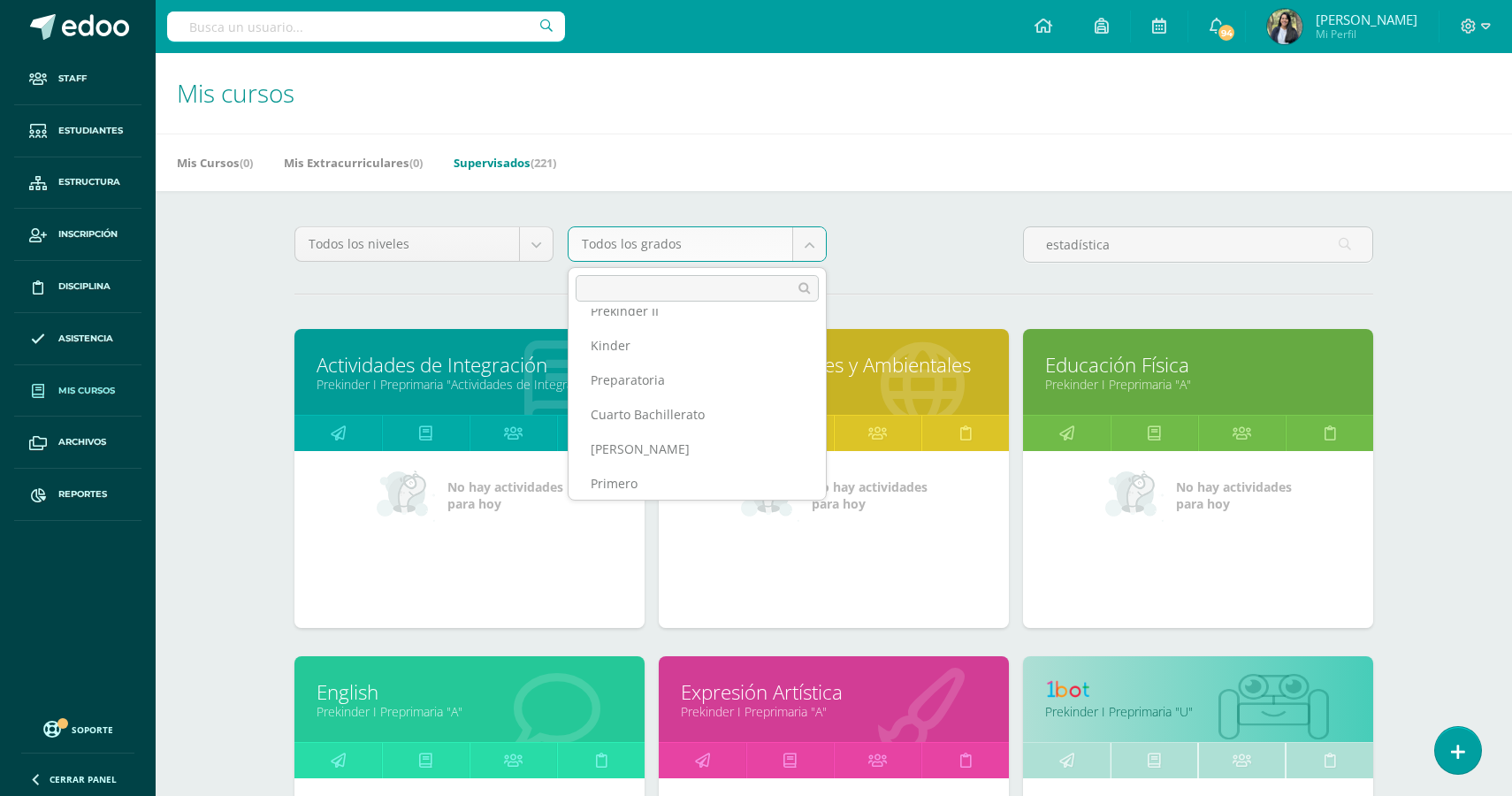
scroll to position [271, 0]
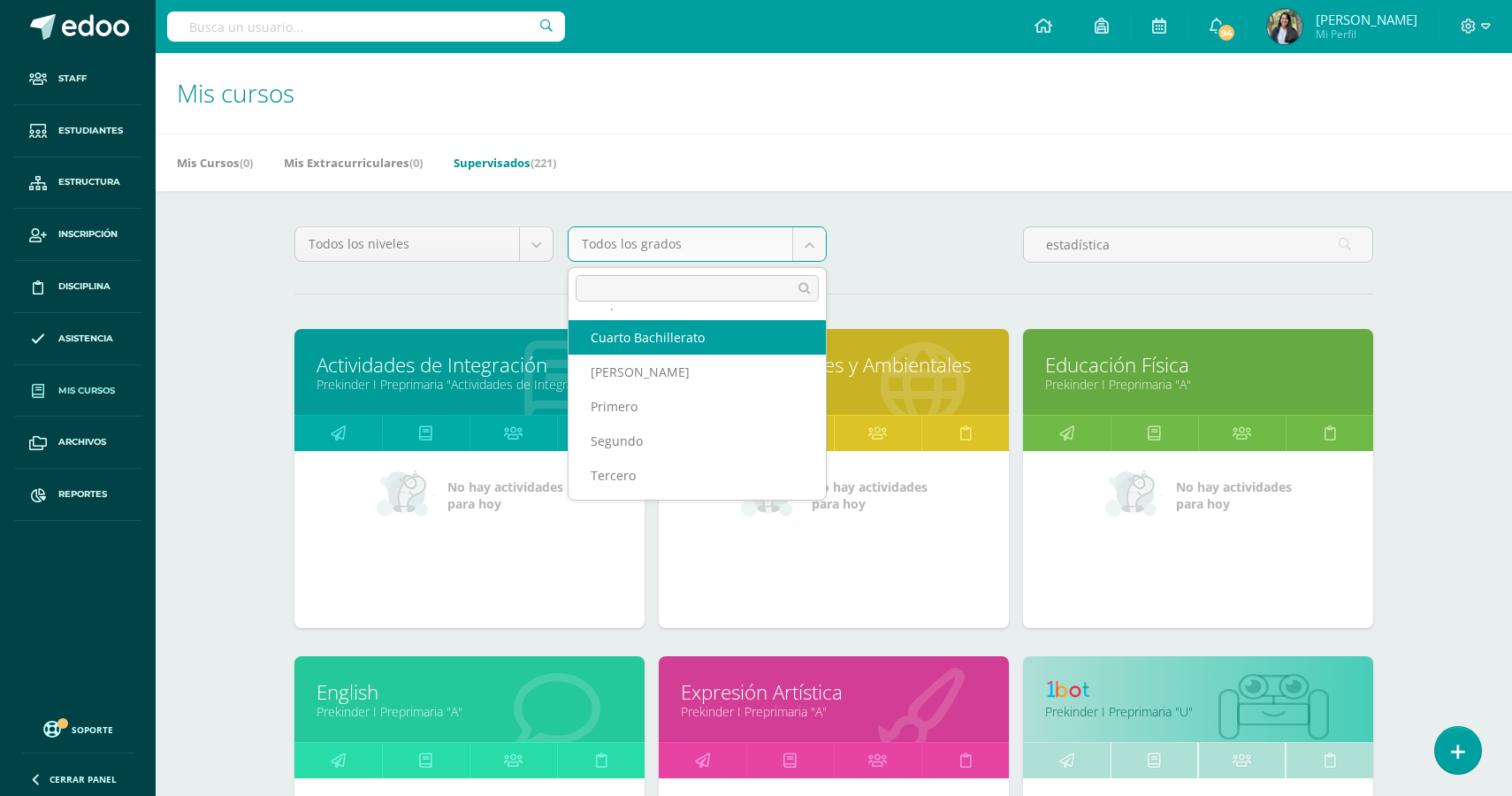
select select "16"
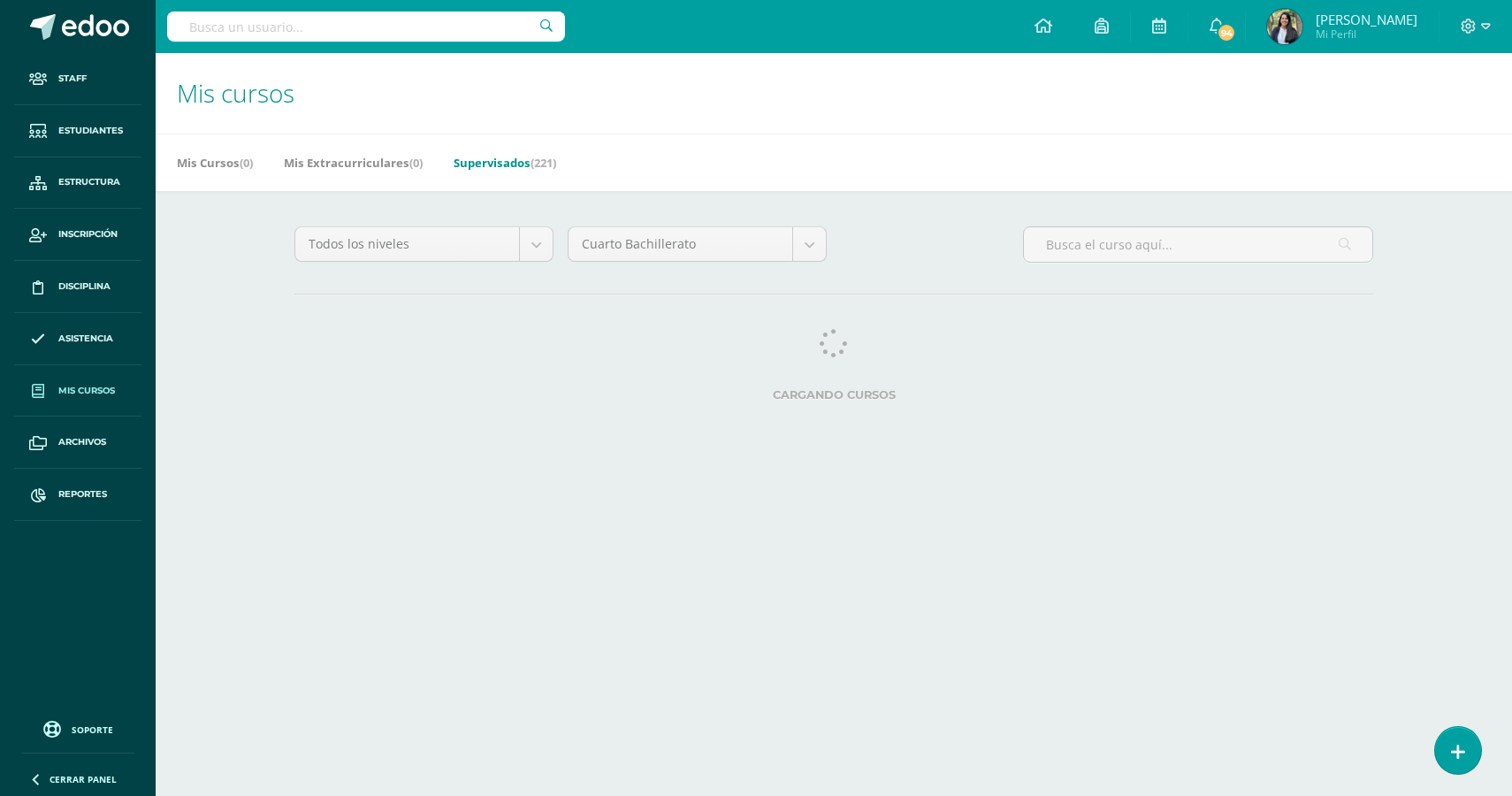
select select "English"
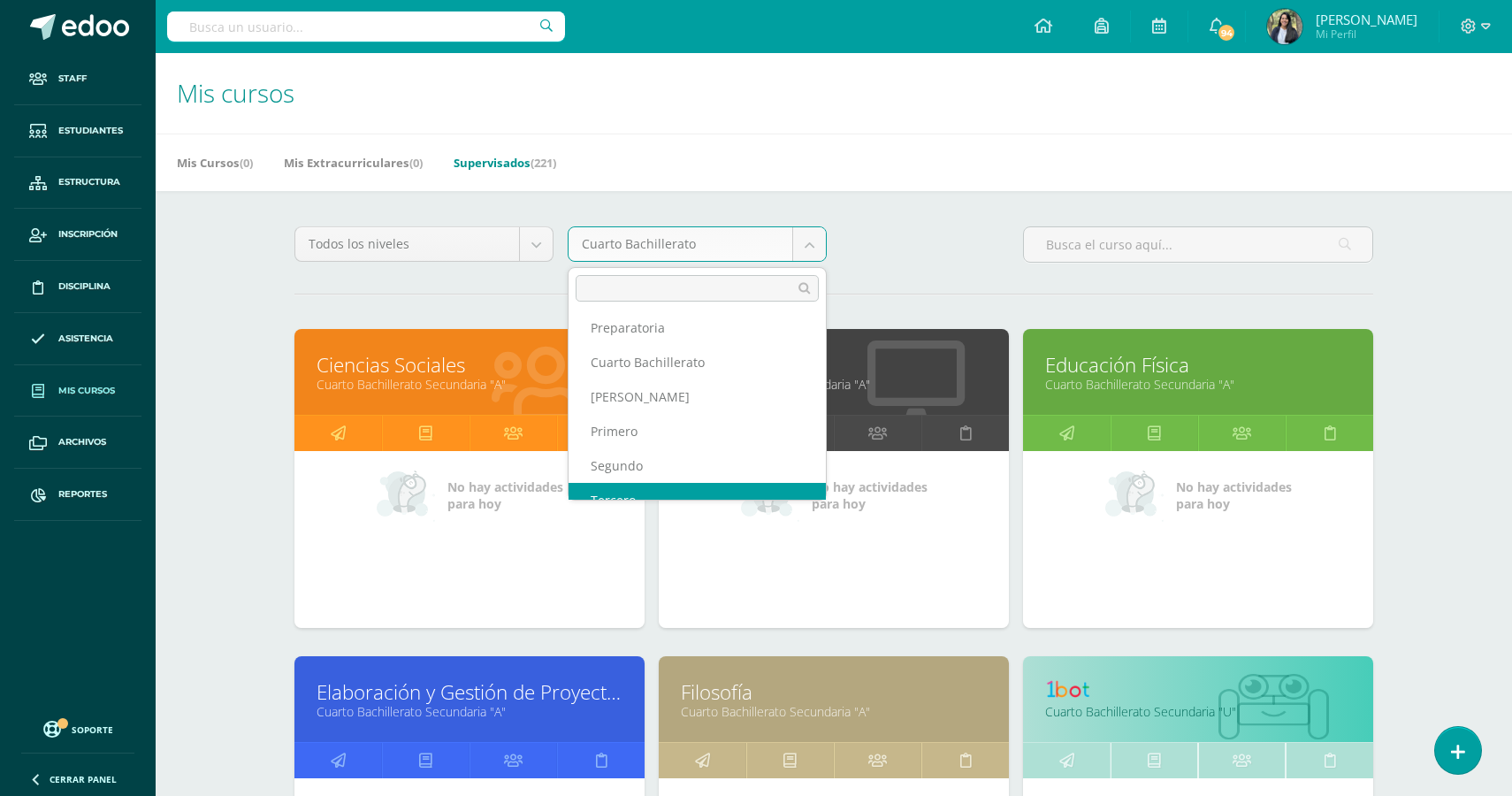
scroll to position [239, 0]
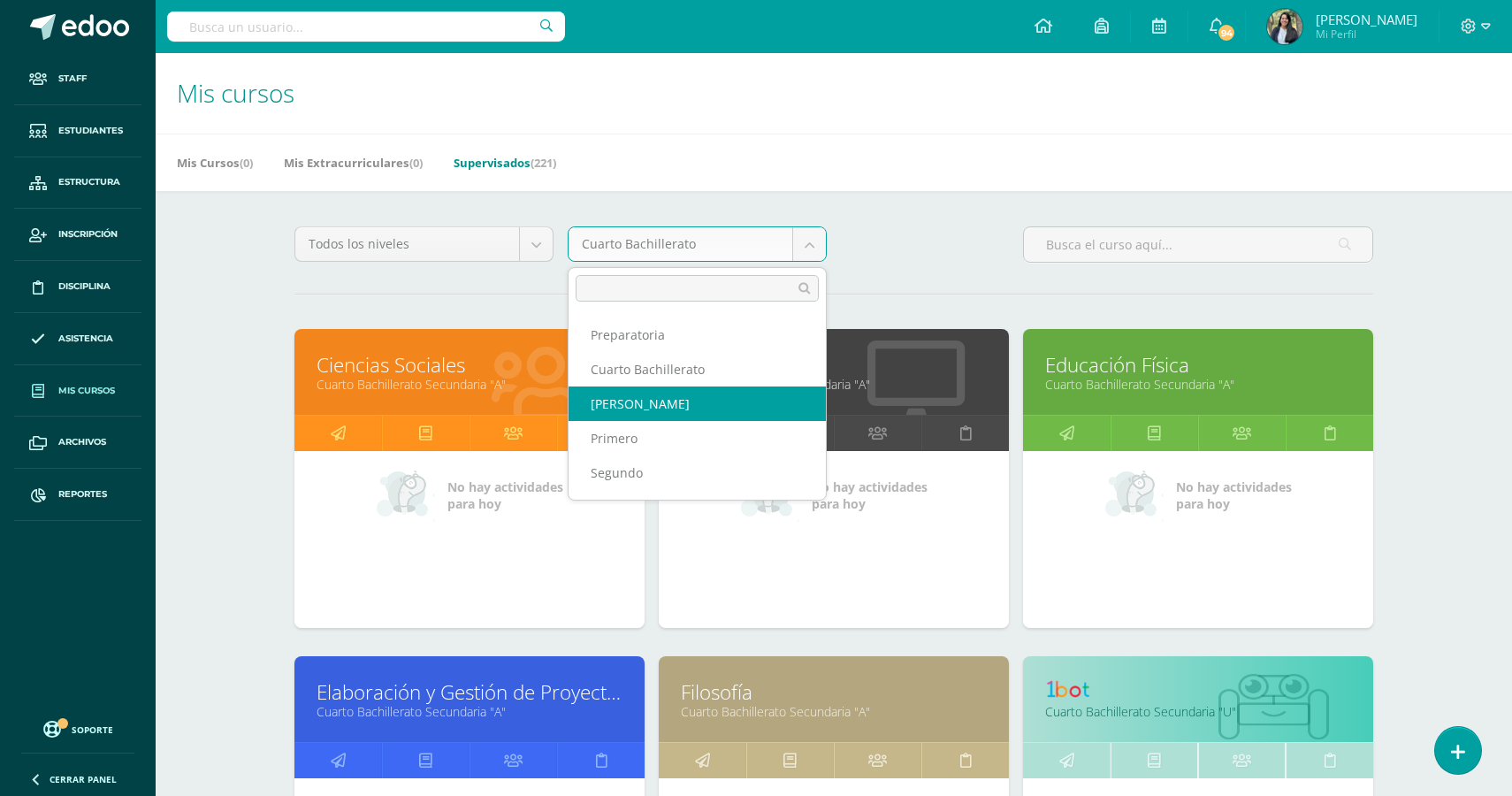
select select "17"
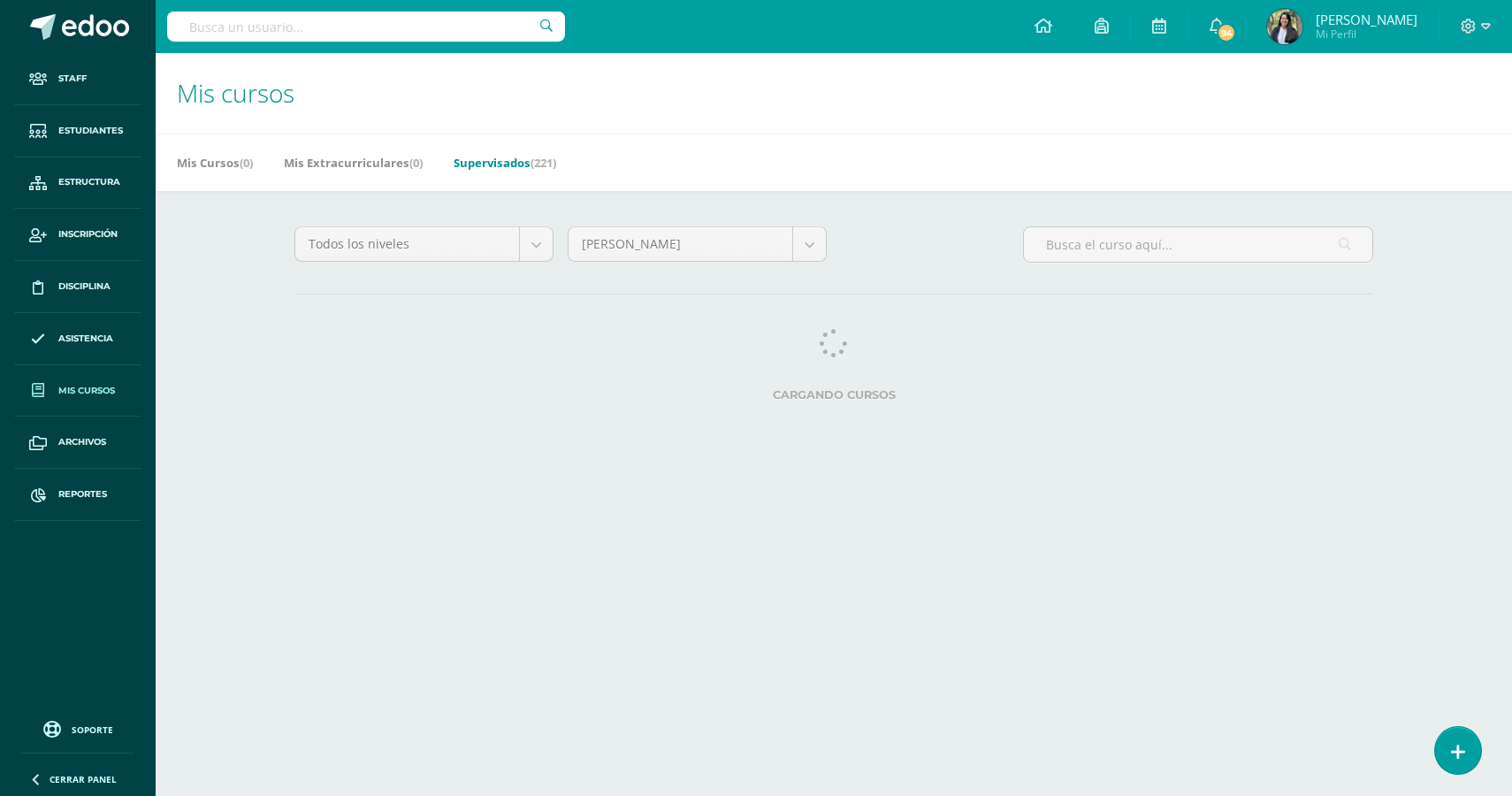
select select "English"
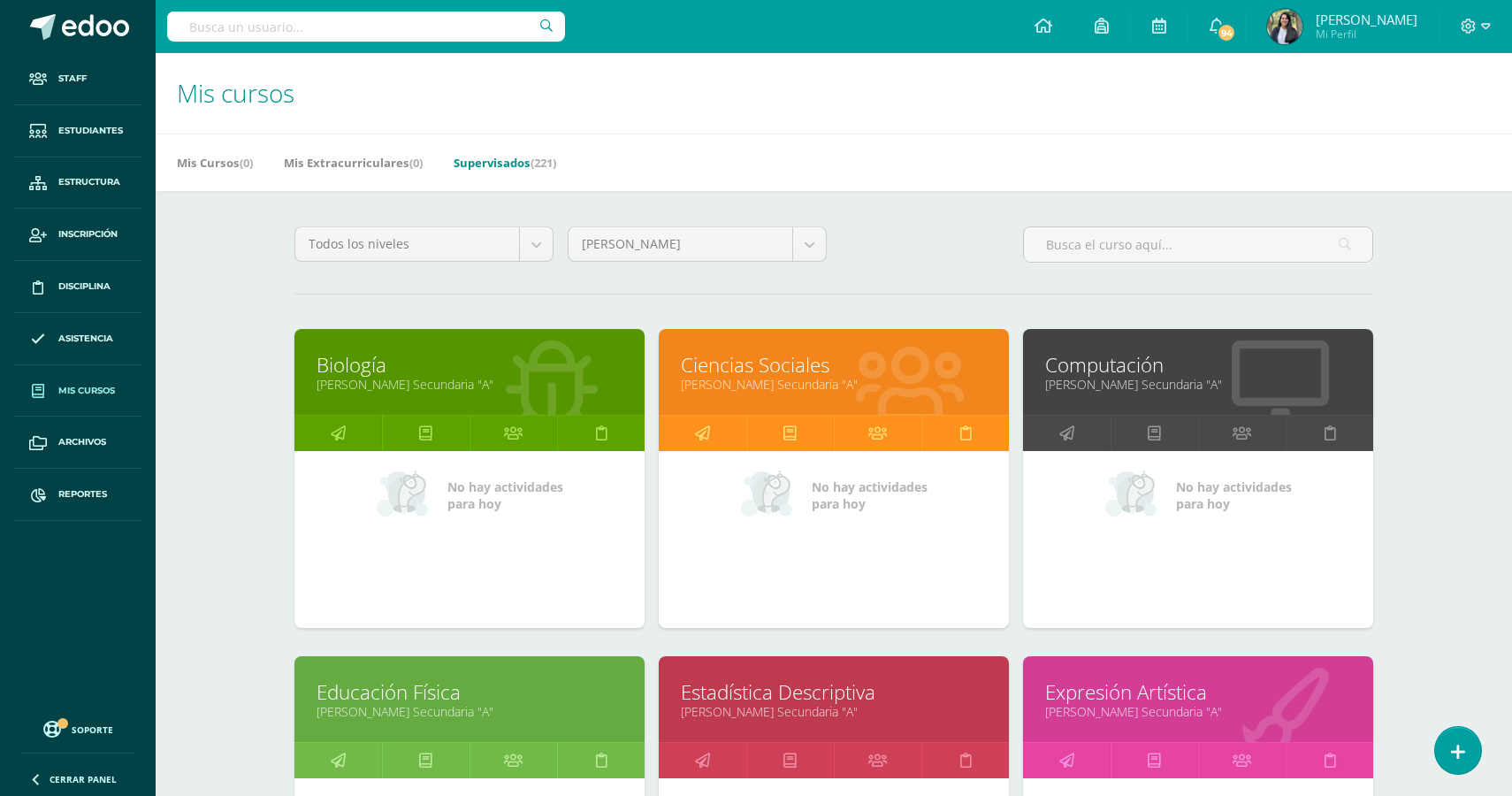
click at [811, 701] on link "Estadística Descriptiva" at bounding box center [833, 692] width 306 height 28
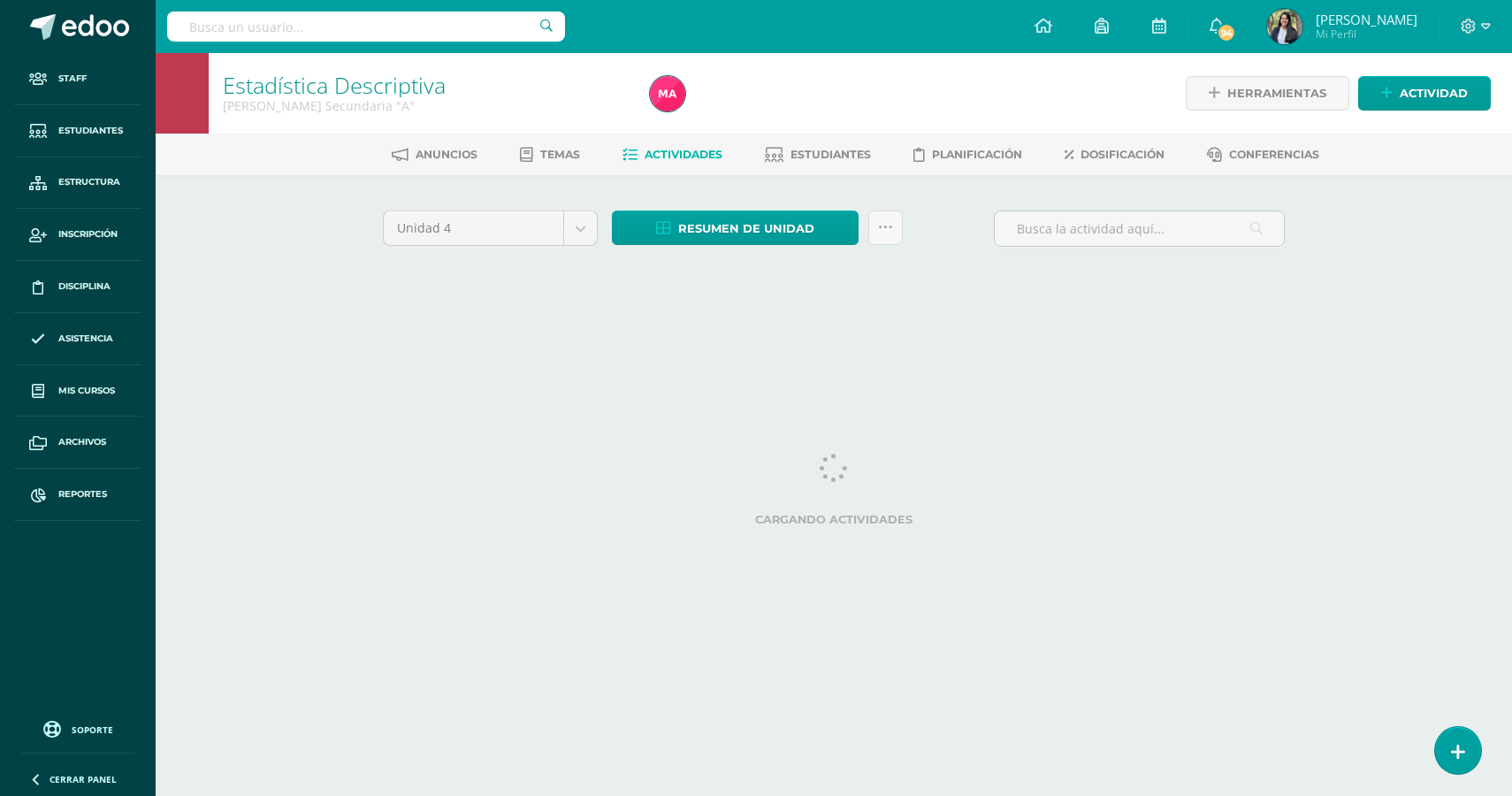
select select "English"
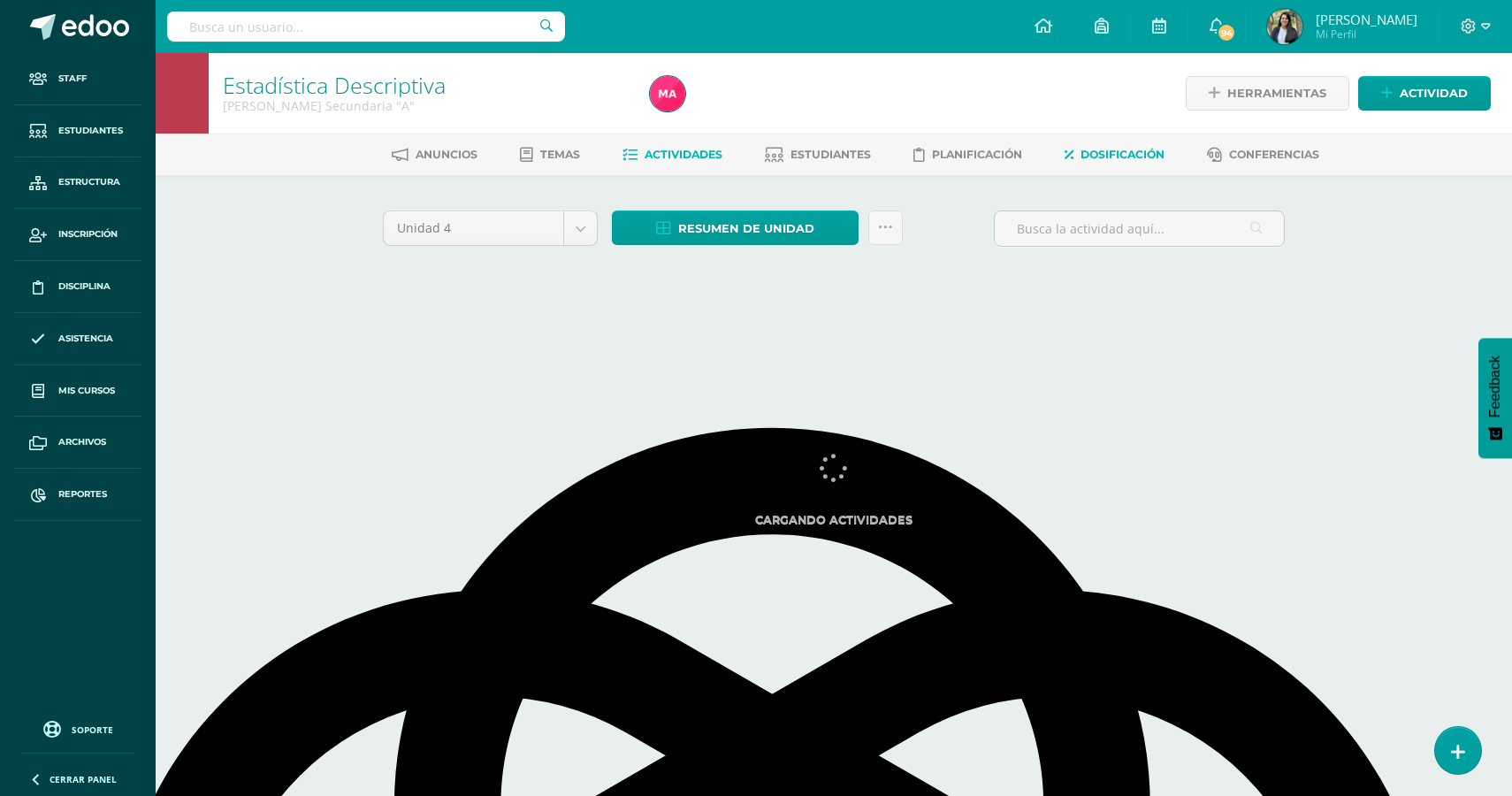
click at [1125, 149] on span "Dosificación" at bounding box center [1122, 153] width 84 height 13
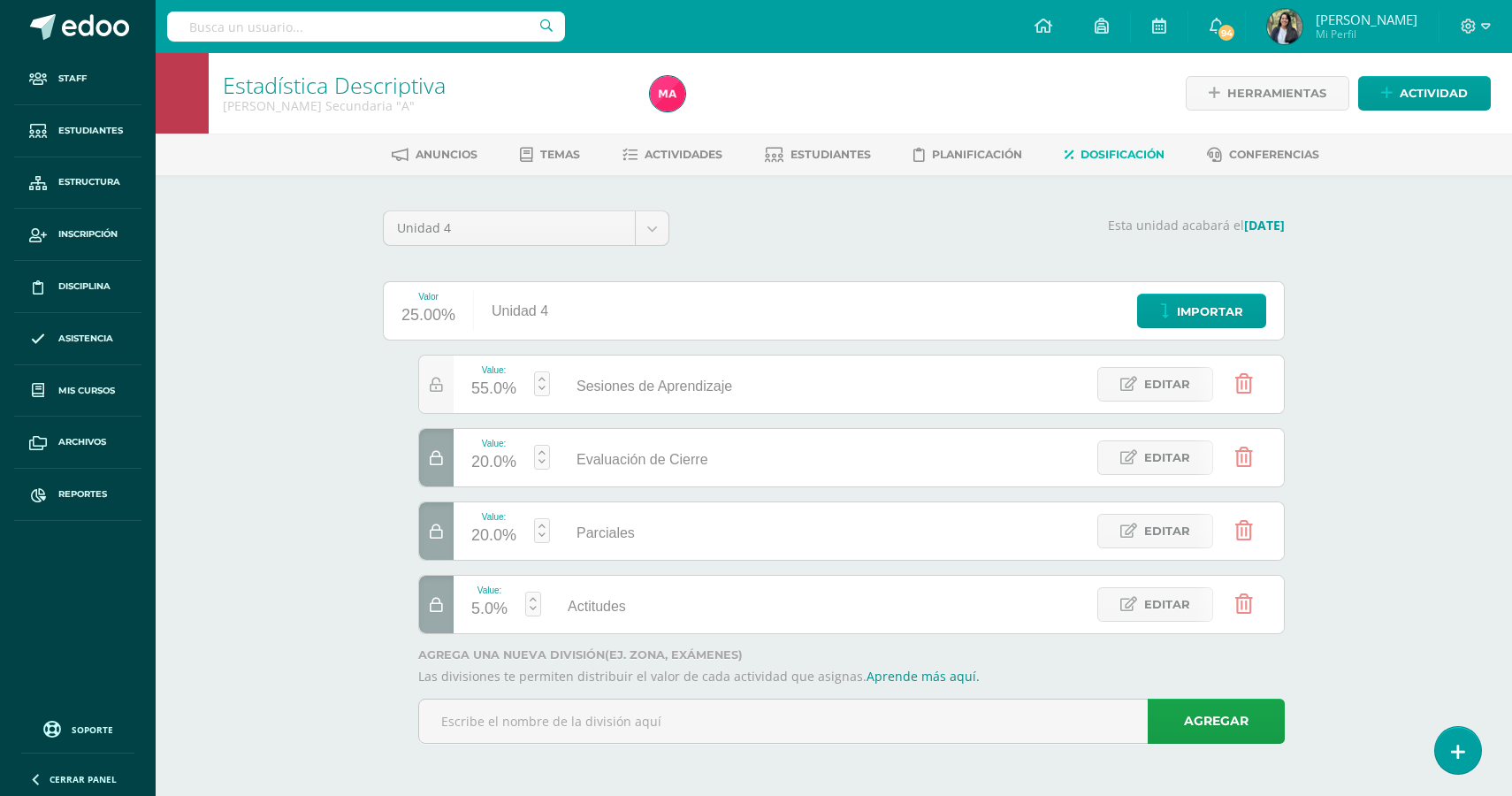
select select "English"
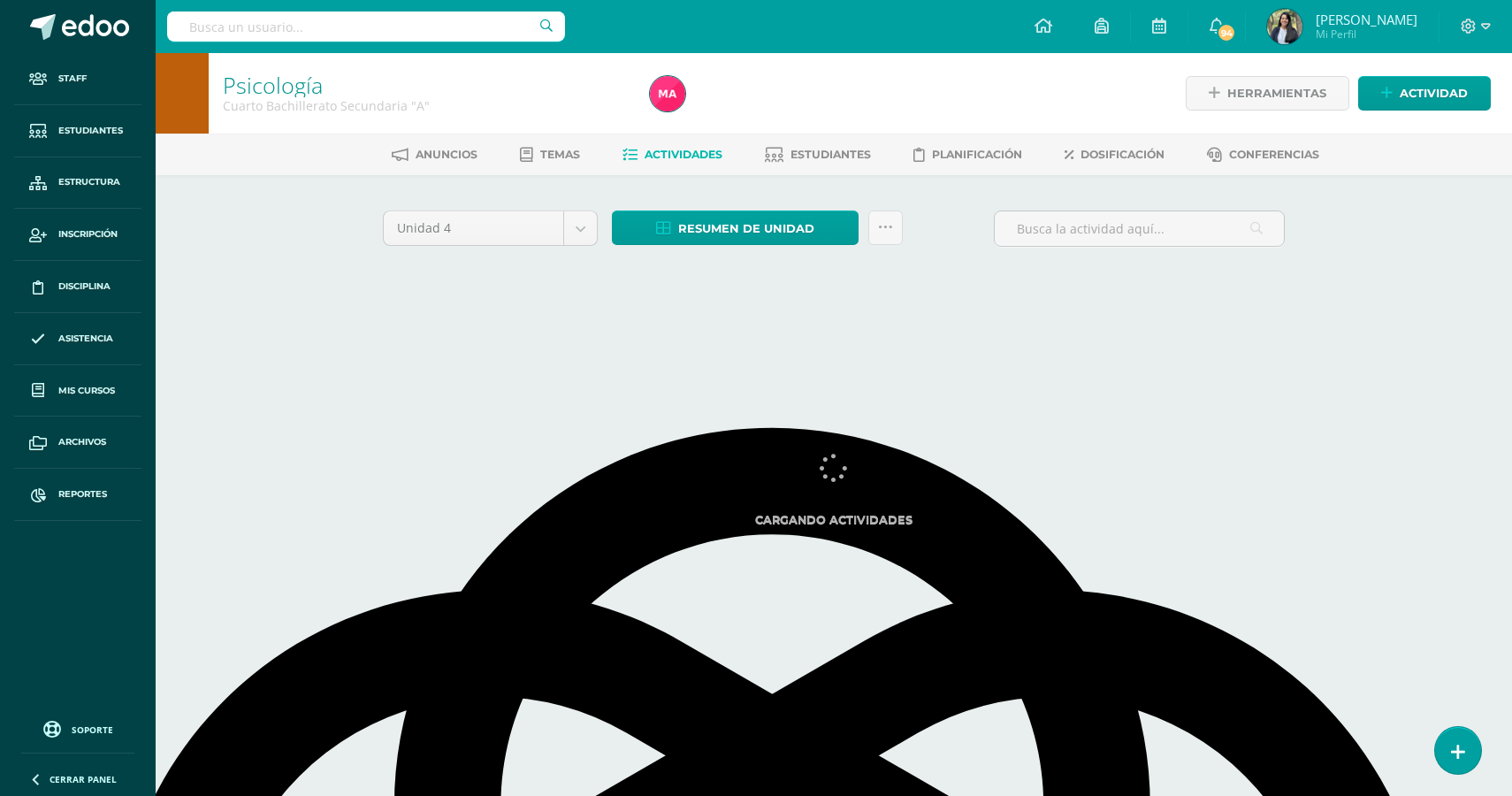
select select "English"
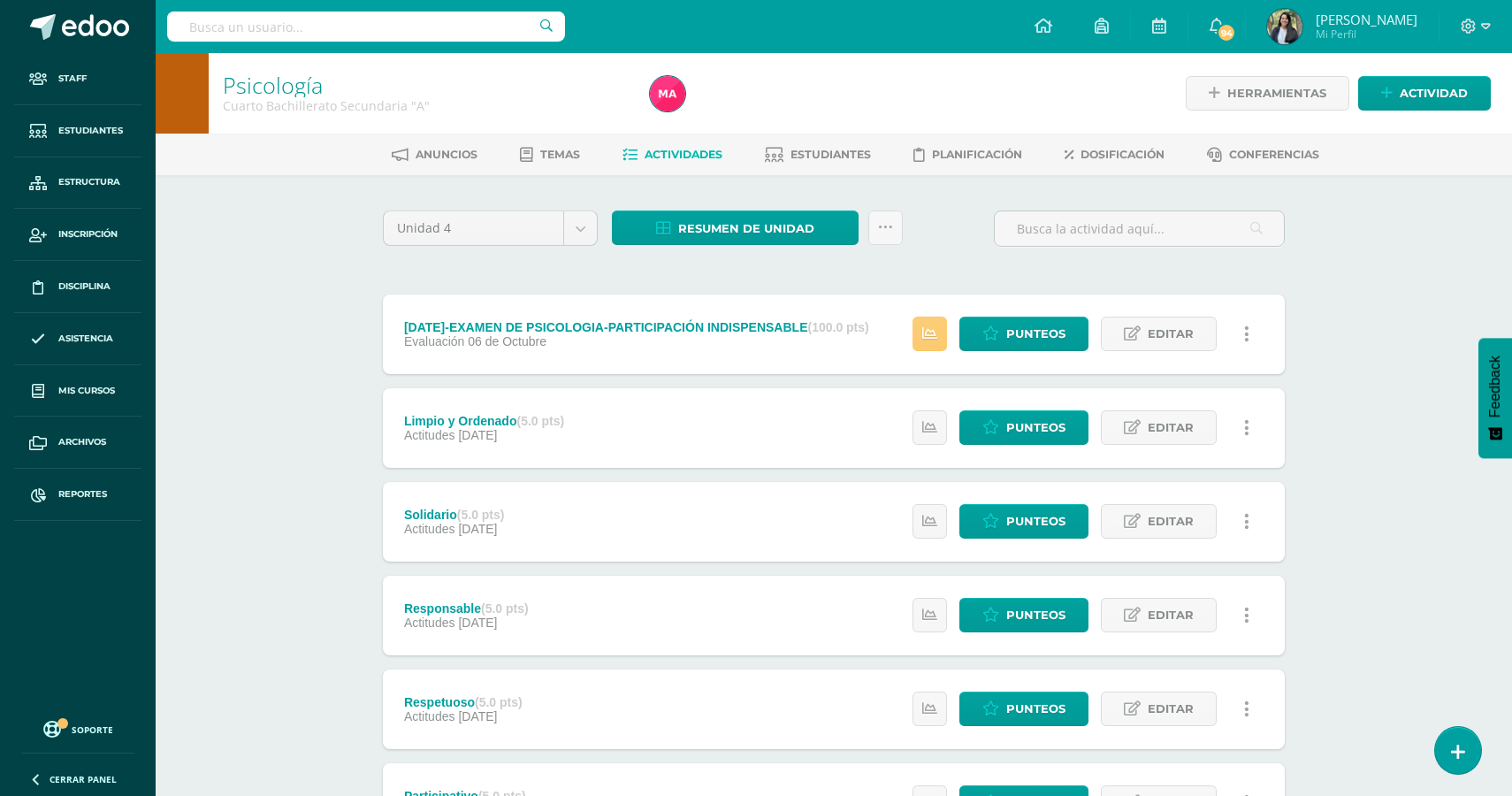
scroll to position [10, 0]
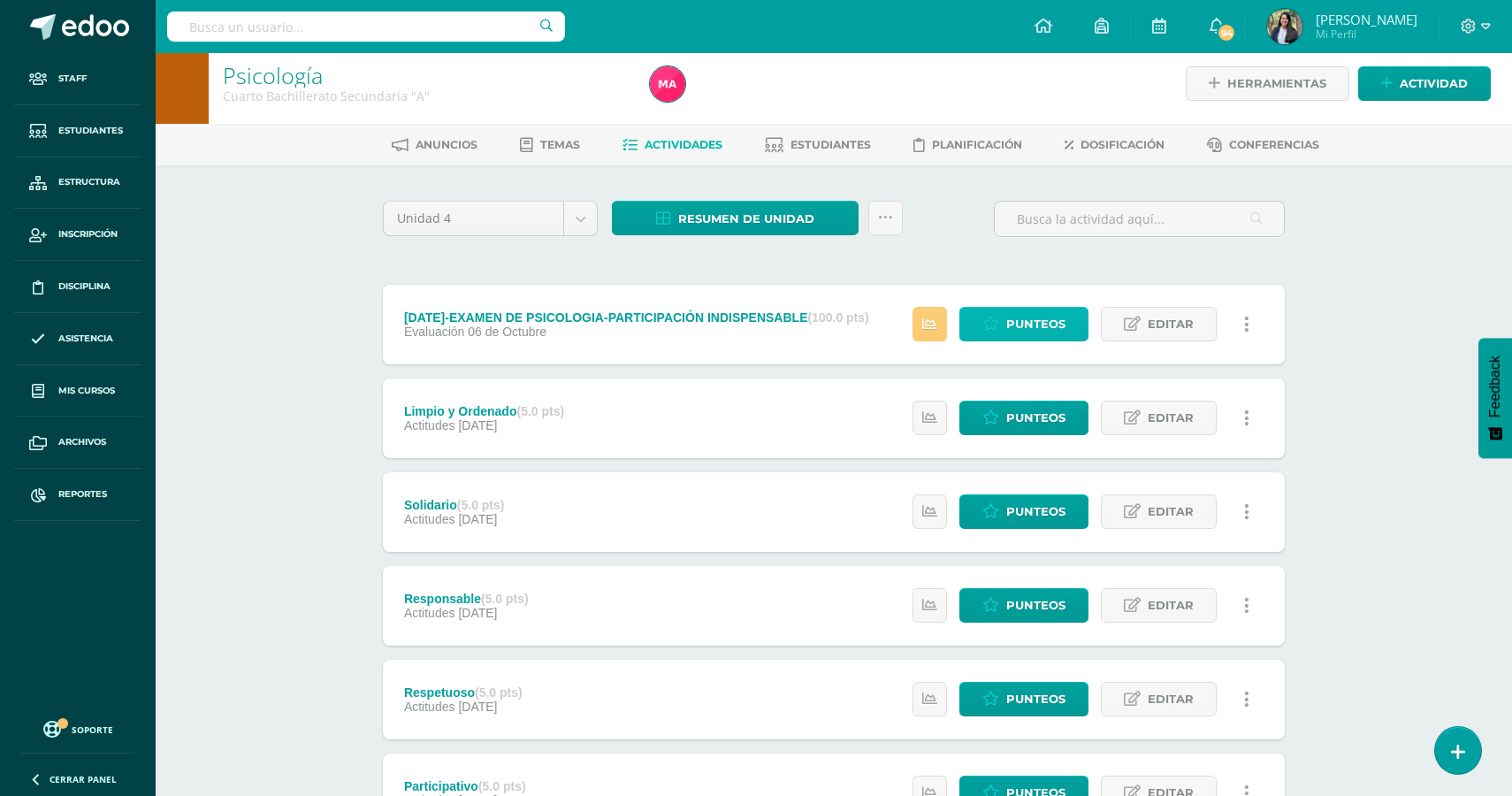
click at [1003, 334] on link "Punteos" at bounding box center [1025, 324] width 130 height 35
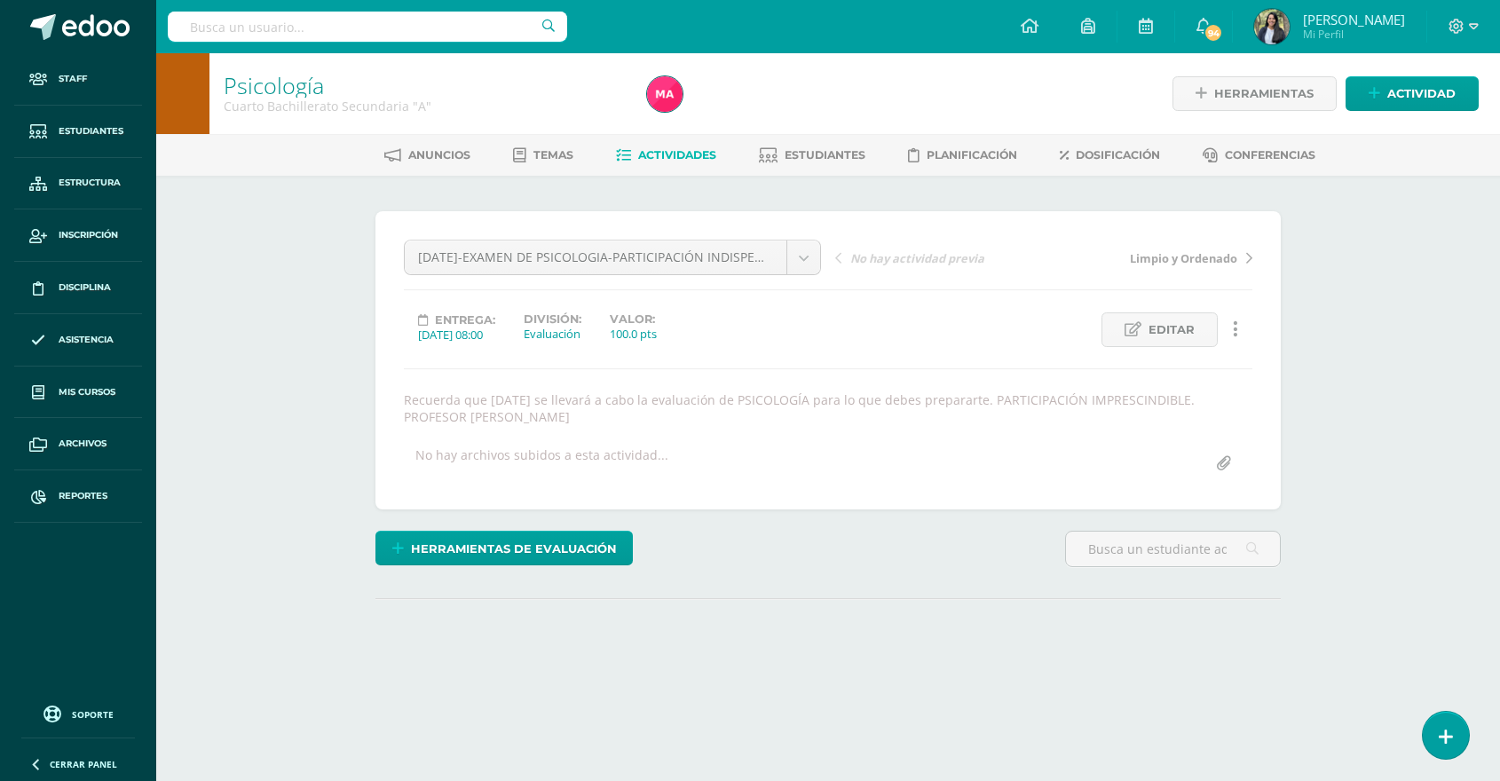
select select "English"
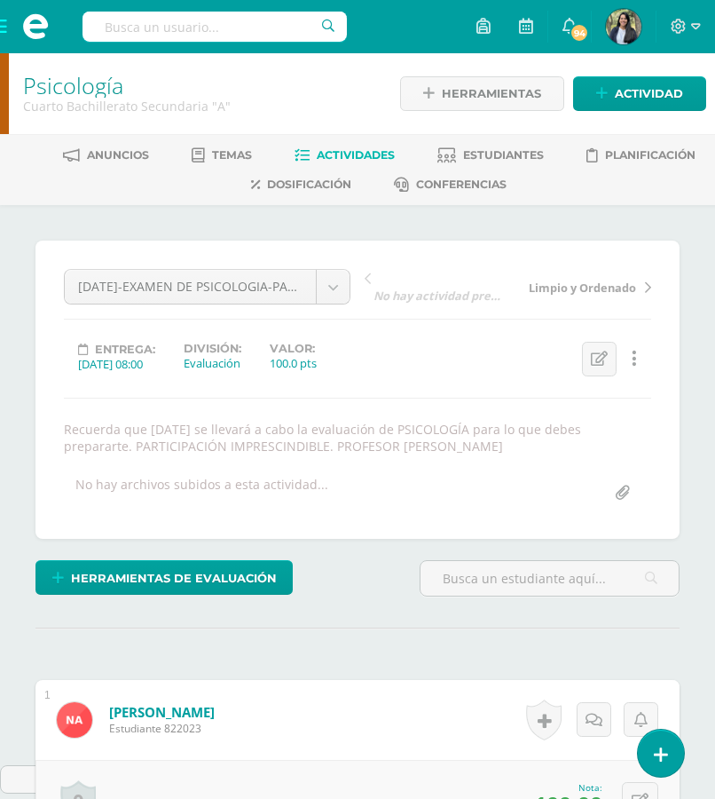
click at [345, 154] on span "Actividades" at bounding box center [356, 154] width 78 height 13
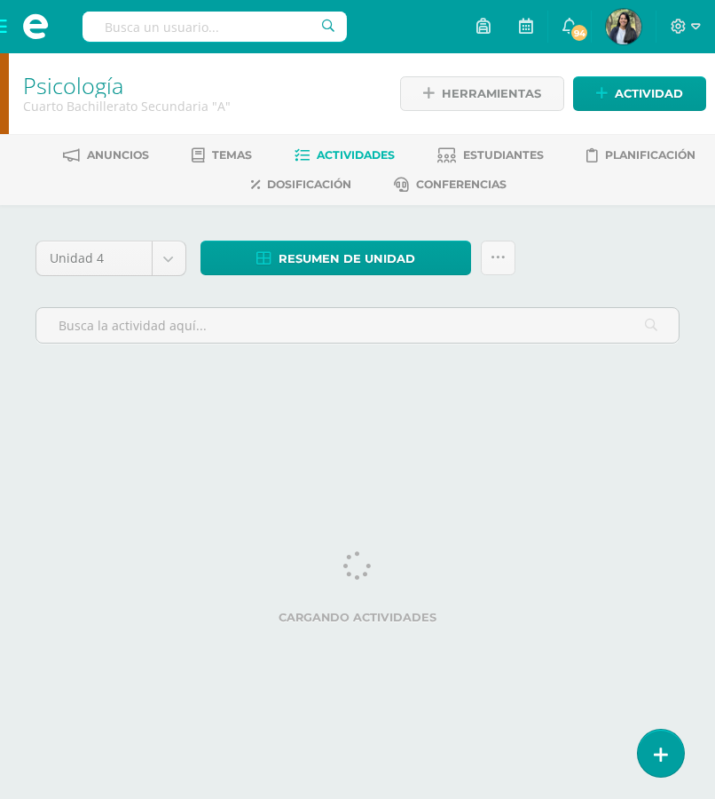
select select "English"
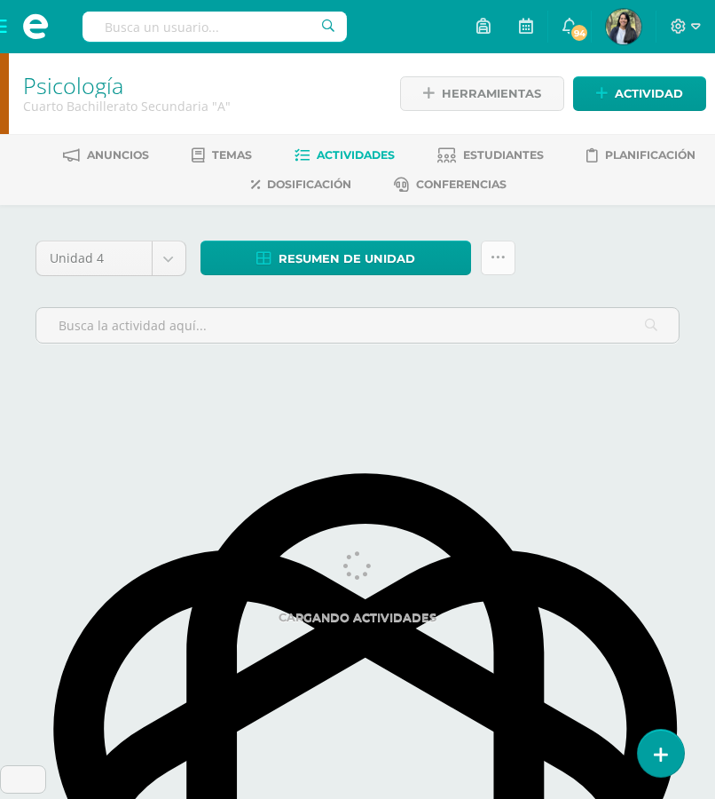
click at [499, 262] on icon at bounding box center [498, 257] width 15 height 15
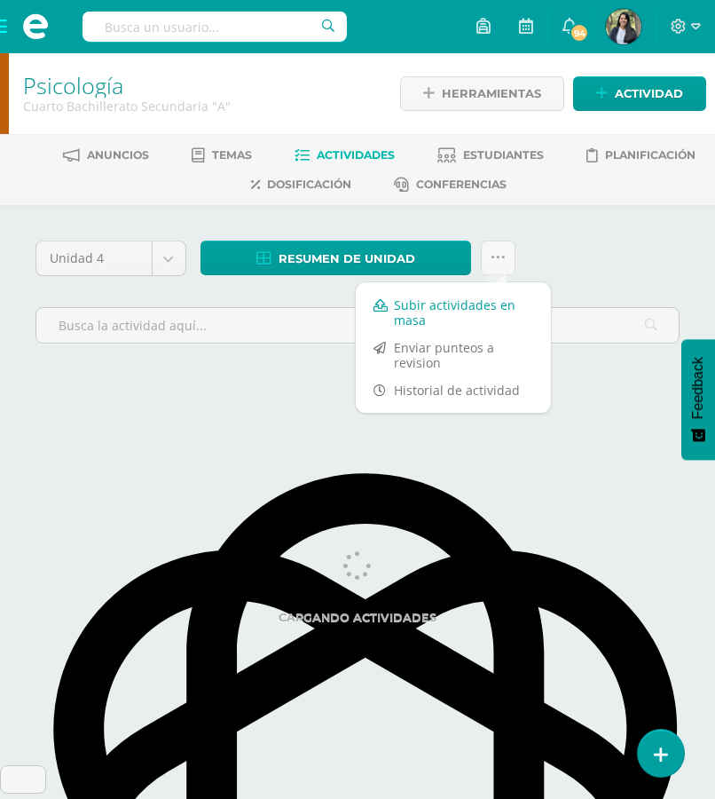
click at [452, 311] on link "Subir actividades en masa" at bounding box center [453, 312] width 195 height 43
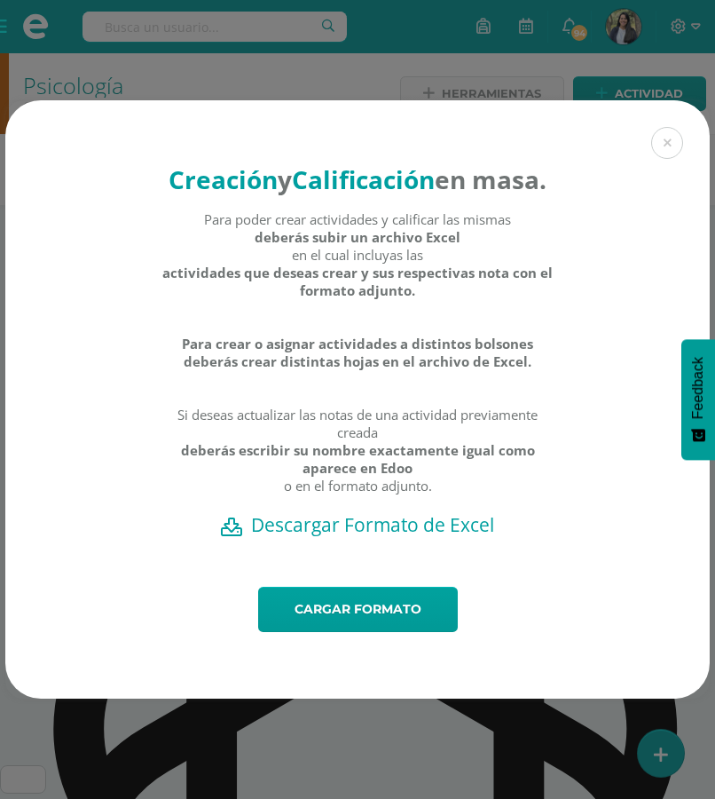
click at [351, 537] on h2 "Descargar Formato de Excel" at bounding box center [357, 524] width 642 height 25
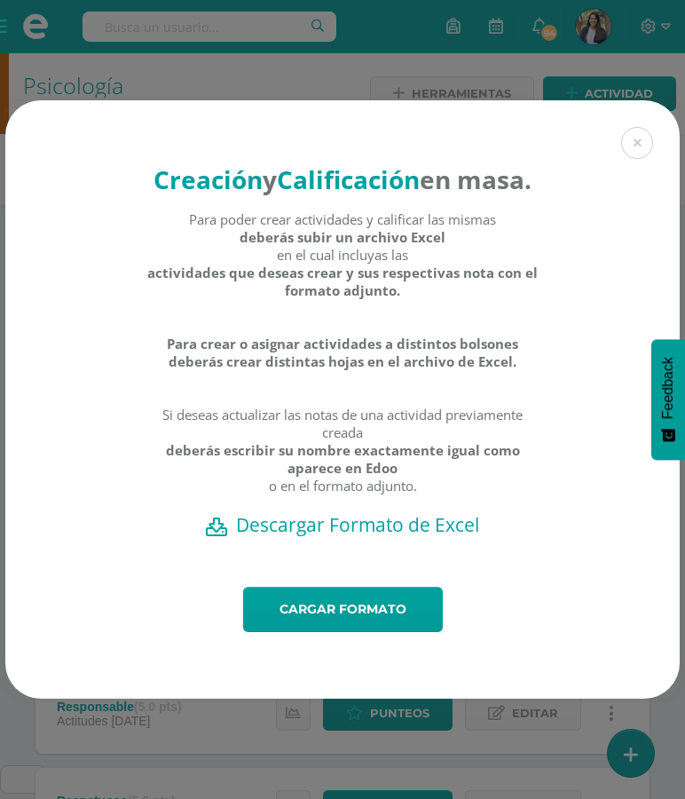
click at [654, 101] on div "Creación y Calificación en masa. Para poder crear actividades y calificar las m…" at bounding box center [342, 343] width 674 height 486
click at [646, 127] on button at bounding box center [637, 143] width 32 height 32
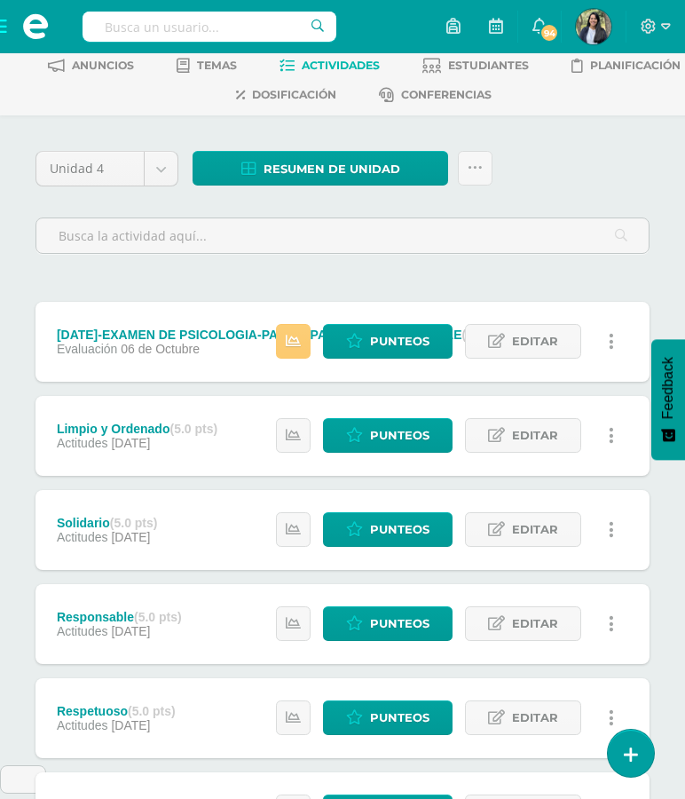
scroll to position [97, 0]
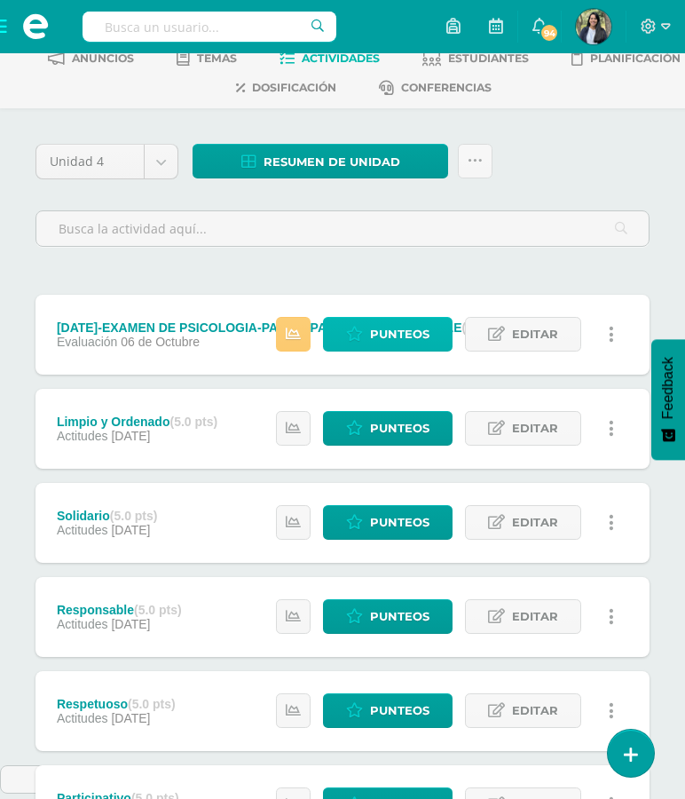
click at [399, 329] on span "Punteos" at bounding box center [399, 334] width 59 height 33
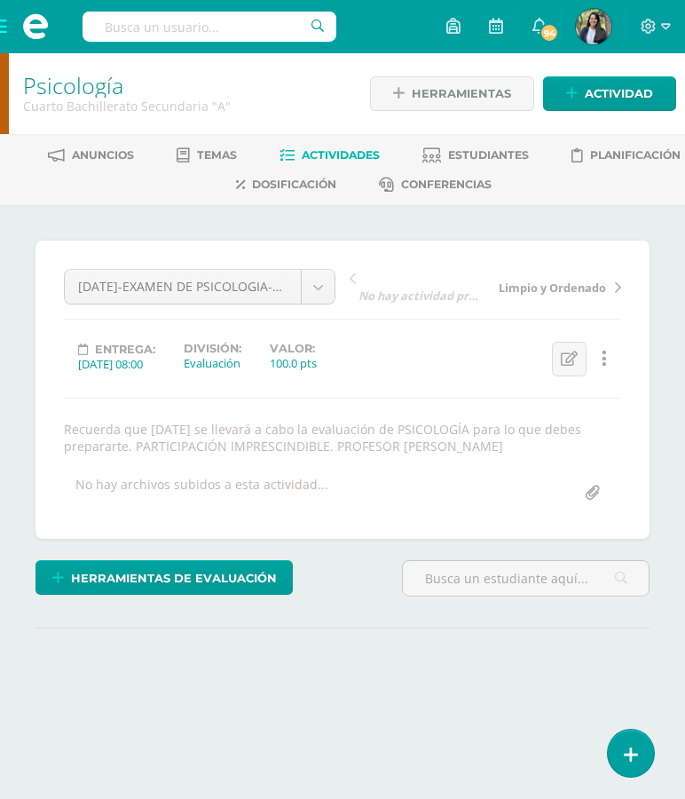
select select "English"
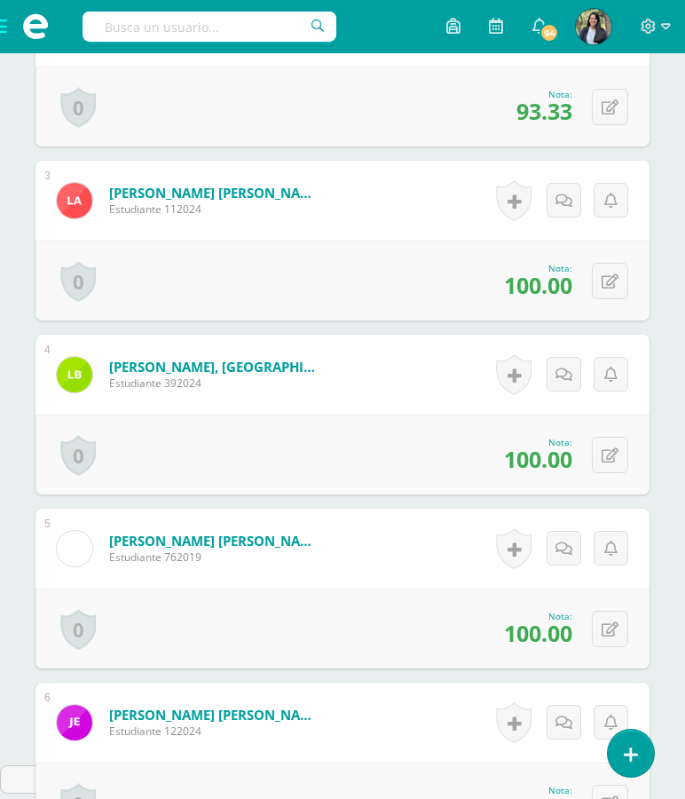
scroll to position [3486, 0]
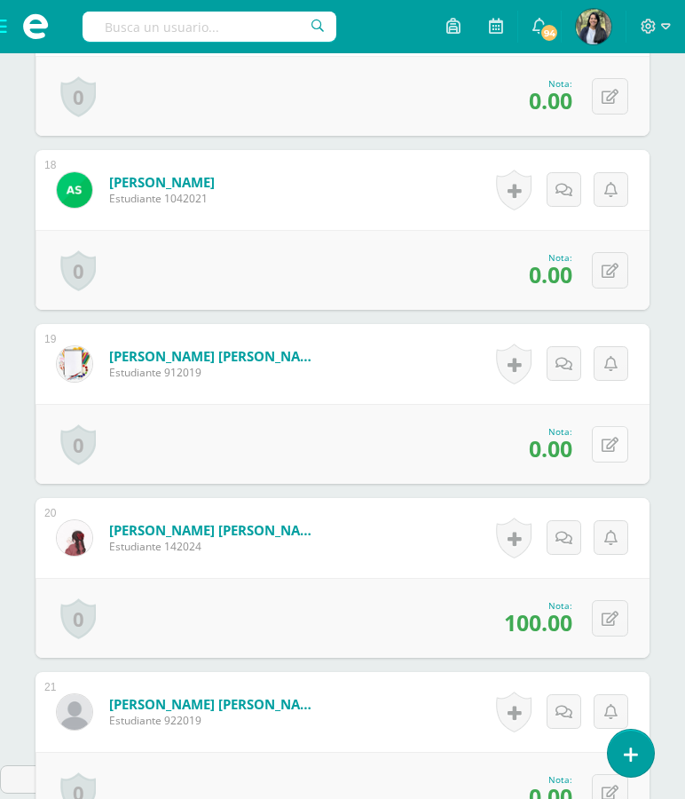
click at [608, 453] on icon at bounding box center [610, 444] width 17 height 15
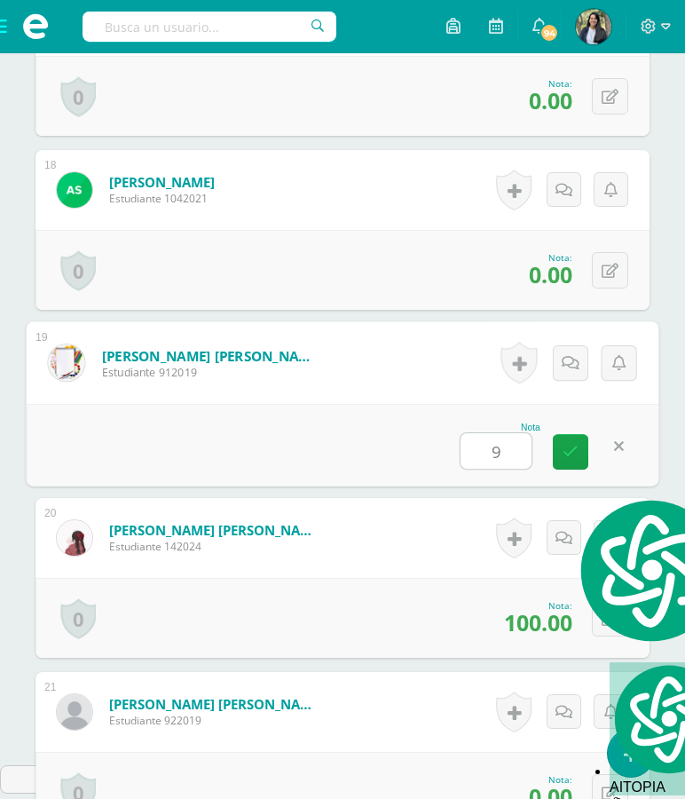
type input "93"
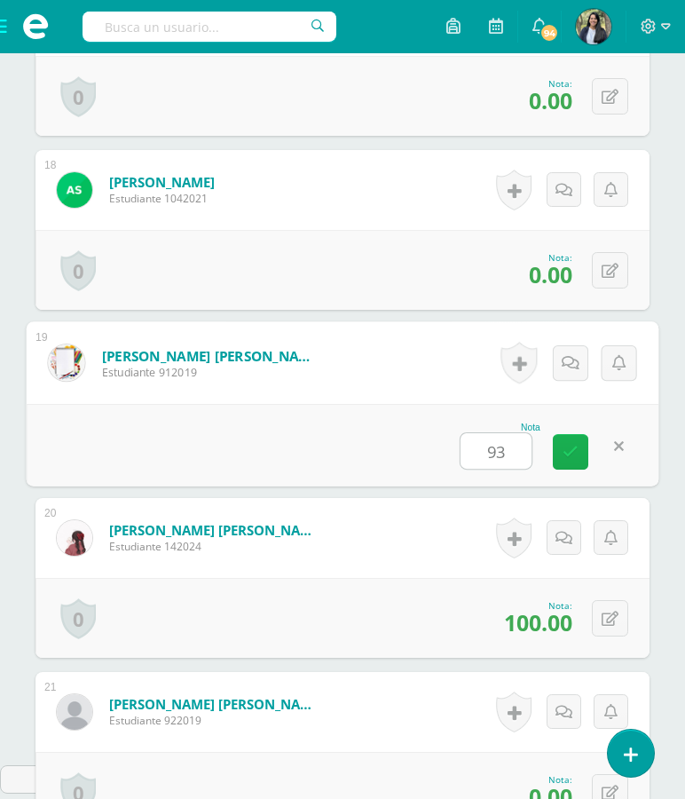
click at [566, 459] on icon at bounding box center [571, 451] width 16 height 15
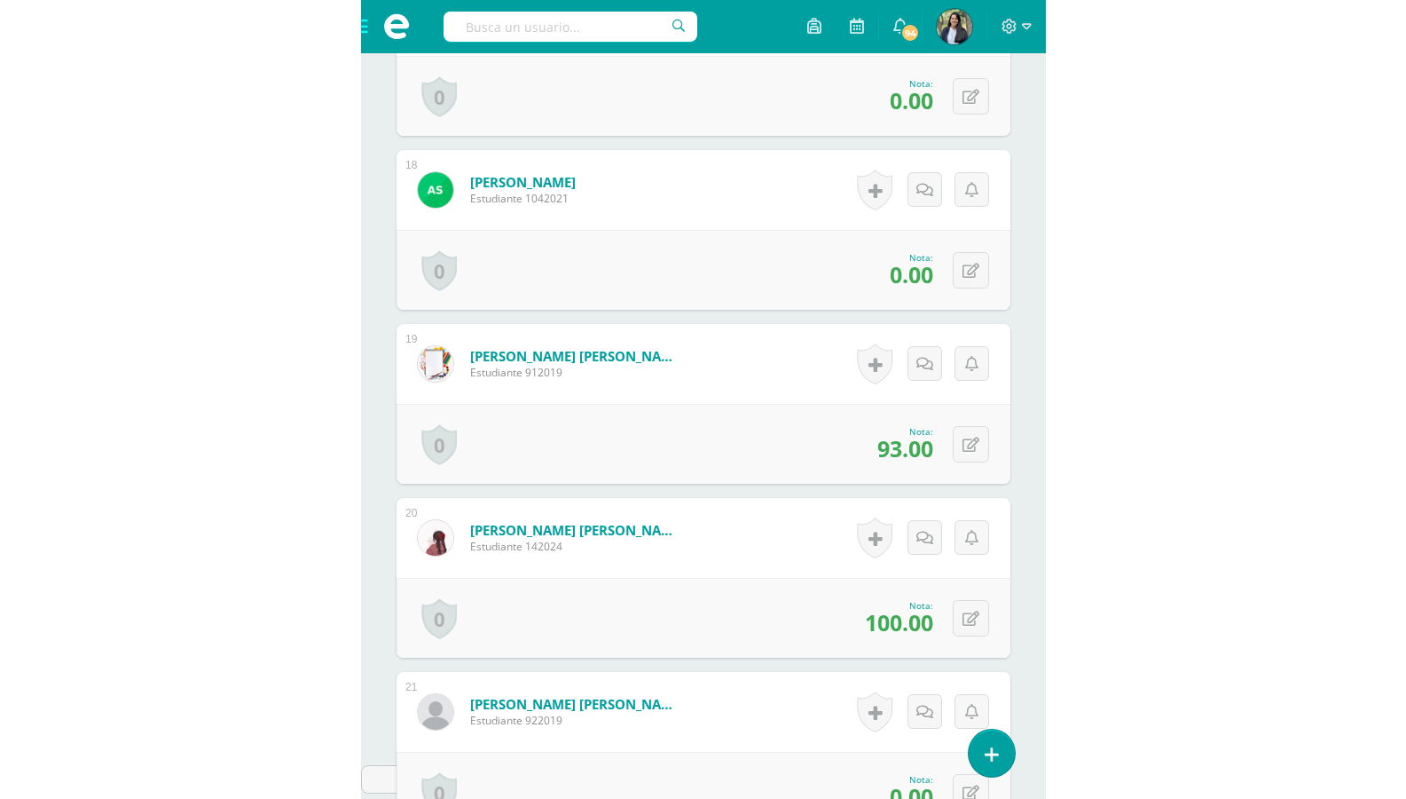
scroll to position [3422, 0]
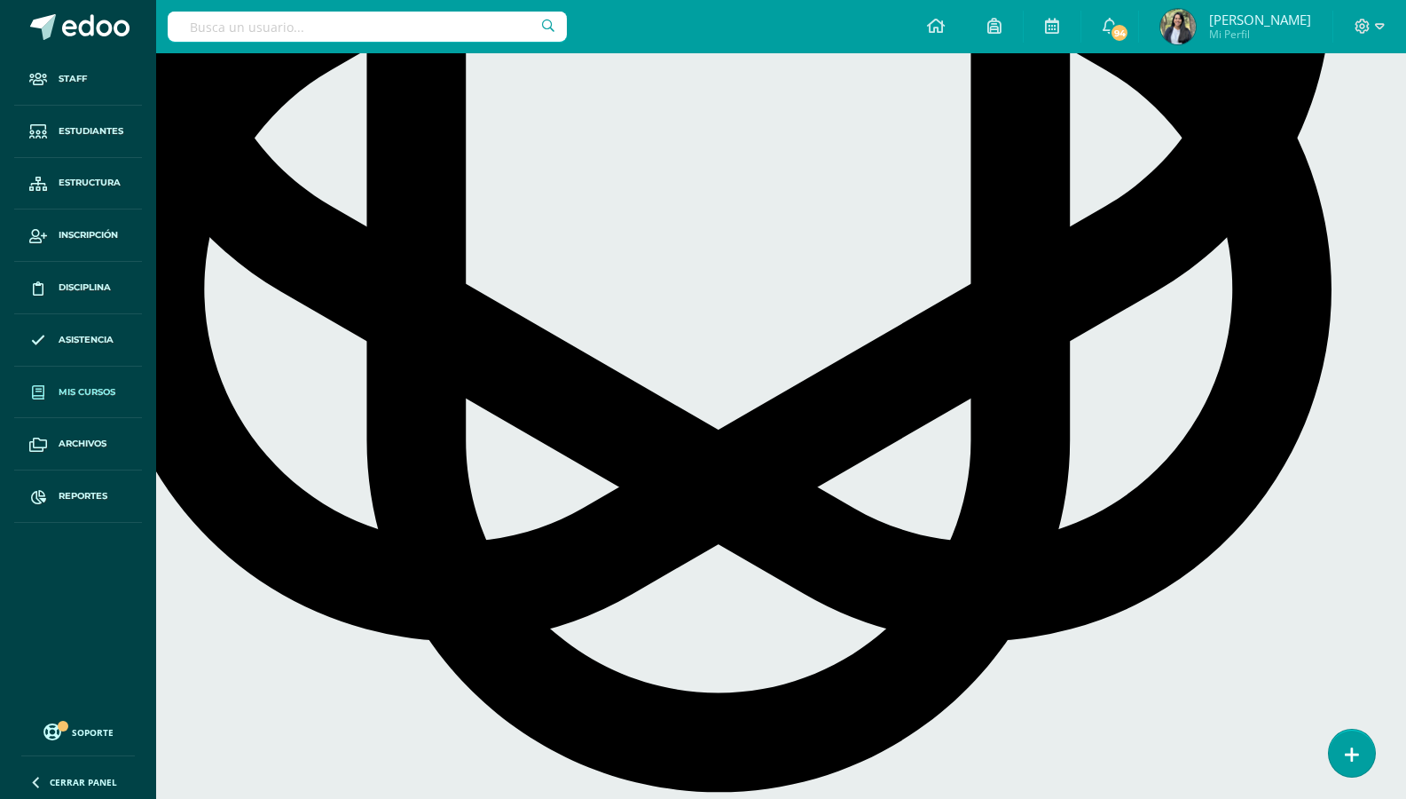
click at [75, 392] on span "Mis cursos" at bounding box center [87, 392] width 57 height 14
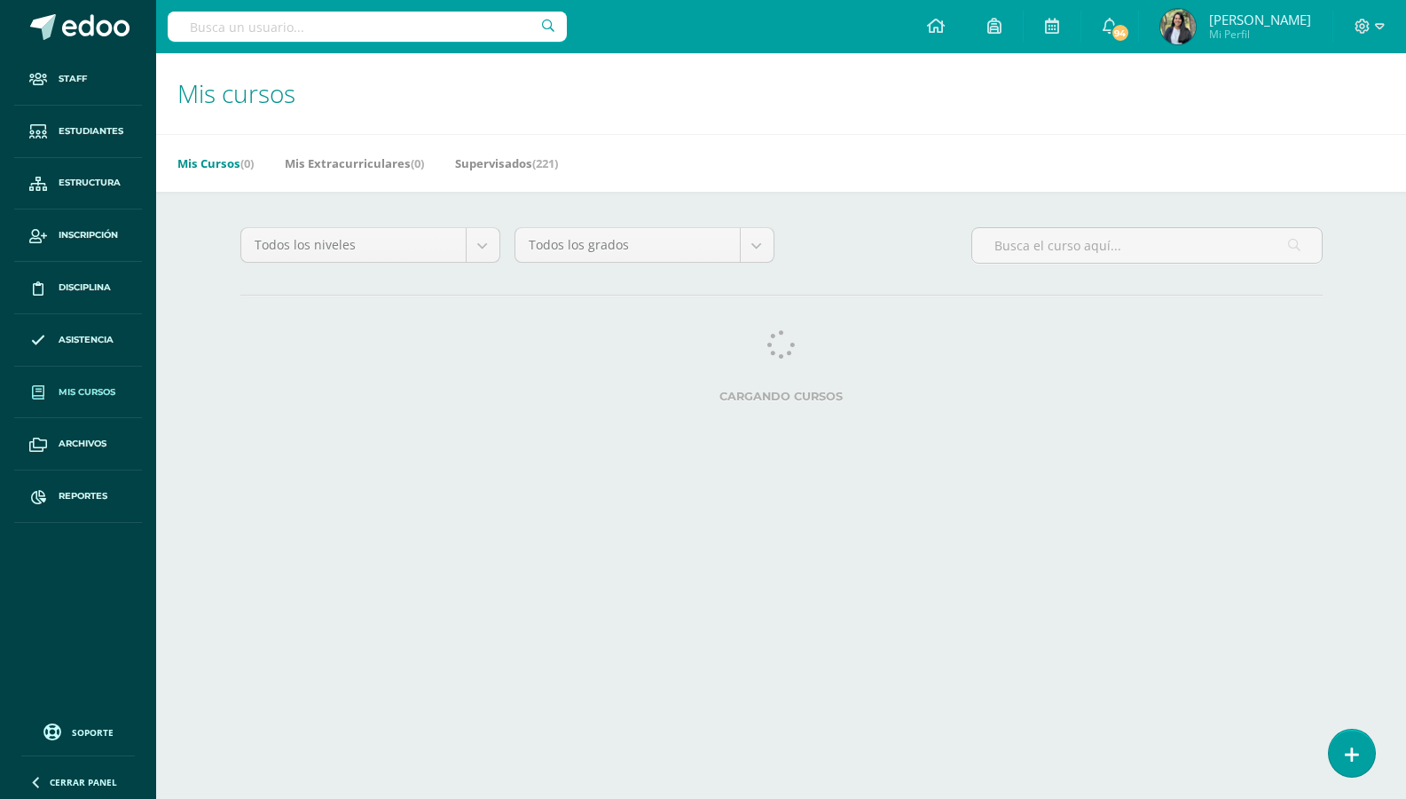
select select "English"
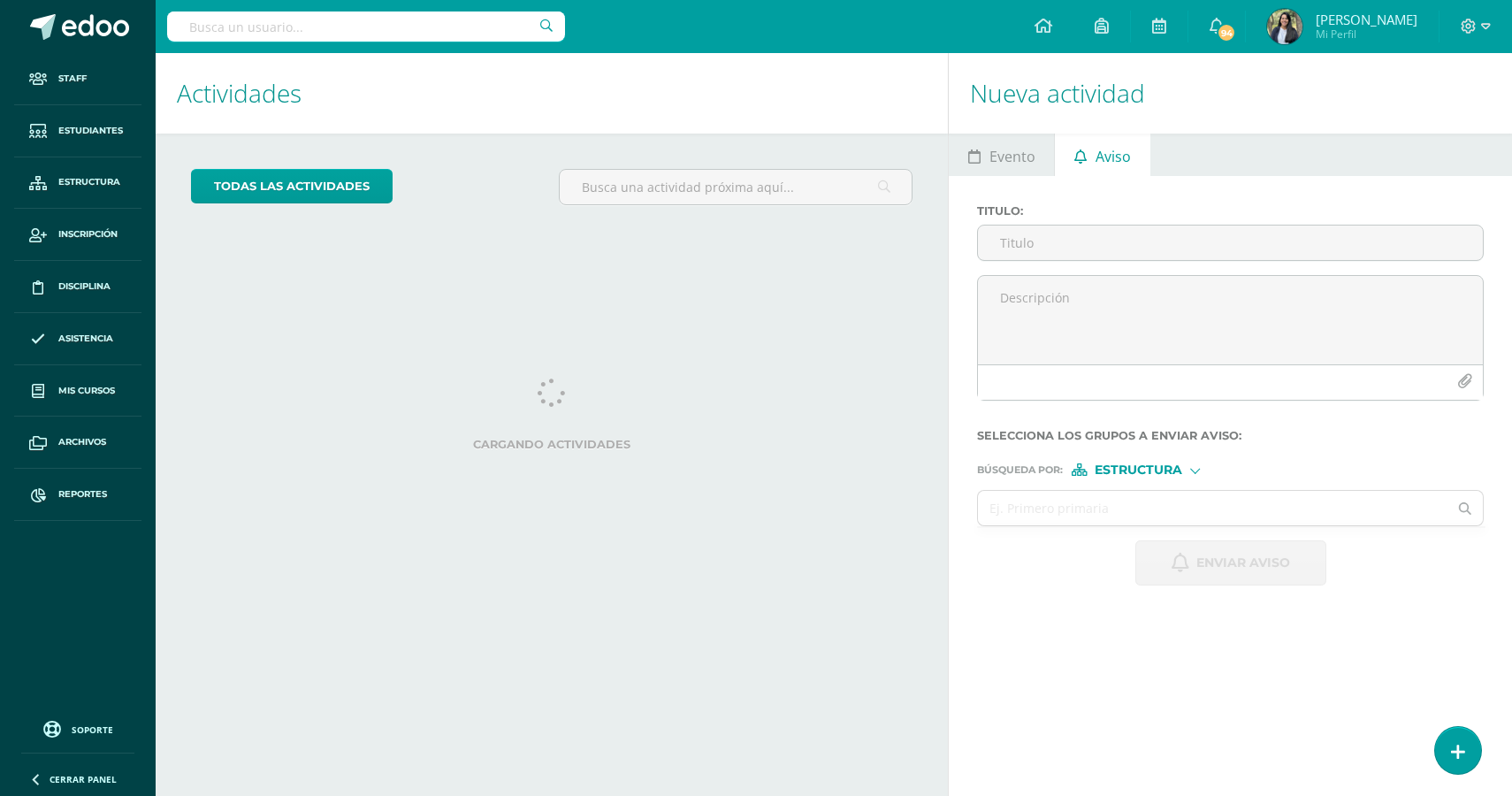
select select "English"
click at [88, 385] on span "Mis cursos" at bounding box center [87, 391] width 57 height 14
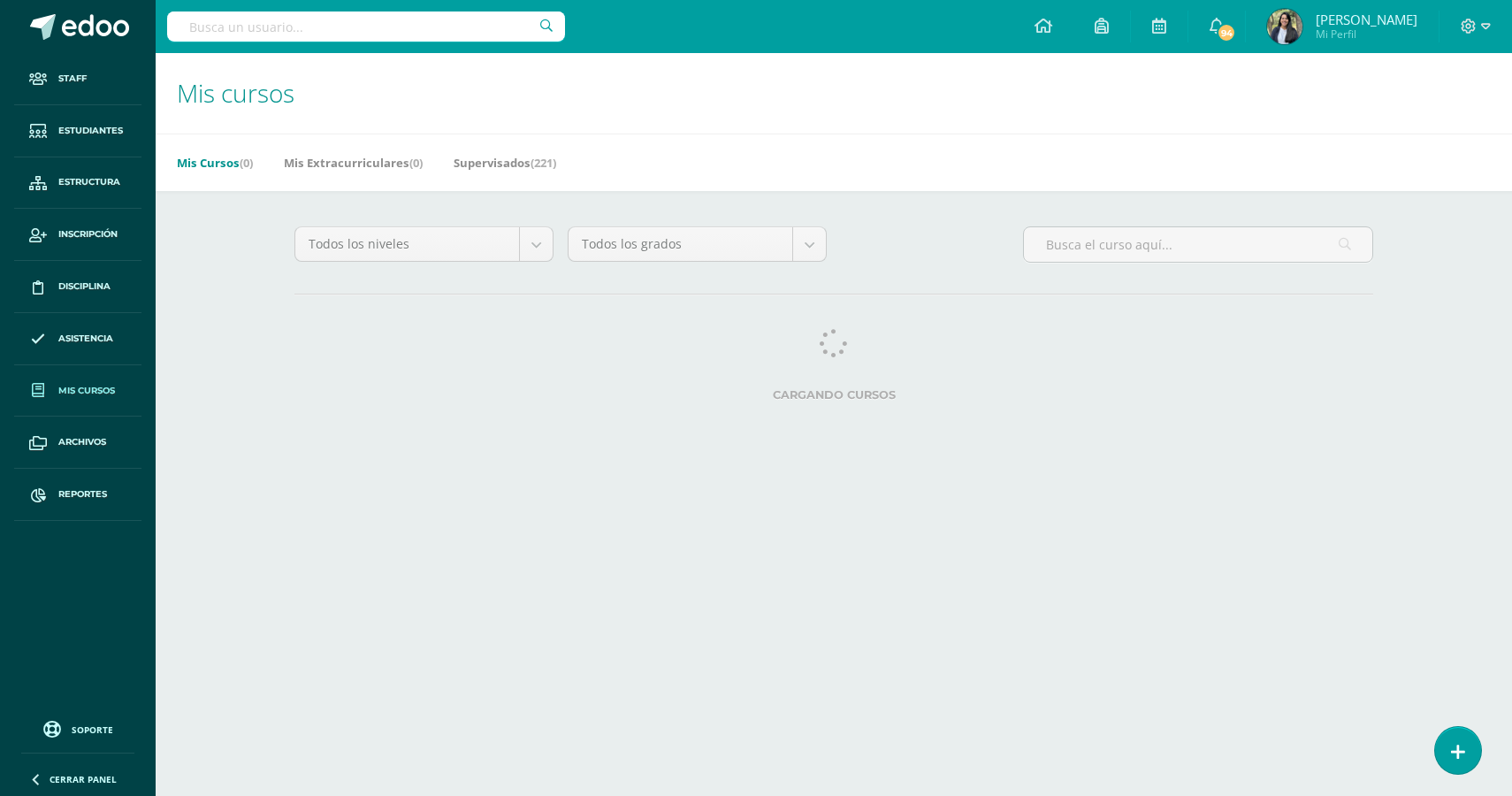
select select "English"
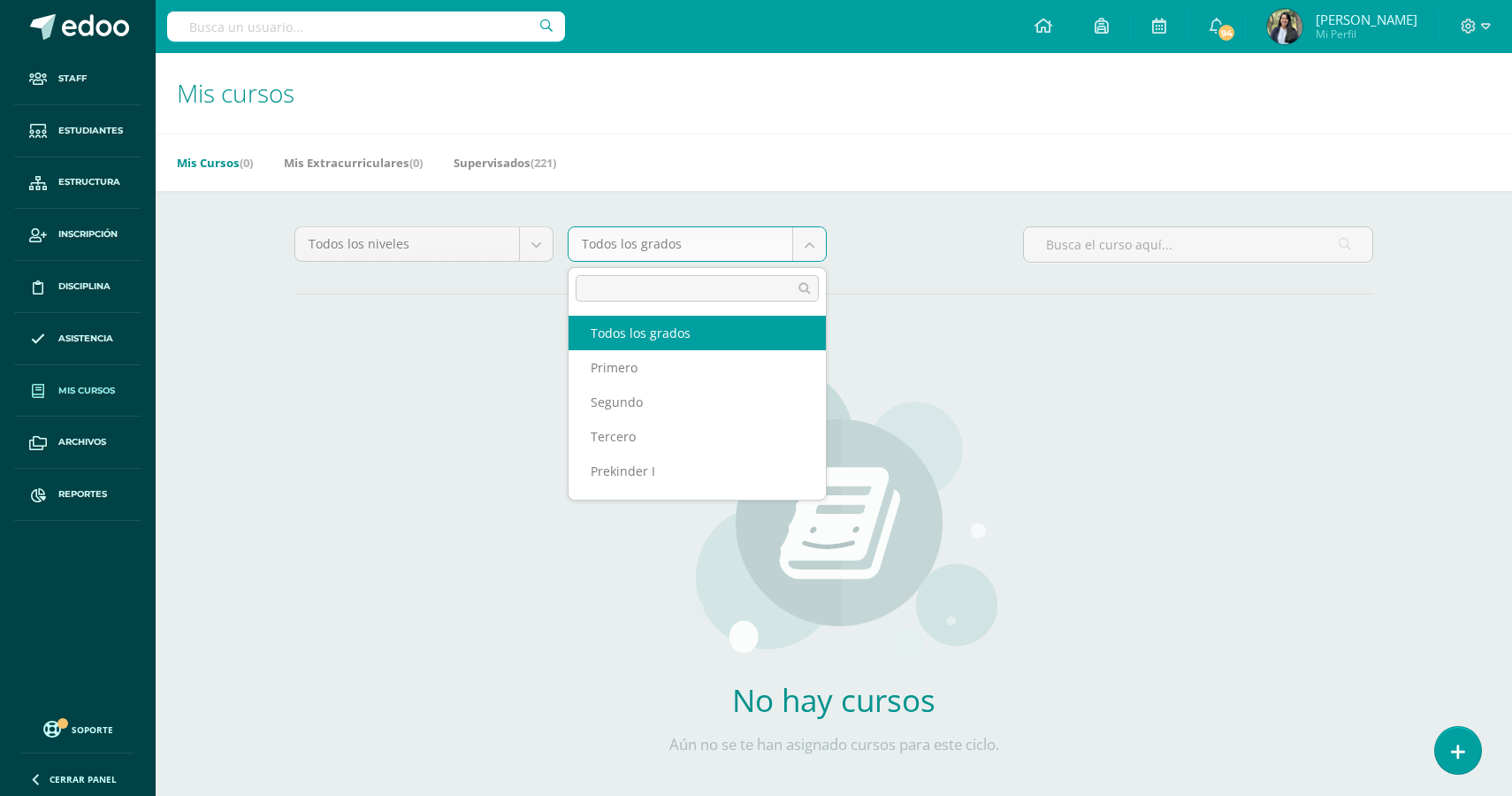
click at [792, 248] on body "Staff Estudiantes Estructura Inscripción Disciplina Asistencia Mis cursos Archi…" at bounding box center [756, 422] width 1512 height 846
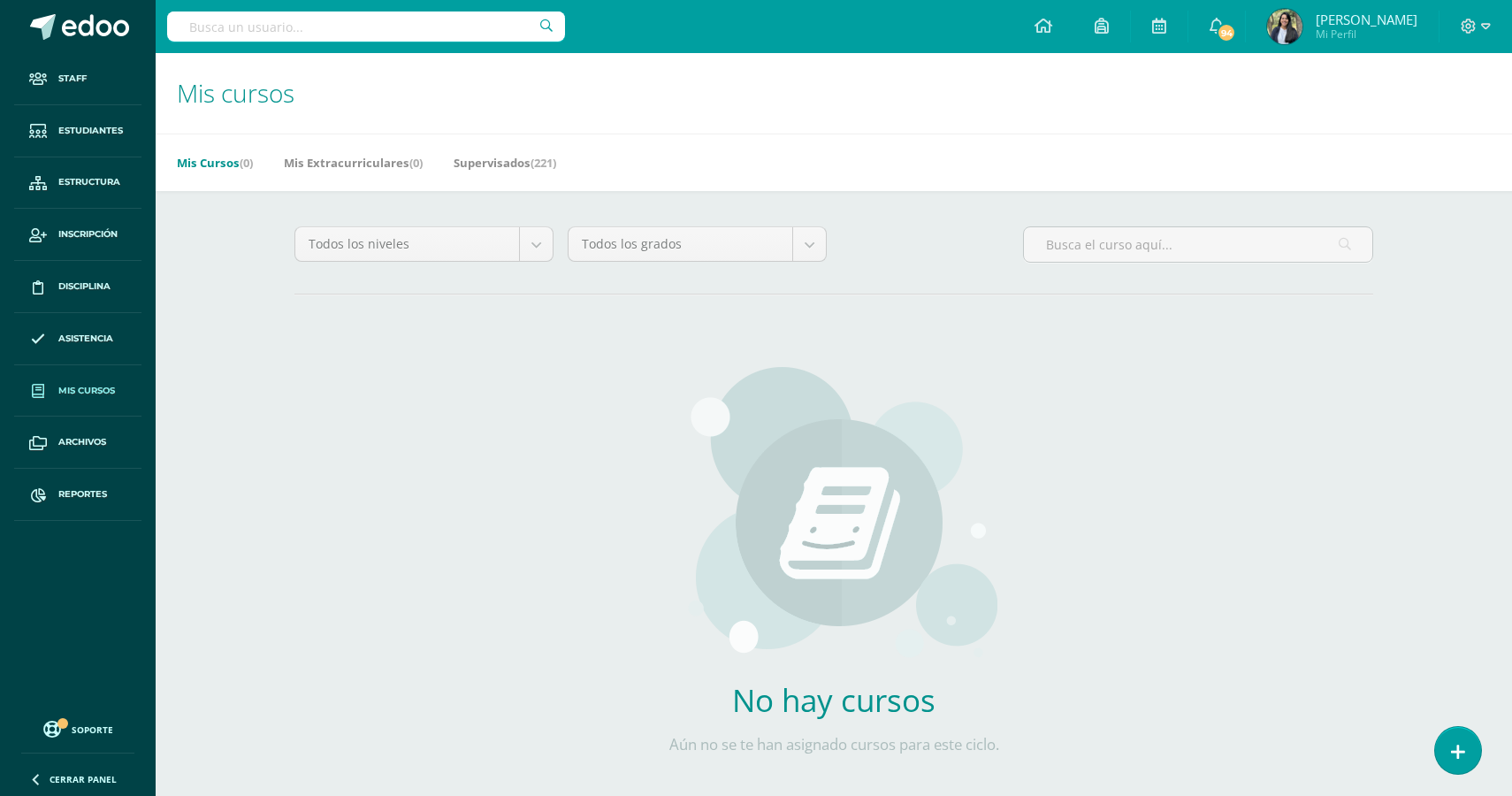
click at [486, 264] on body "Staff Estudiantes Estructura Inscripción Disciplina Asistencia Mis cursos Archi…" at bounding box center [756, 422] width 1512 height 846
click at [485, 256] on body "Staff Estudiantes Estructura Inscripción Disciplina Asistencia Mis cursos Archi…" at bounding box center [756, 422] width 1512 height 846
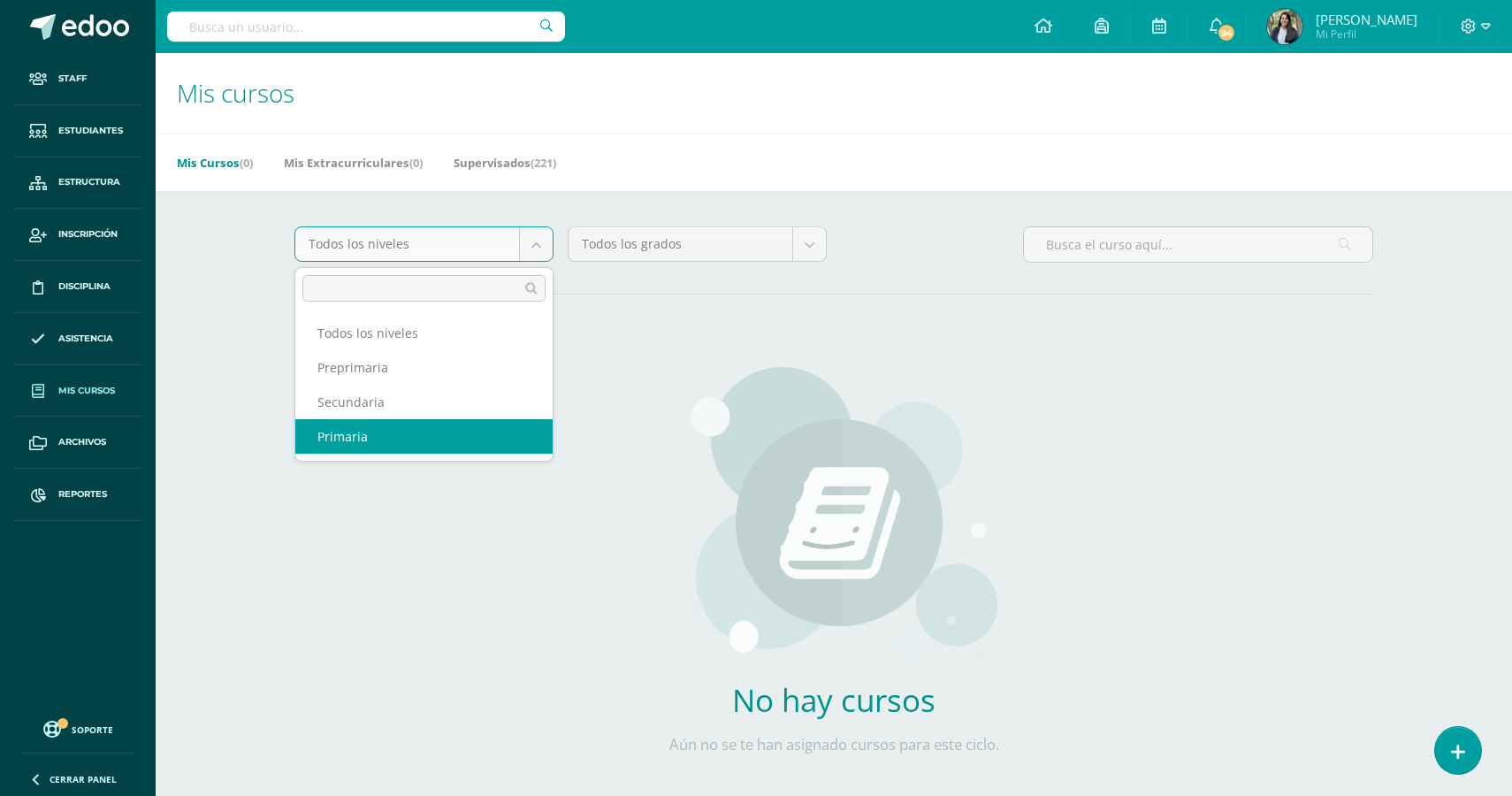
select select "4"
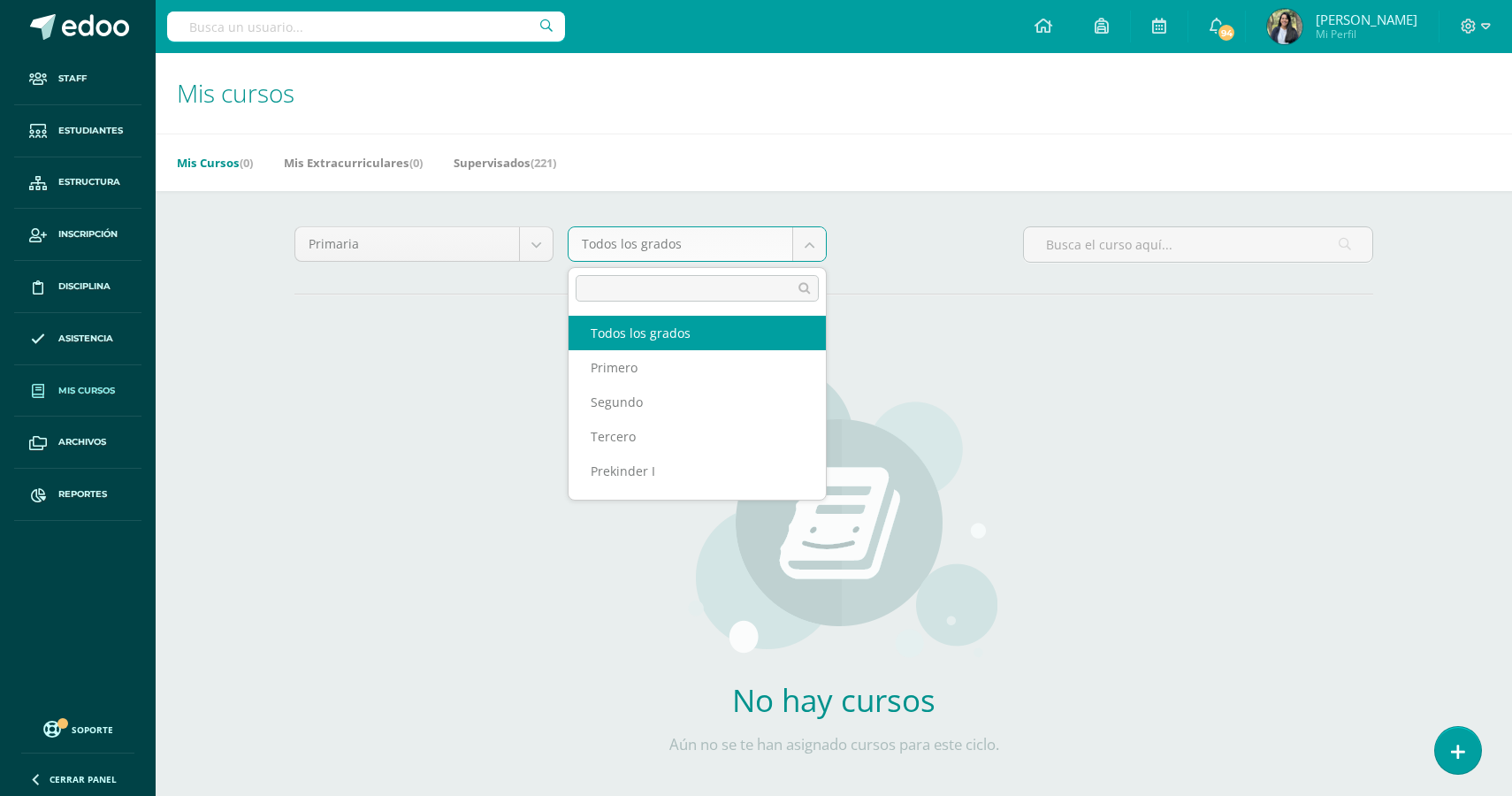
click at [789, 253] on body "Staff Estudiantes Estructura Inscripción Disciplina Asistencia Mis cursos Archi…" at bounding box center [756, 422] width 1512 height 846
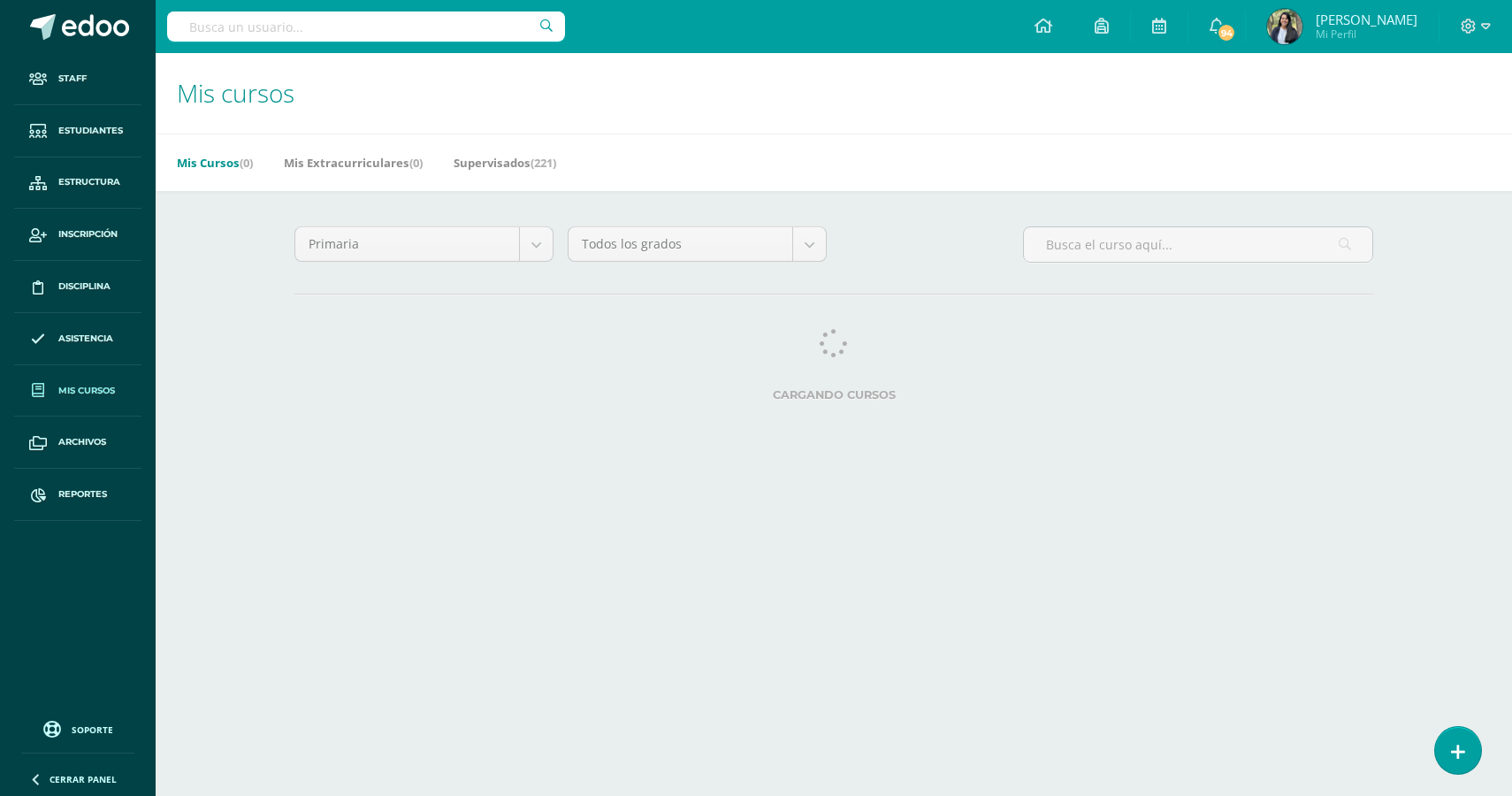
select select "English"
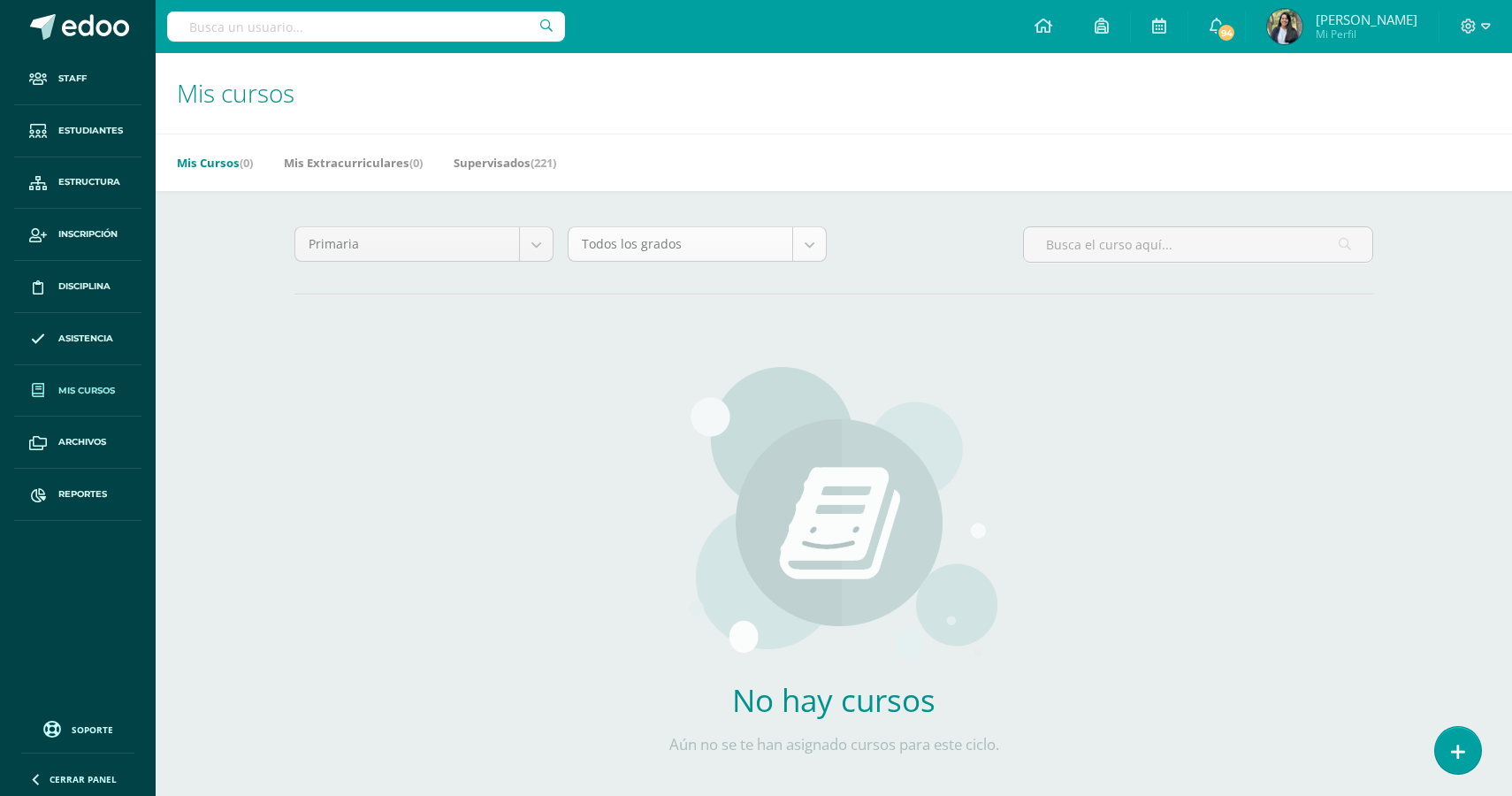
click at [809, 250] on body "Staff Estudiantes Estructura Inscripción Disciplina Asistencia Mis cursos Archi…" at bounding box center [756, 422] width 1512 height 846
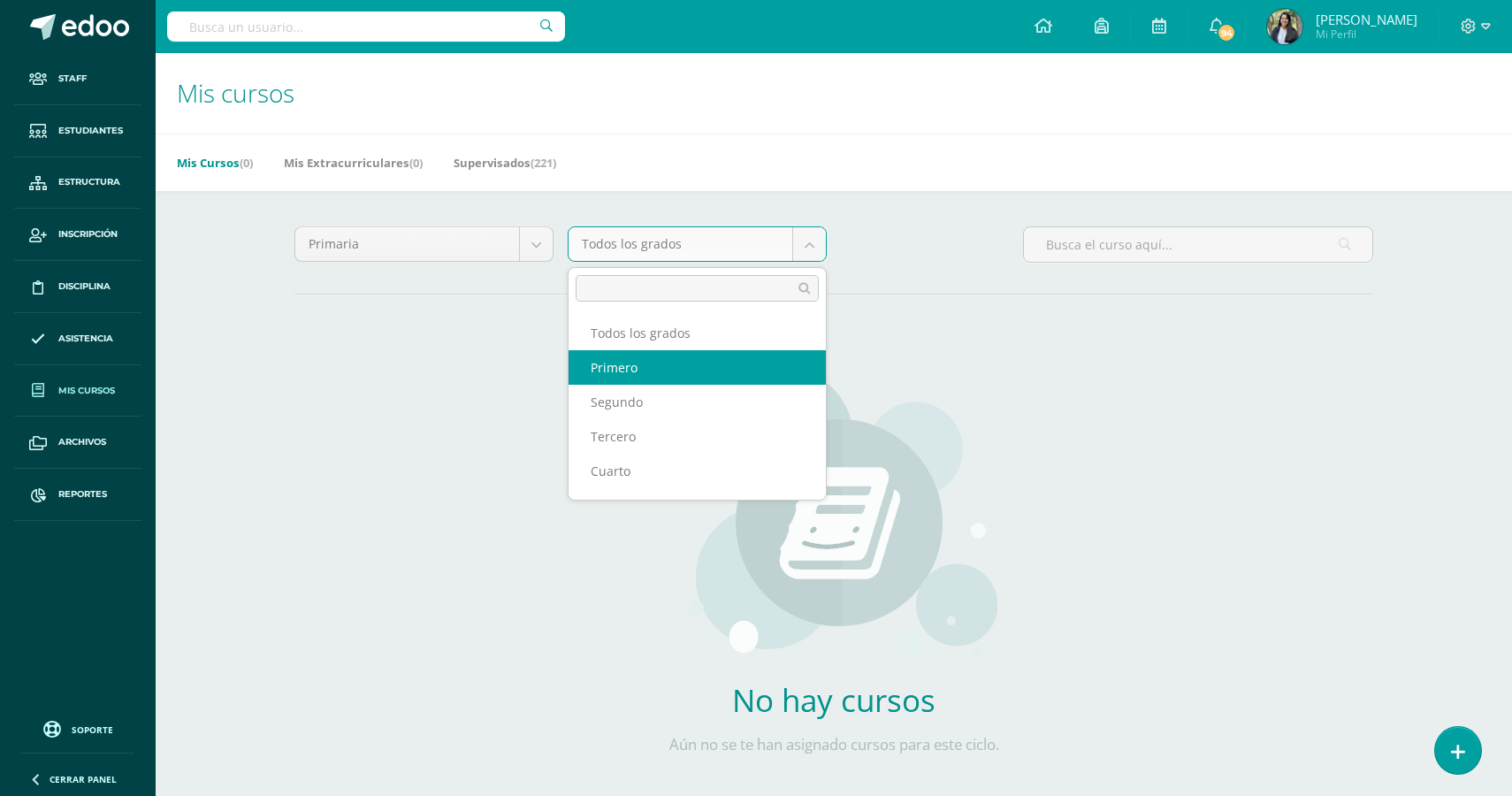
select select "7"
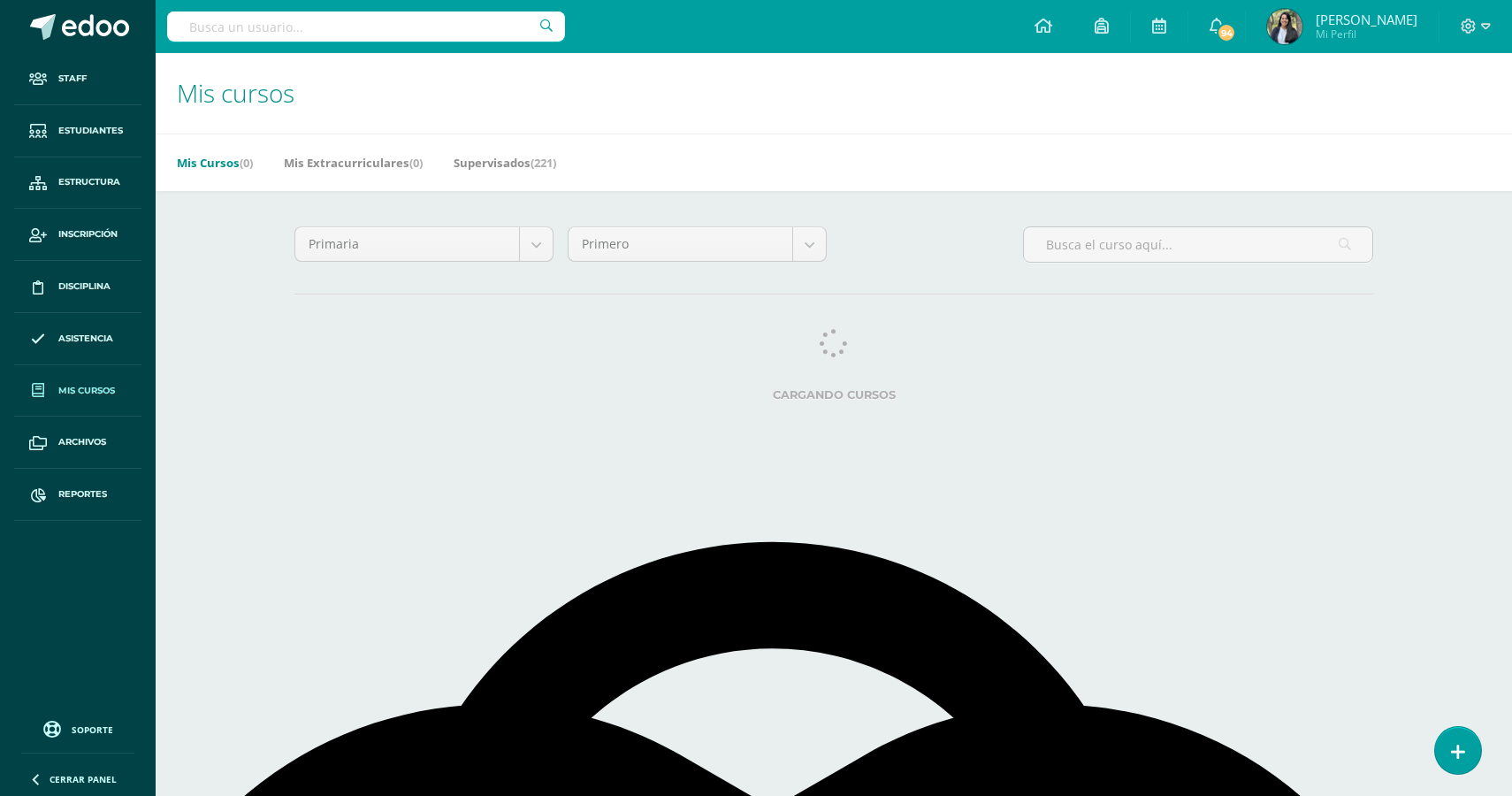
select select "English"
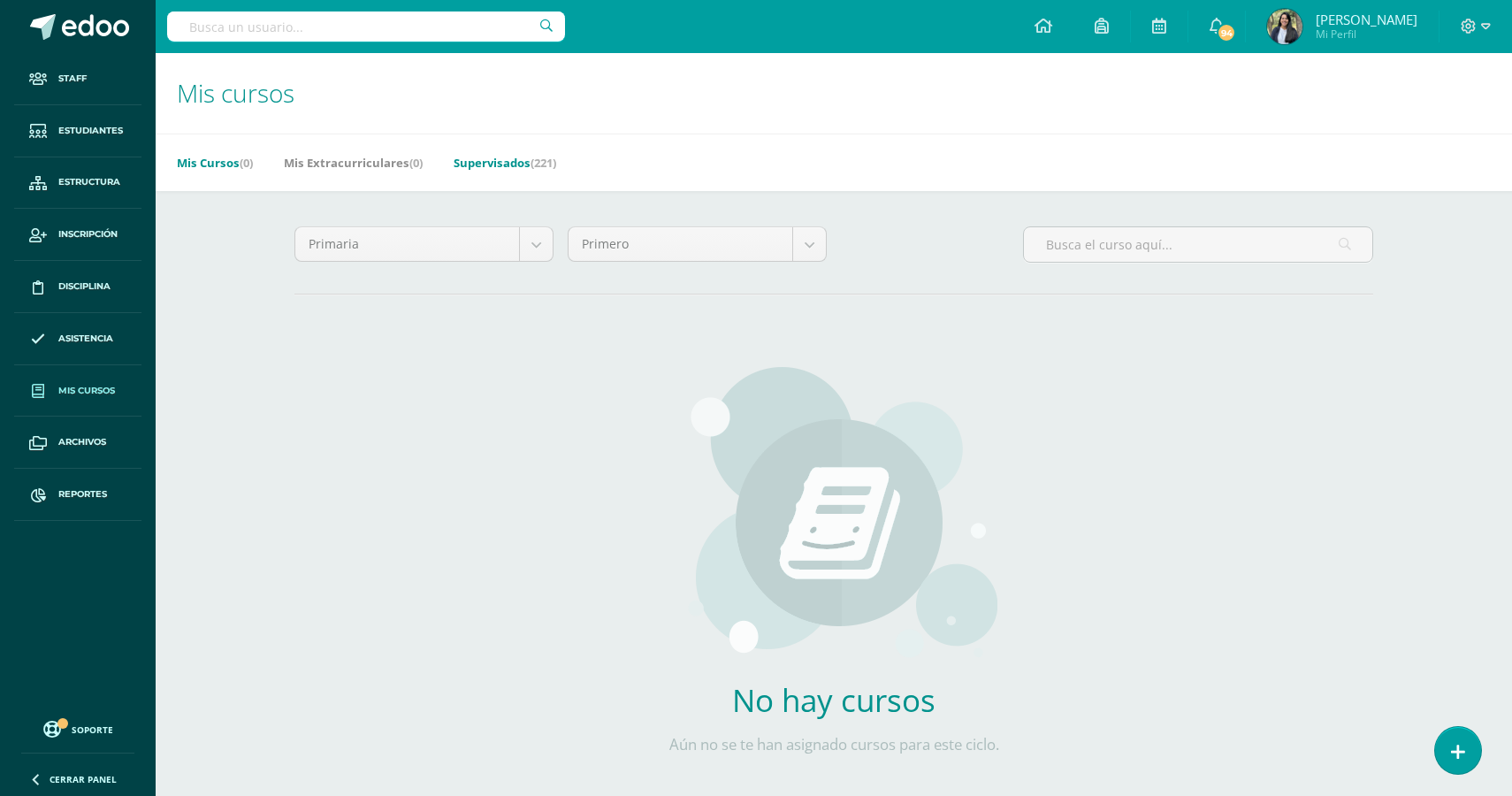
click at [490, 153] on link "Supervisados (221)" at bounding box center [504, 162] width 103 height 28
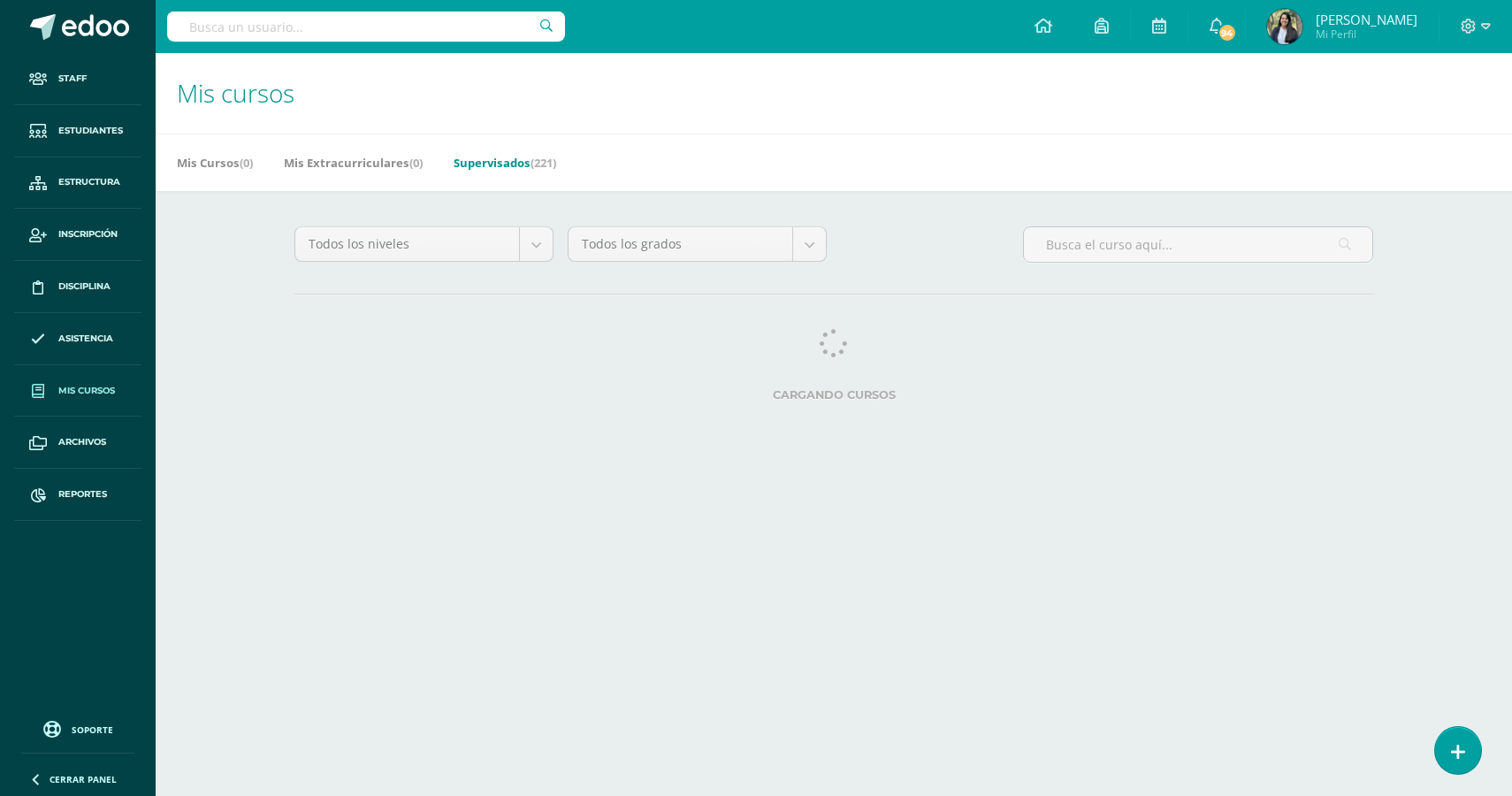
select select "English"
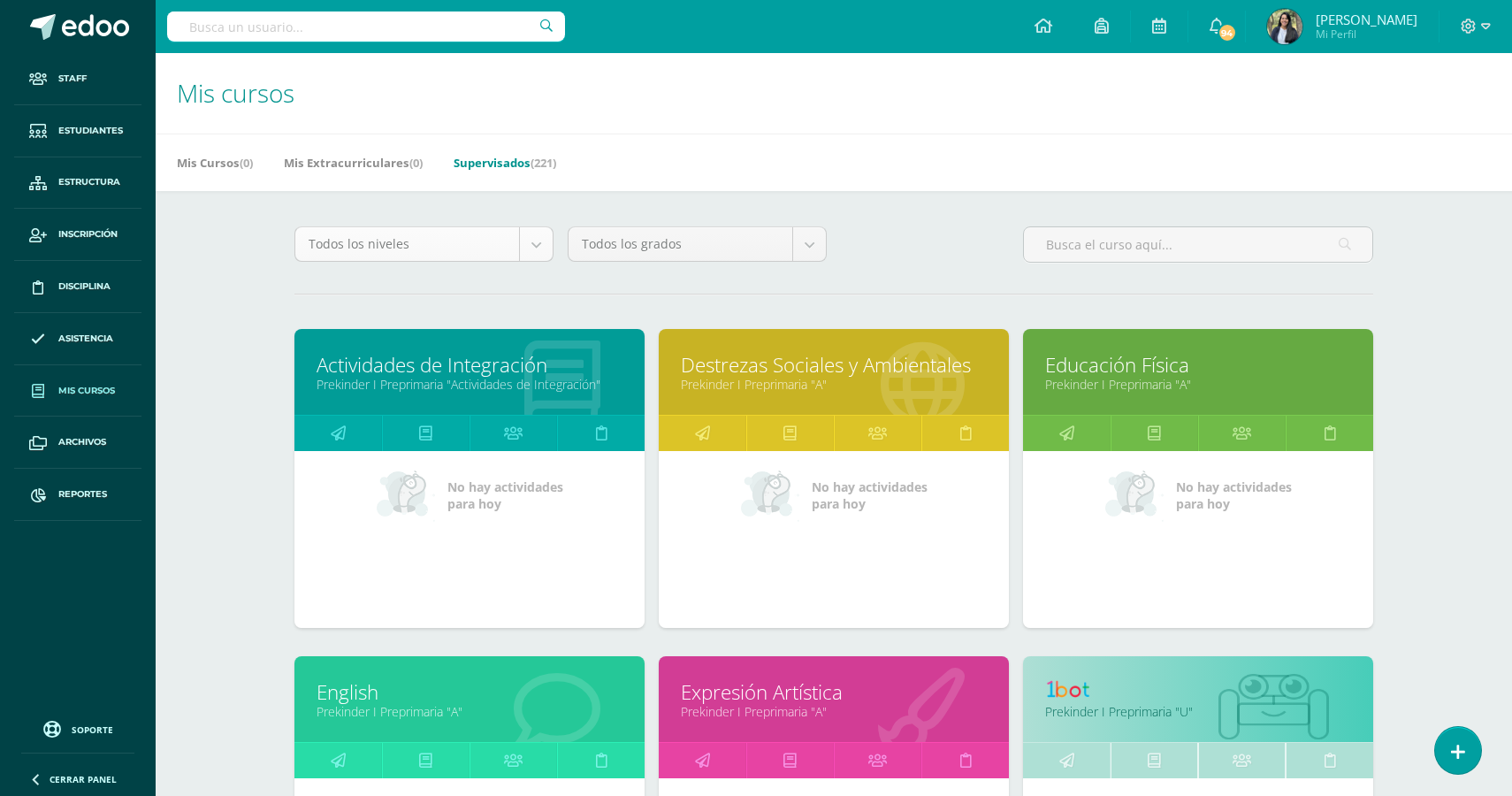
click at [525, 242] on body "Staff Estudiantes Estructura Inscripción Disciplina Asistencia Mis cursos Archi…" at bounding box center [756, 710] width 1512 height 1422
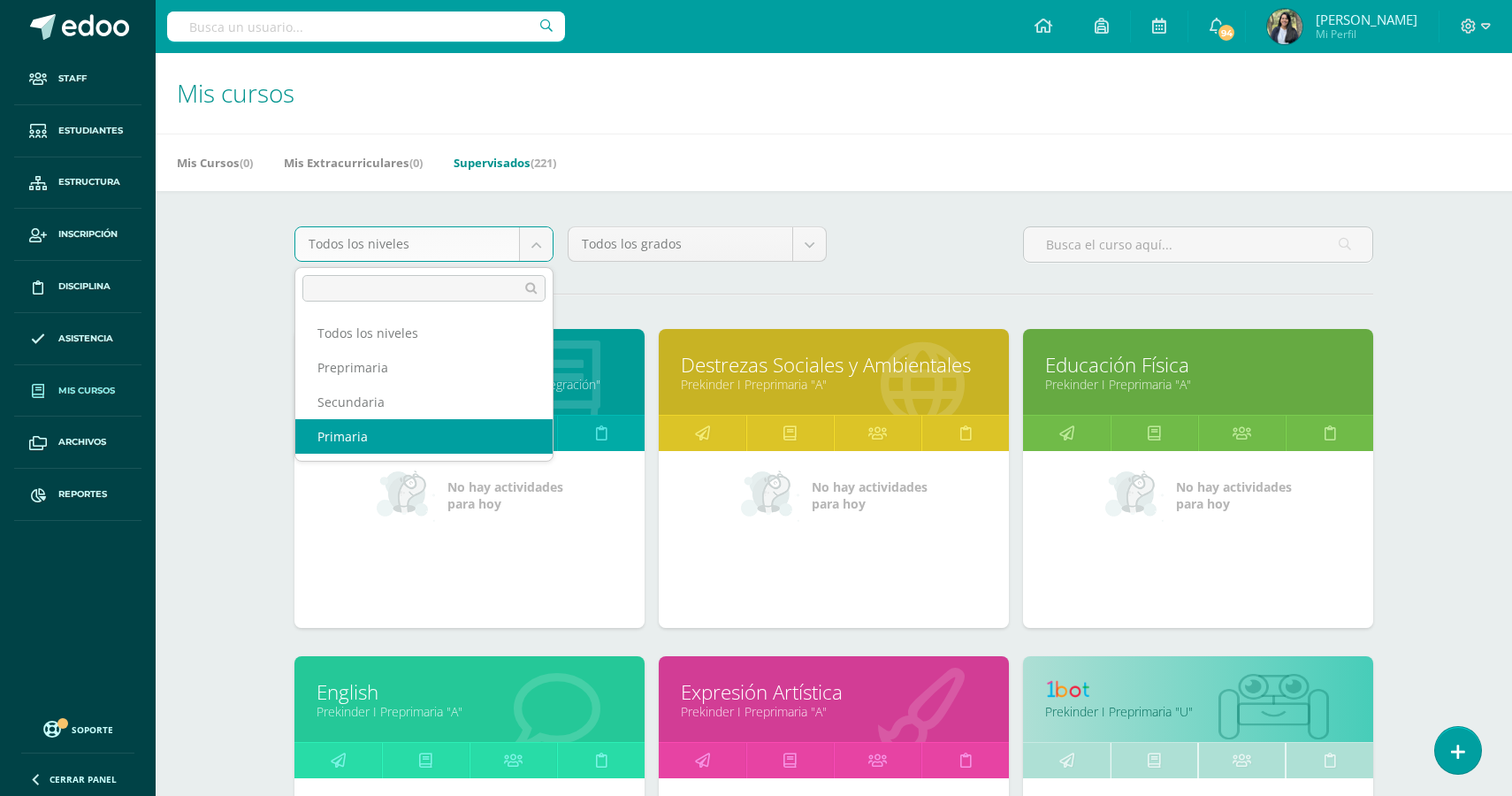
select select "4"
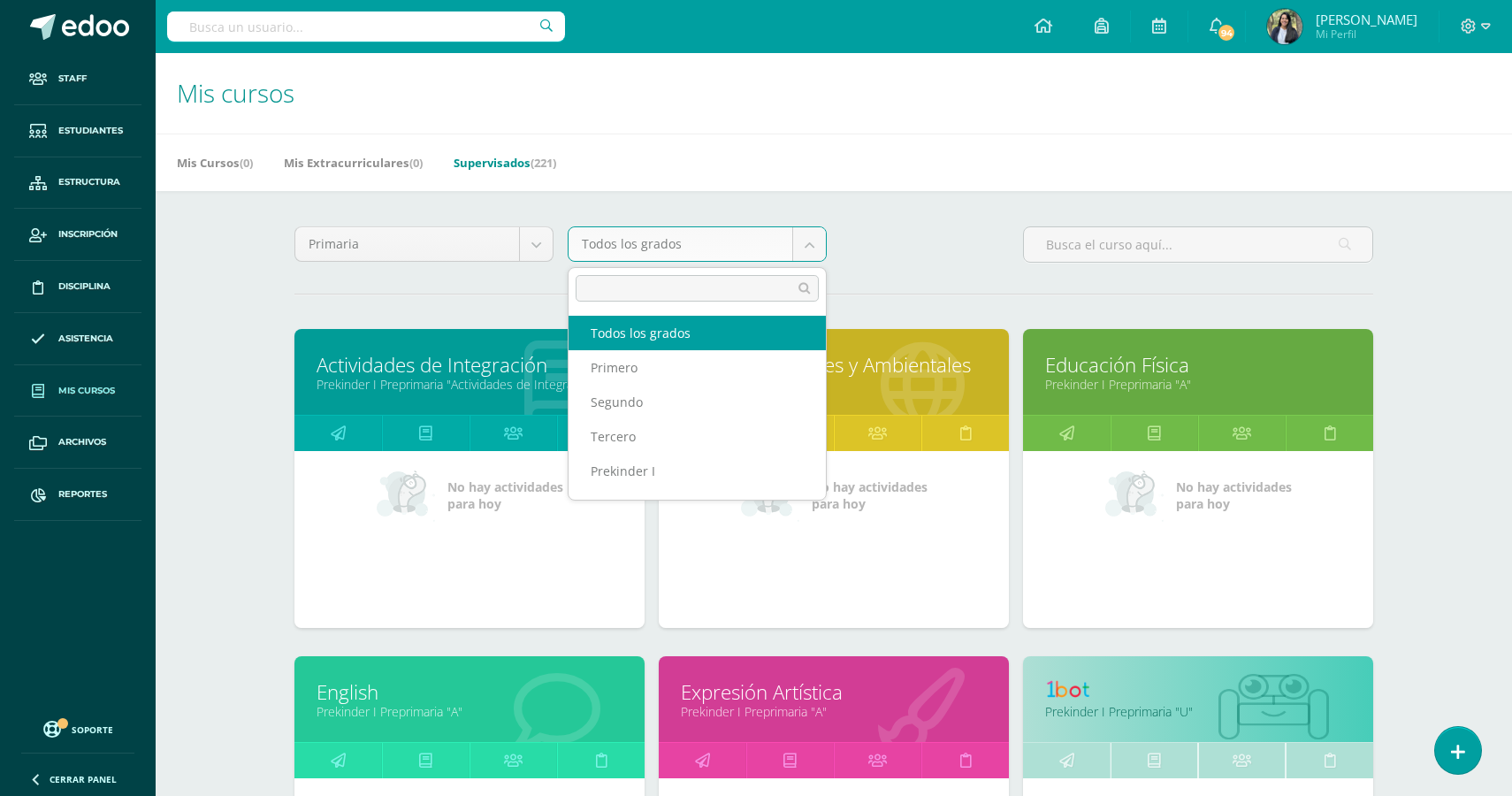
click at [710, 246] on body "Staff Estudiantes Estructura Inscripción Disciplina Asistencia Mis cursos Archi…" at bounding box center [756, 710] width 1512 height 1422
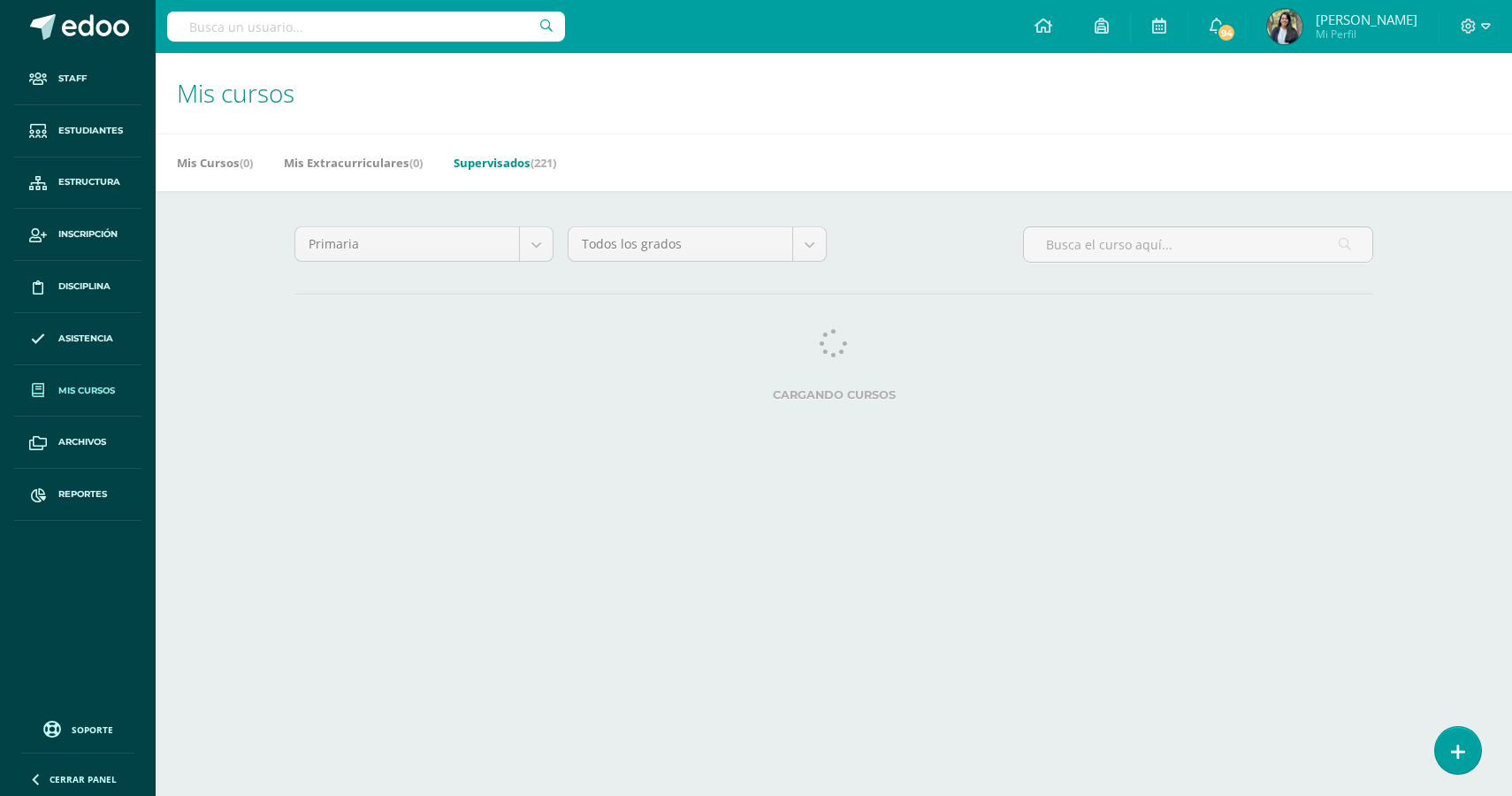
select select "English"
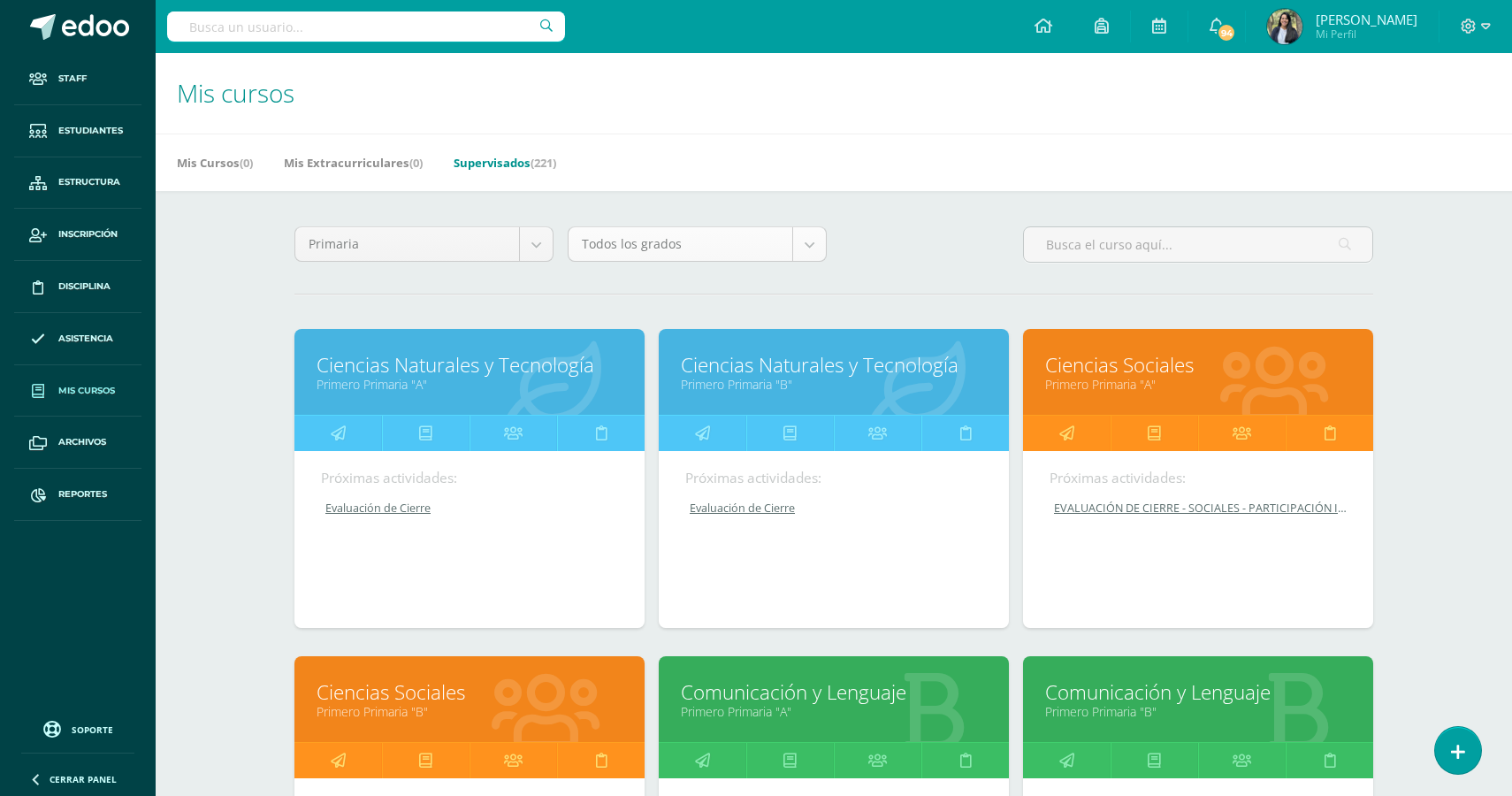
click at [798, 246] on body "Staff Estudiantes Estructura Inscripción Disciplina Asistencia Mis cursos Archi…" at bounding box center [756, 710] width 1512 height 1422
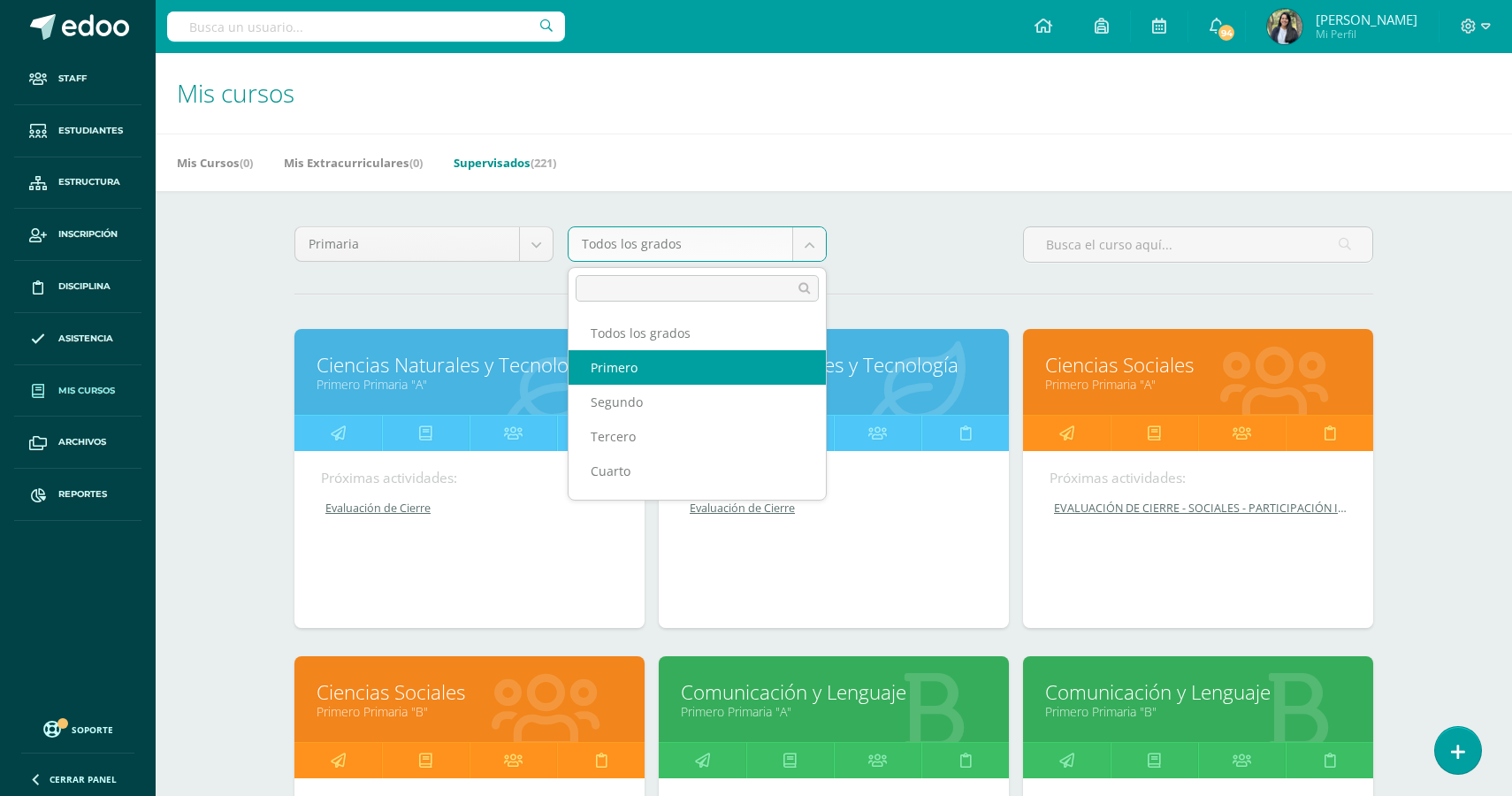
select select "7"
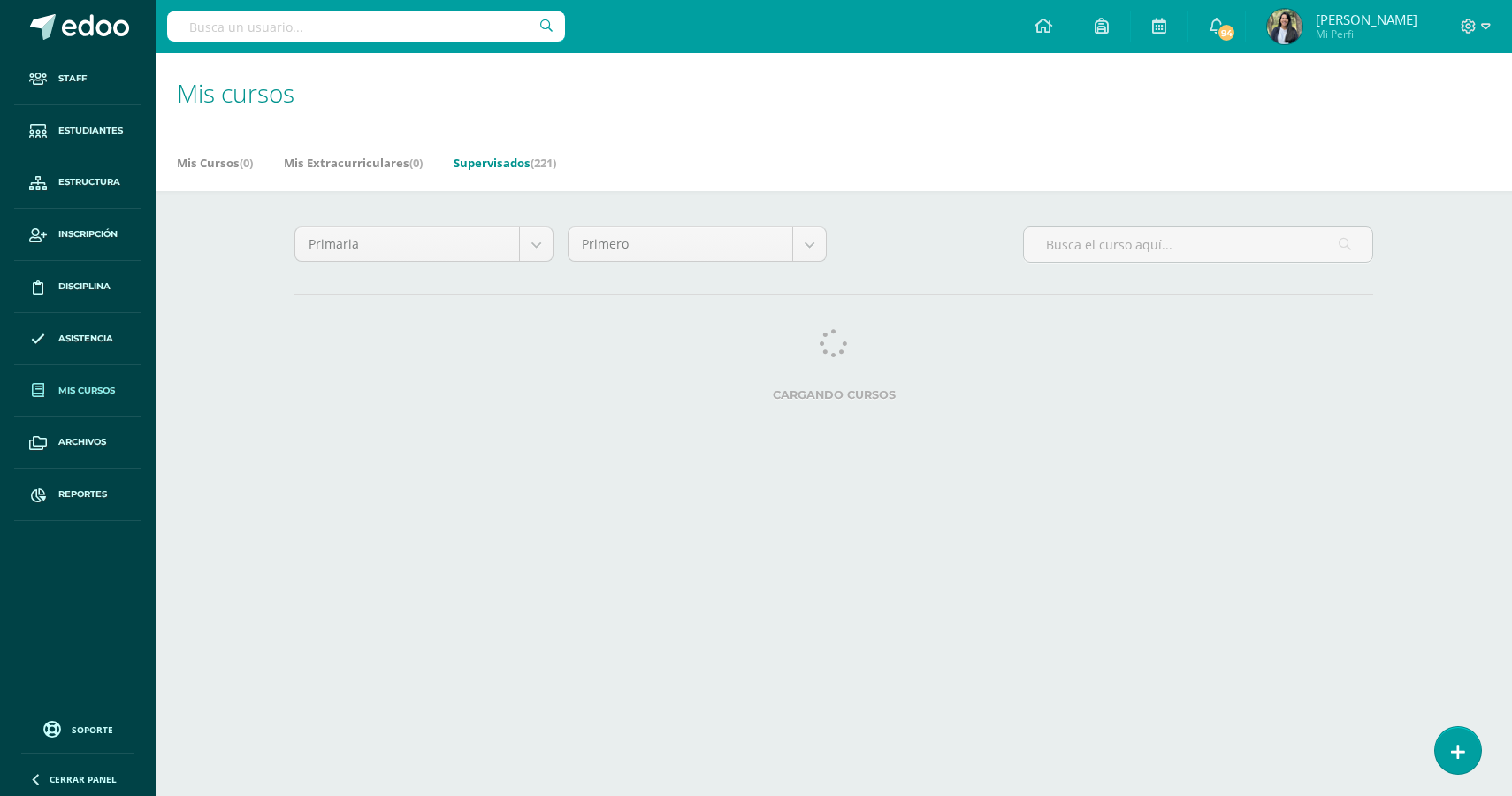
select select "English"
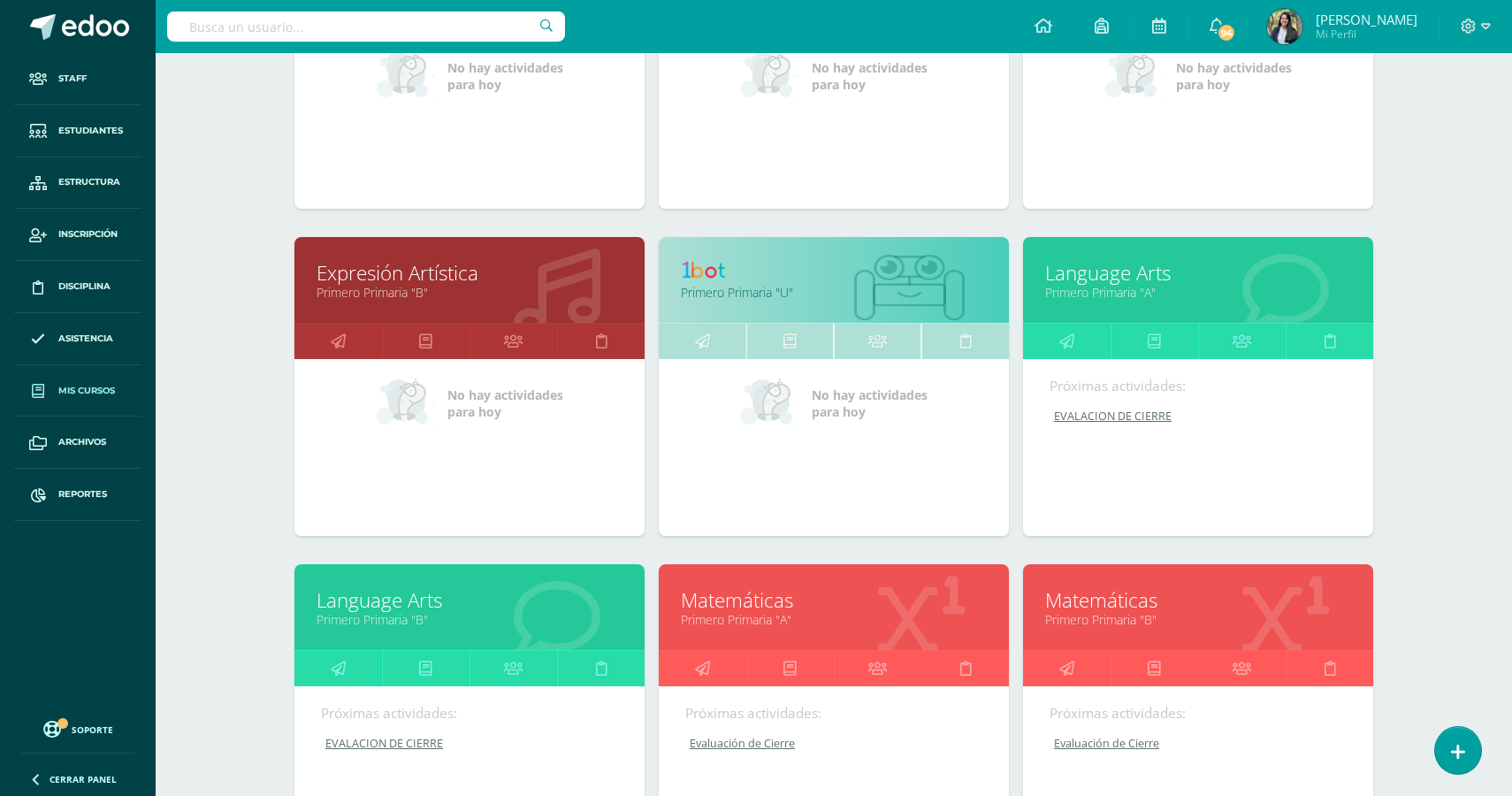
scroll to position [1079, 0]
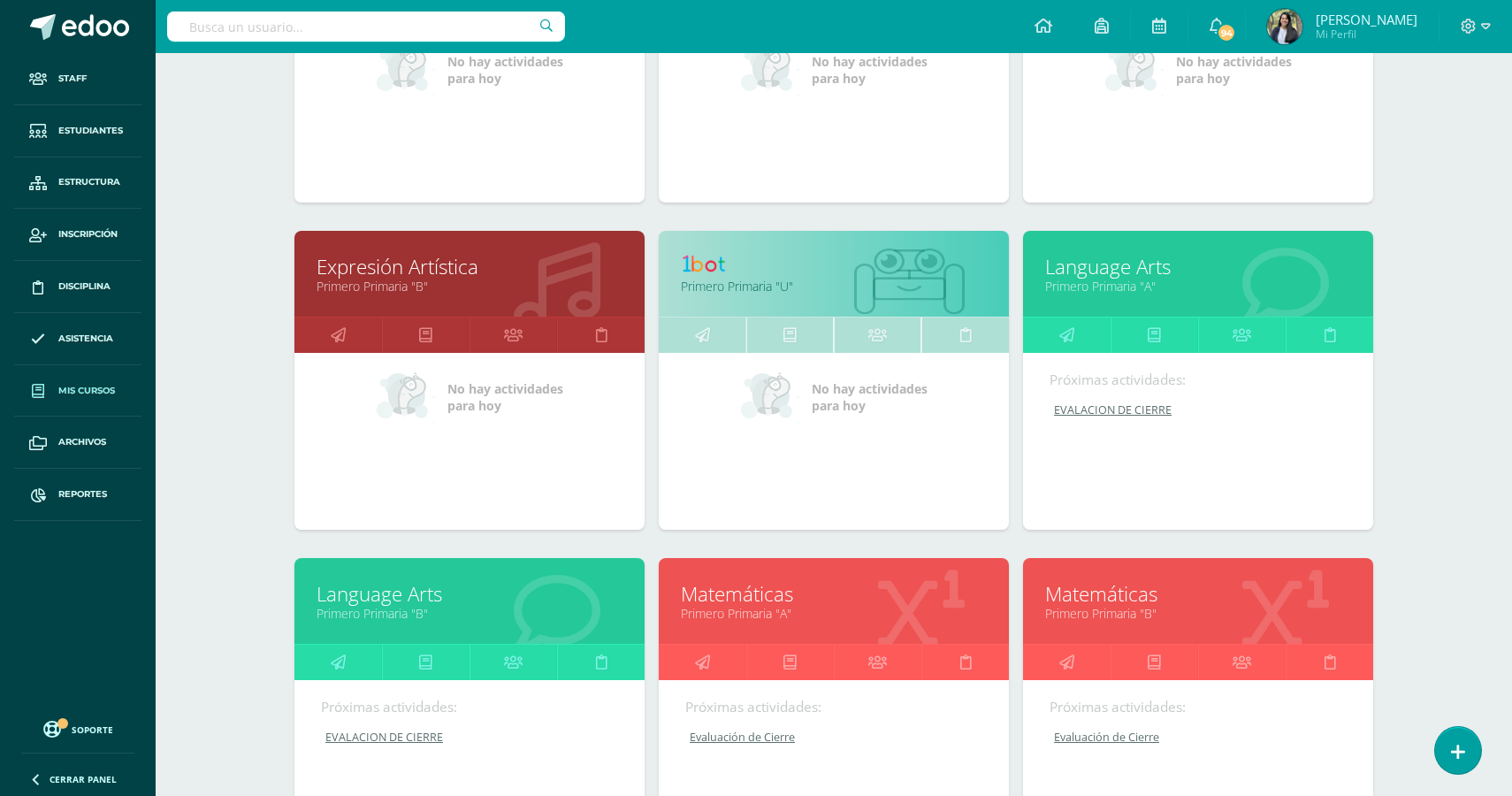
click at [1095, 417] on link "EVALACION DE CIERRE" at bounding box center [1199, 409] width 299 height 15
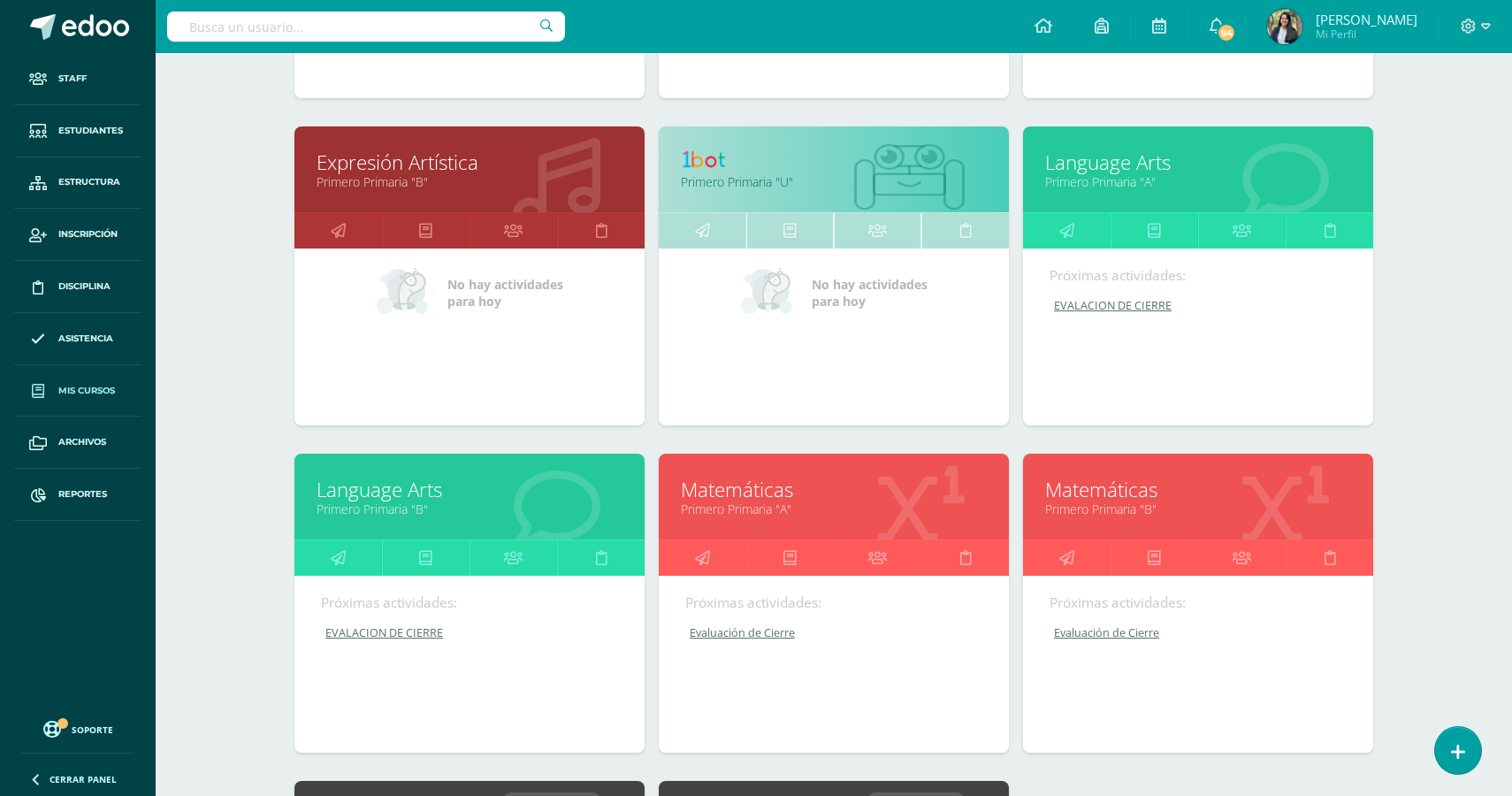
scroll to position [1195, 0]
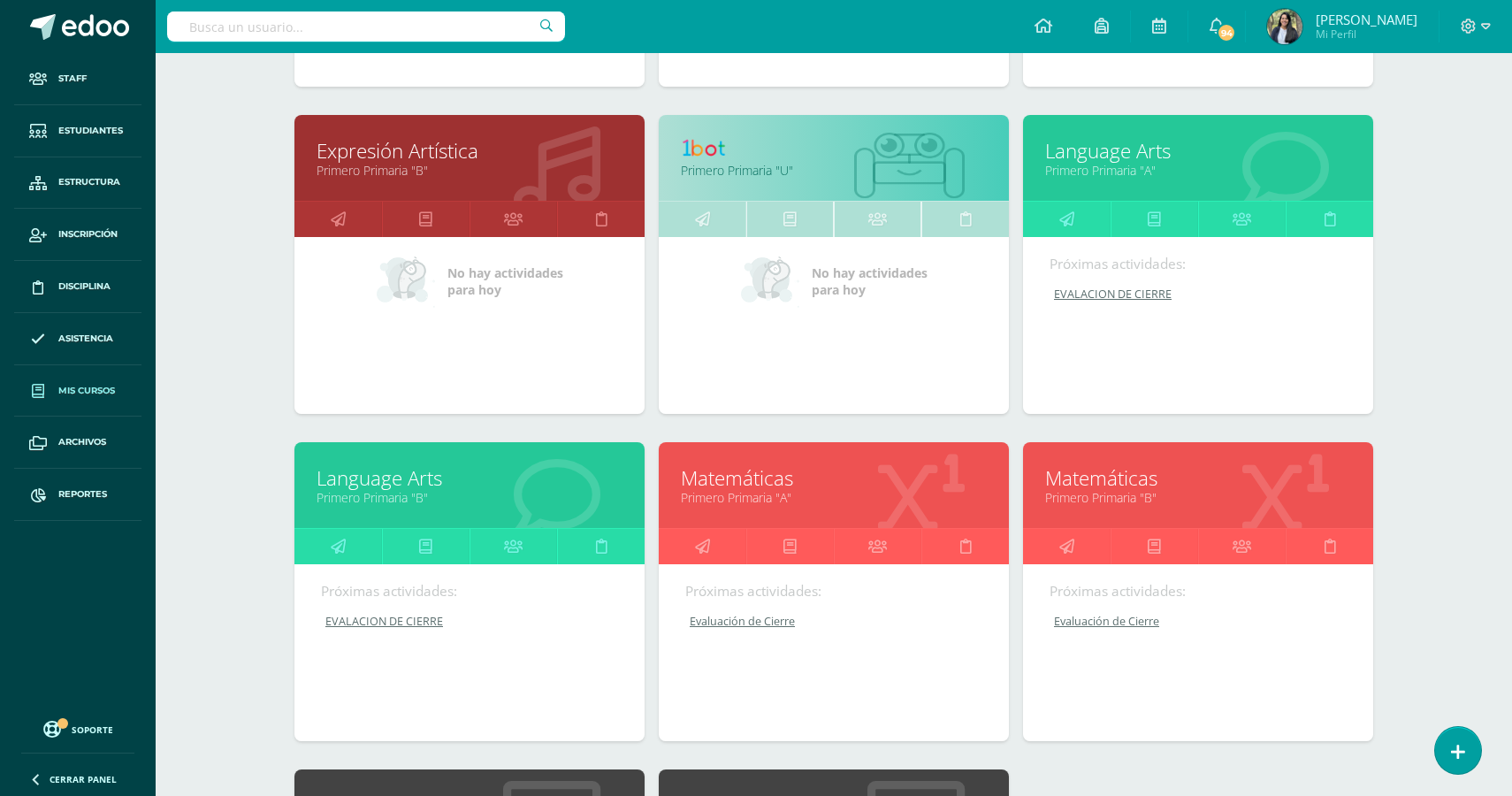
click at [388, 629] on link "EVALACION DE CIERRE" at bounding box center [470, 621] width 299 height 15
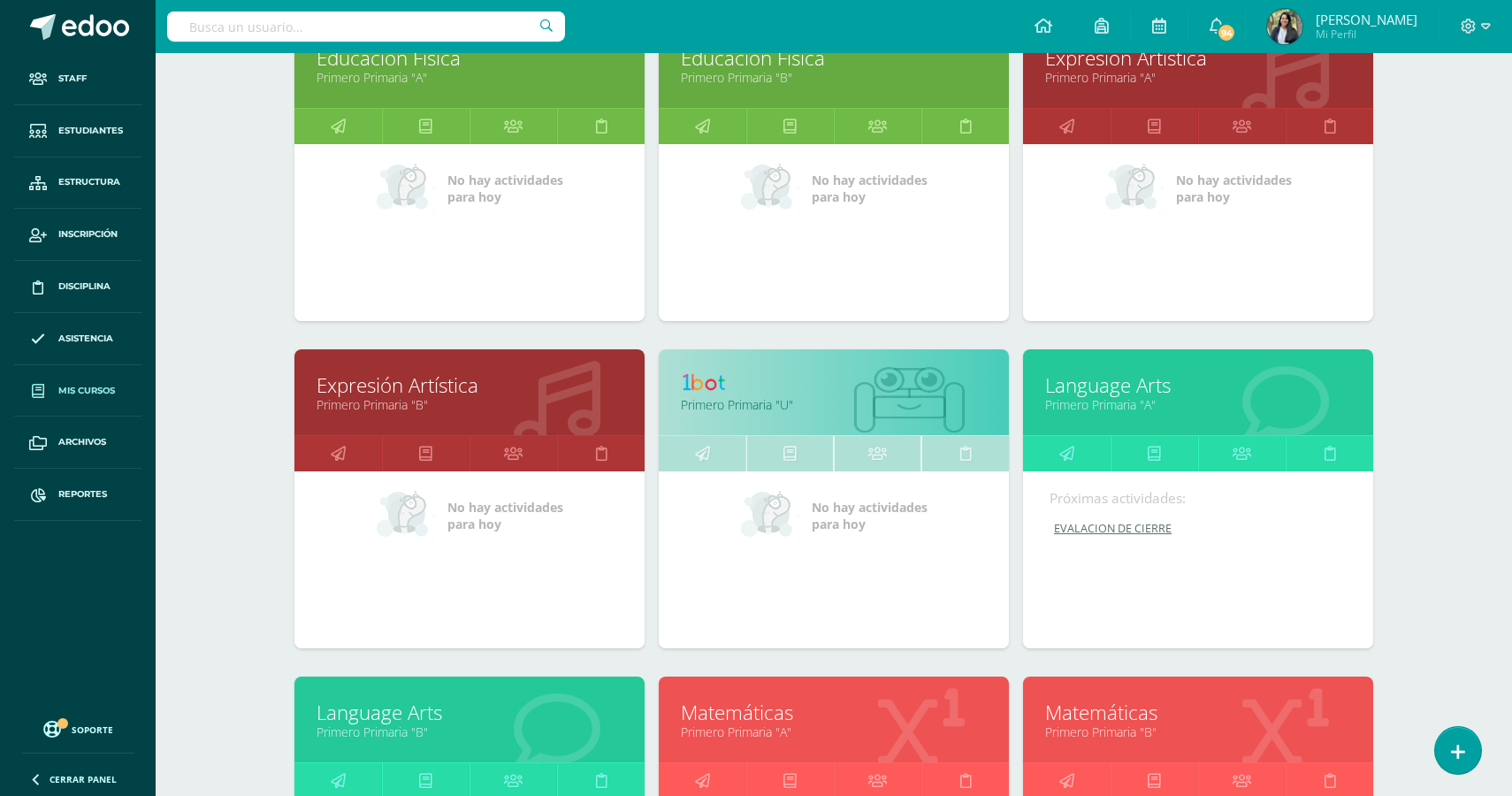
scroll to position [0, 0]
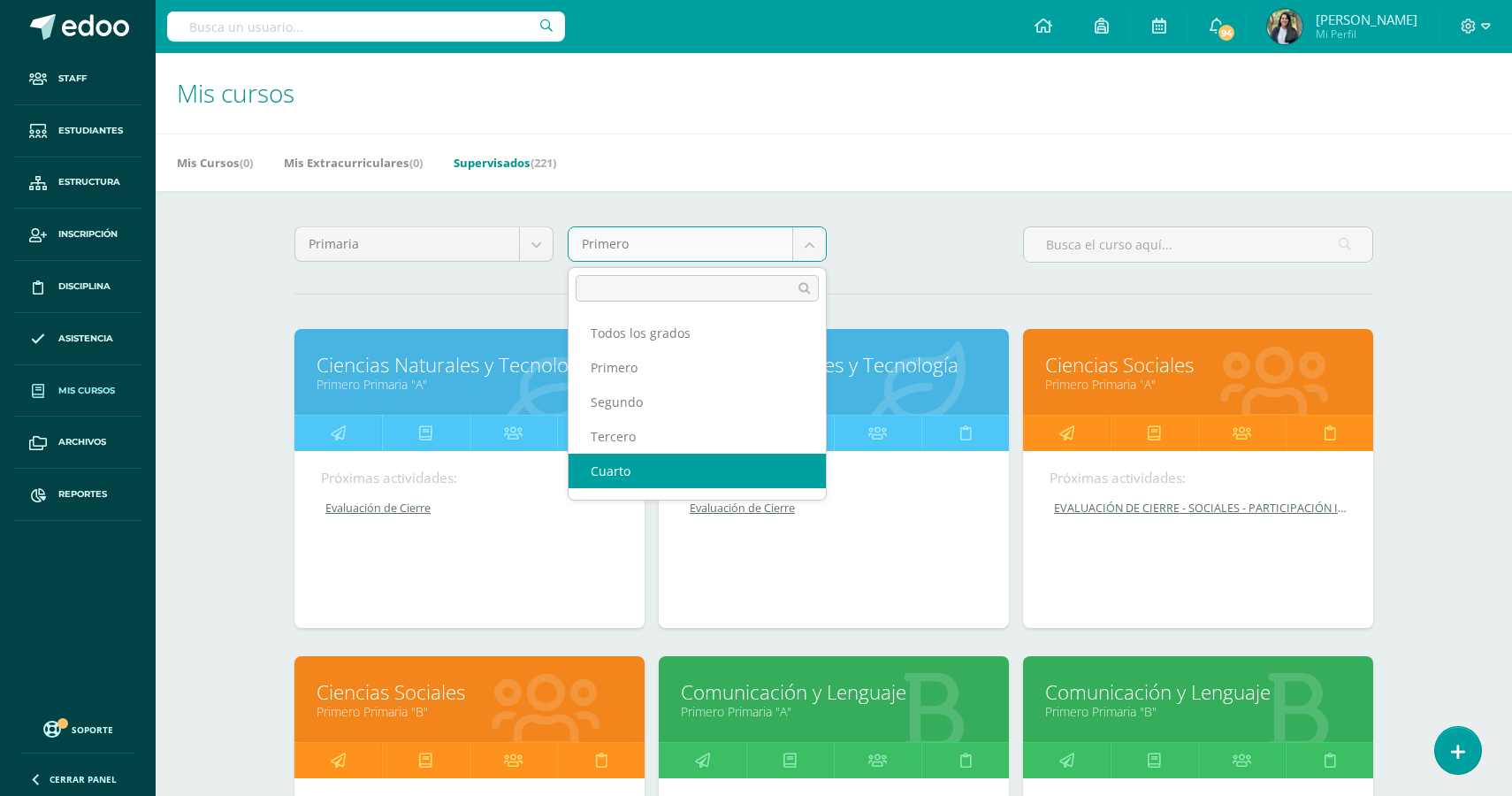
scroll to position [65, 0]
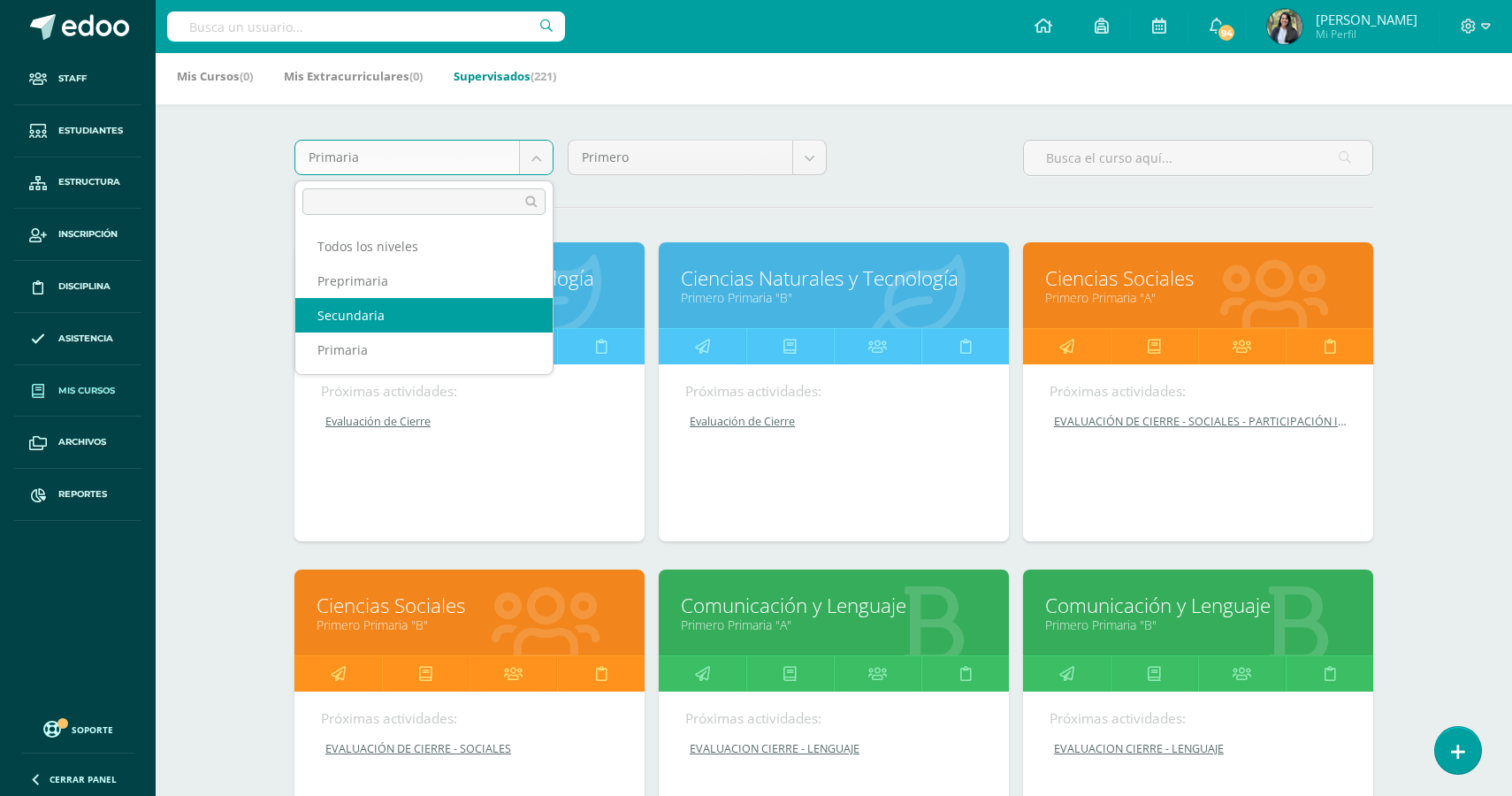
scroll to position [265, 0]
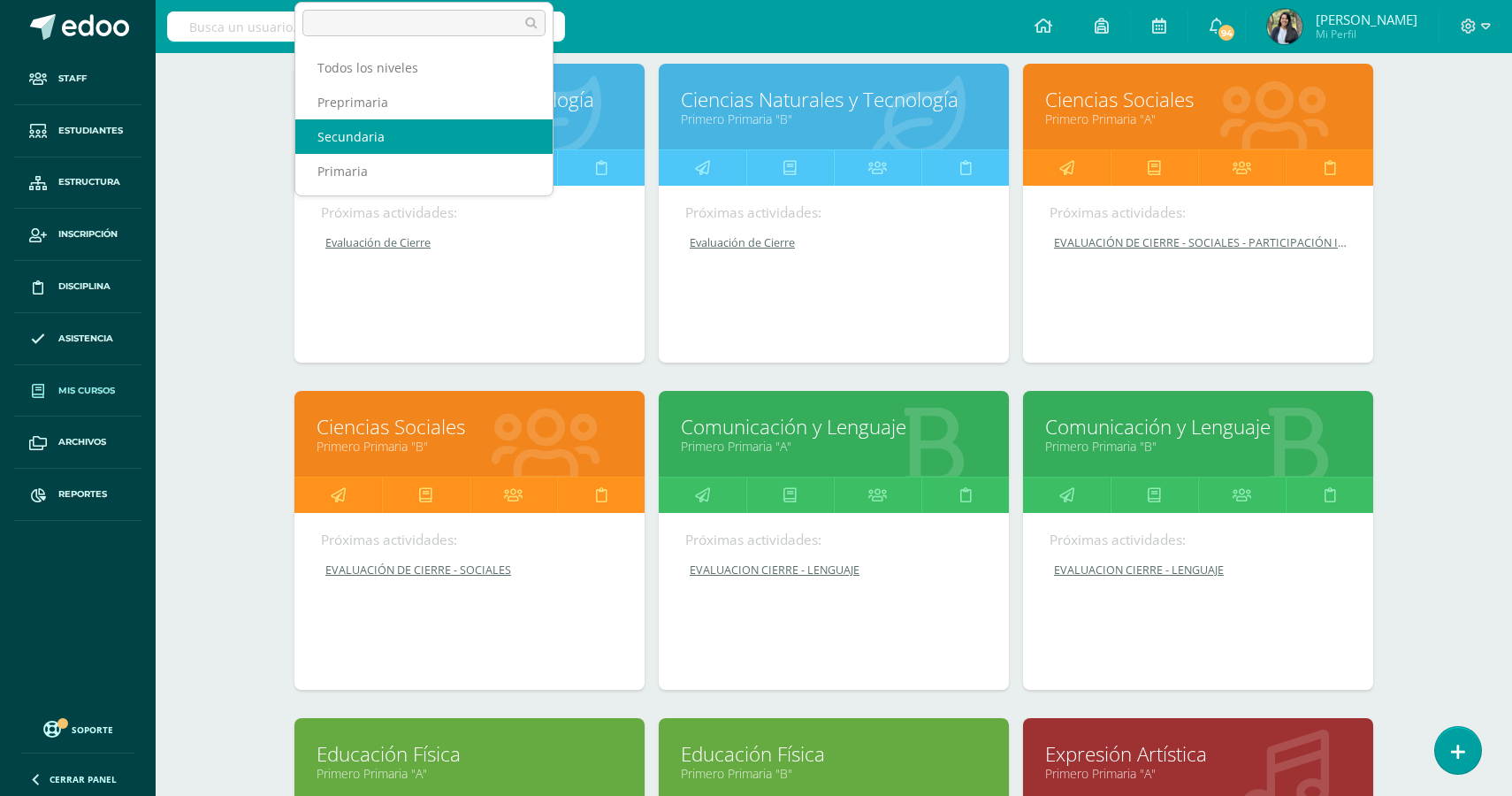
select select "5"
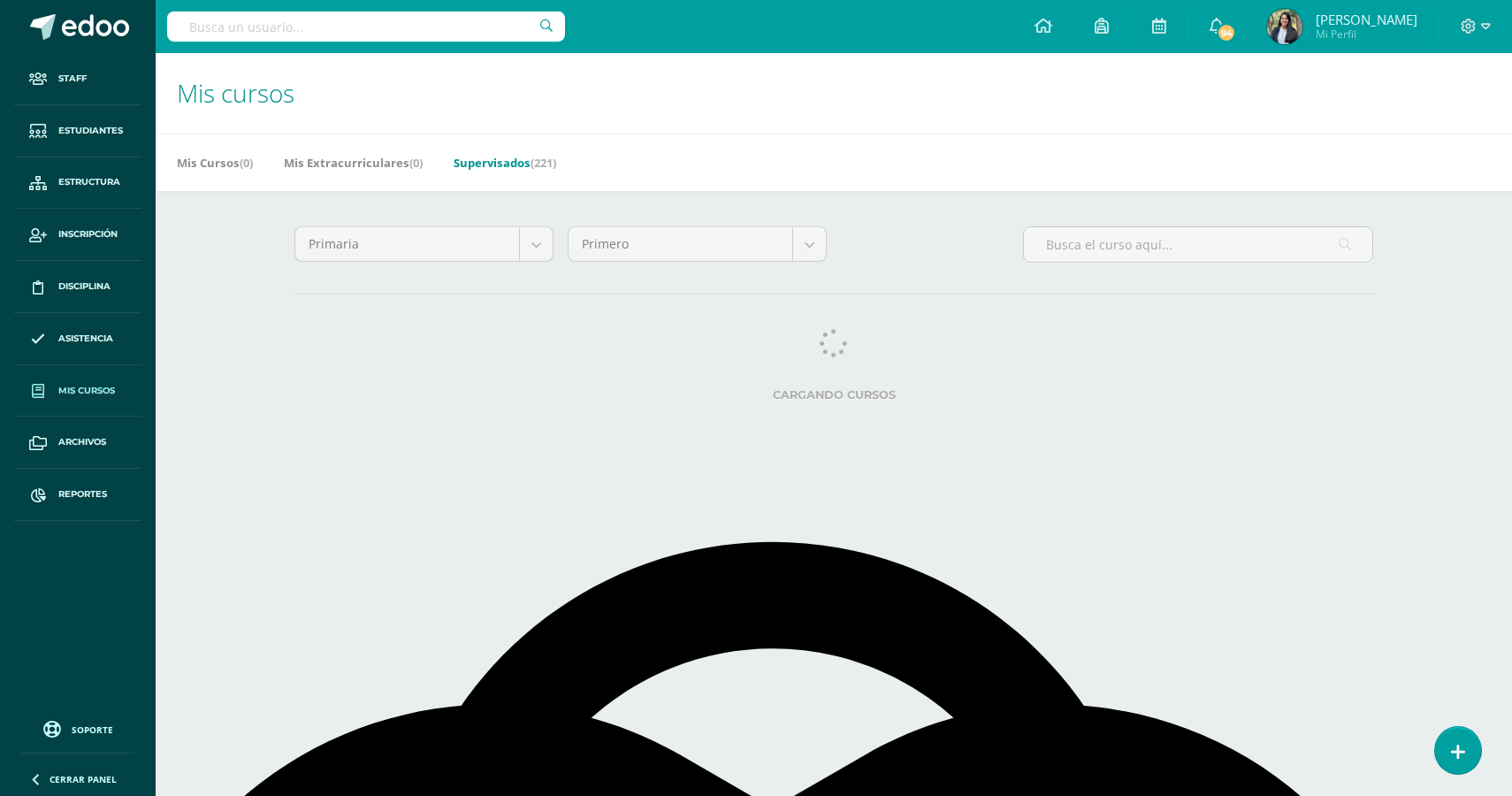
select select "English"
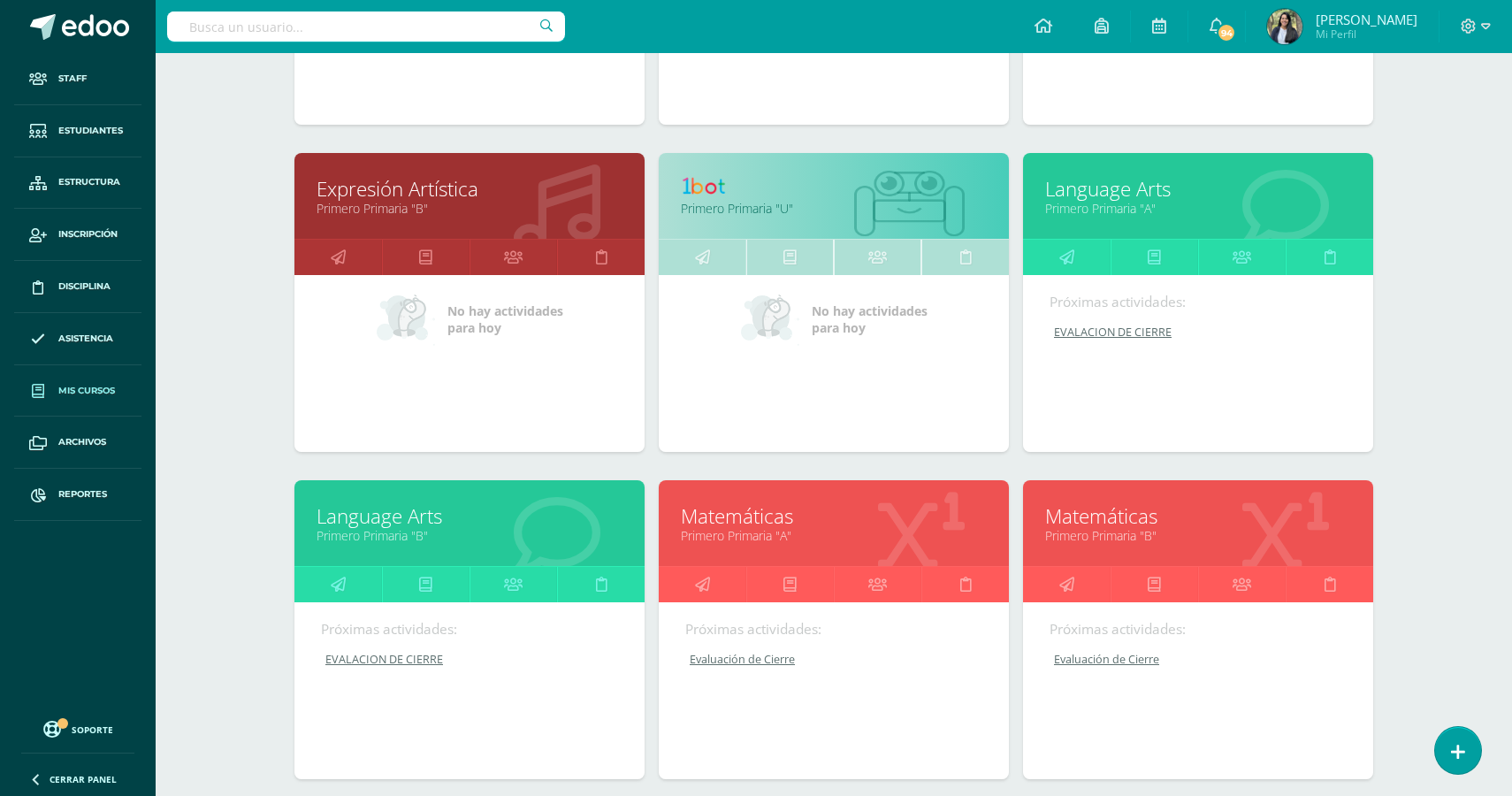
scroll to position [1244, 0]
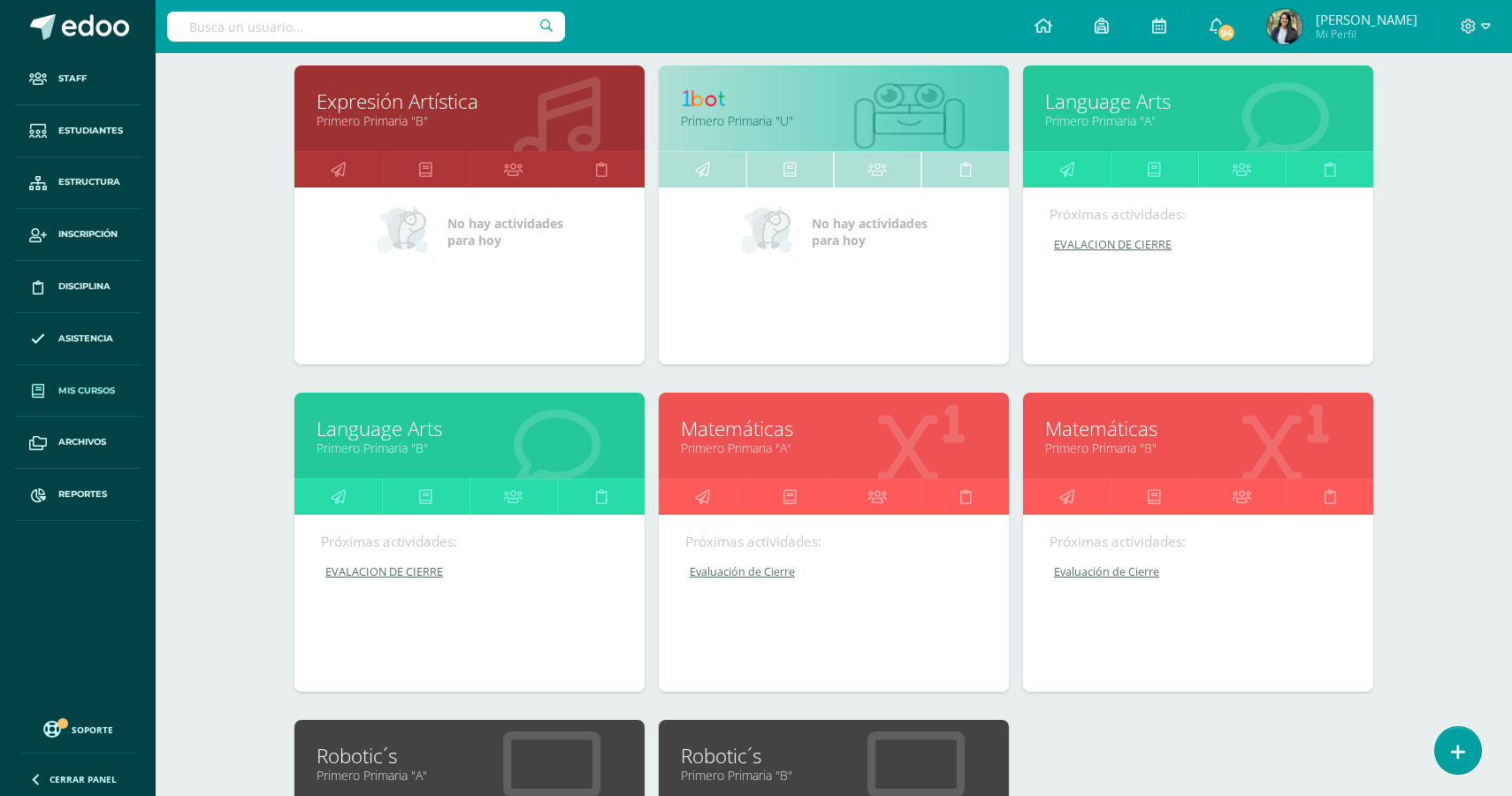
click at [1120, 252] on link "EVALACION DE CIERRE" at bounding box center [1199, 244] width 299 height 15
click at [1103, 252] on link "EVALACION DE CIERRE" at bounding box center [1199, 244] width 299 height 15
click at [1083, 106] on link "Language Arts" at bounding box center [1198, 102] width 306 height 28
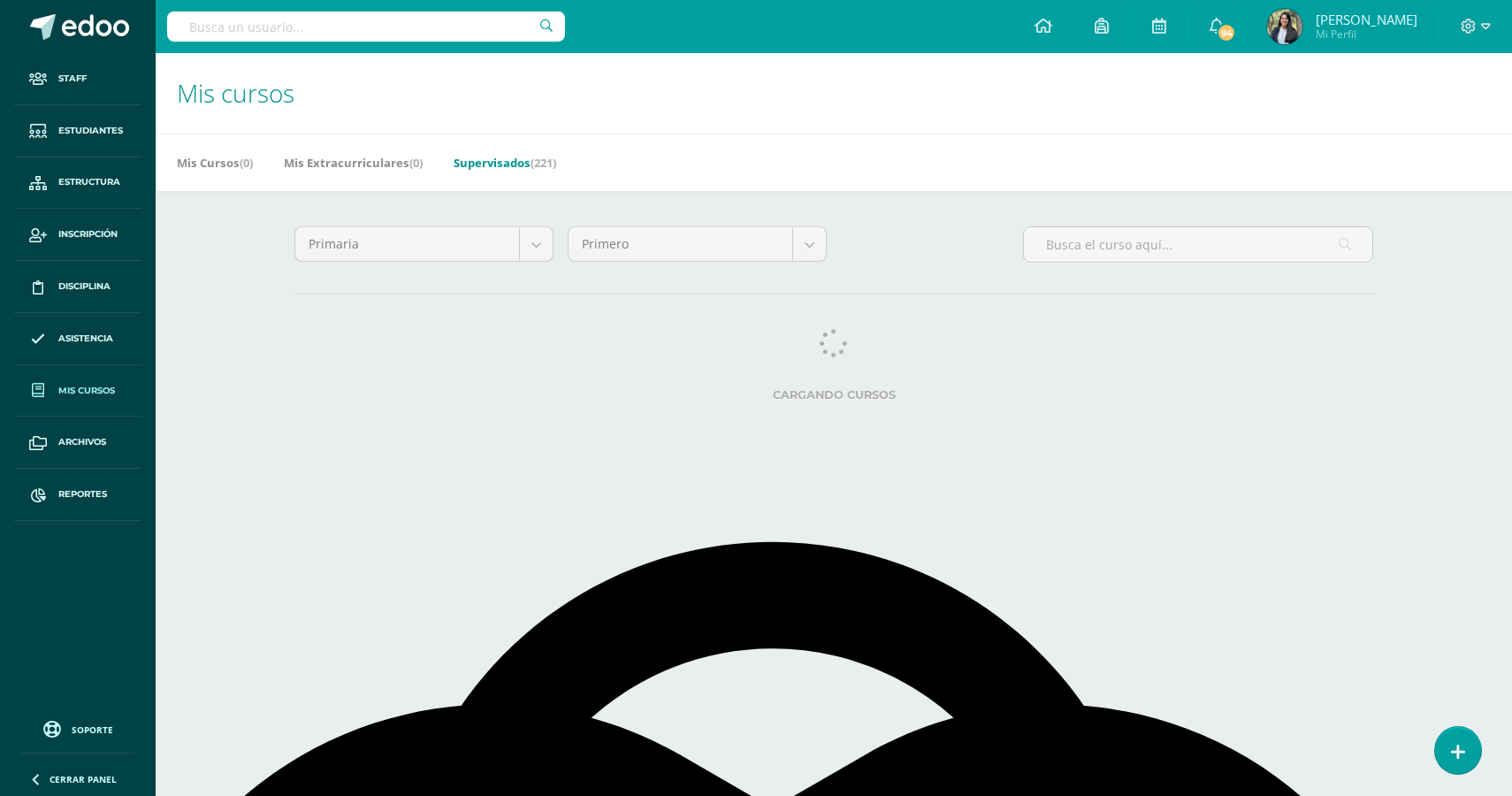
select select "English"
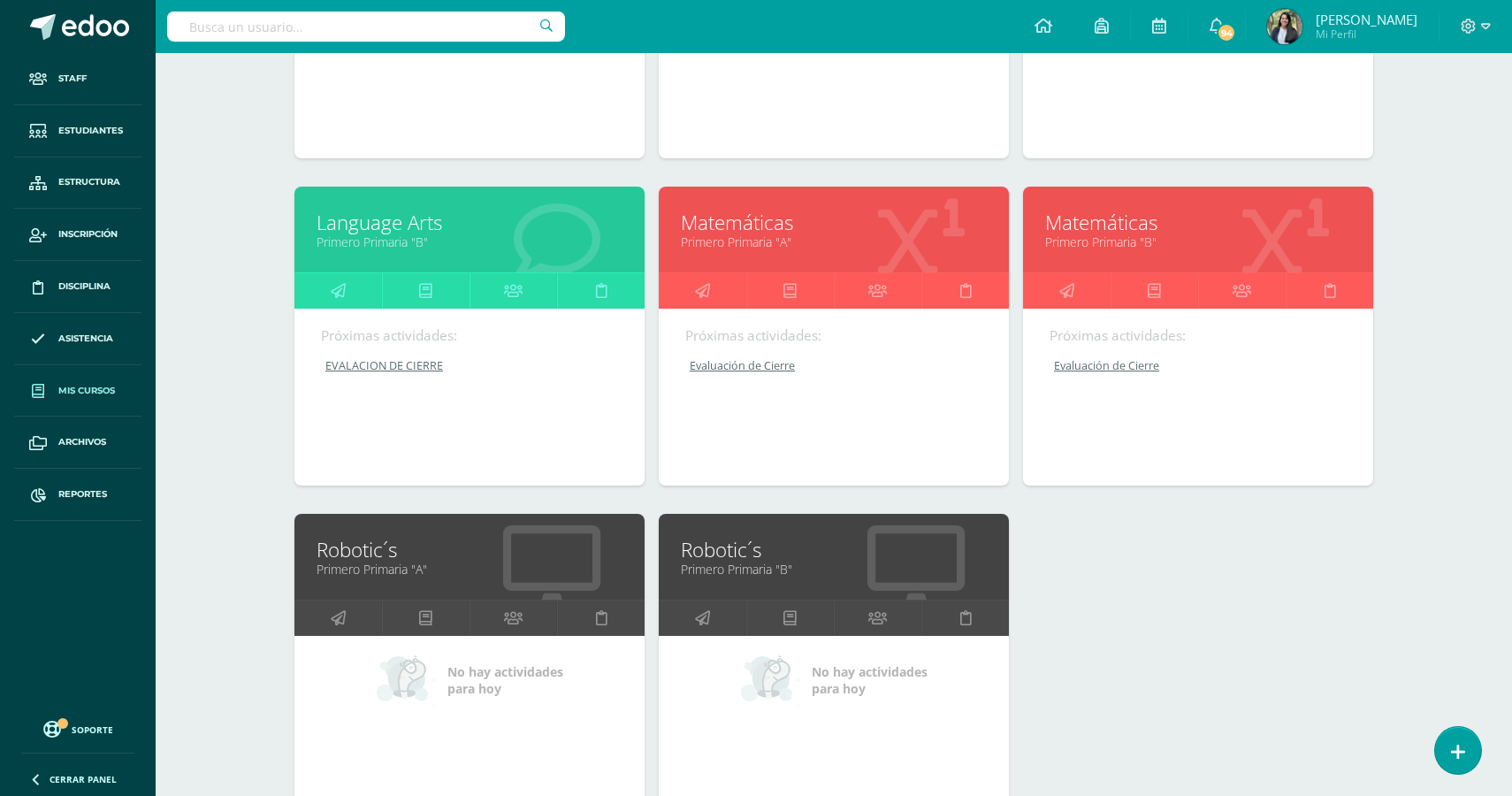
scroll to position [1465, 0]
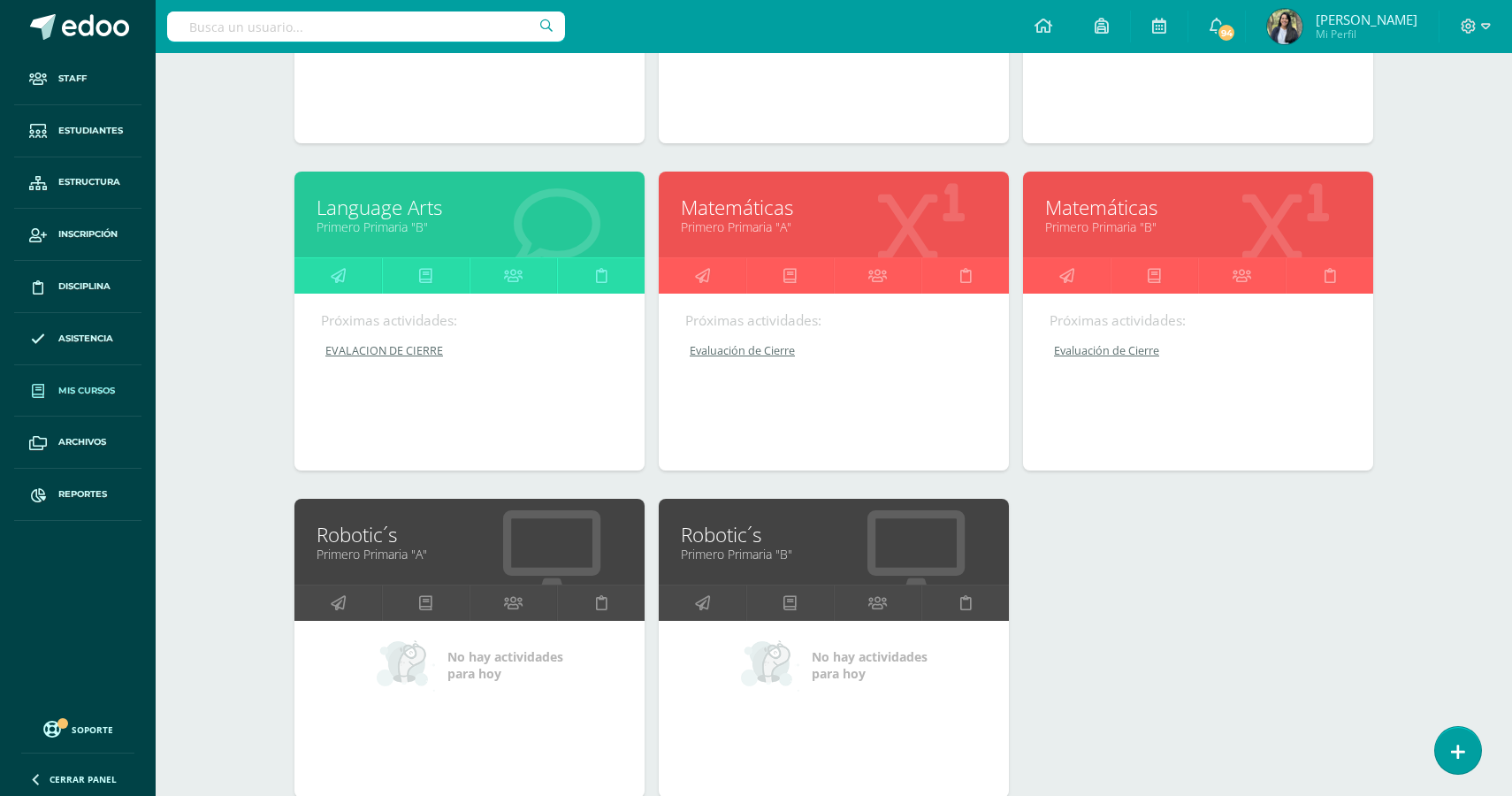
click at [406, 221] on link "Language Arts" at bounding box center [469, 207] width 306 height 28
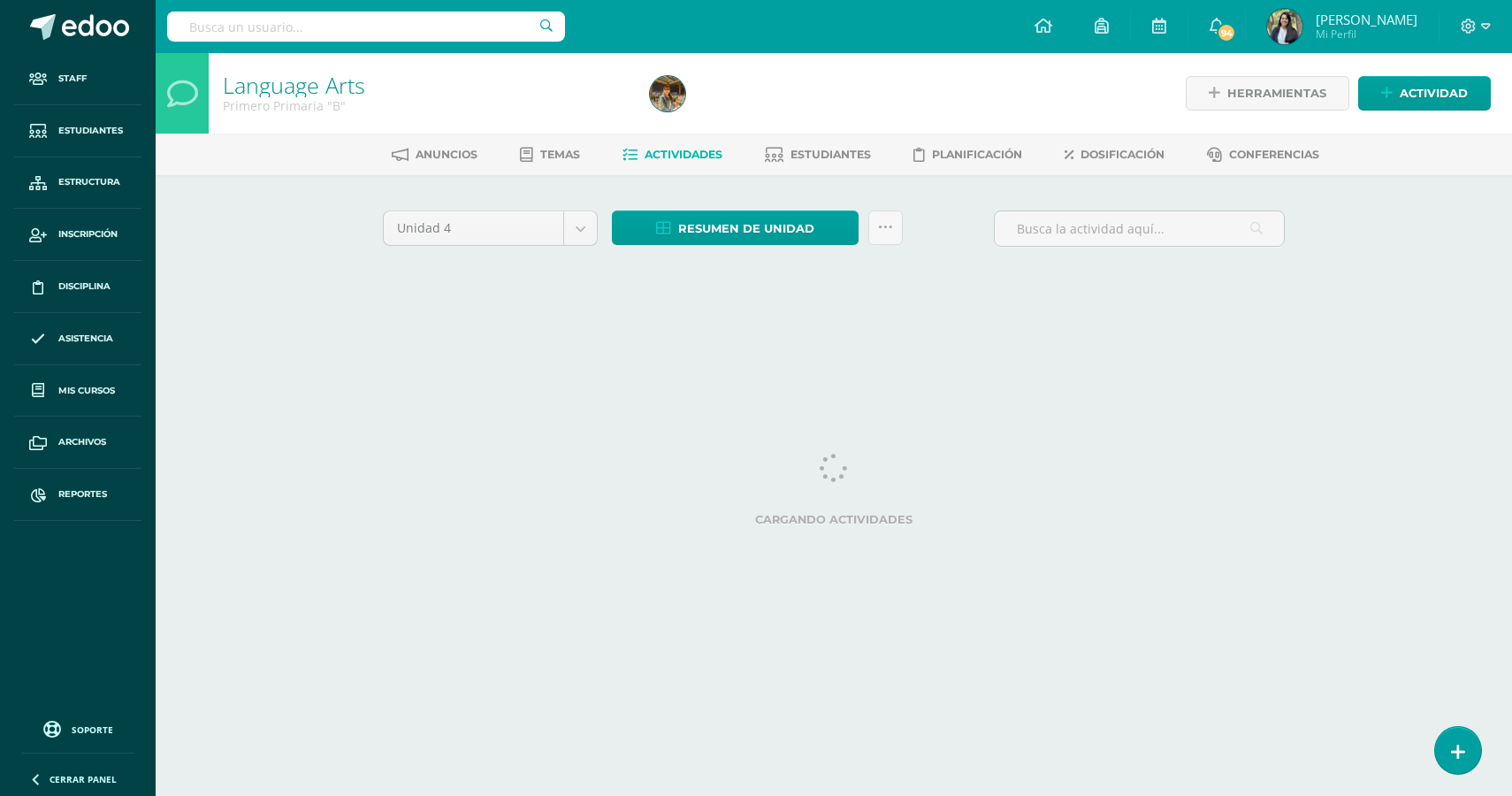
select select "English"
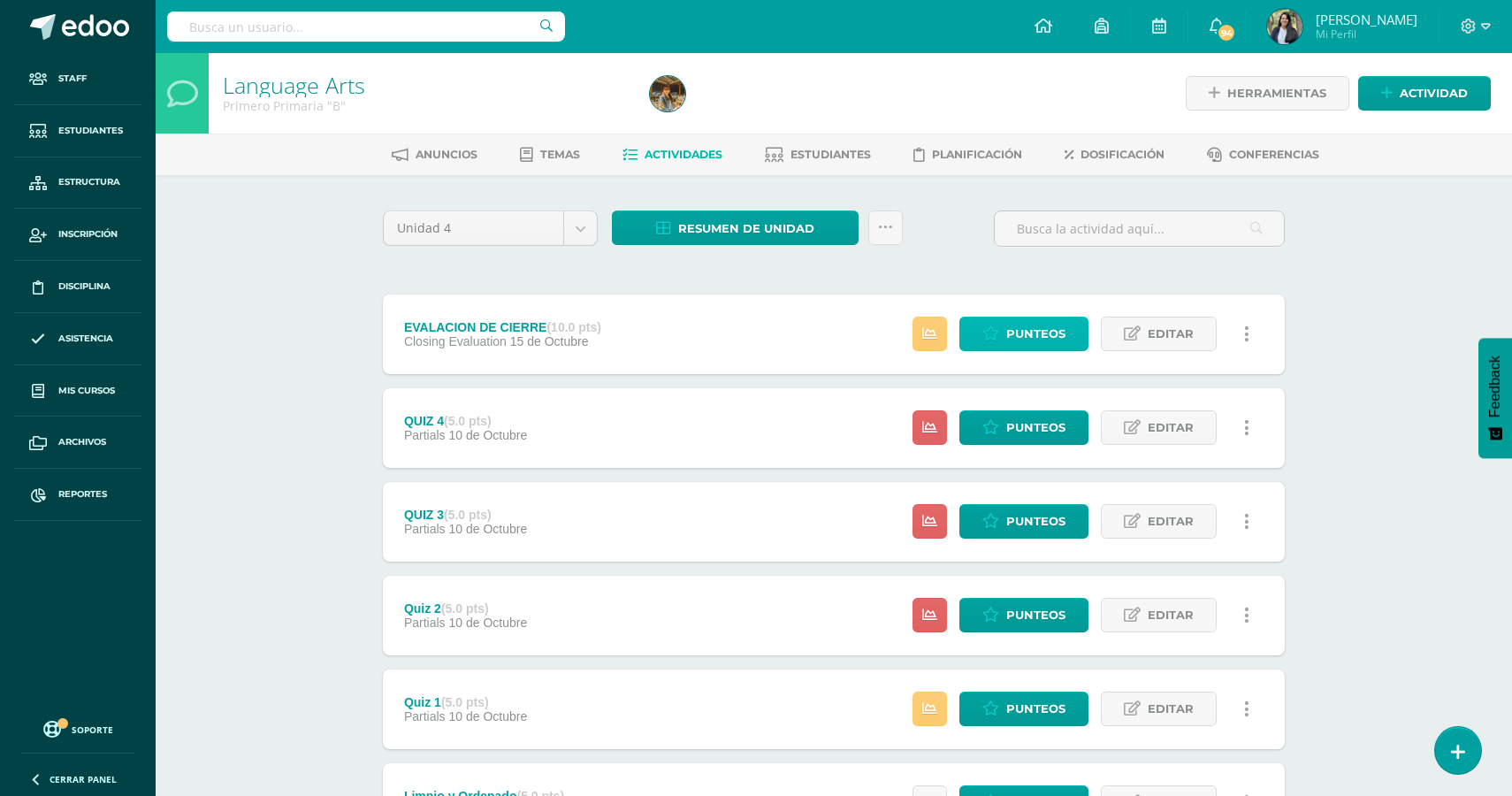
click at [1044, 336] on span "Punteos" at bounding box center [1036, 334] width 59 height 33
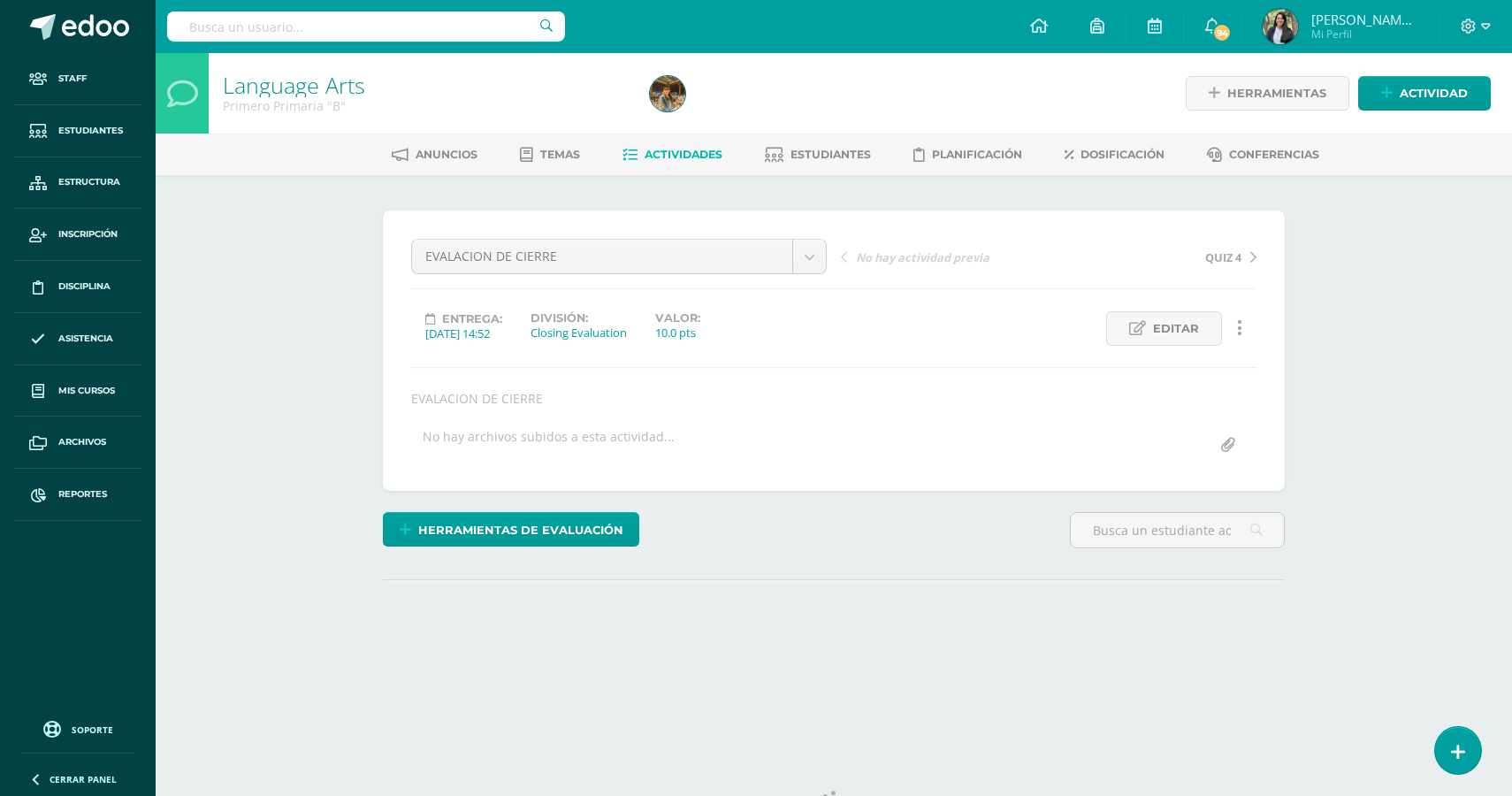
select select "English"
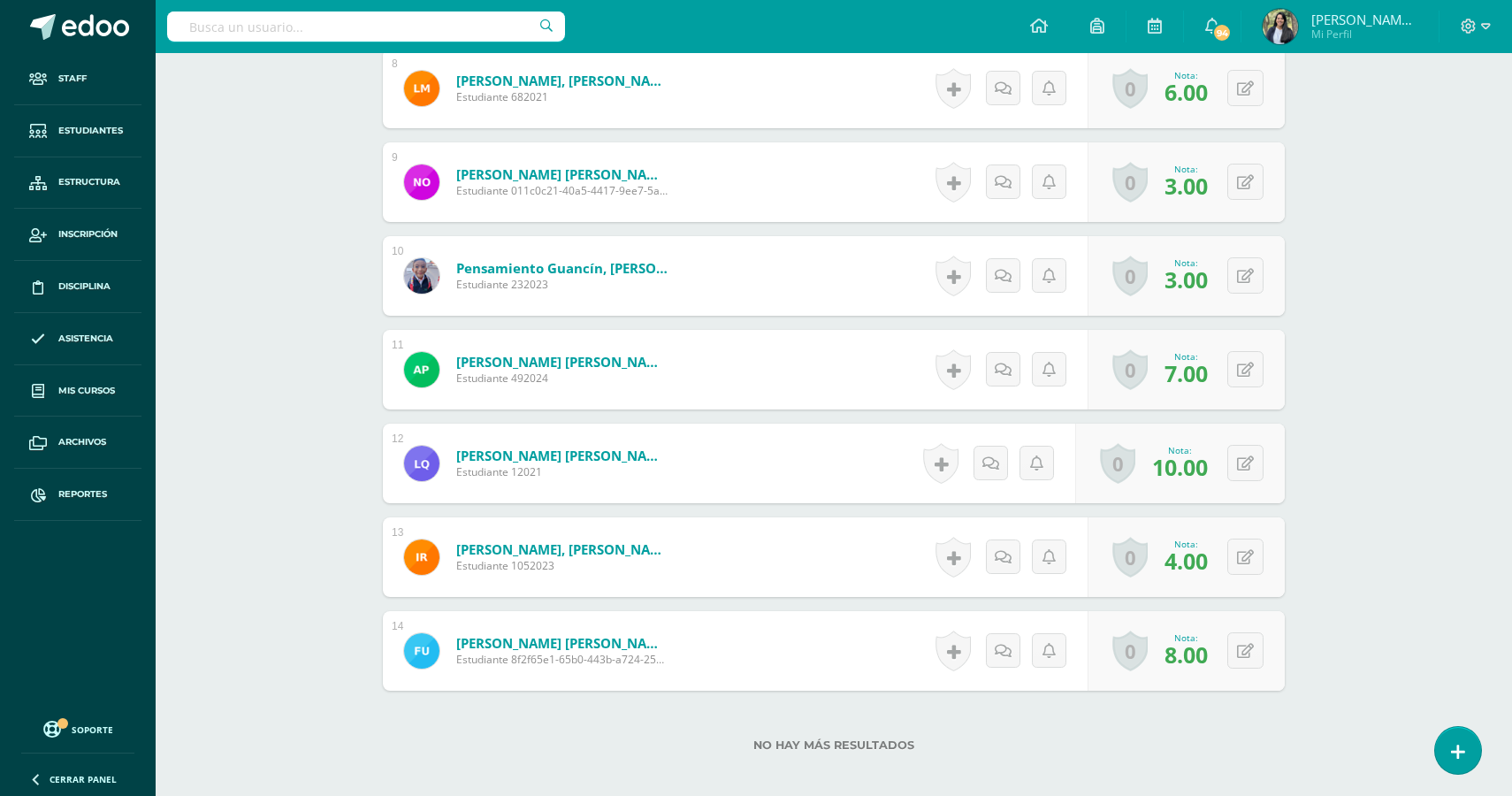
scroll to position [1355, 0]
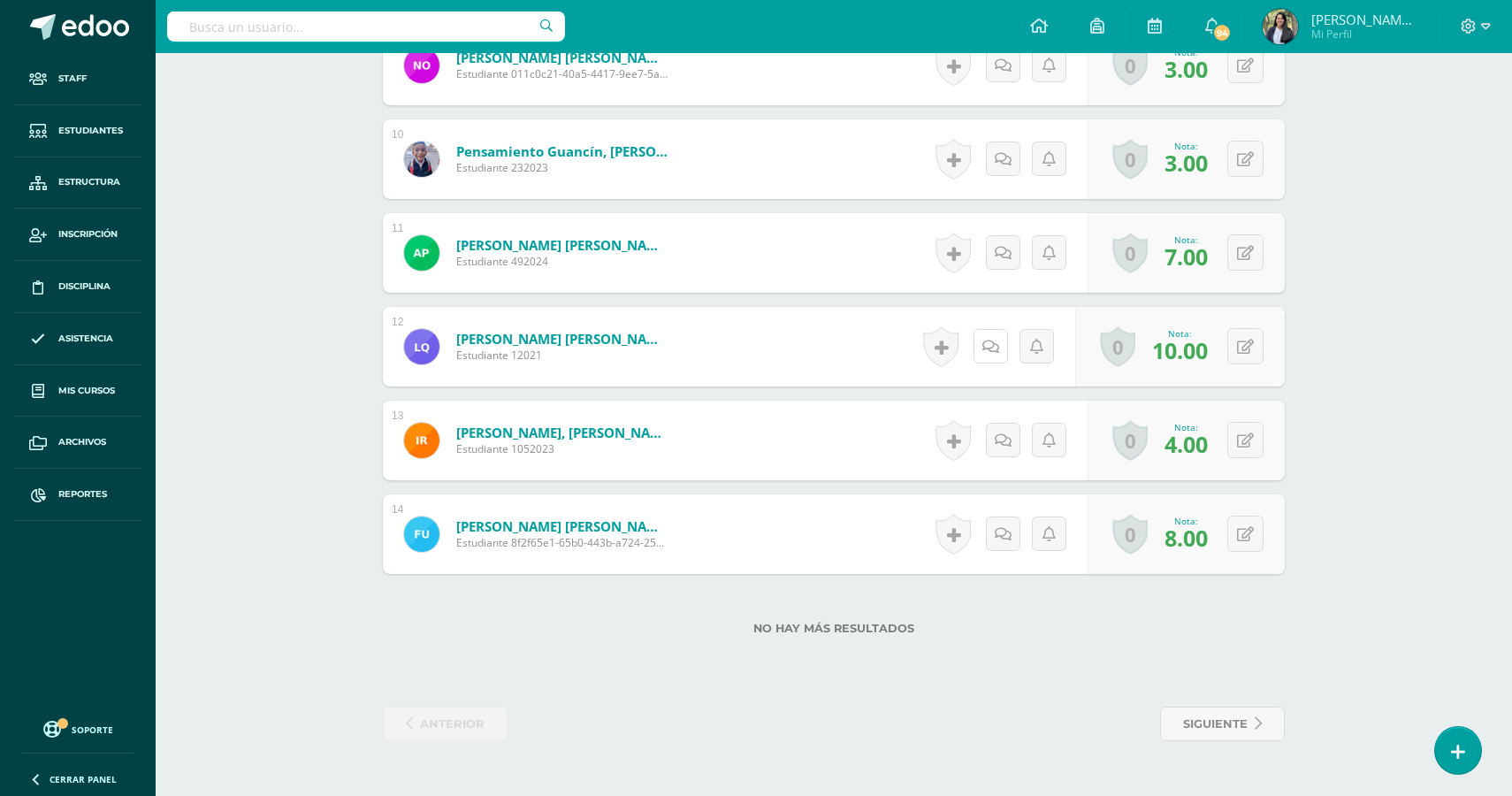
click at [980, 339] on link at bounding box center [991, 346] width 35 height 35
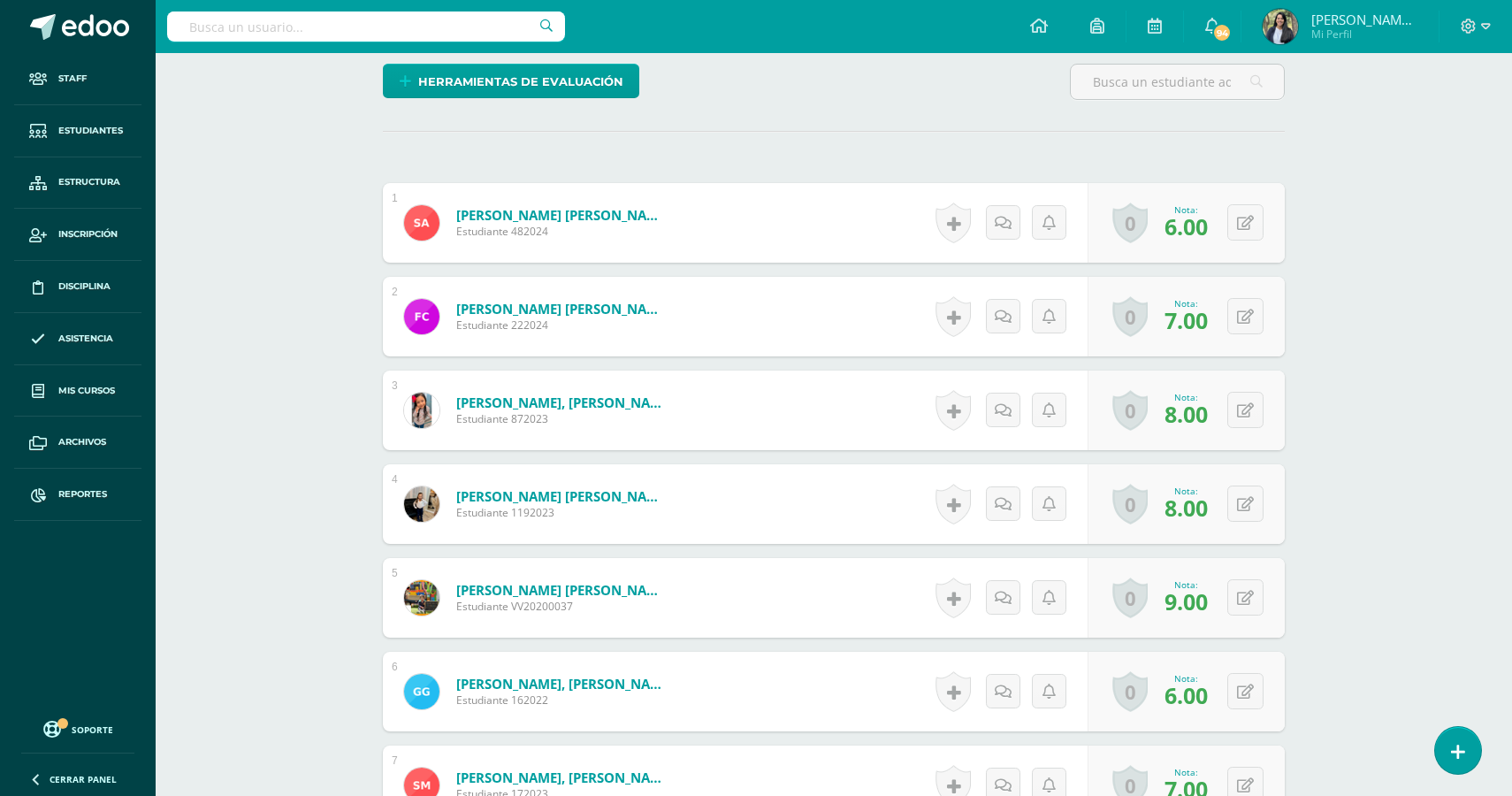
scroll to position [0, 0]
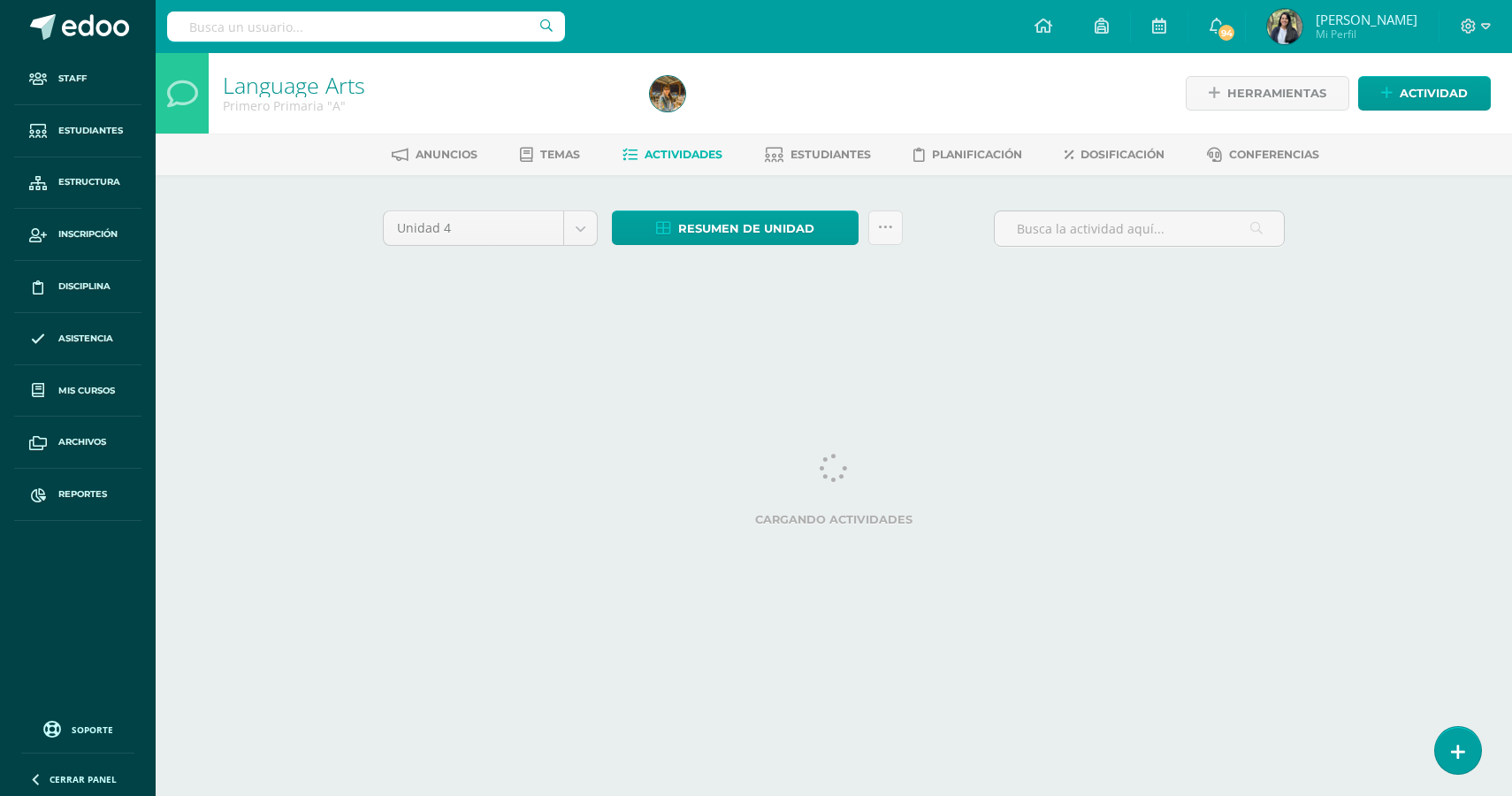
select select "English"
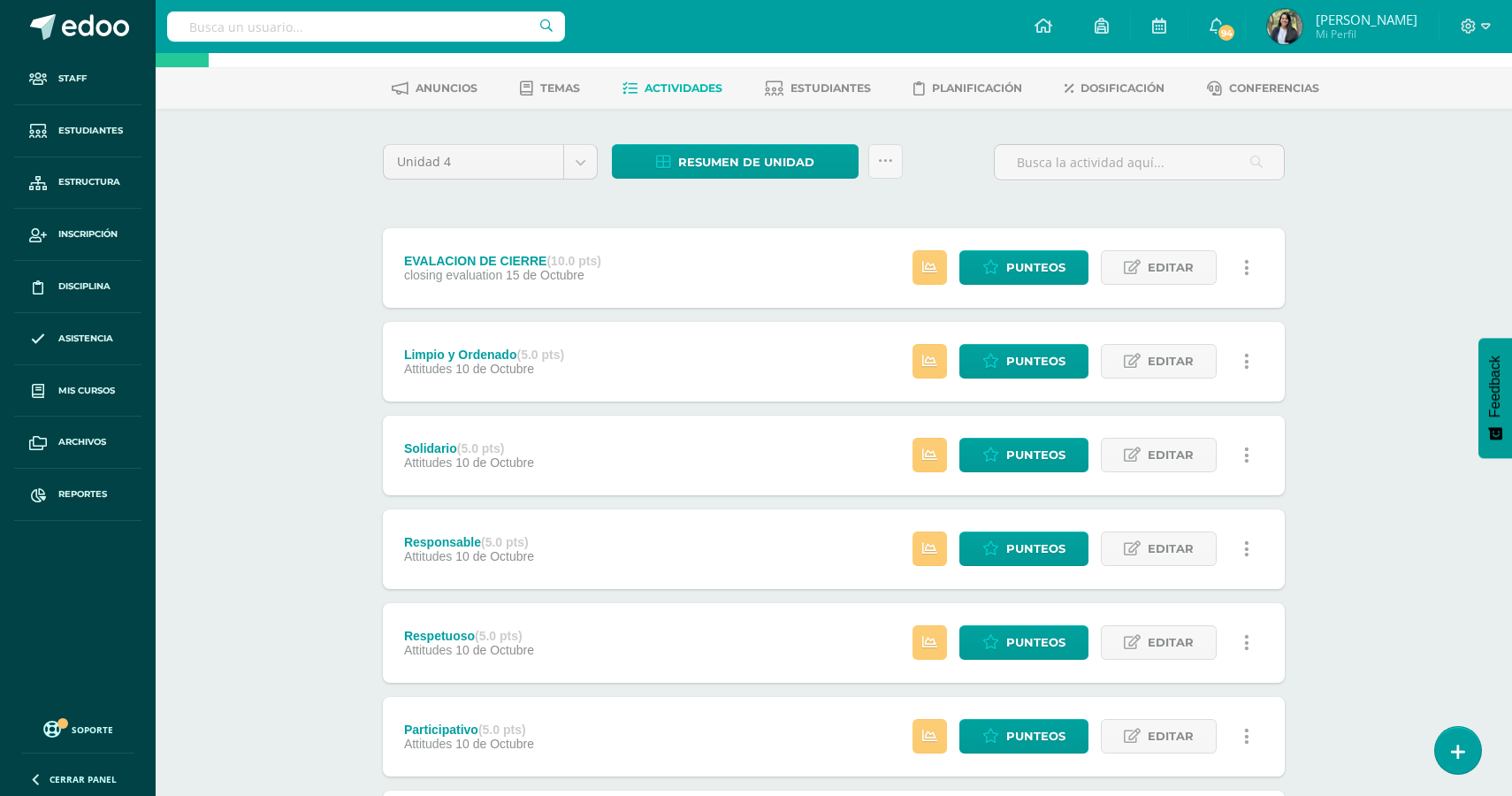
scroll to position [67, 0]
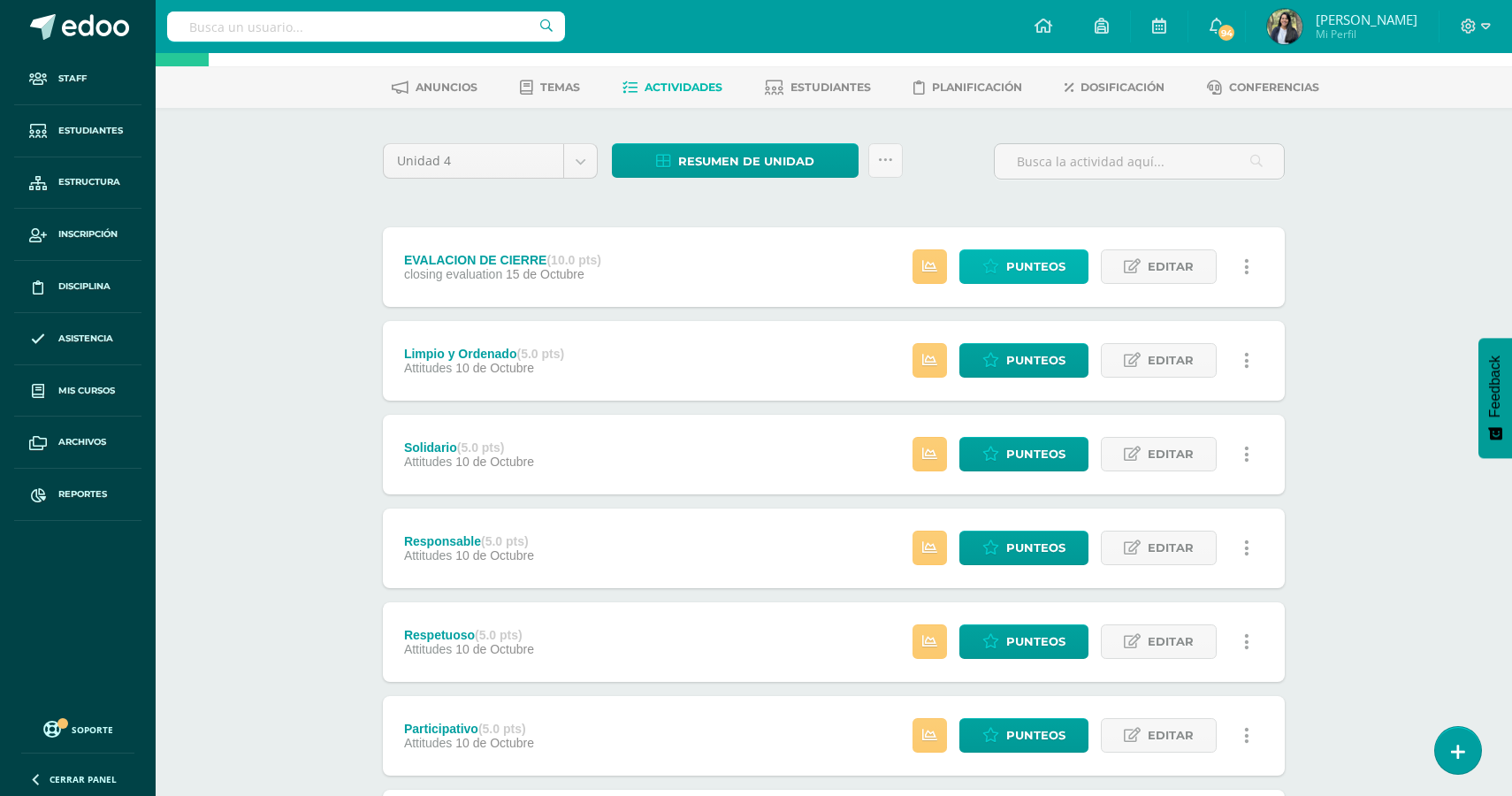
click at [1019, 275] on span "Punteos" at bounding box center [1036, 266] width 59 height 33
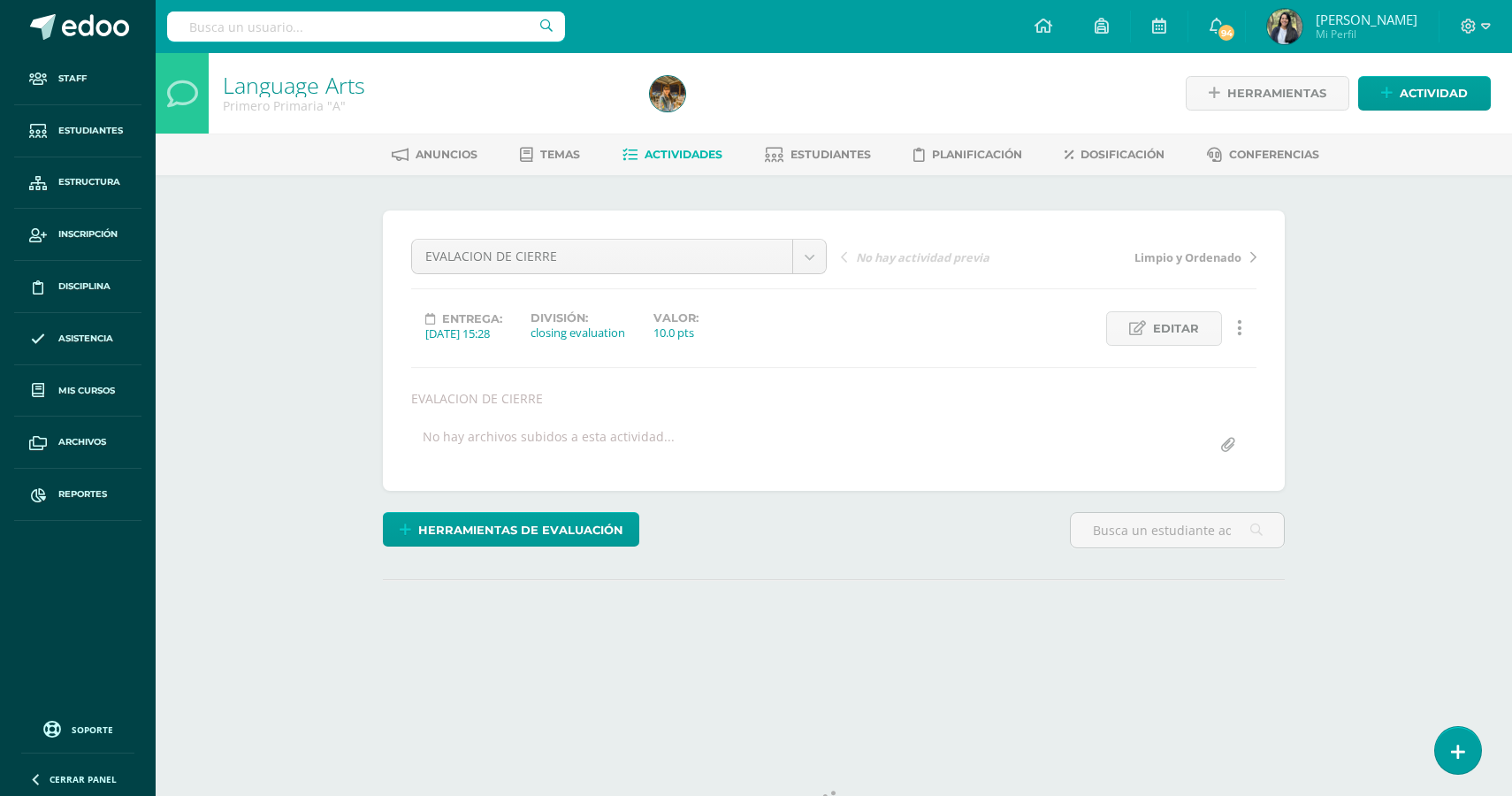
select select "English"
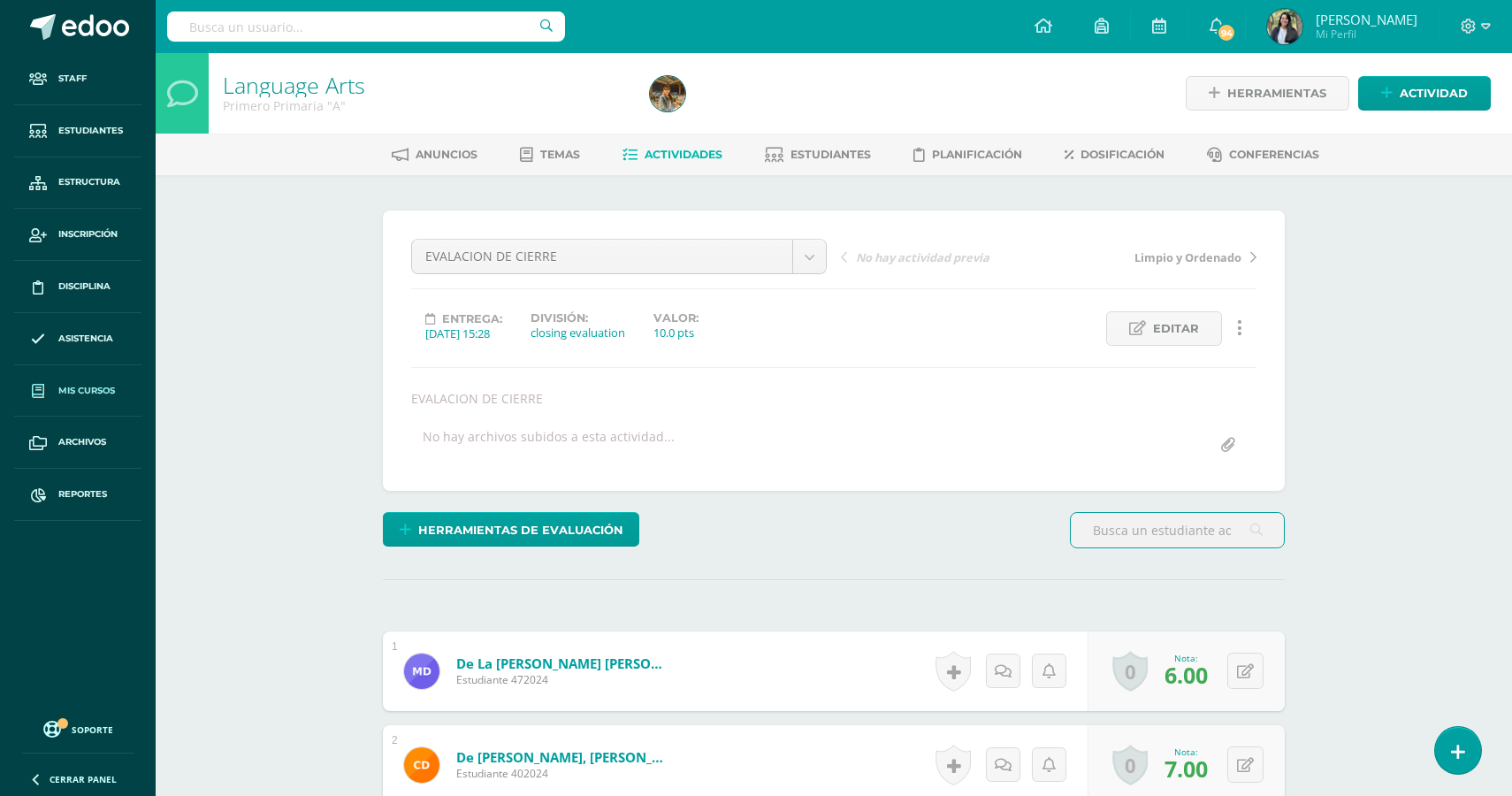
click at [84, 389] on span "Mis cursos" at bounding box center [87, 391] width 57 height 14
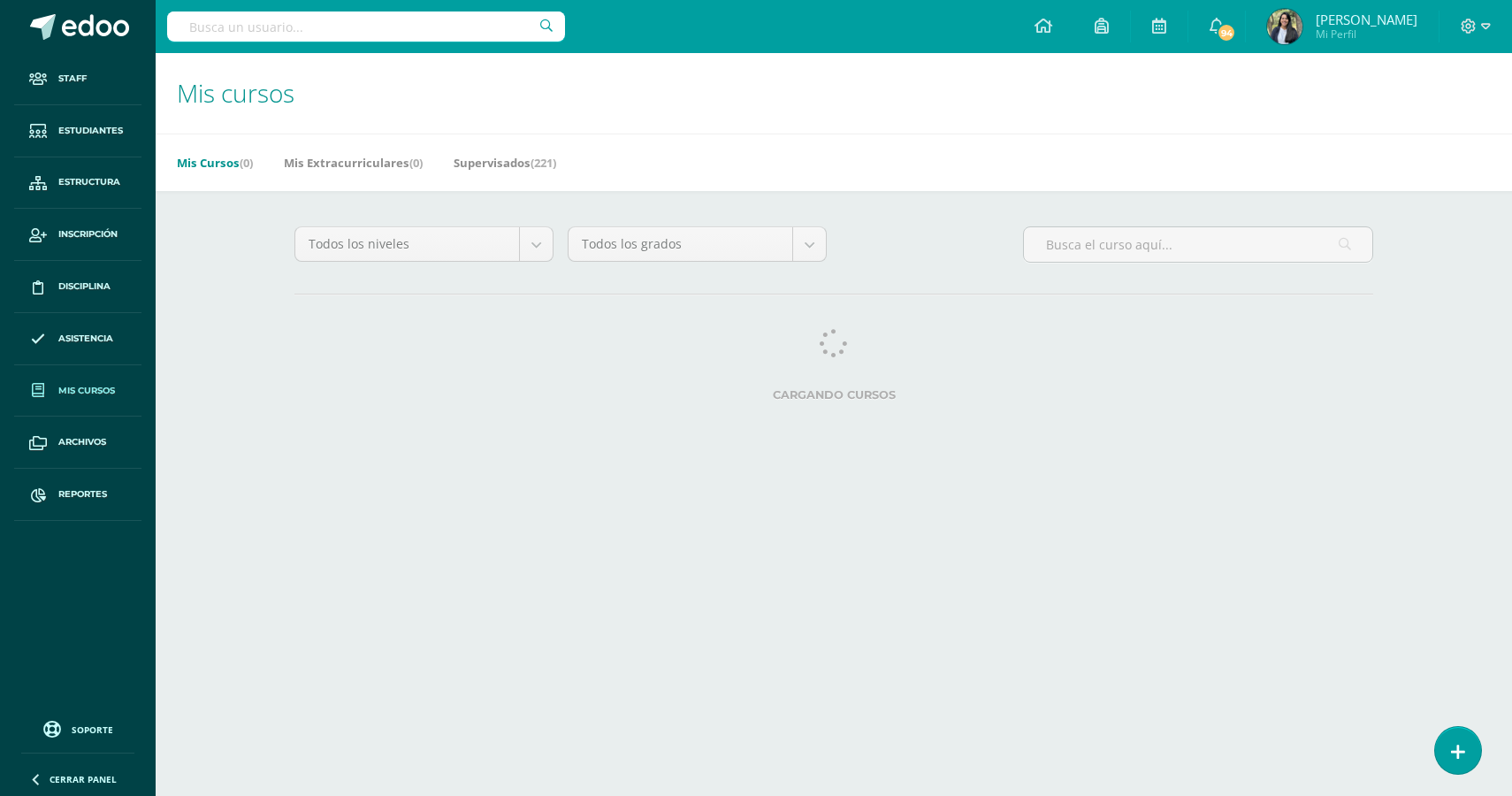
select select "English"
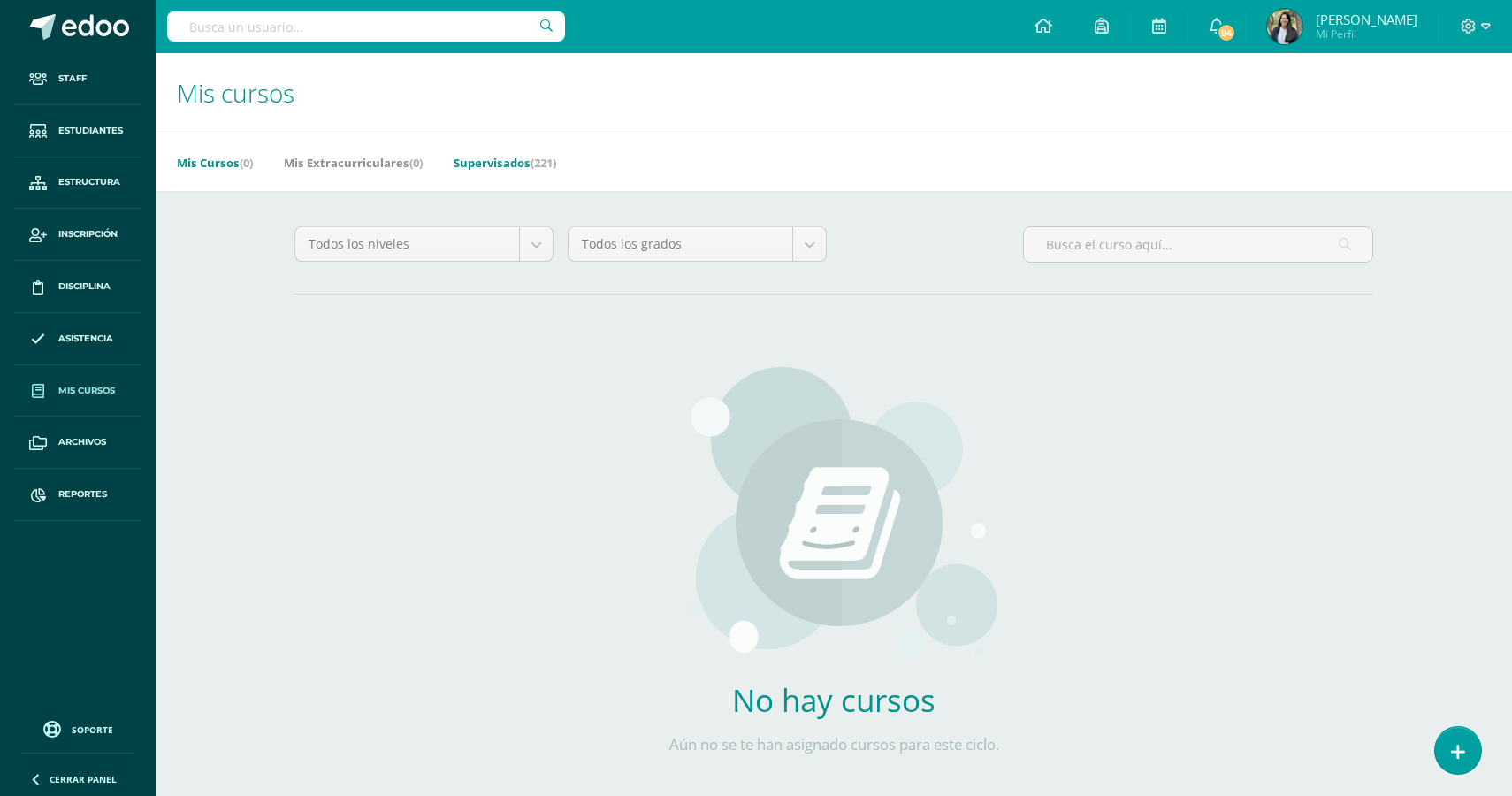
click at [540, 165] on span "(221)" at bounding box center [543, 162] width 26 height 16
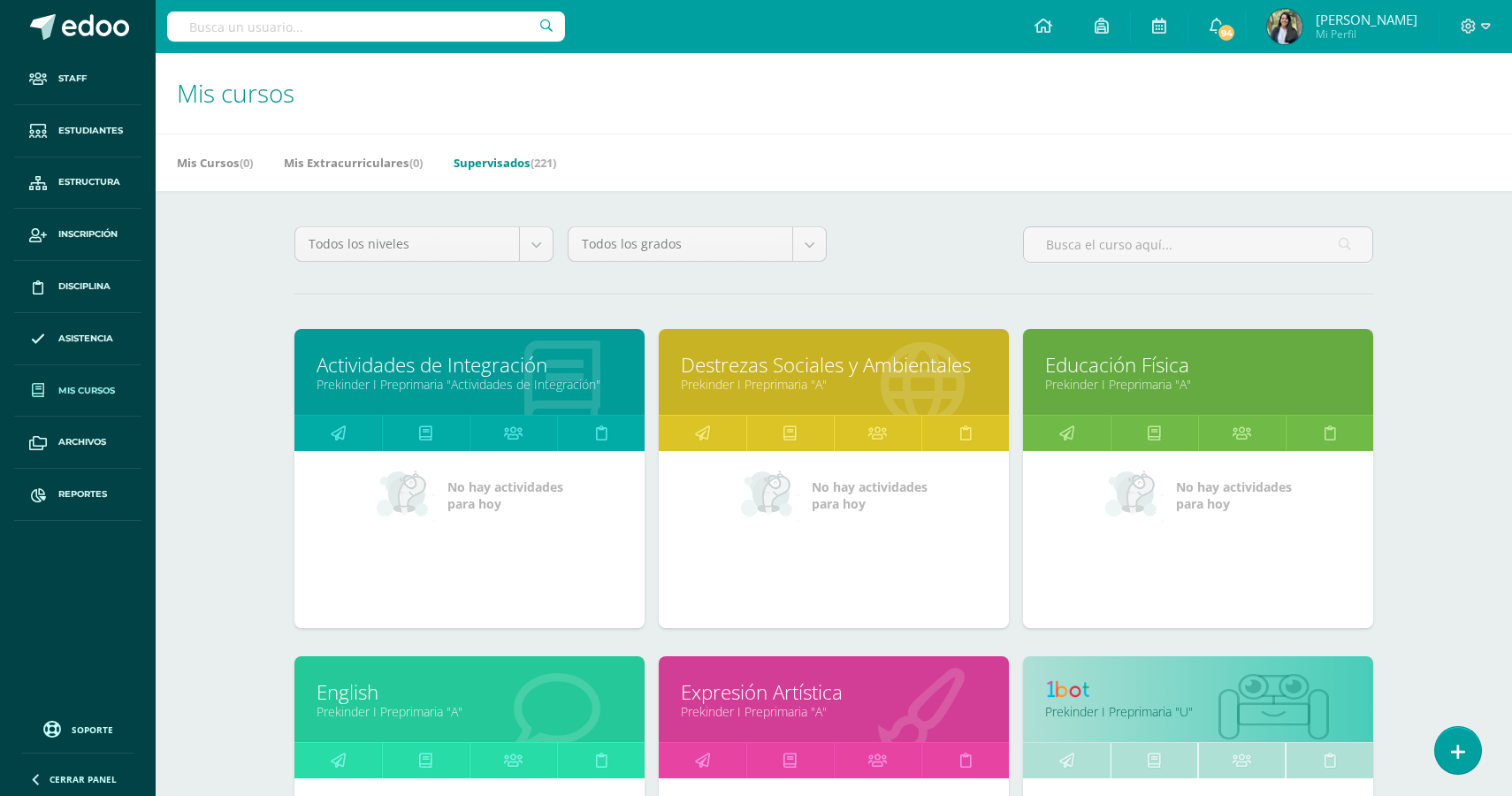
select select "English"
click at [1093, 246] on input "text" at bounding box center [1199, 244] width 349 height 35
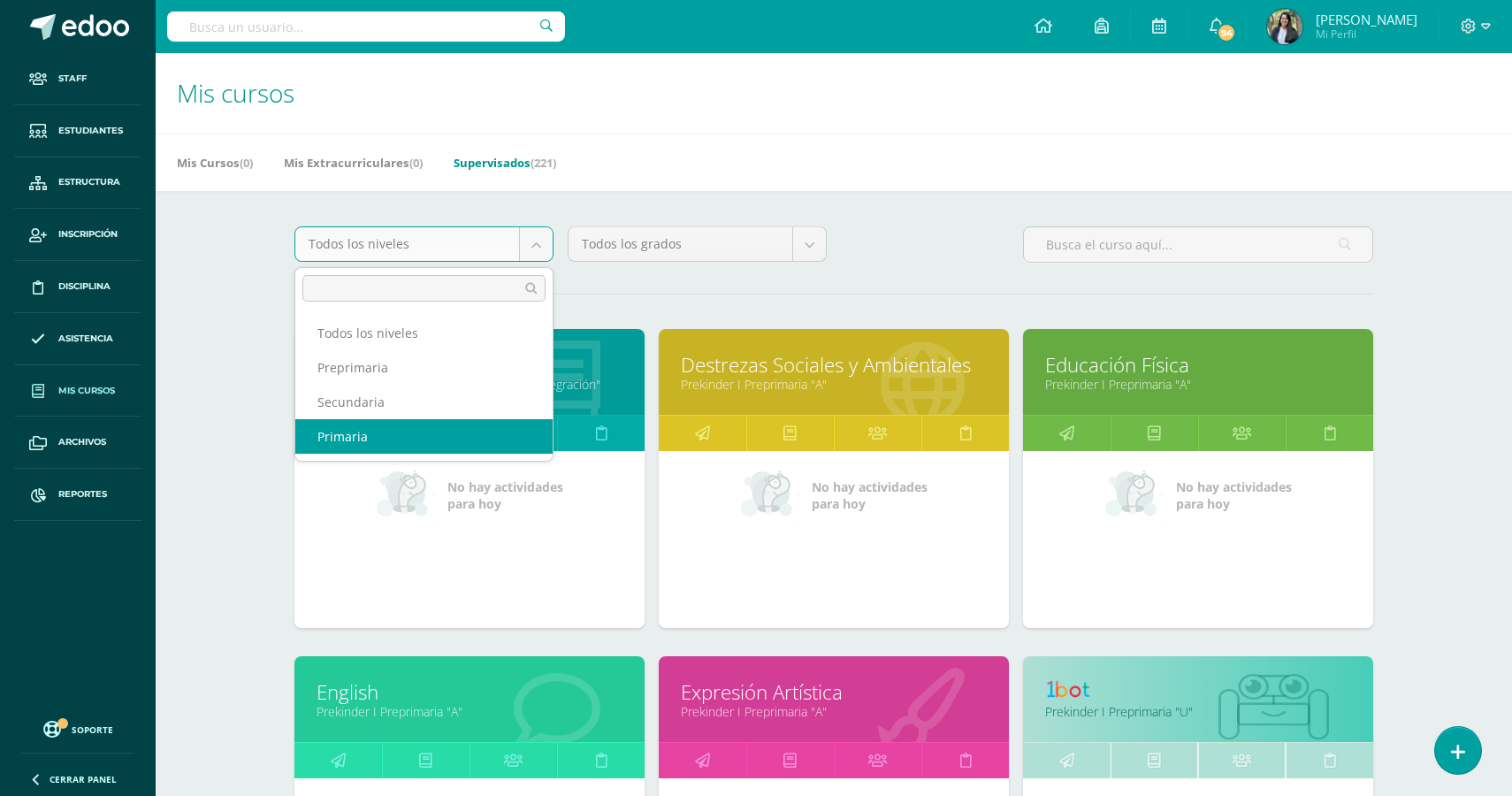
select select "4"
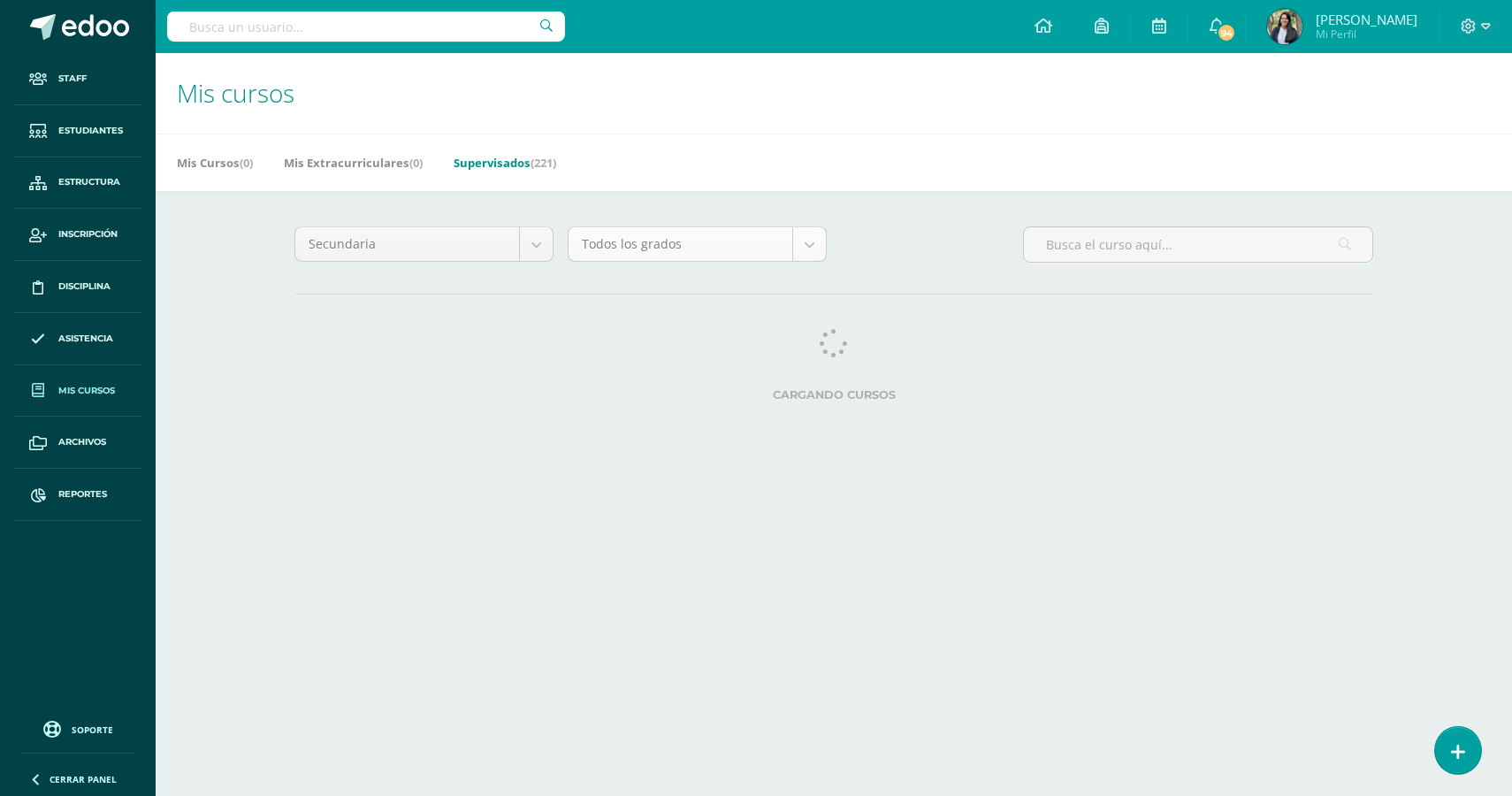
select select "English"
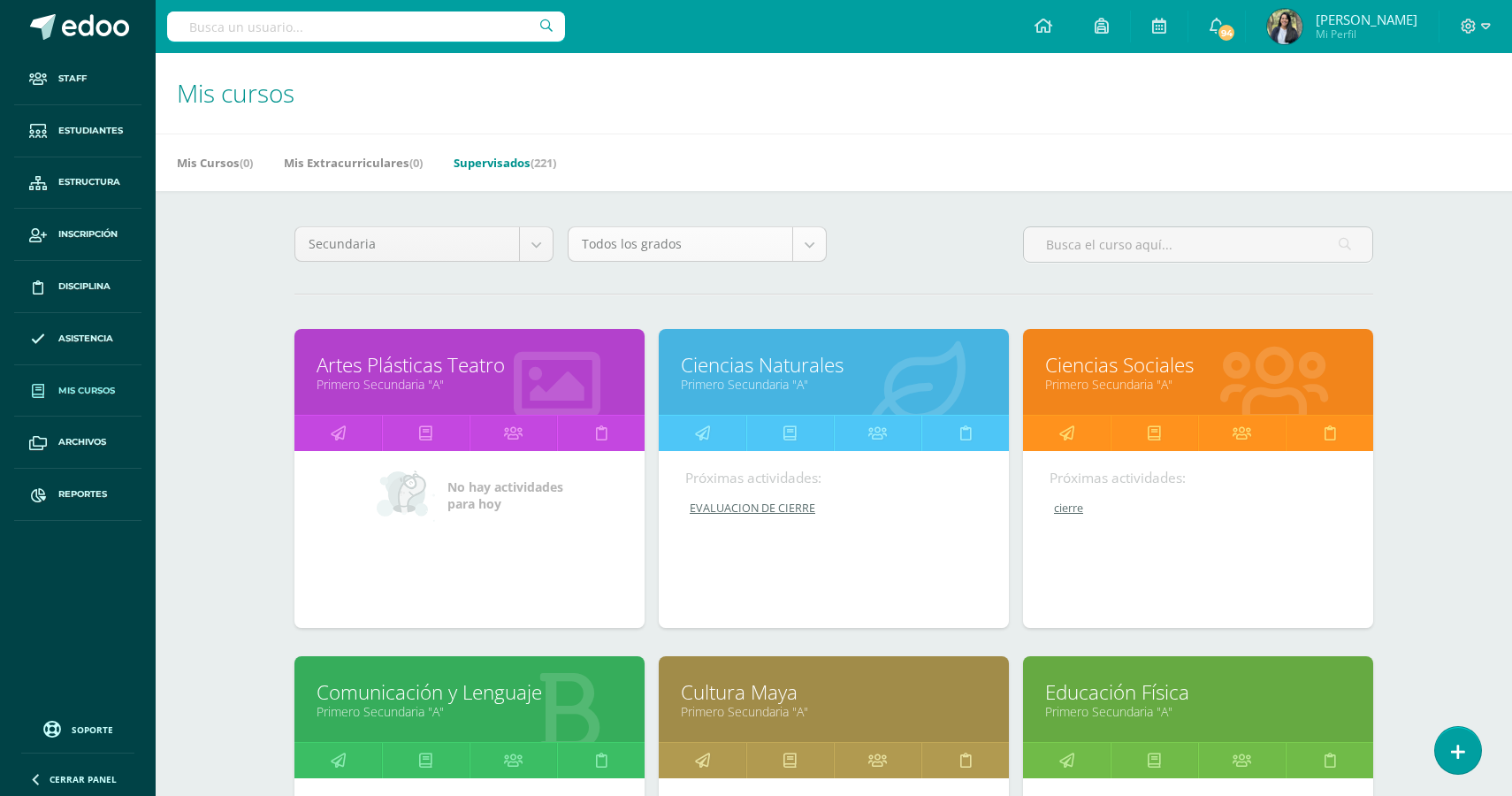
click at [791, 246] on body "Staff Estudiantes Estructura Inscripción Disciplina Asistencia Mis cursos Archi…" at bounding box center [756, 710] width 1512 height 1422
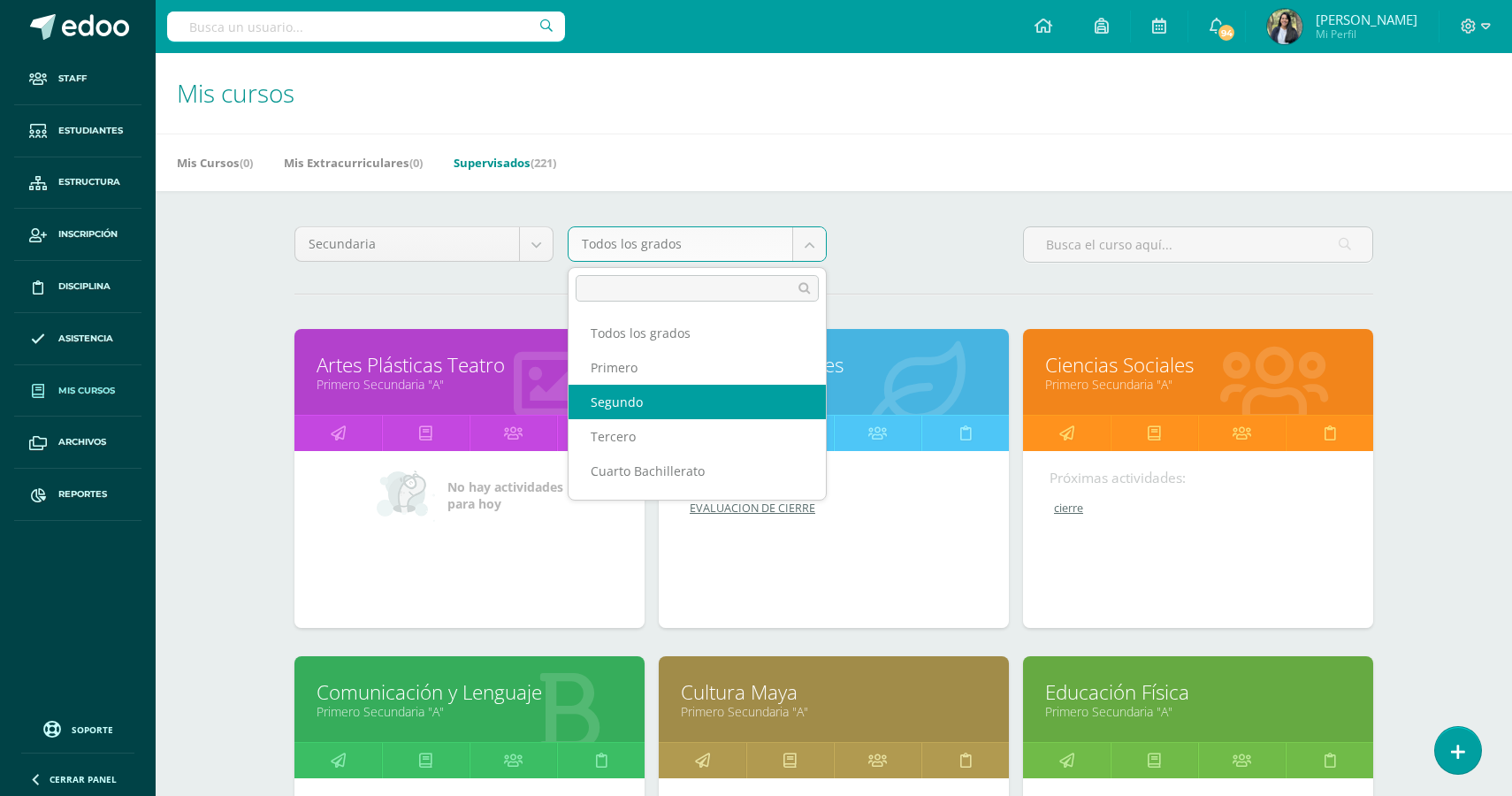
scroll to position [30, 0]
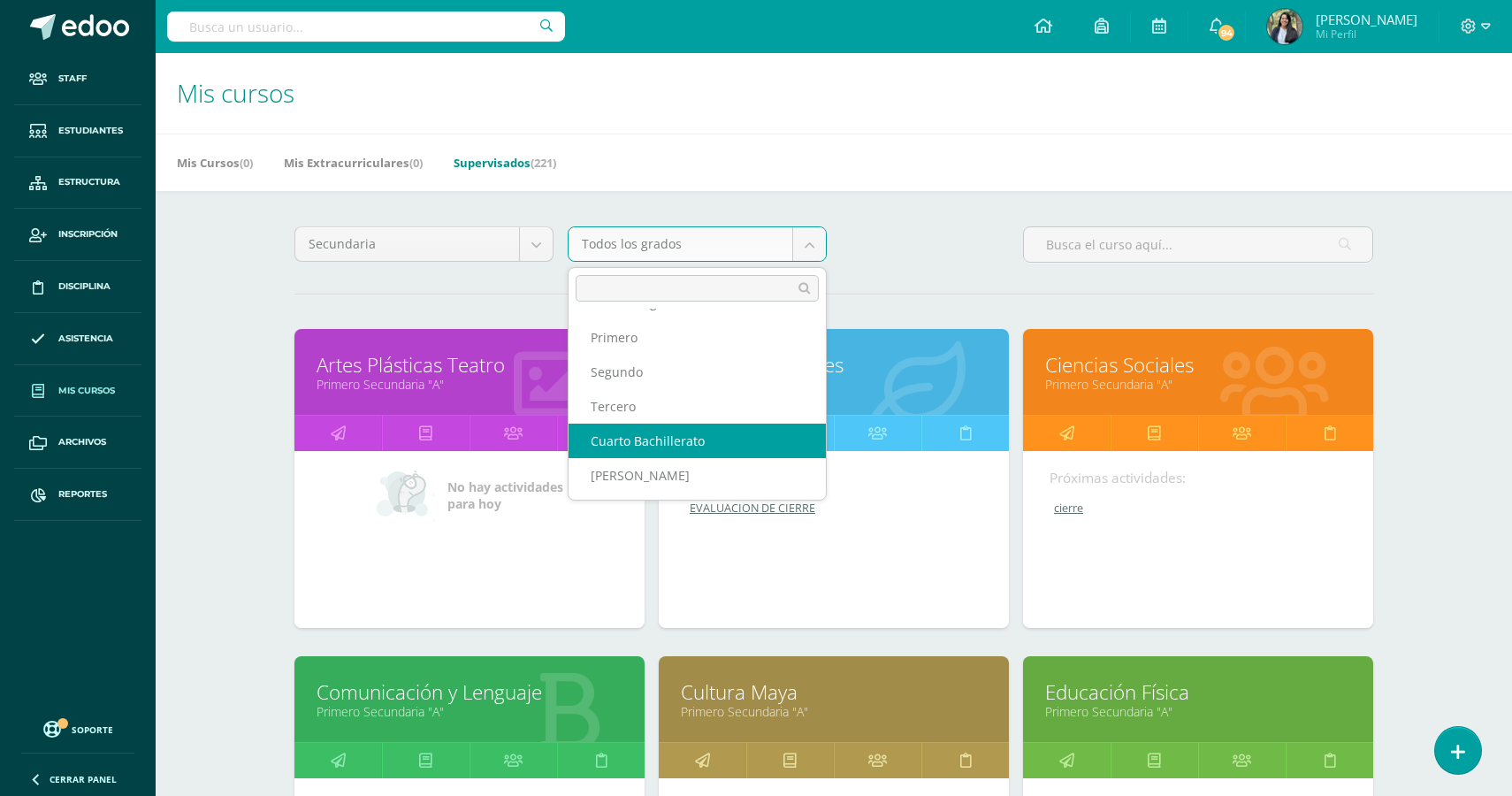
select select "16"
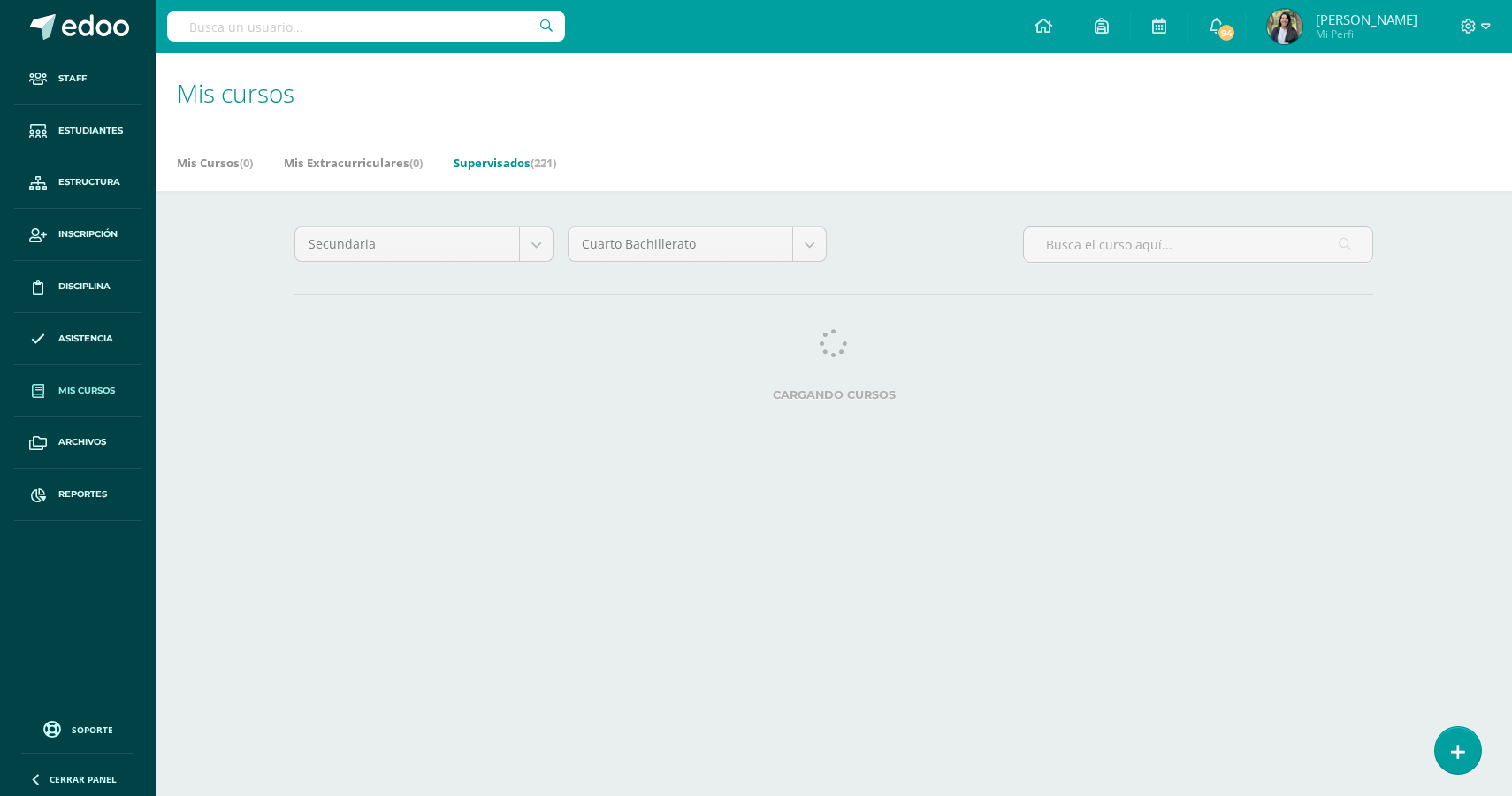
select select "English"
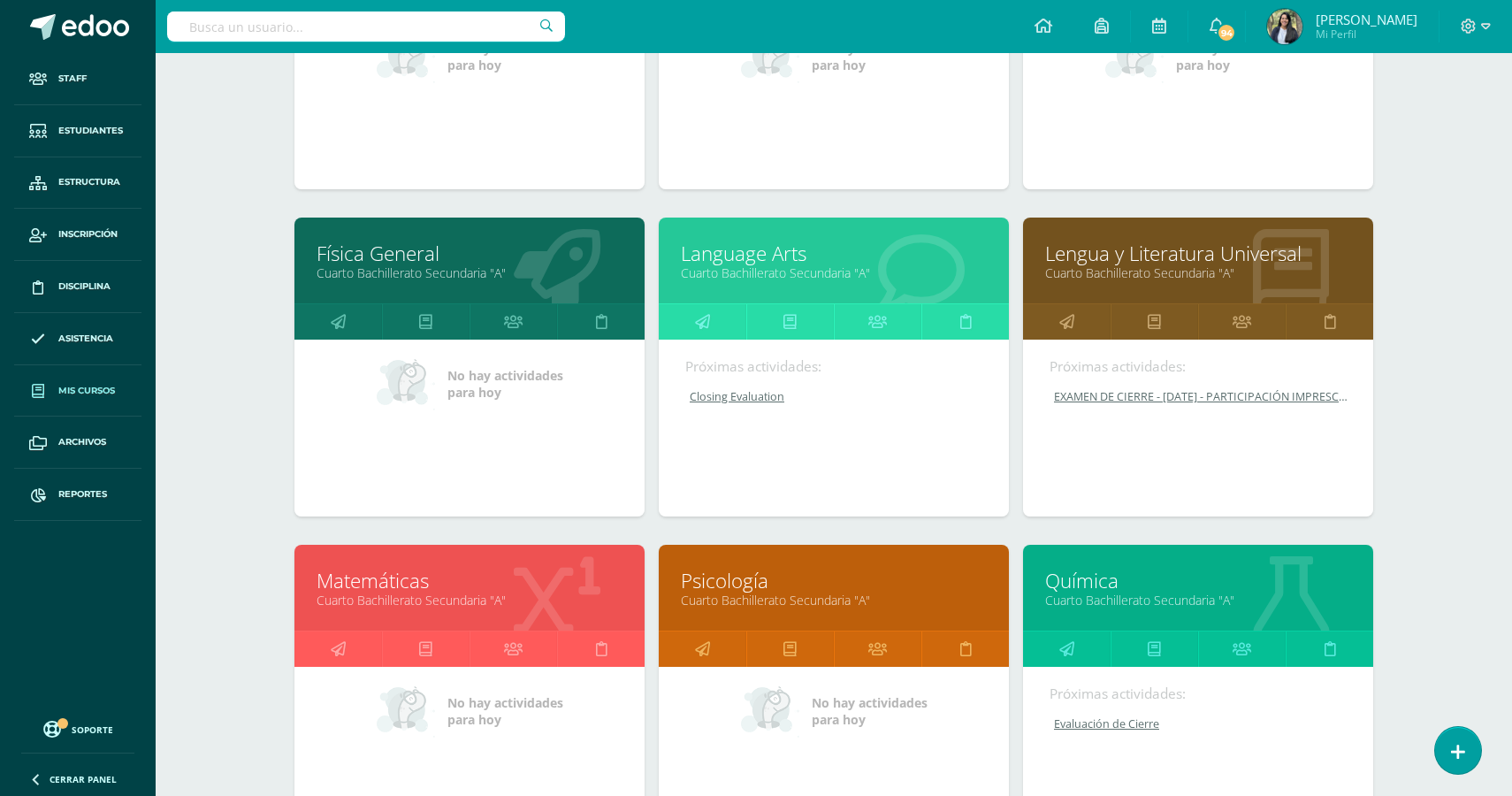
scroll to position [986, 0]
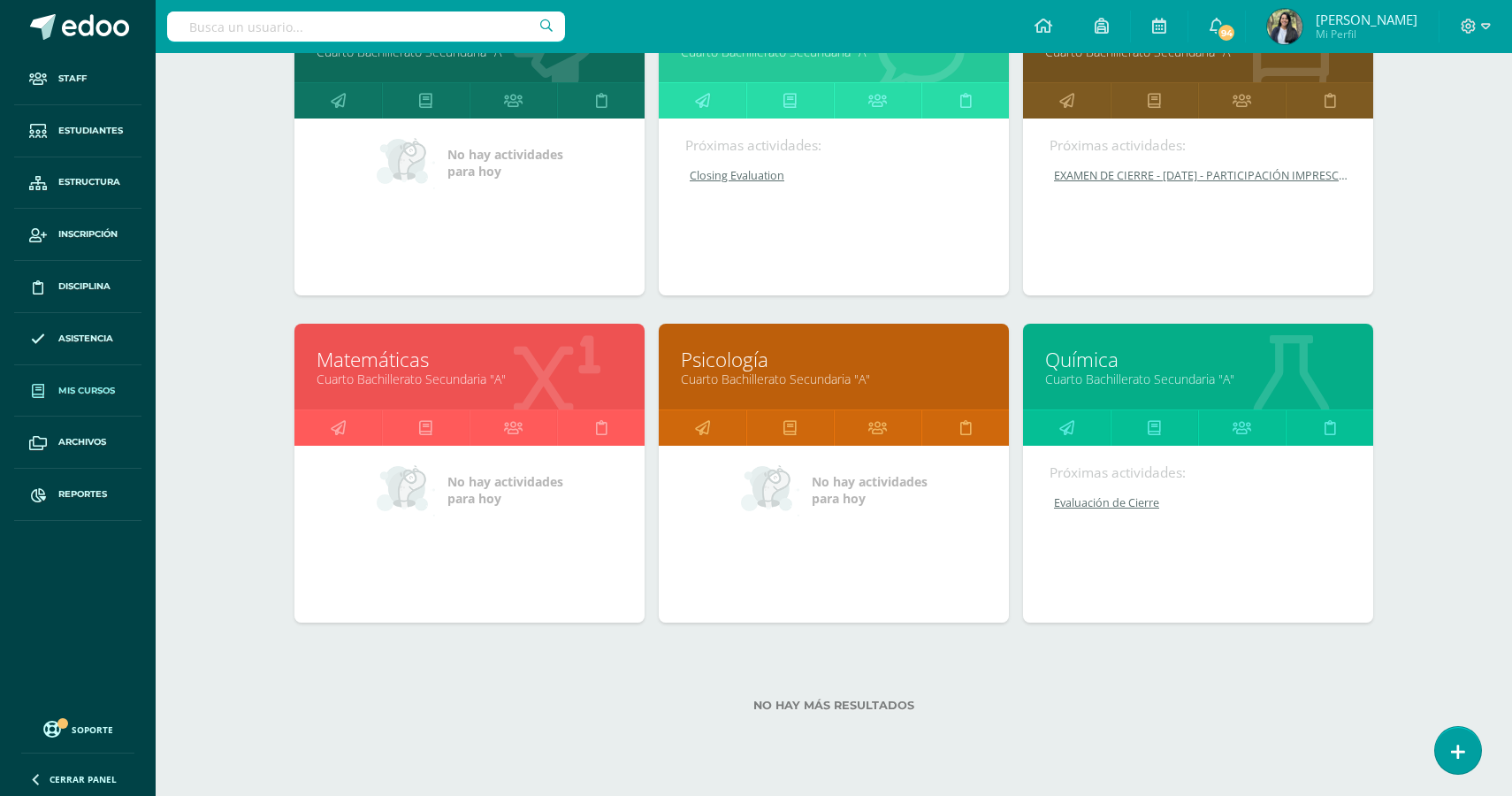
click at [739, 373] on link "Psicología" at bounding box center [833, 360] width 306 height 28
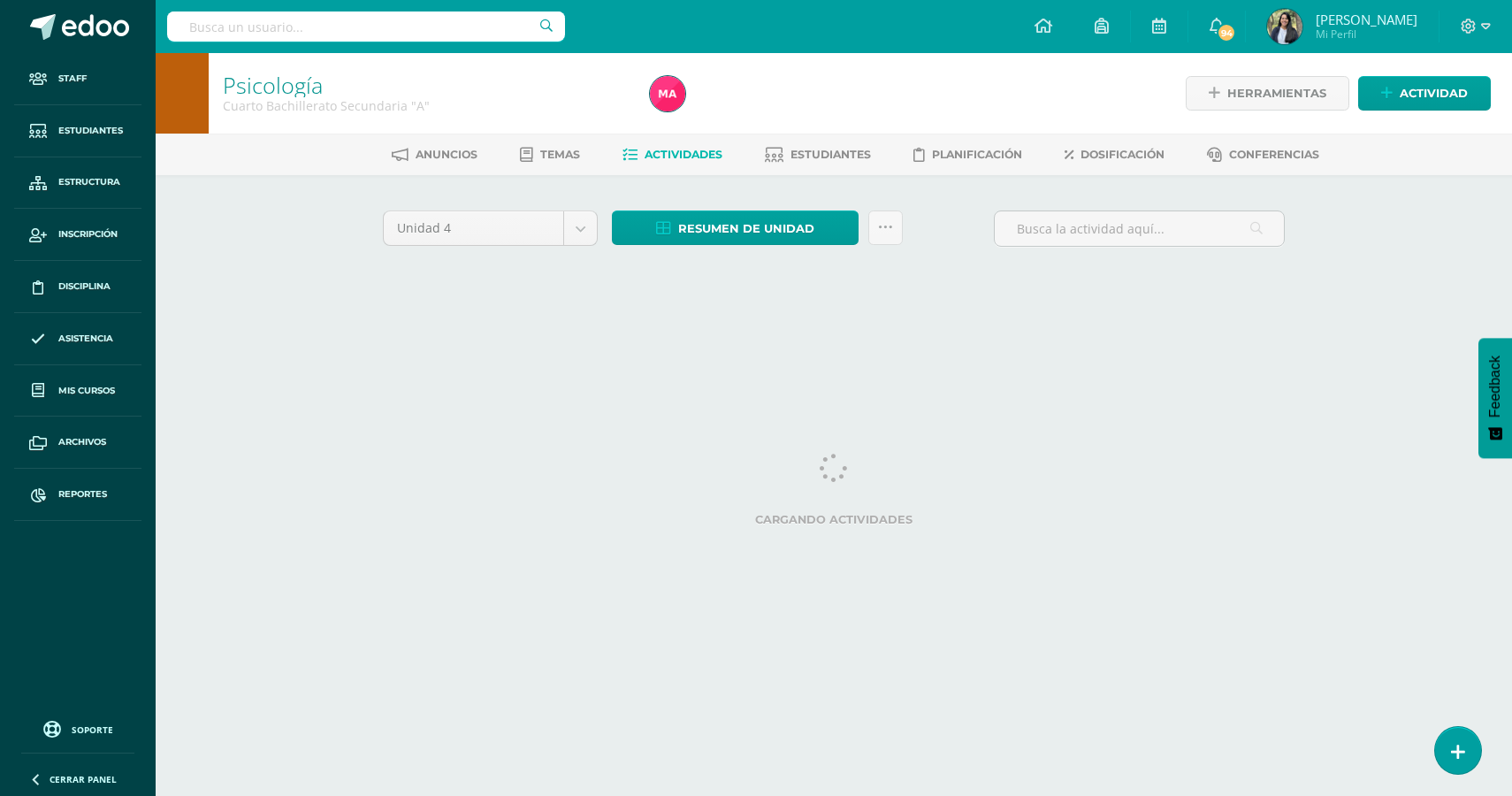
select select "English"
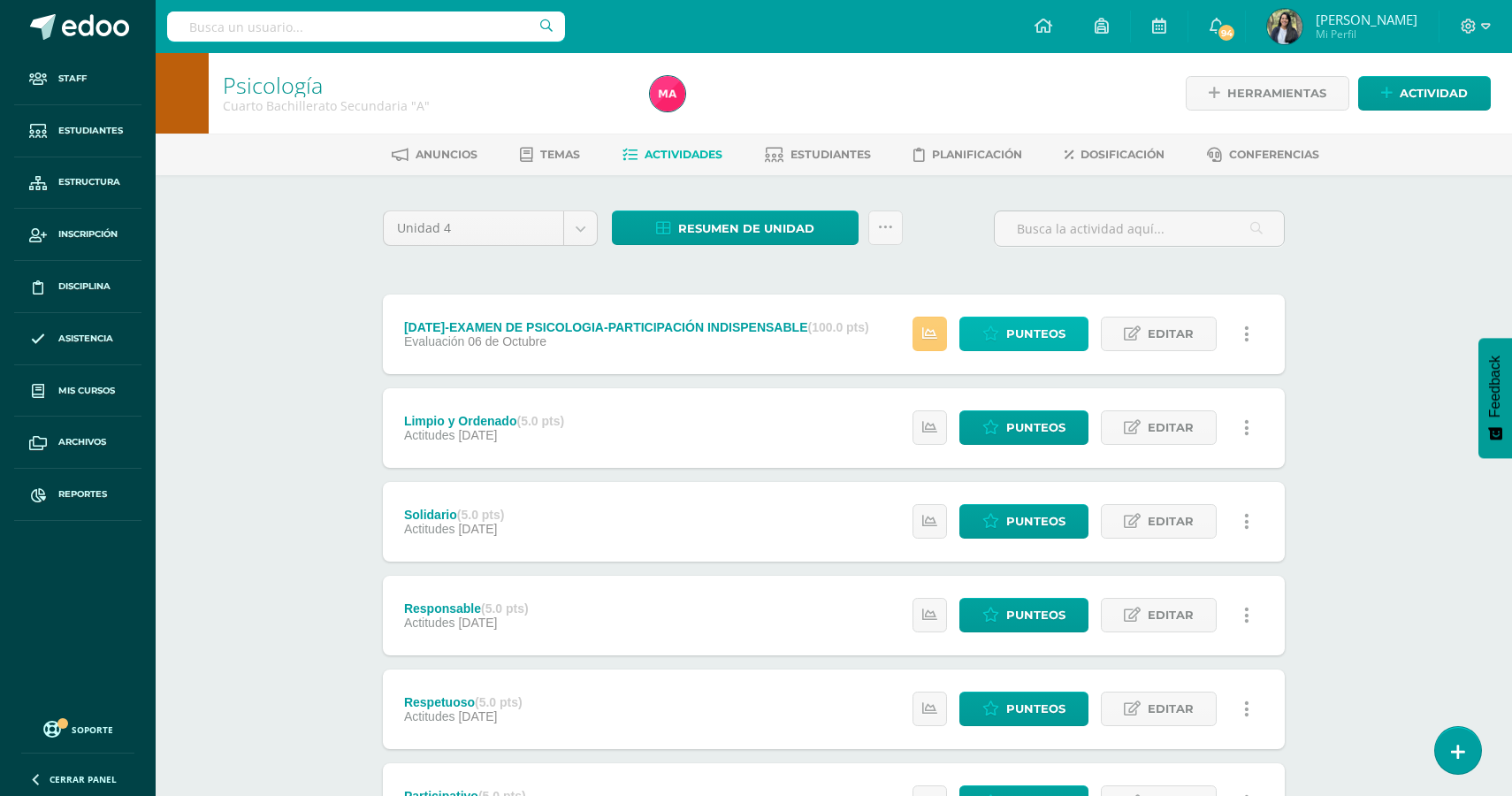
click at [1024, 340] on span "Punteos" at bounding box center [1036, 334] width 59 height 33
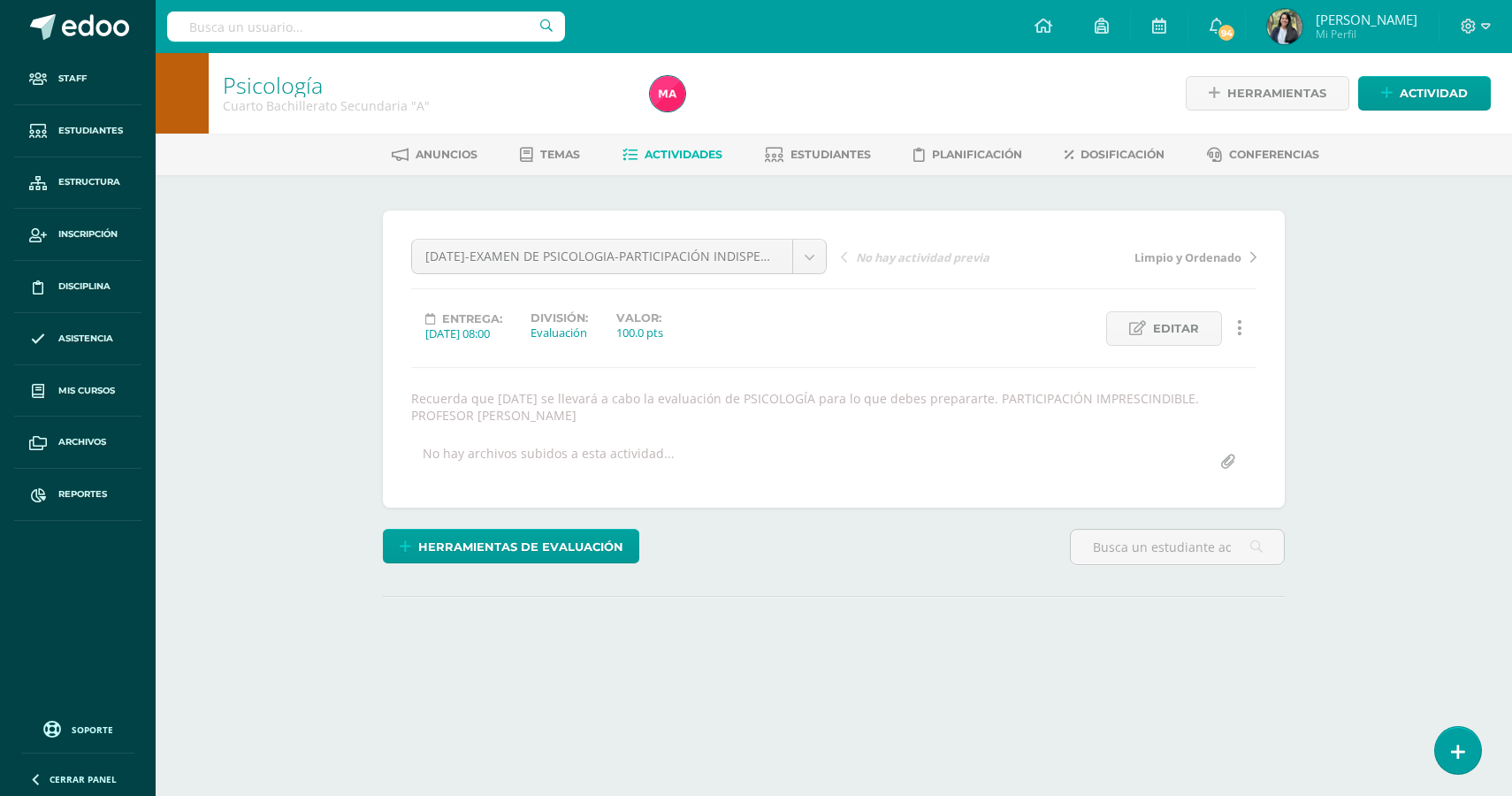
select select "English"
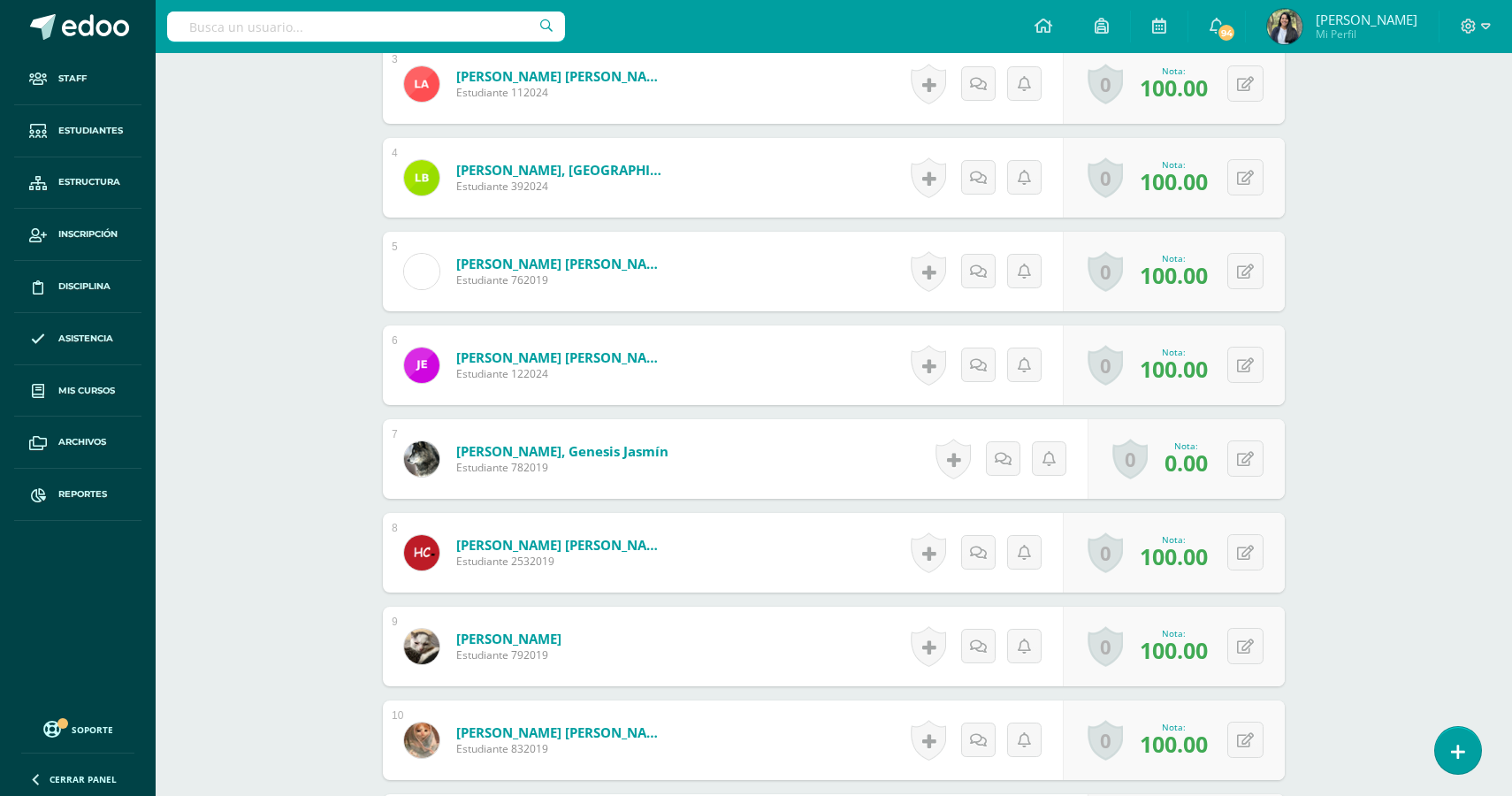
scroll to position [793, 0]
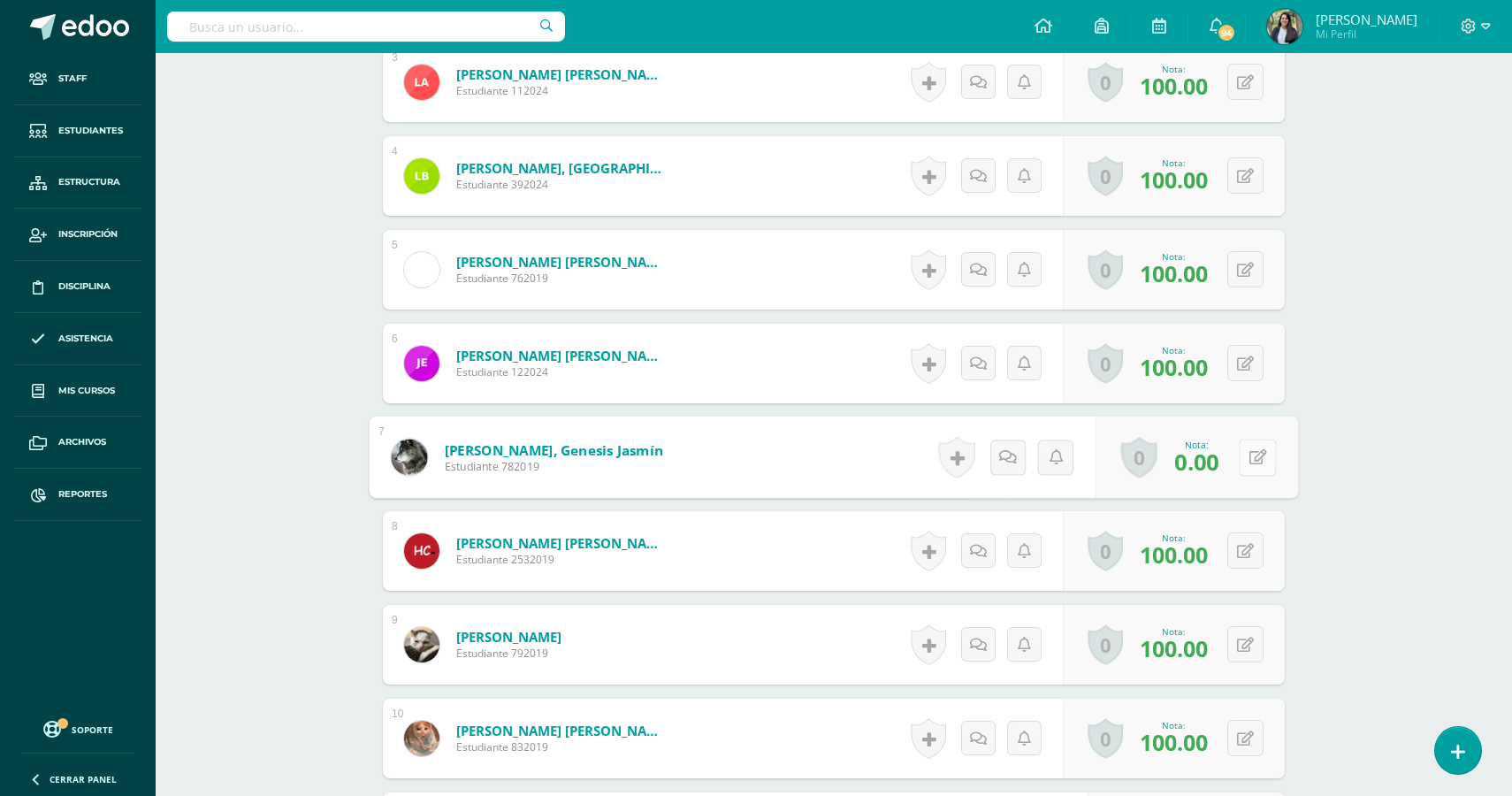
click at [1254, 459] on button at bounding box center [1257, 456] width 37 height 37
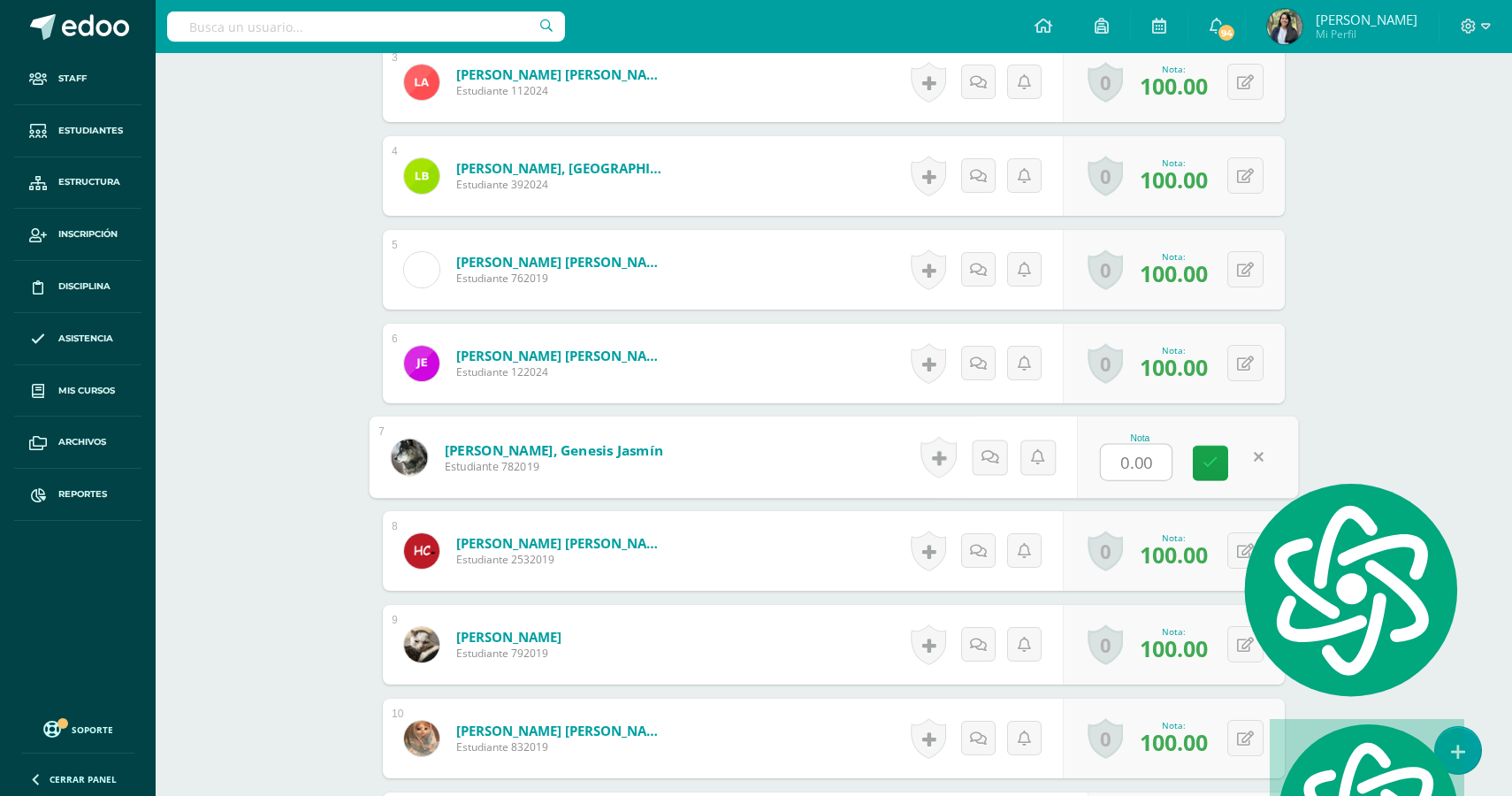
click at [1192, 465] on div "Nota 0.00" at bounding box center [1188, 457] width 221 height 83
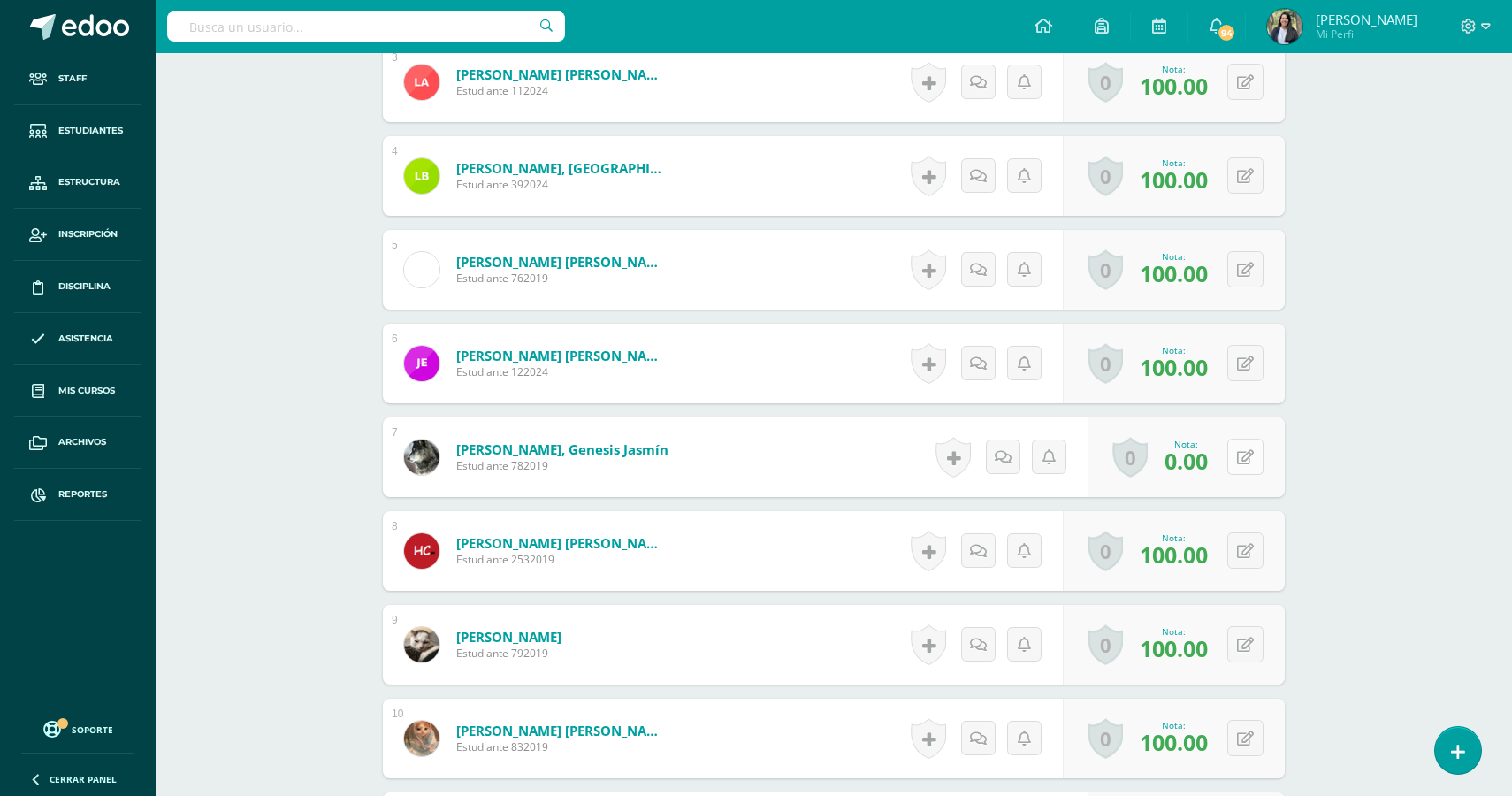
click at [1236, 469] on div "0 Logros Logros obtenidos Aún no hay logros agregados Nota: 0.00" at bounding box center [1186, 457] width 197 height 80
click at [1254, 464] on icon at bounding box center [1259, 456] width 18 height 15
type input "100"
click at [1222, 470] on link at bounding box center [1210, 462] width 35 height 35
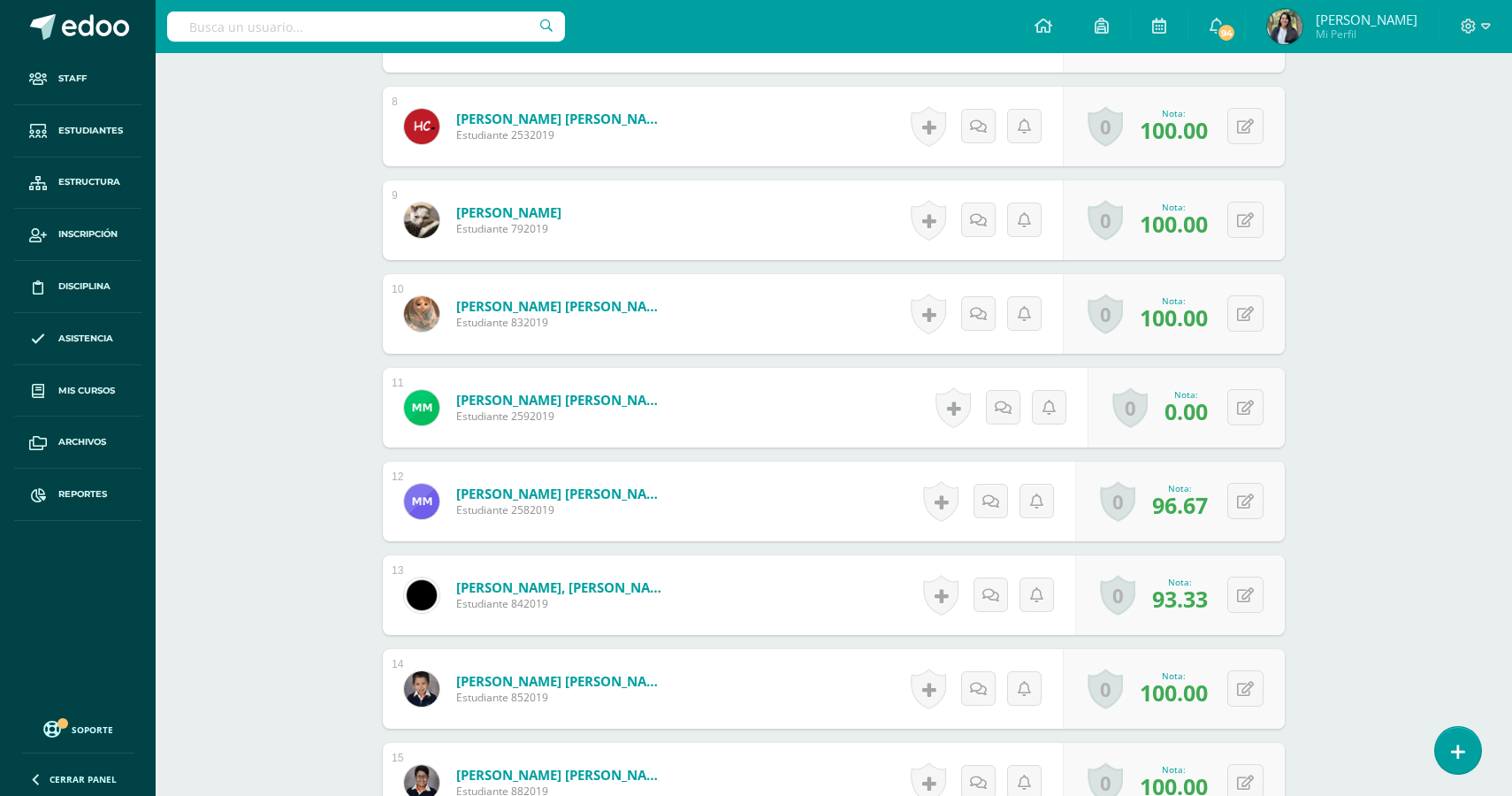
scroll to position [1227, 0]
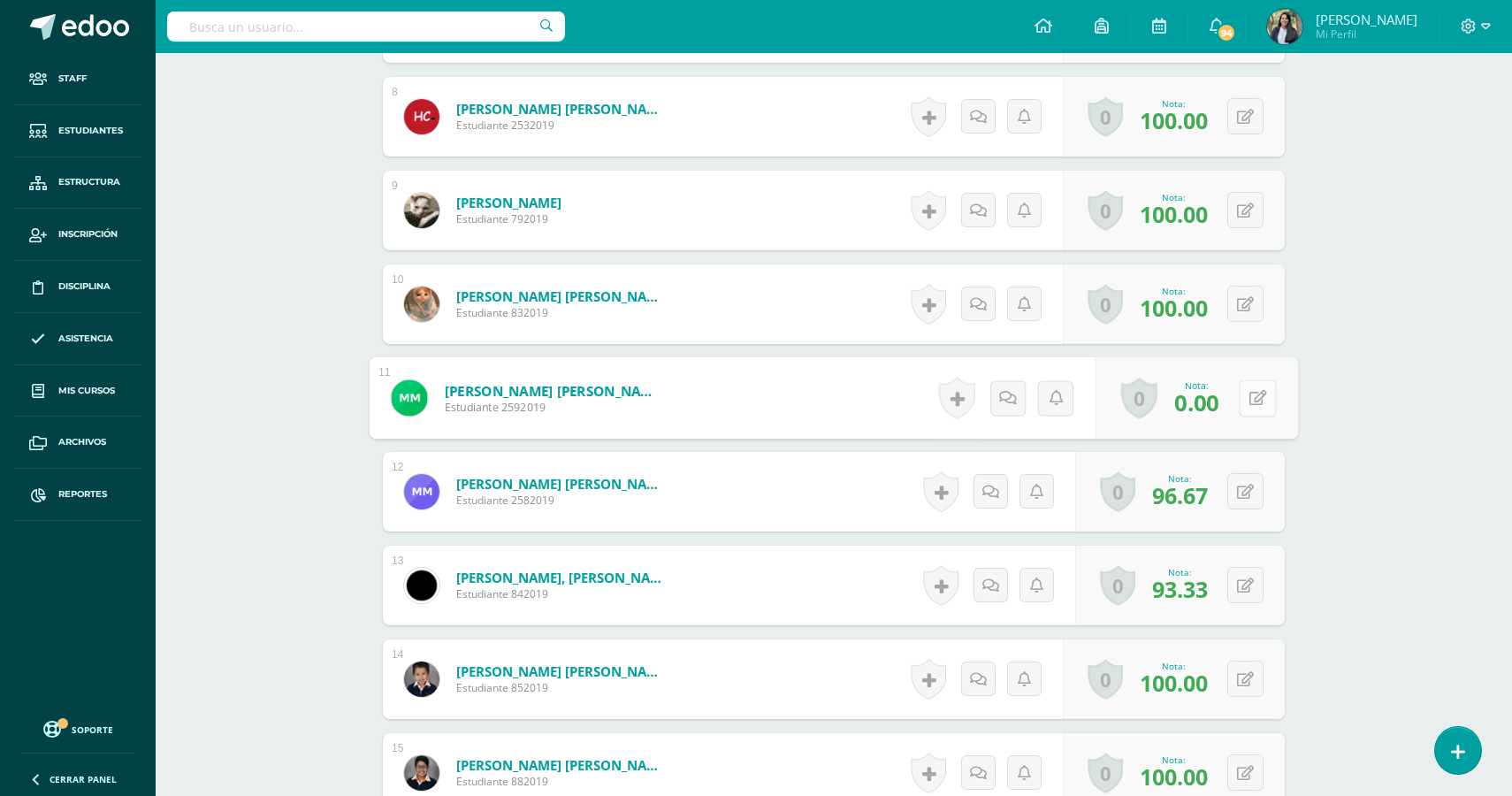
click at [1241, 403] on button at bounding box center [1257, 398] width 37 height 37
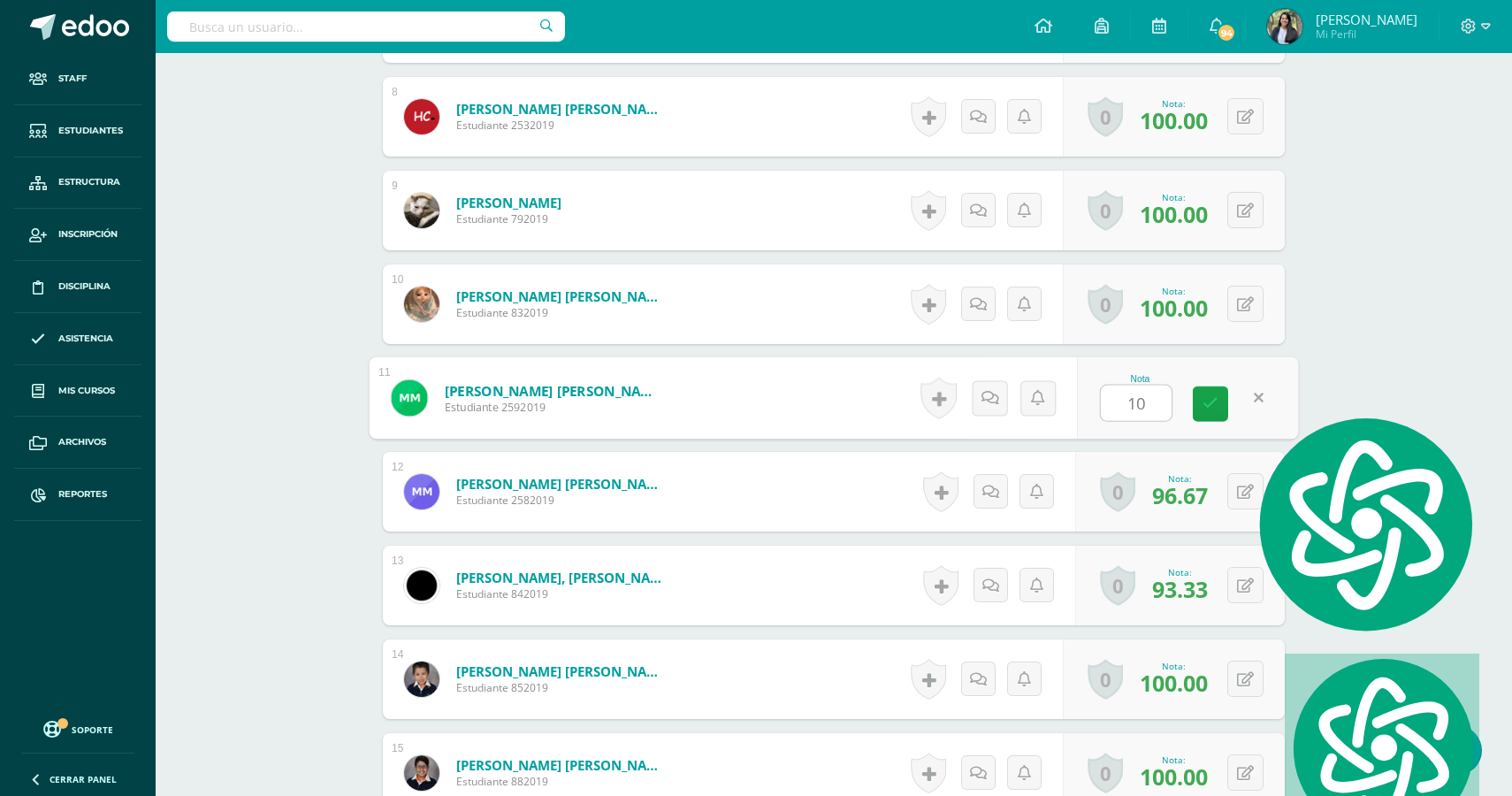
type input "100"
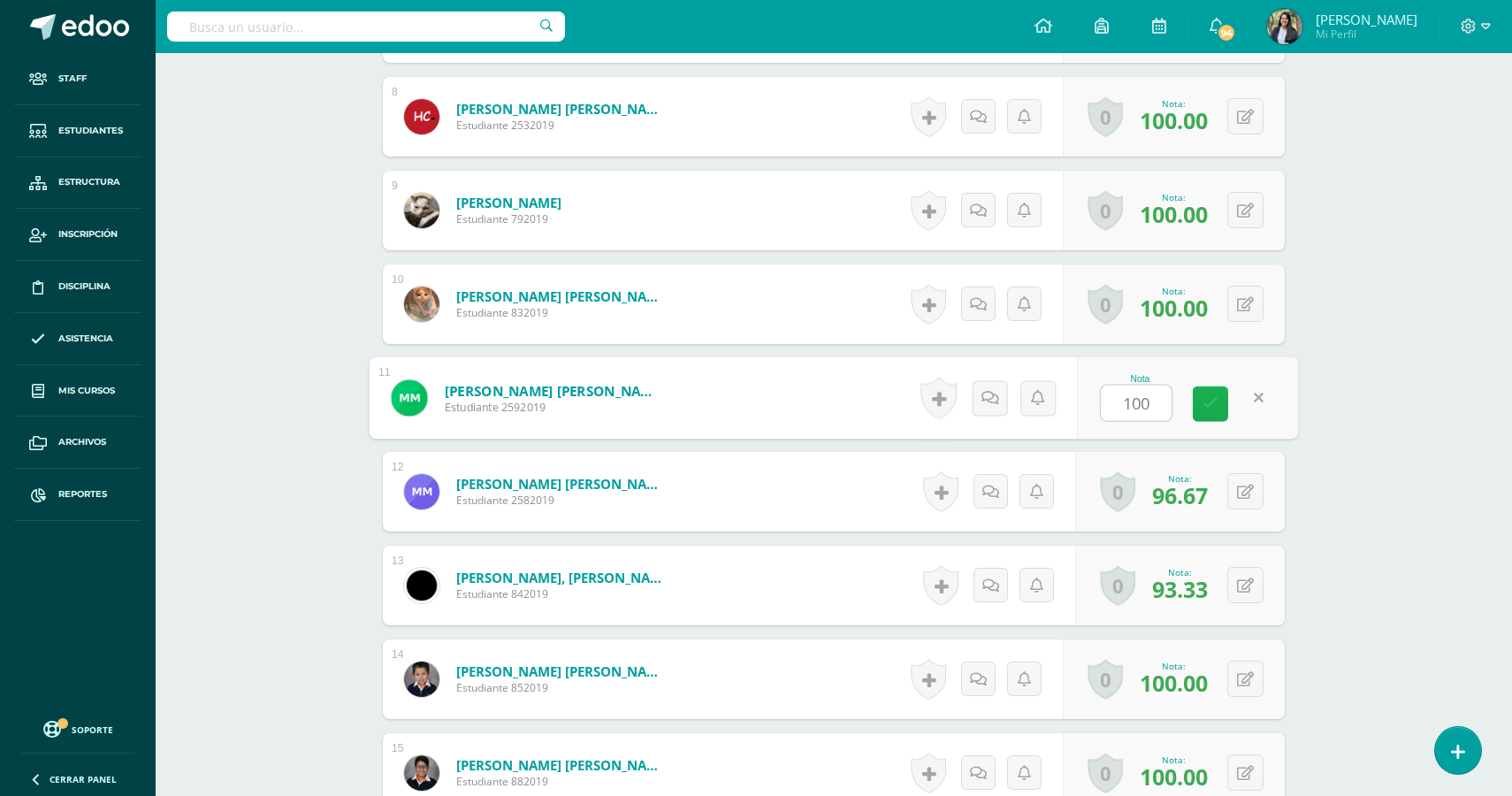
click at [1205, 410] on icon at bounding box center [1211, 403] width 16 height 15
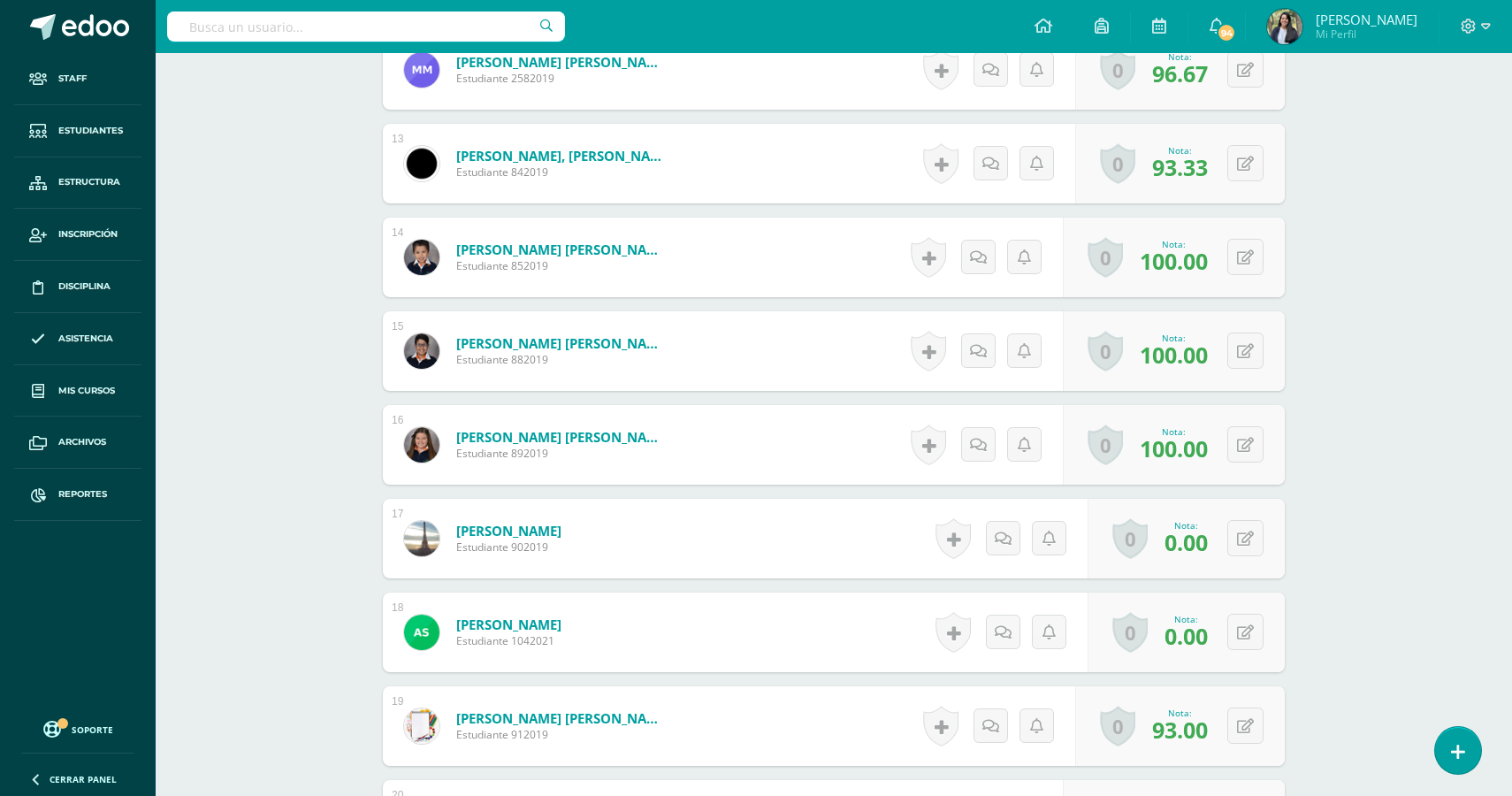
scroll to position [1717, 0]
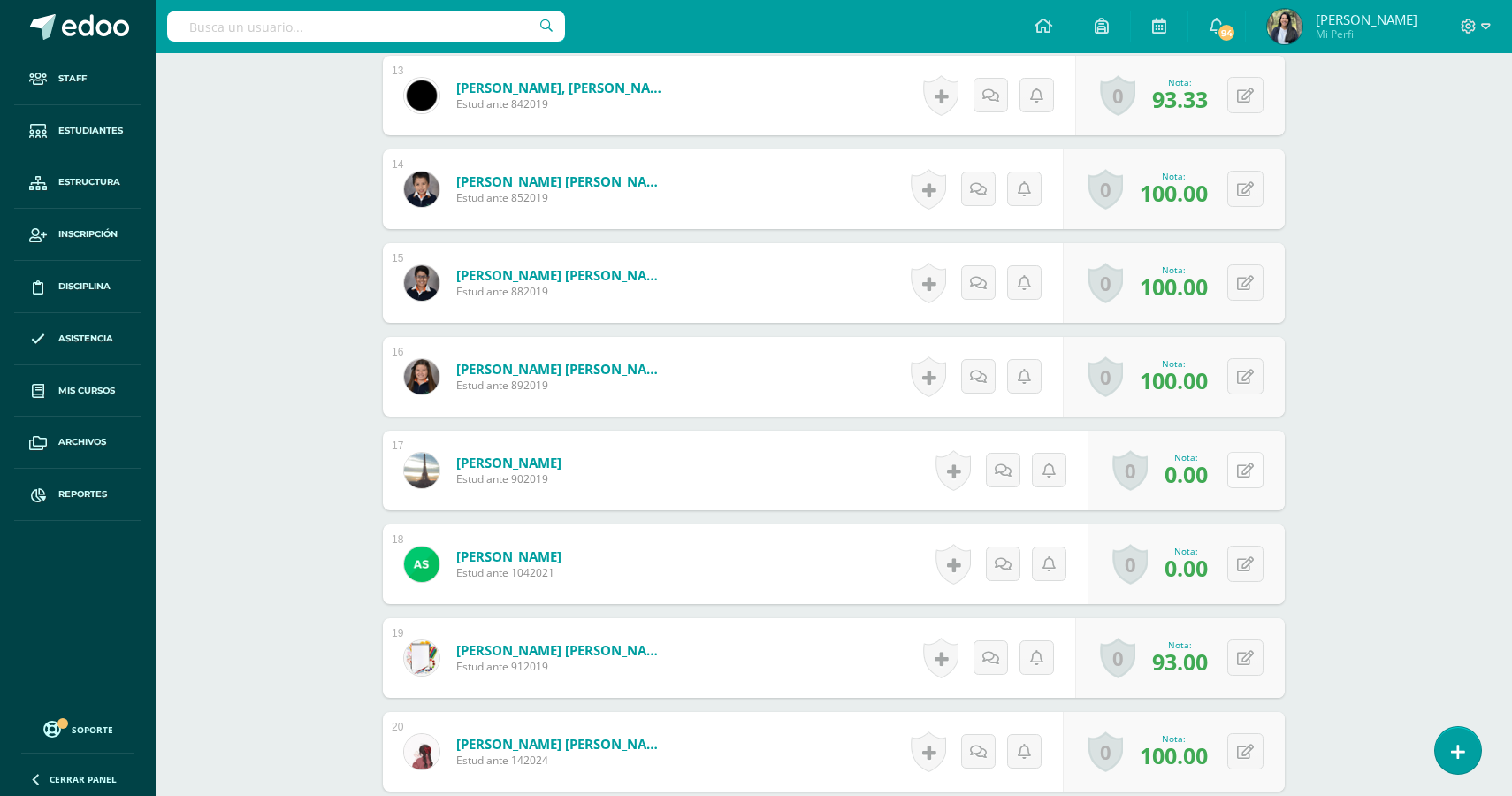
click at [1247, 488] on button at bounding box center [1246, 469] width 36 height 36
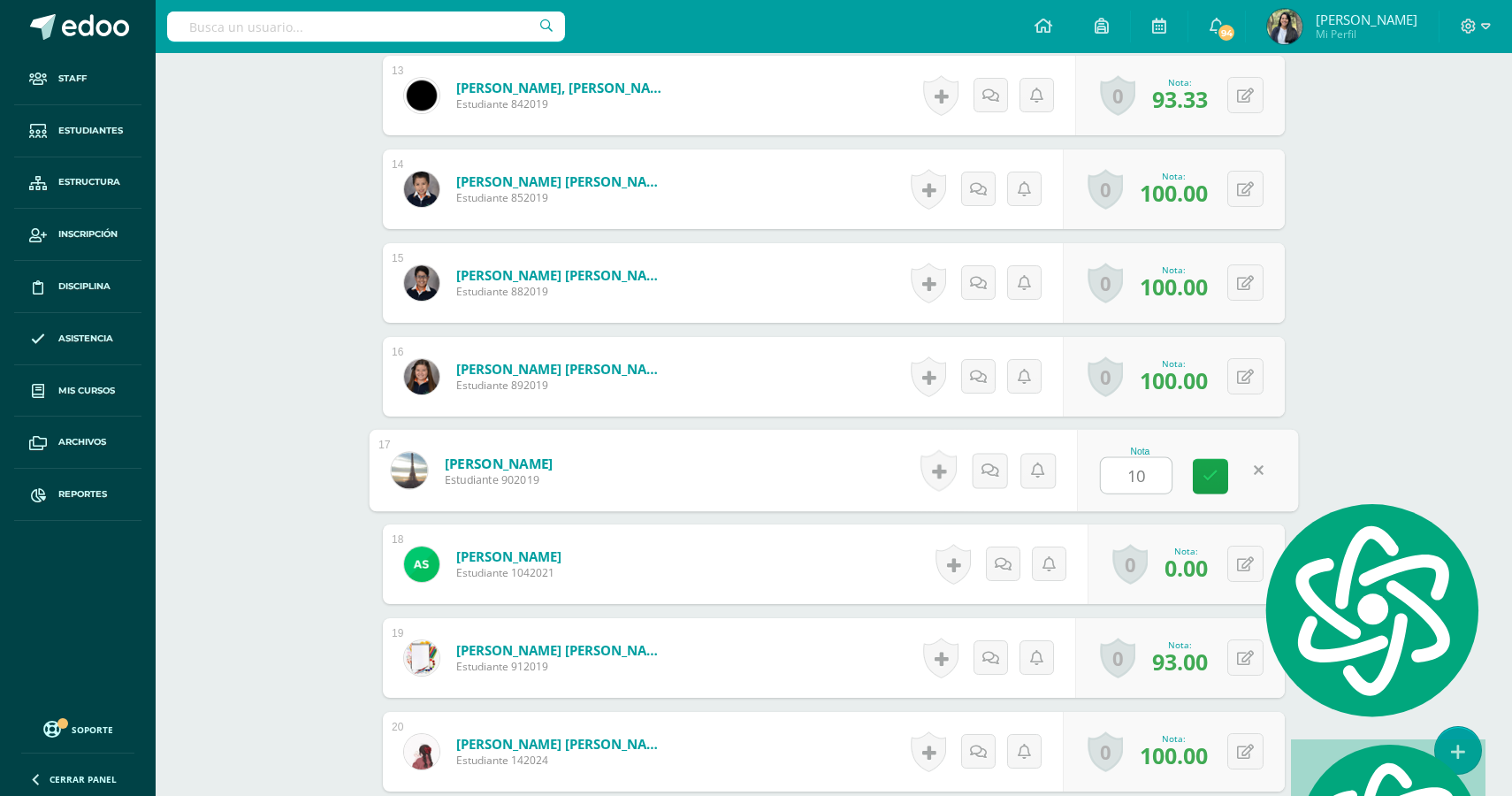
type input "100"
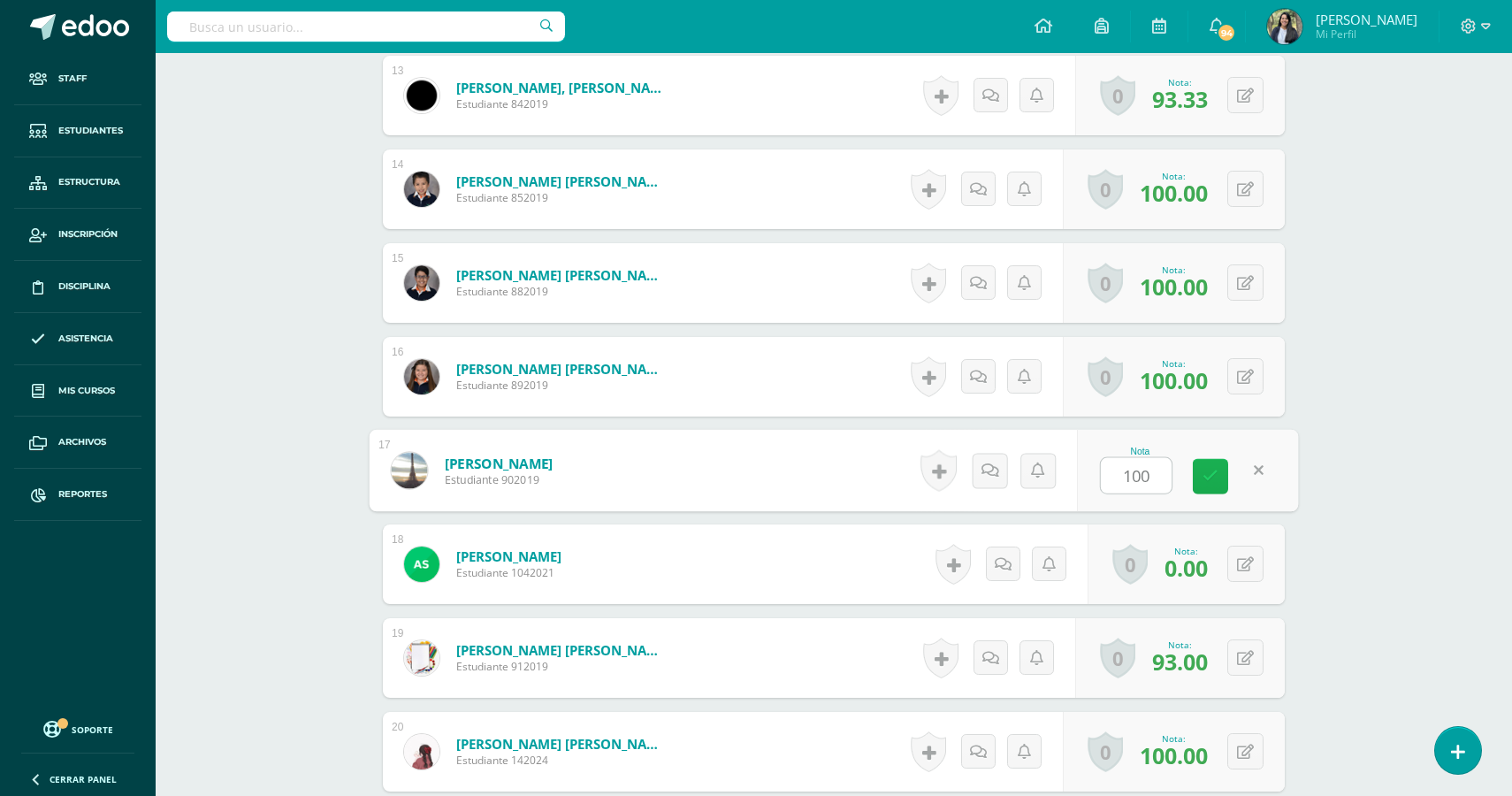
click at [1209, 479] on icon at bounding box center [1211, 475] width 16 height 15
click at [1245, 576] on button at bounding box center [1257, 563] width 37 height 37
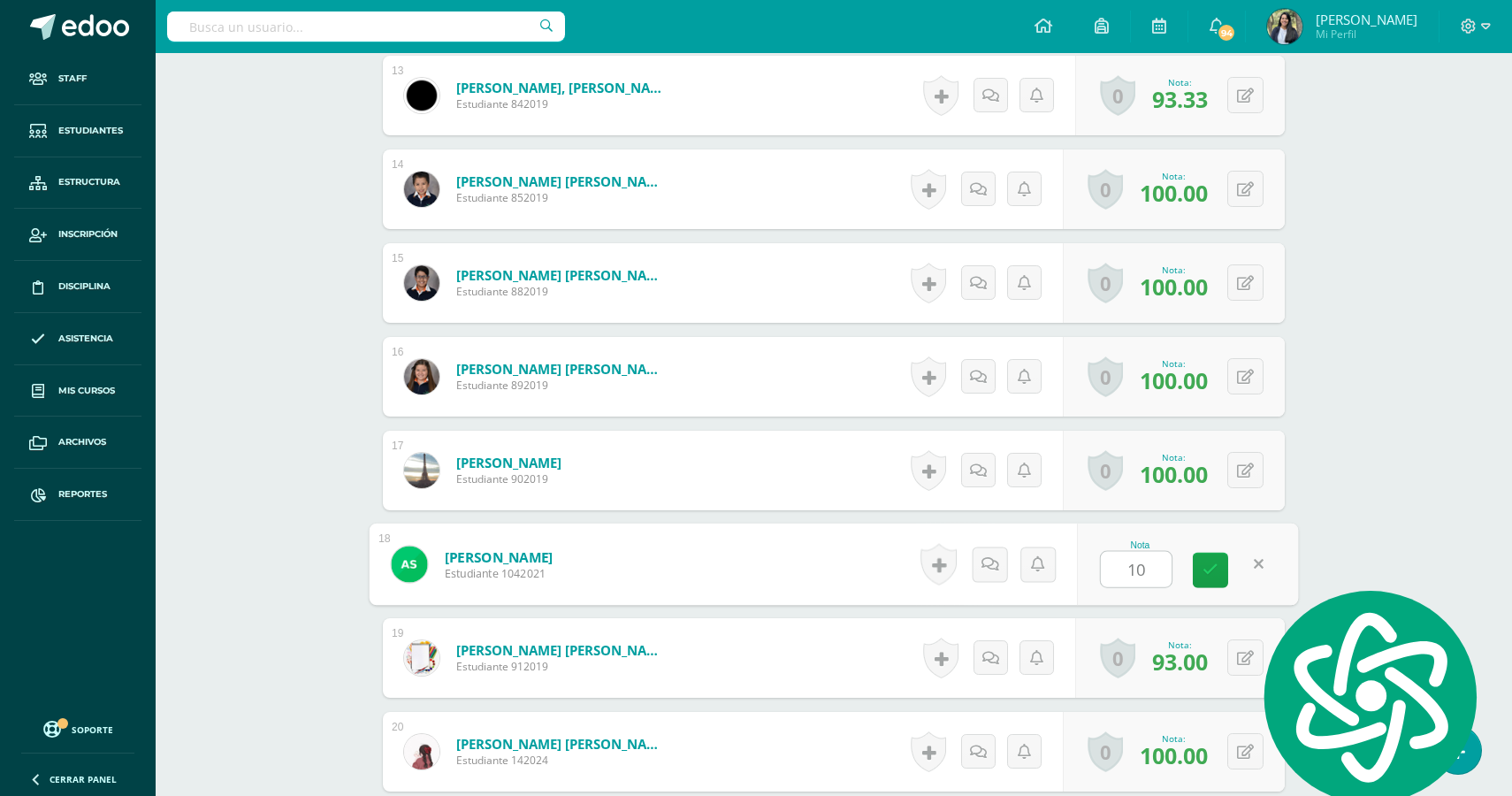
type input "100"
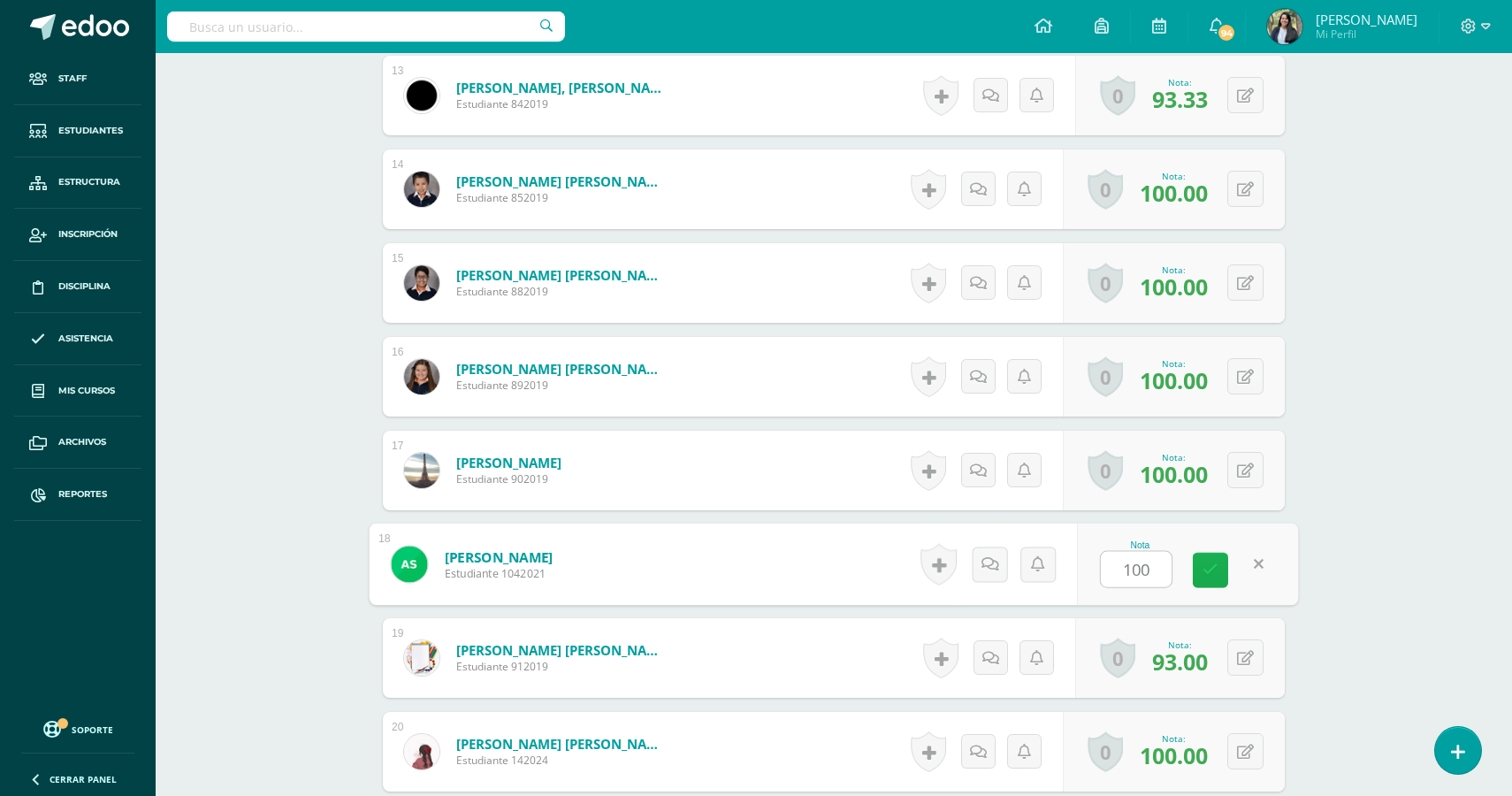
click at [1213, 575] on icon at bounding box center [1211, 569] width 16 height 15
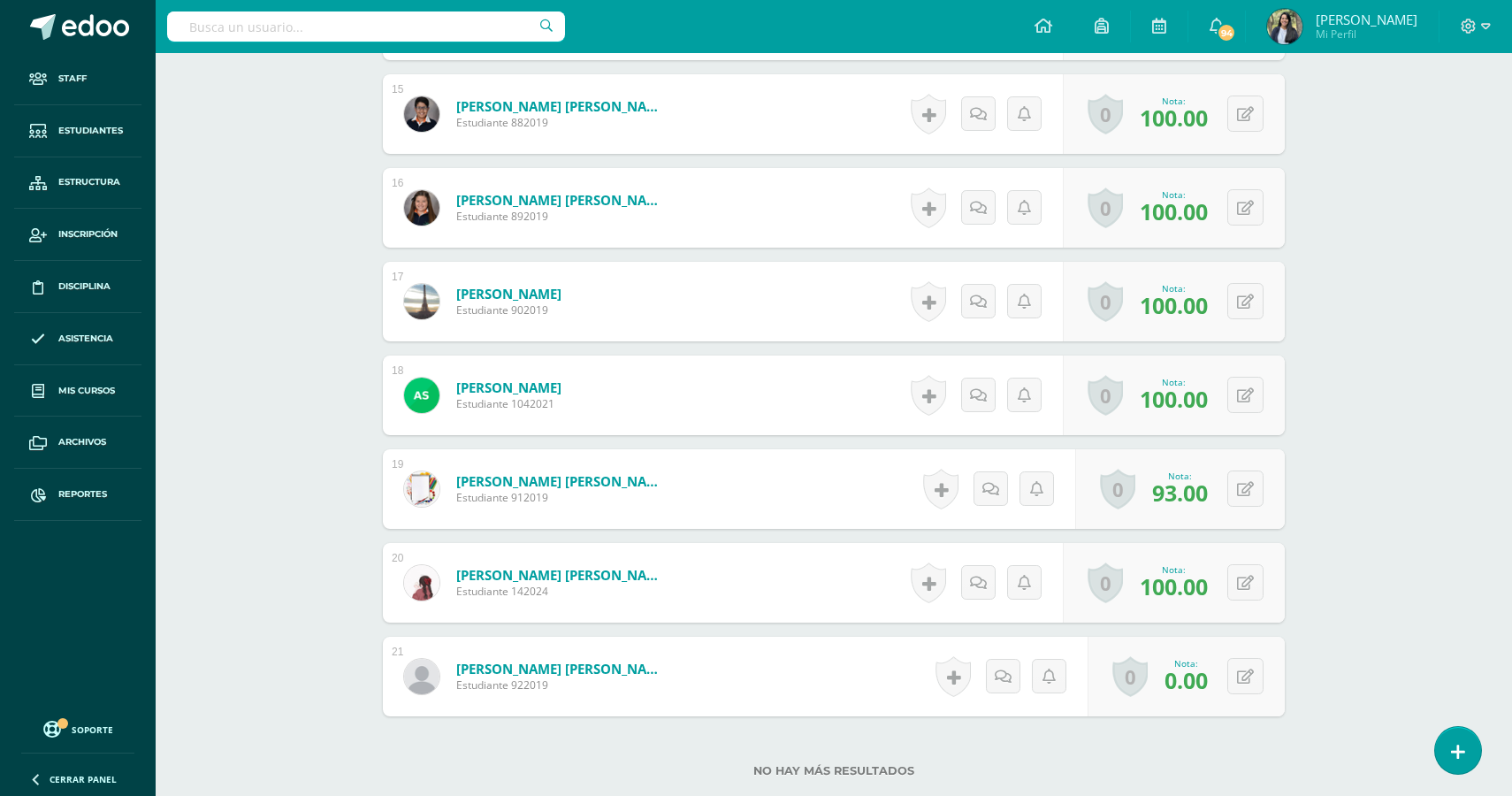
scroll to position [1927, 0]
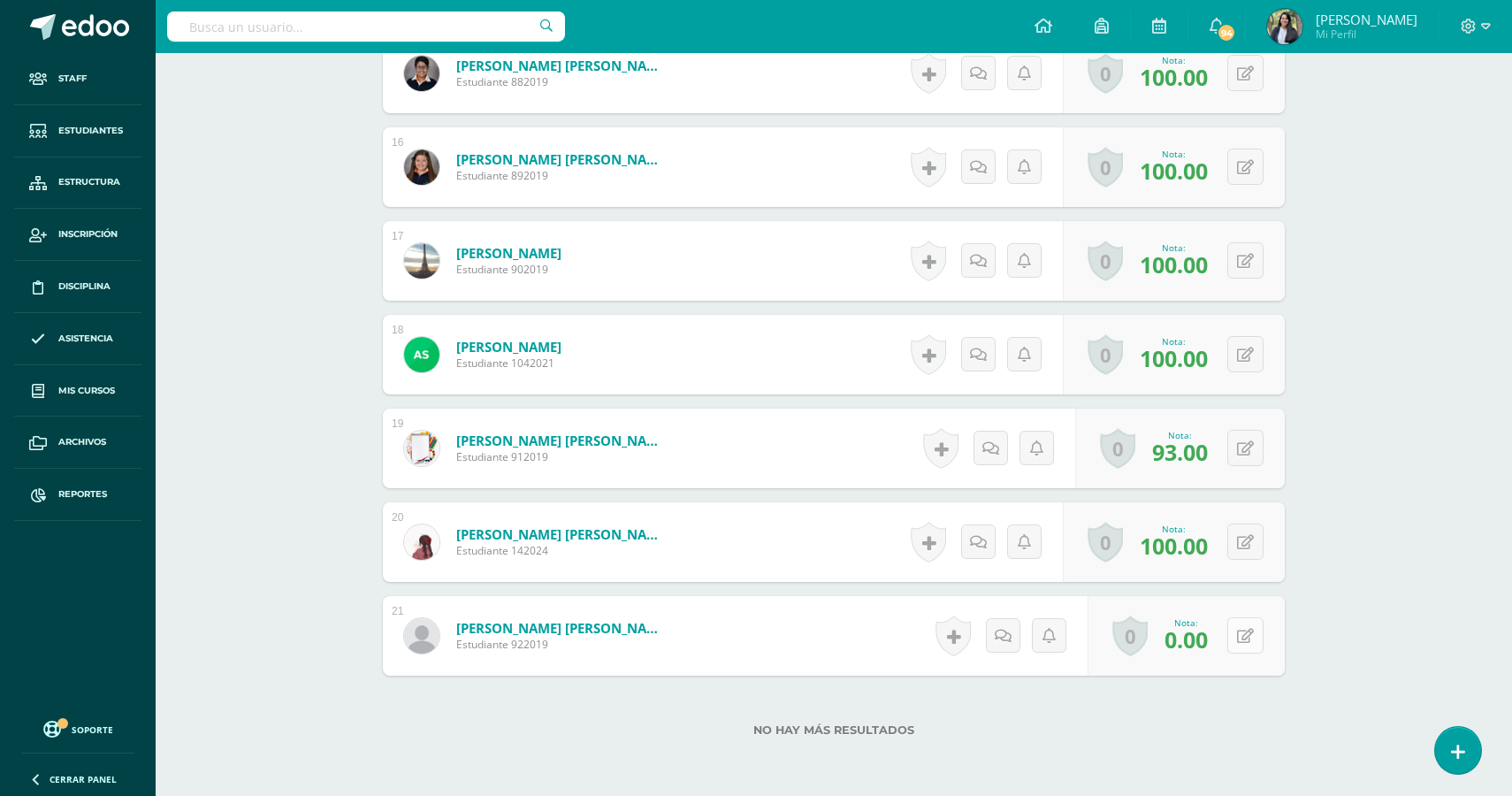
click at [1247, 649] on button at bounding box center [1246, 635] width 36 height 36
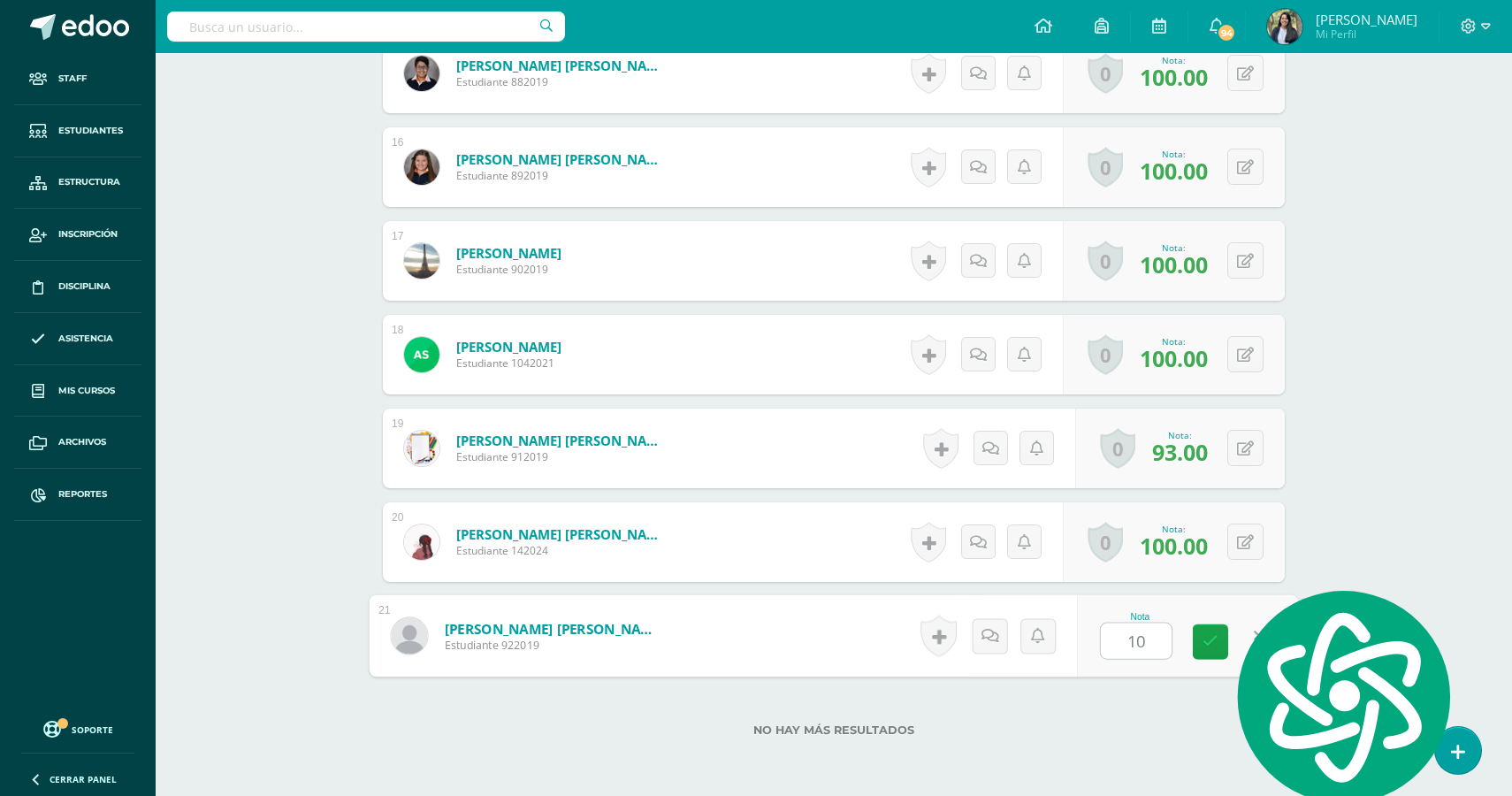
type input "100"
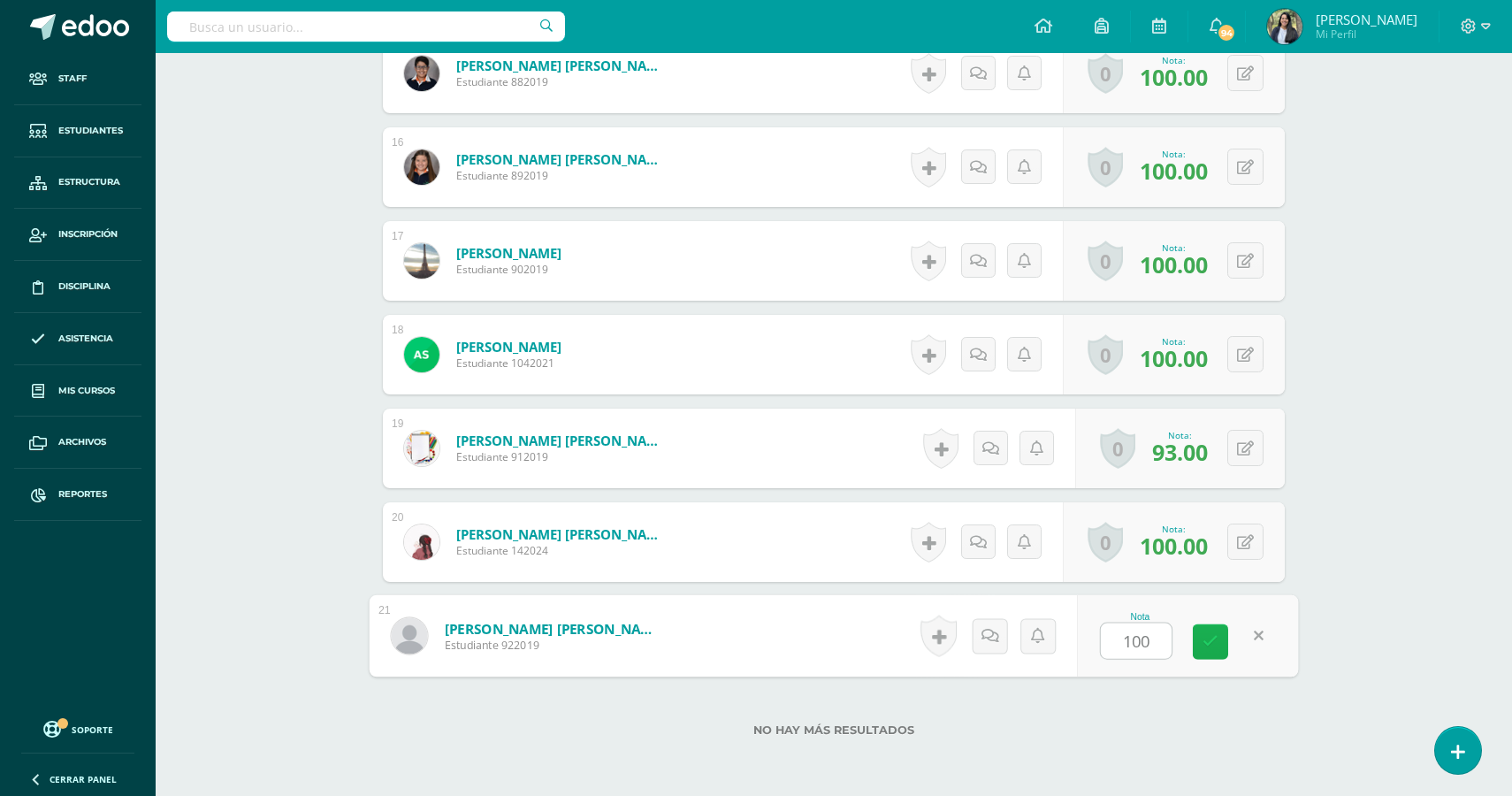
click at [1218, 638] on link at bounding box center [1210, 641] width 35 height 35
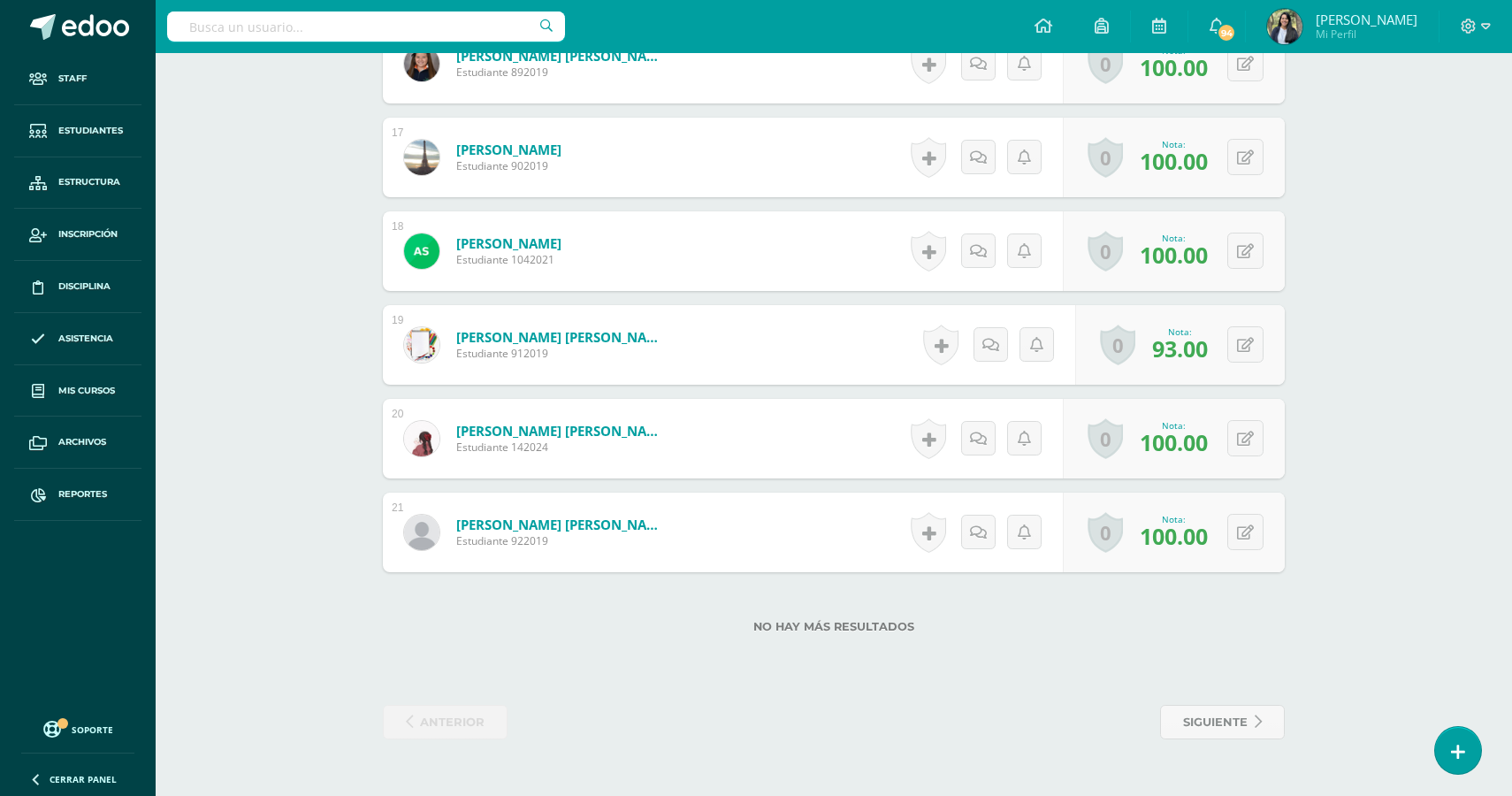
scroll to position [0, 0]
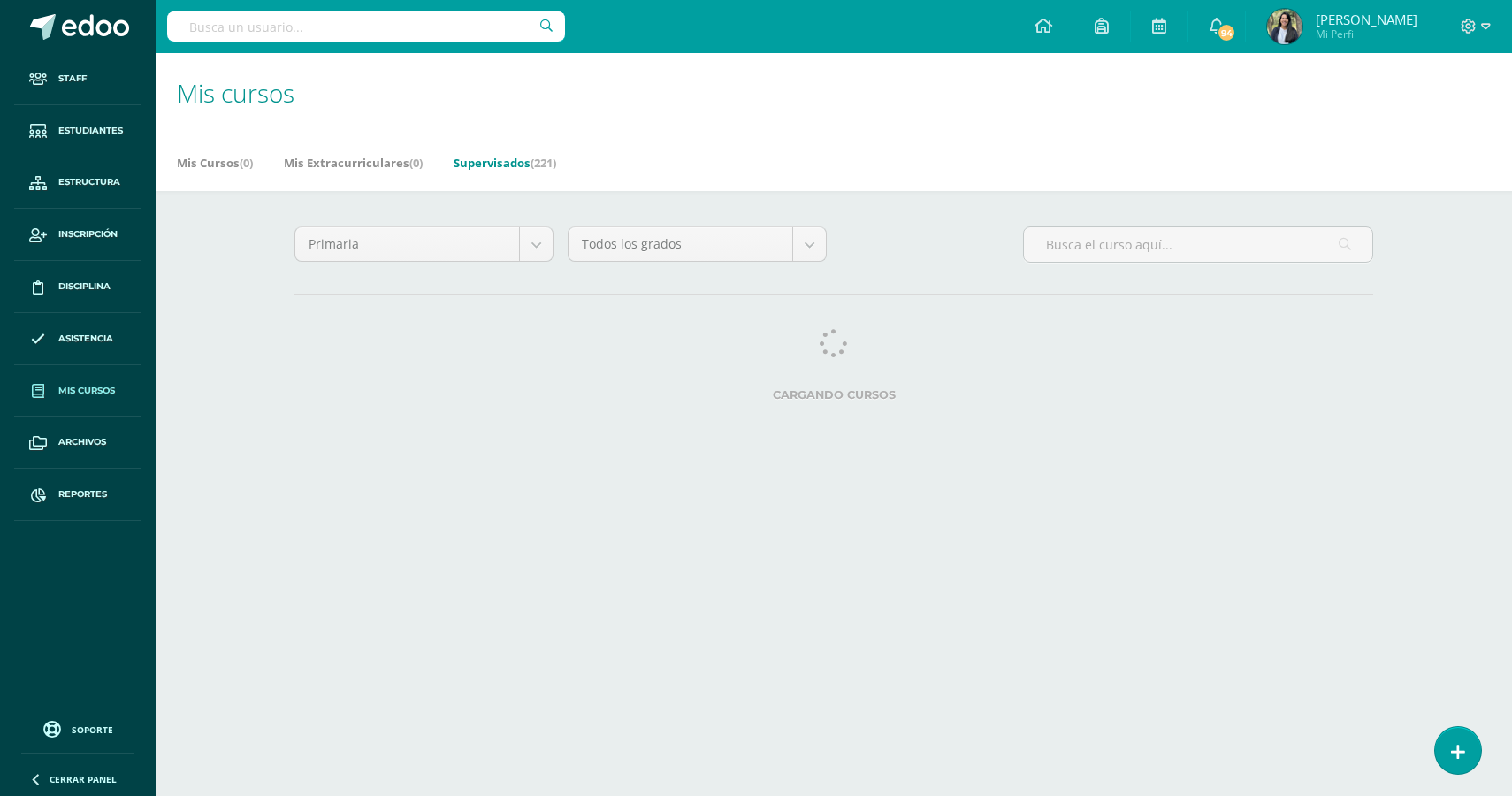
select select "English"
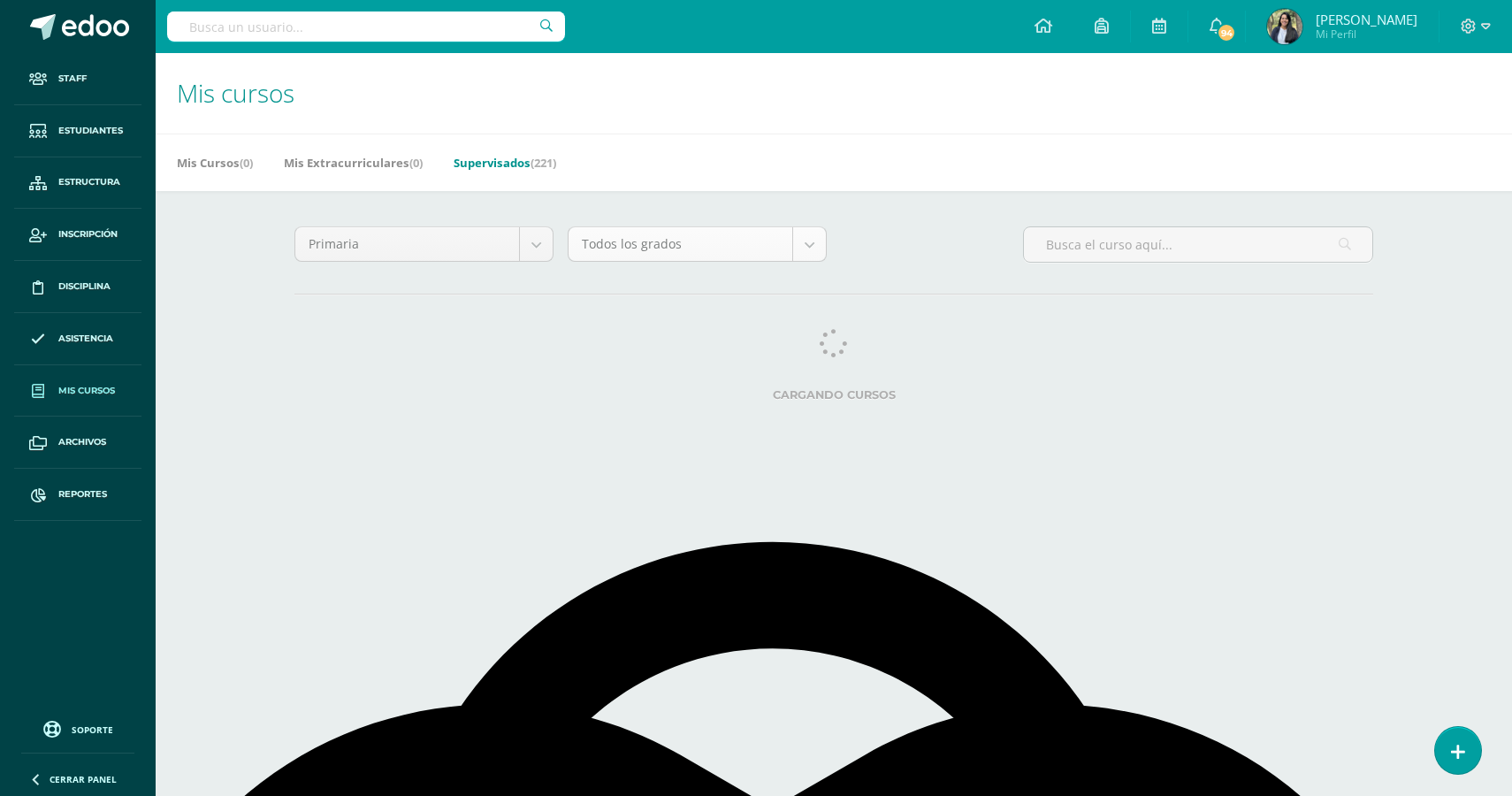
click at [809, 245] on body "Staff Estudiantes Estructura Inscripción Disciplina Asistencia Mis cursos Archi…" at bounding box center [756, 221] width 1512 height 443
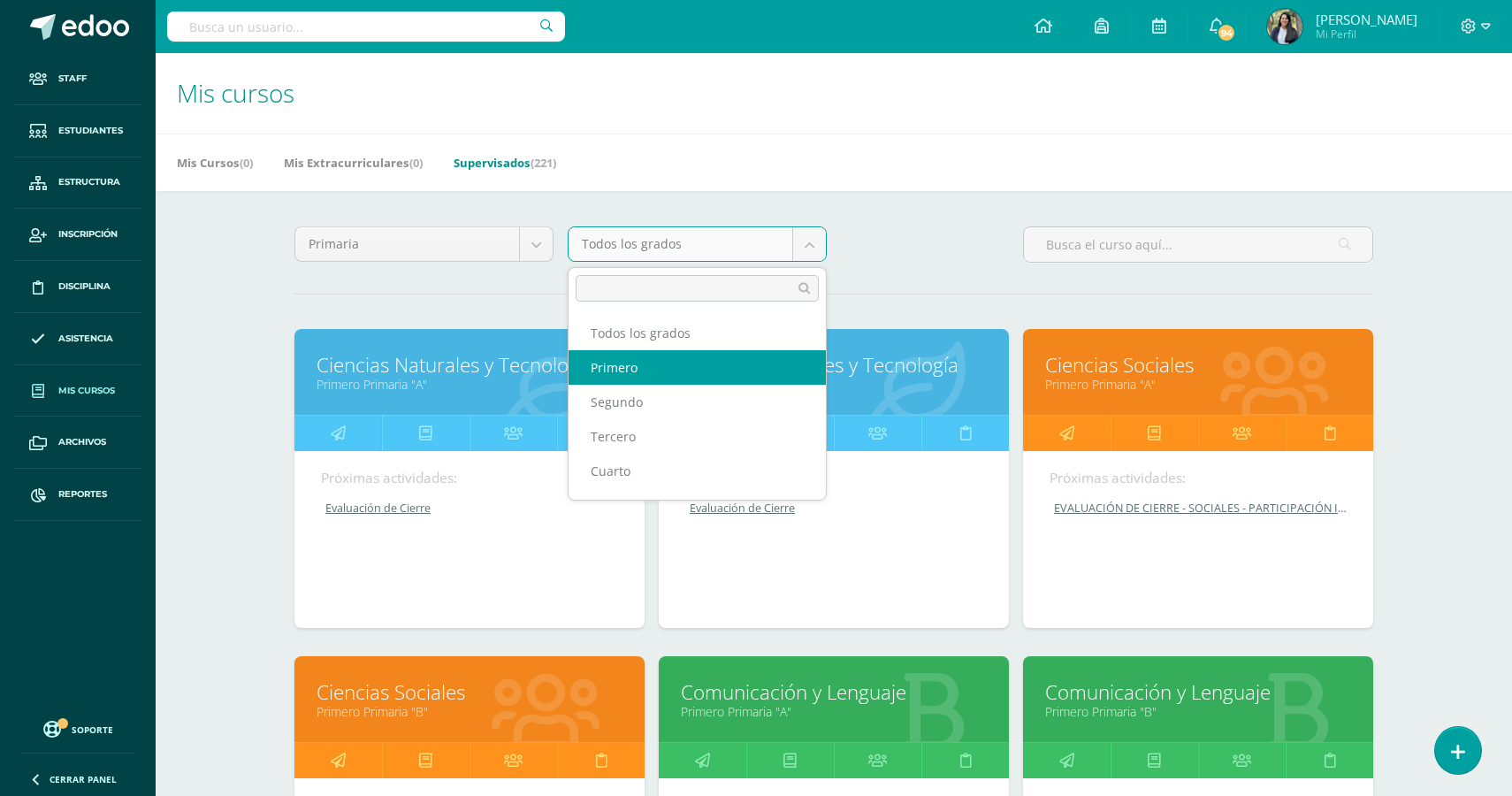
select select "7"
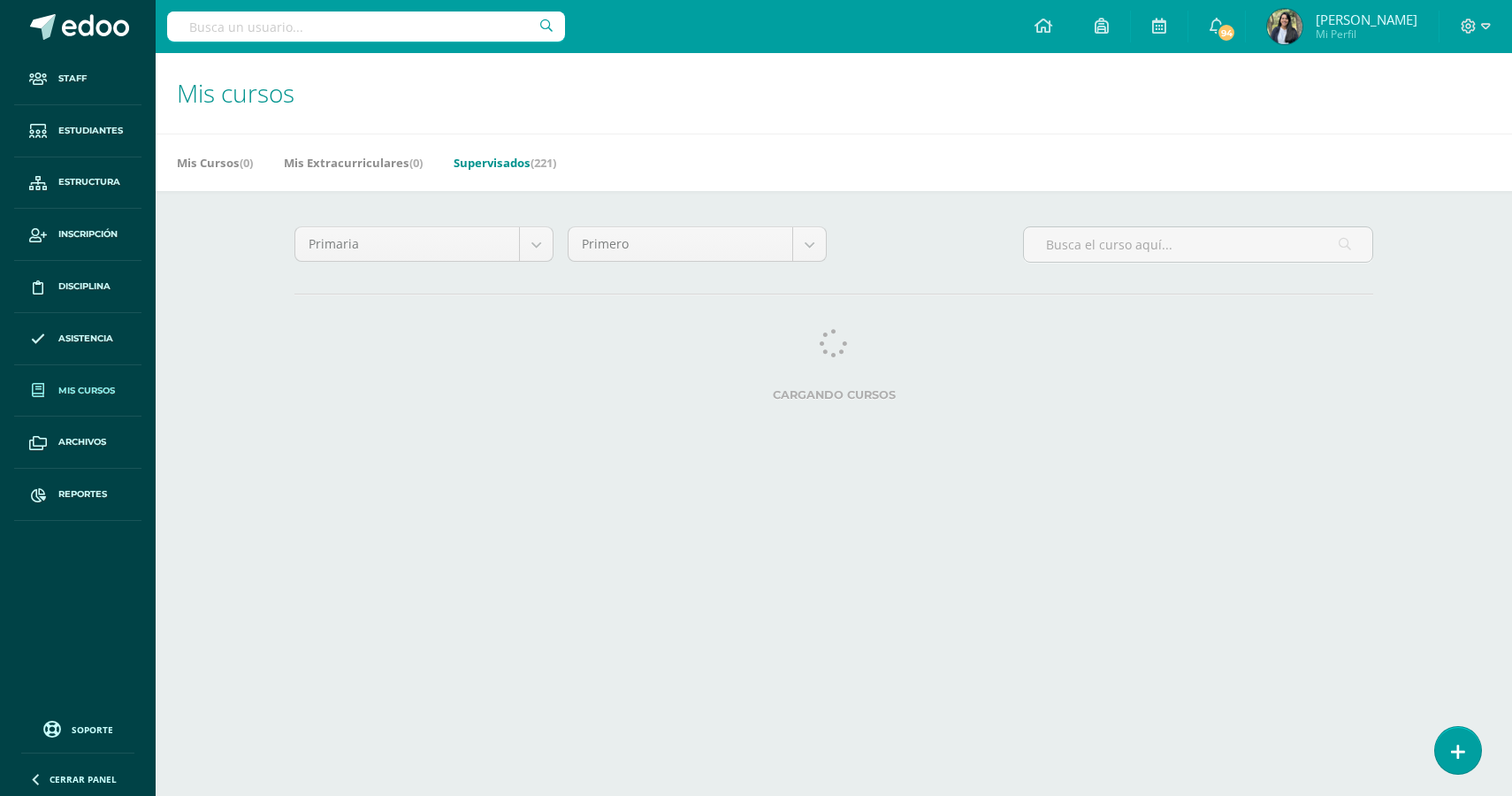
select select "English"
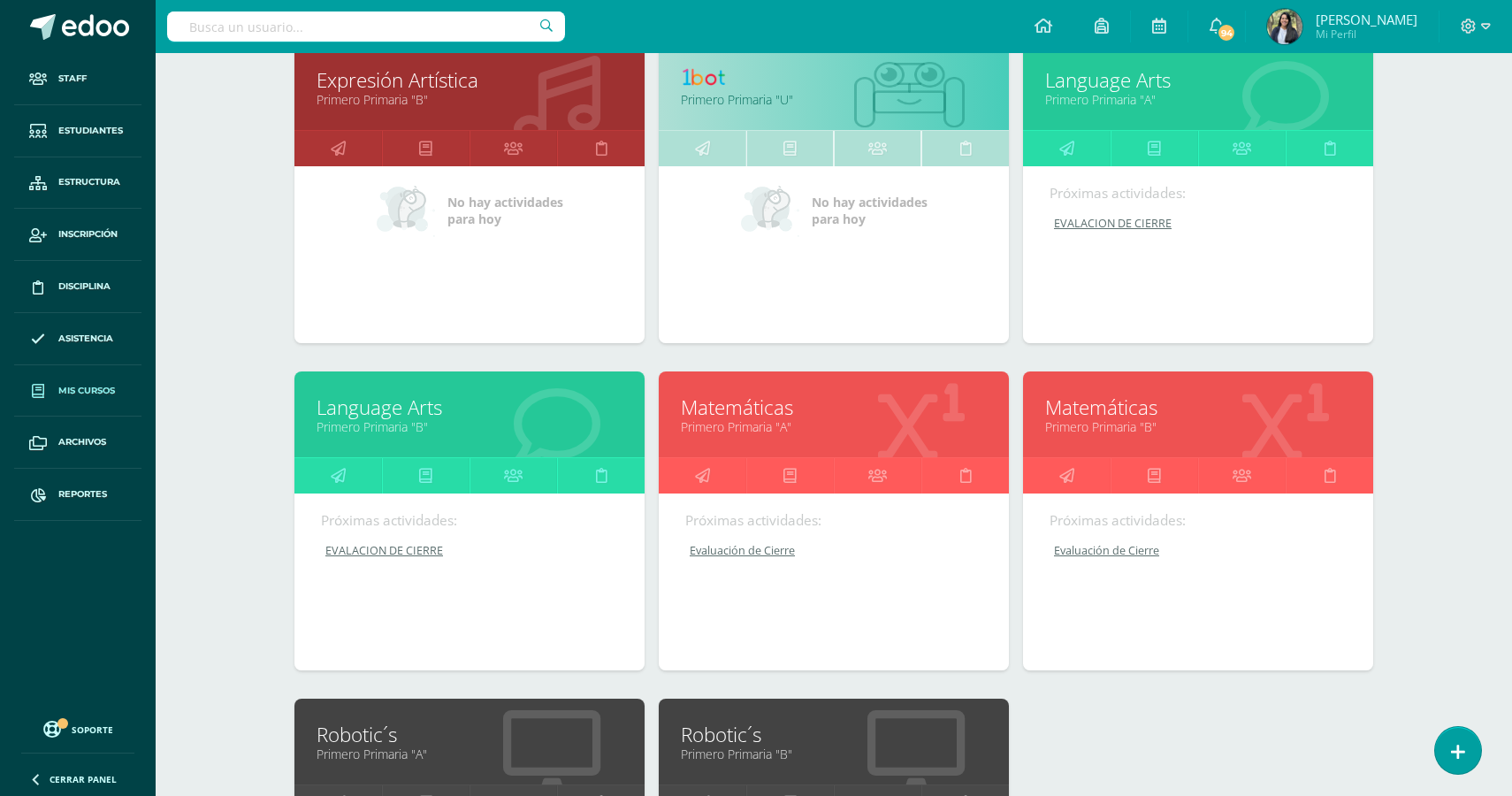
scroll to position [1283, 0]
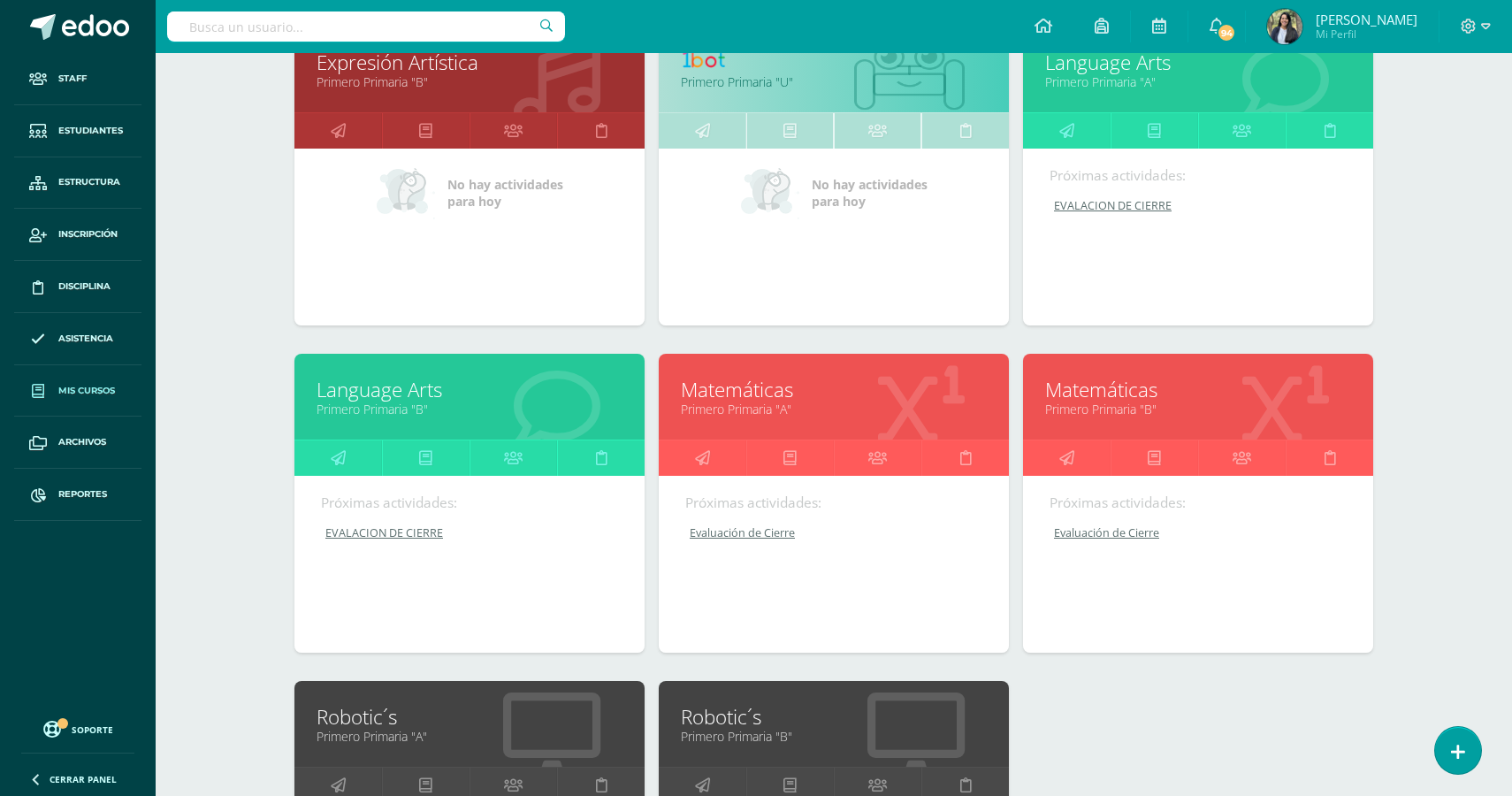
click at [1125, 76] on link "Language Arts" at bounding box center [1198, 63] width 306 height 28
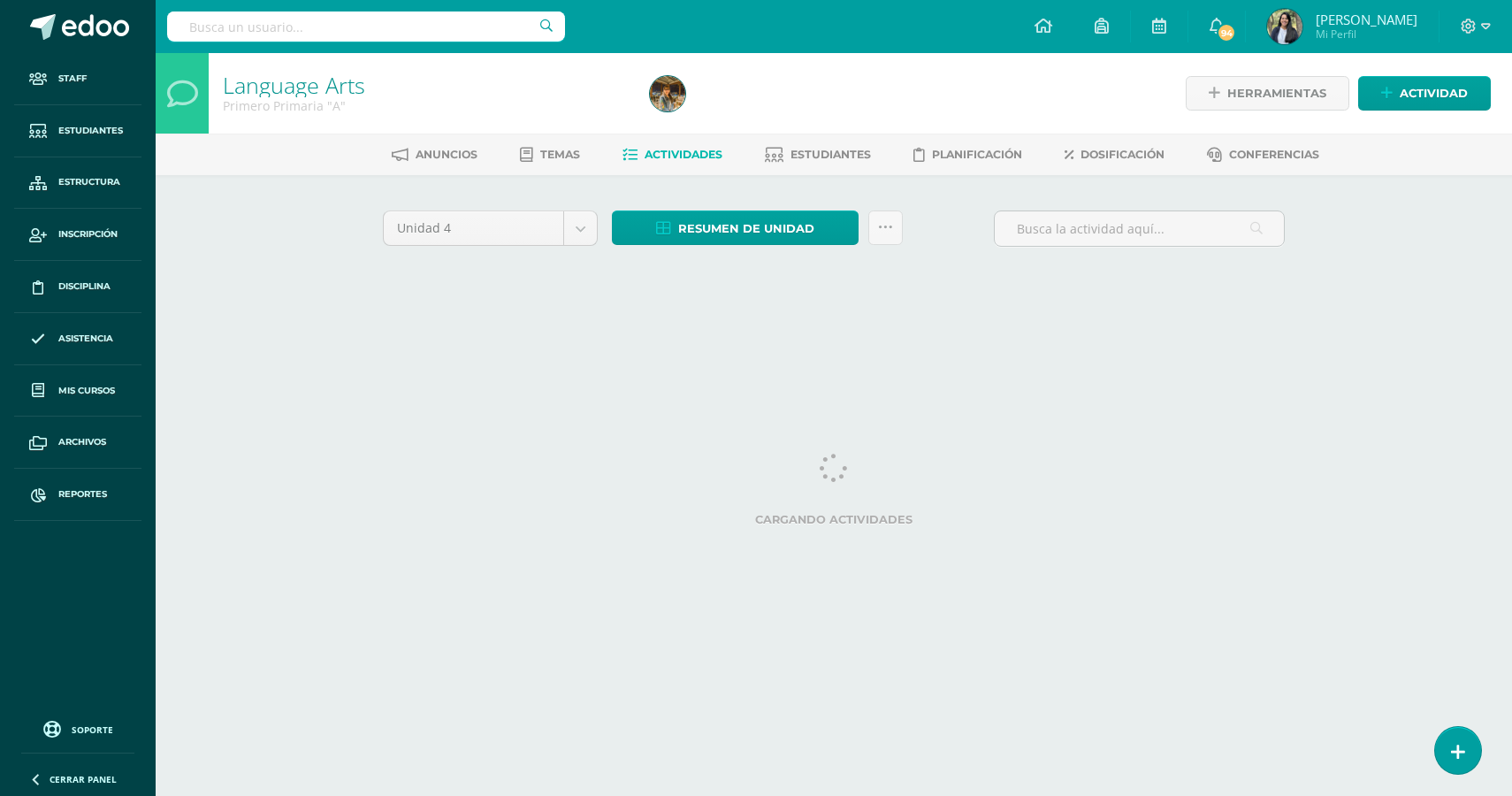
select select "English"
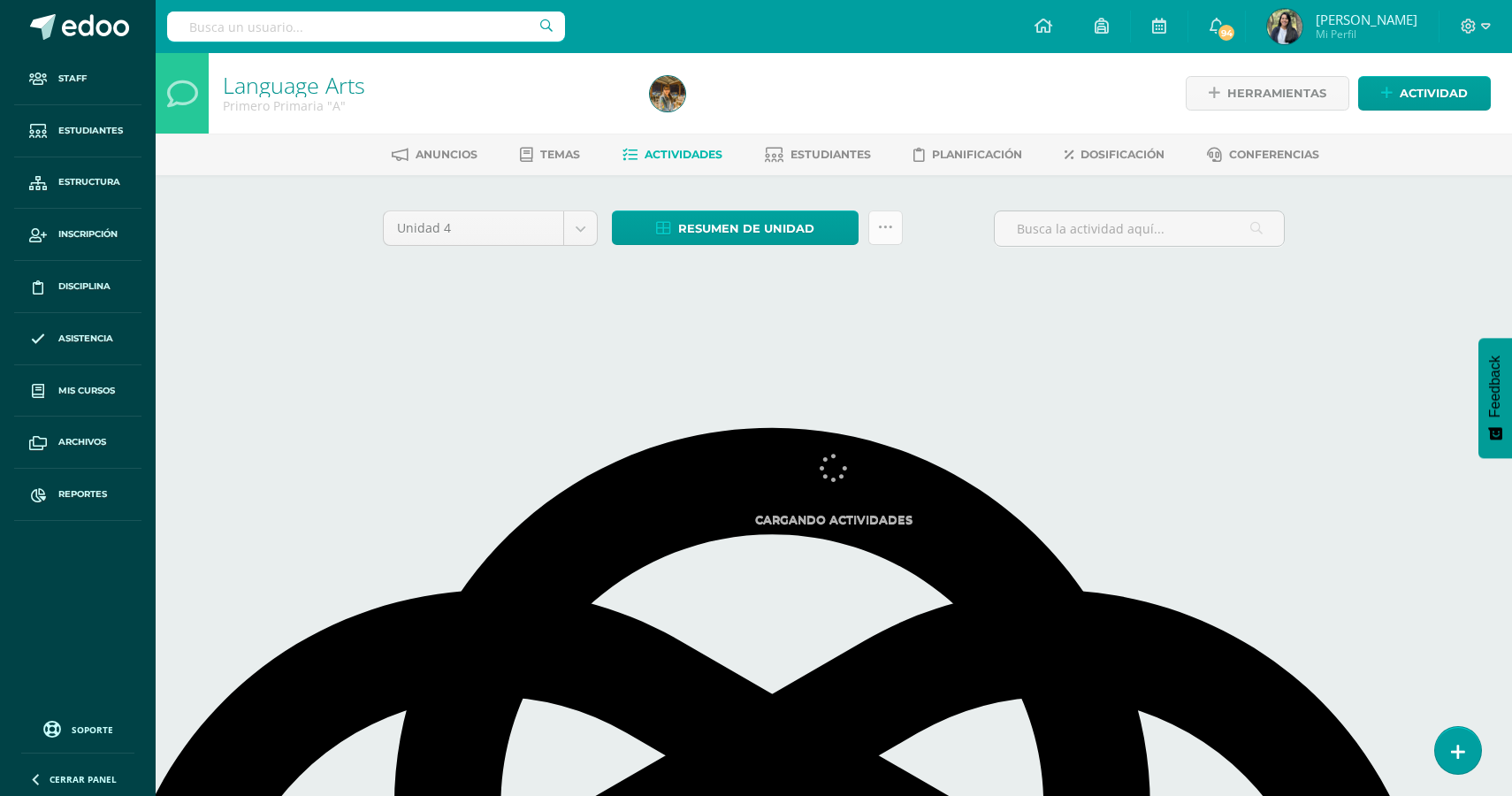
click at [895, 232] on link at bounding box center [885, 227] width 35 height 35
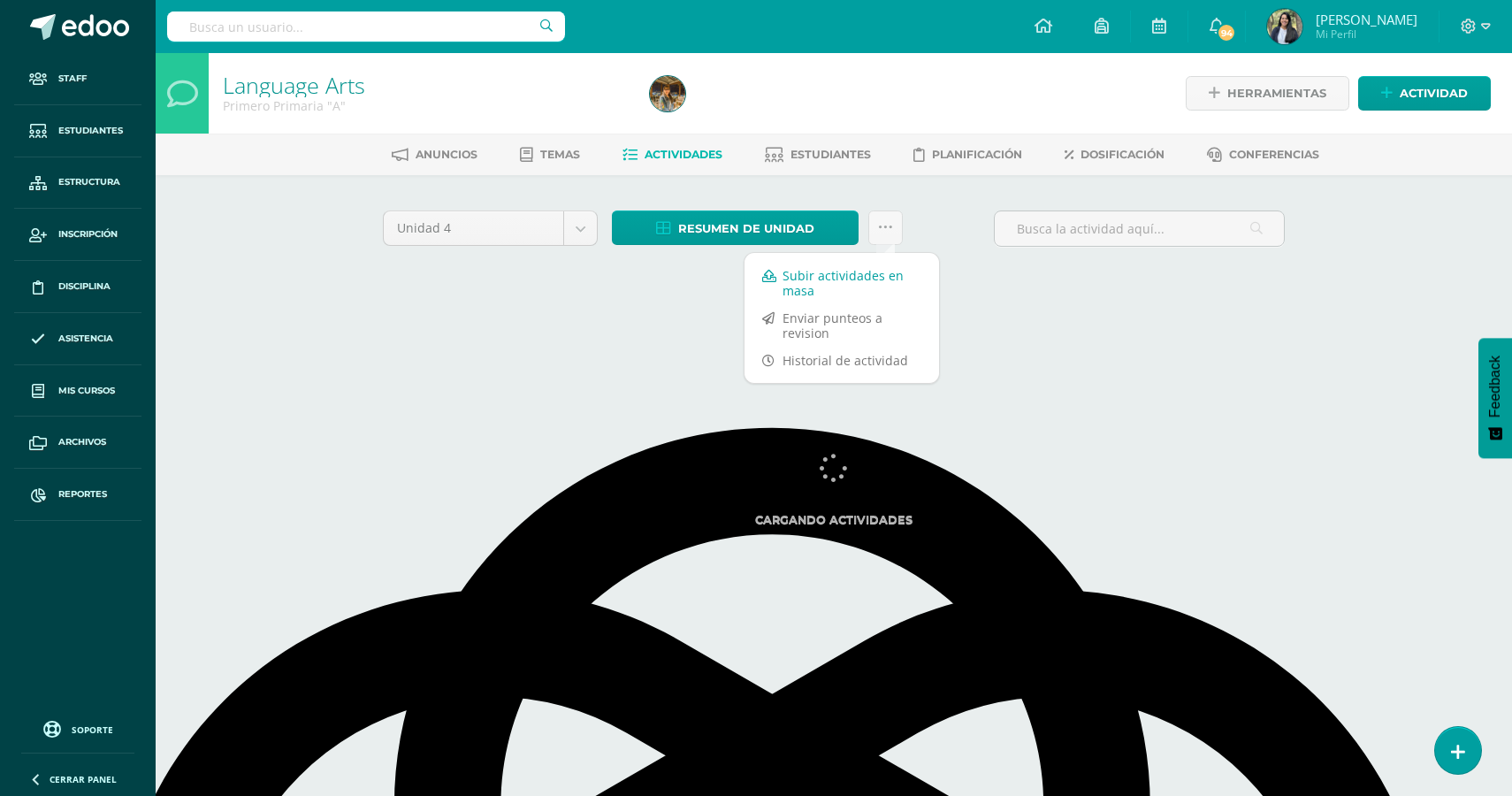
click at [821, 287] on link "Subir actividades en masa" at bounding box center [841, 283] width 194 height 43
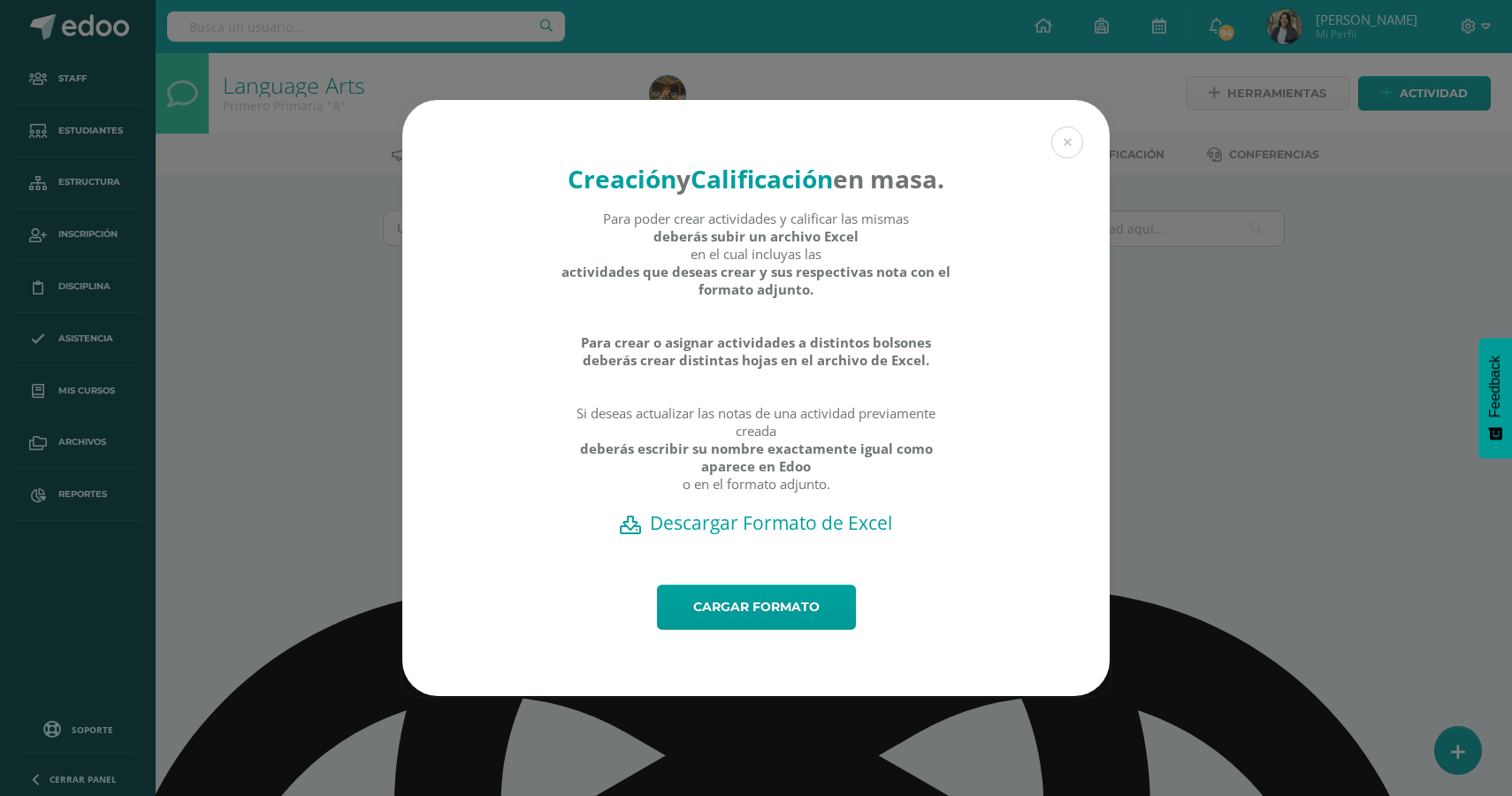
click at [746, 535] on h2 "Descargar Formato de Excel" at bounding box center [756, 522] width 646 height 25
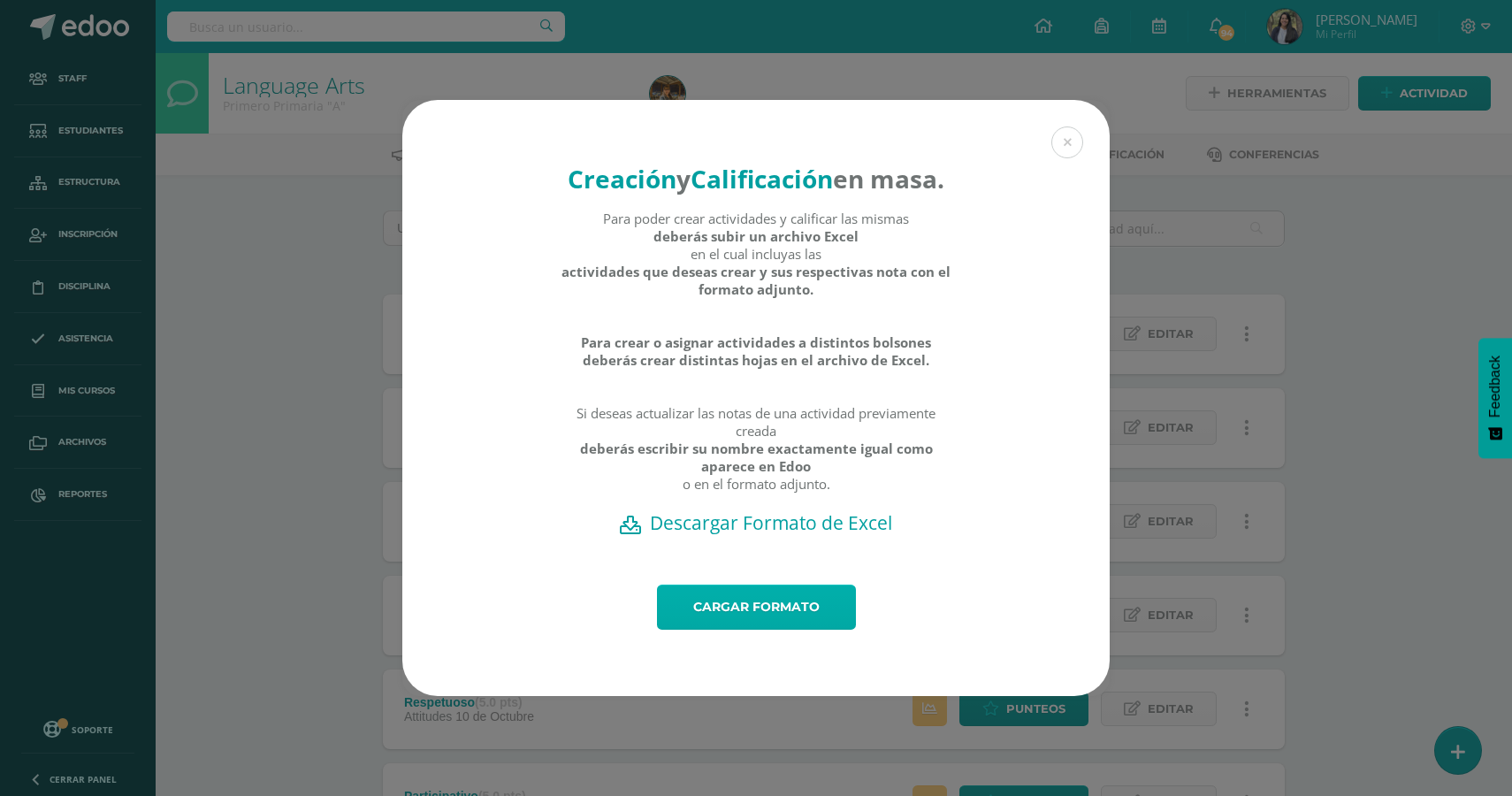
click at [772, 630] on link "Cargar formato" at bounding box center [756, 607] width 199 height 45
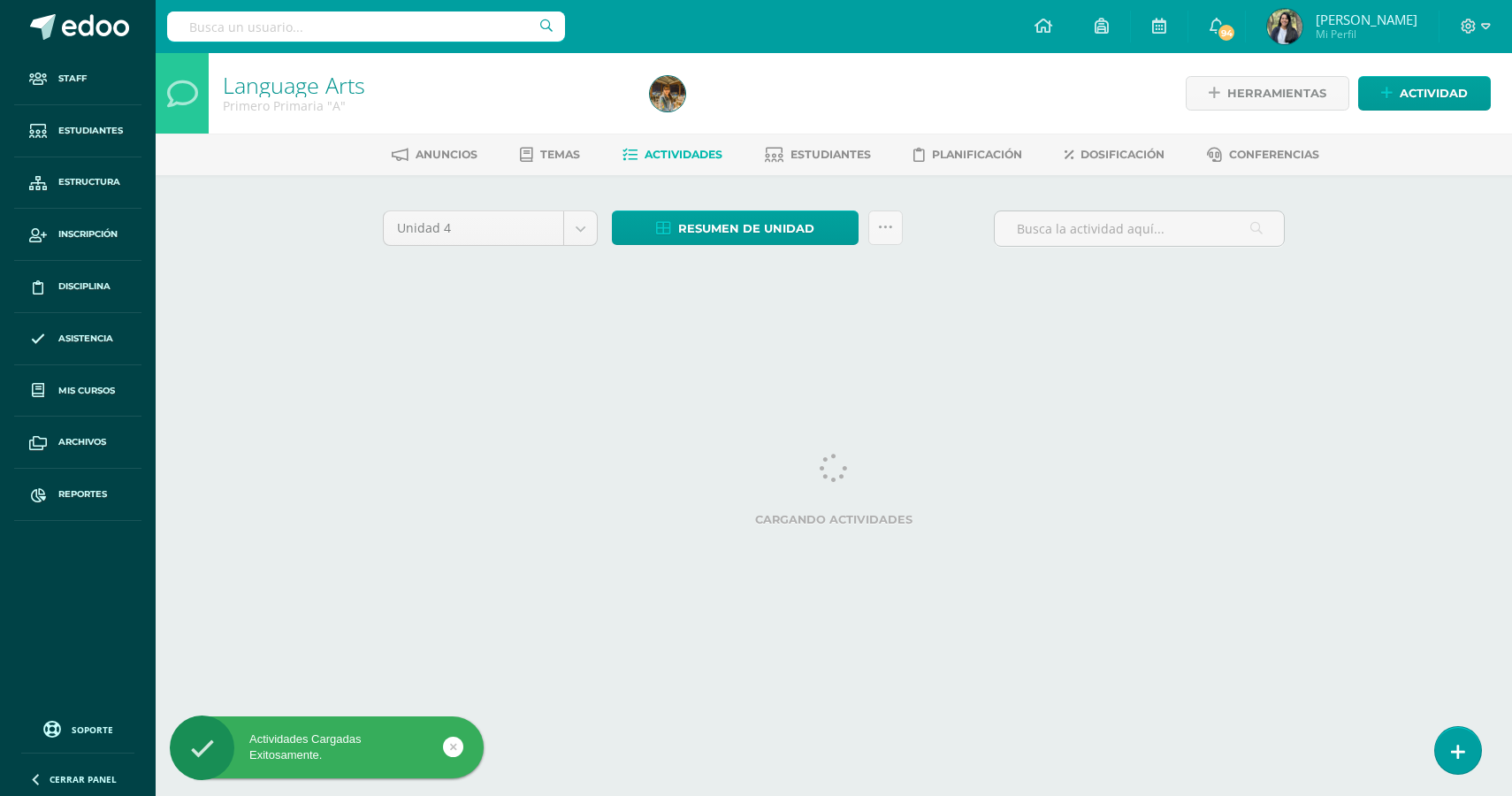
select select "English"
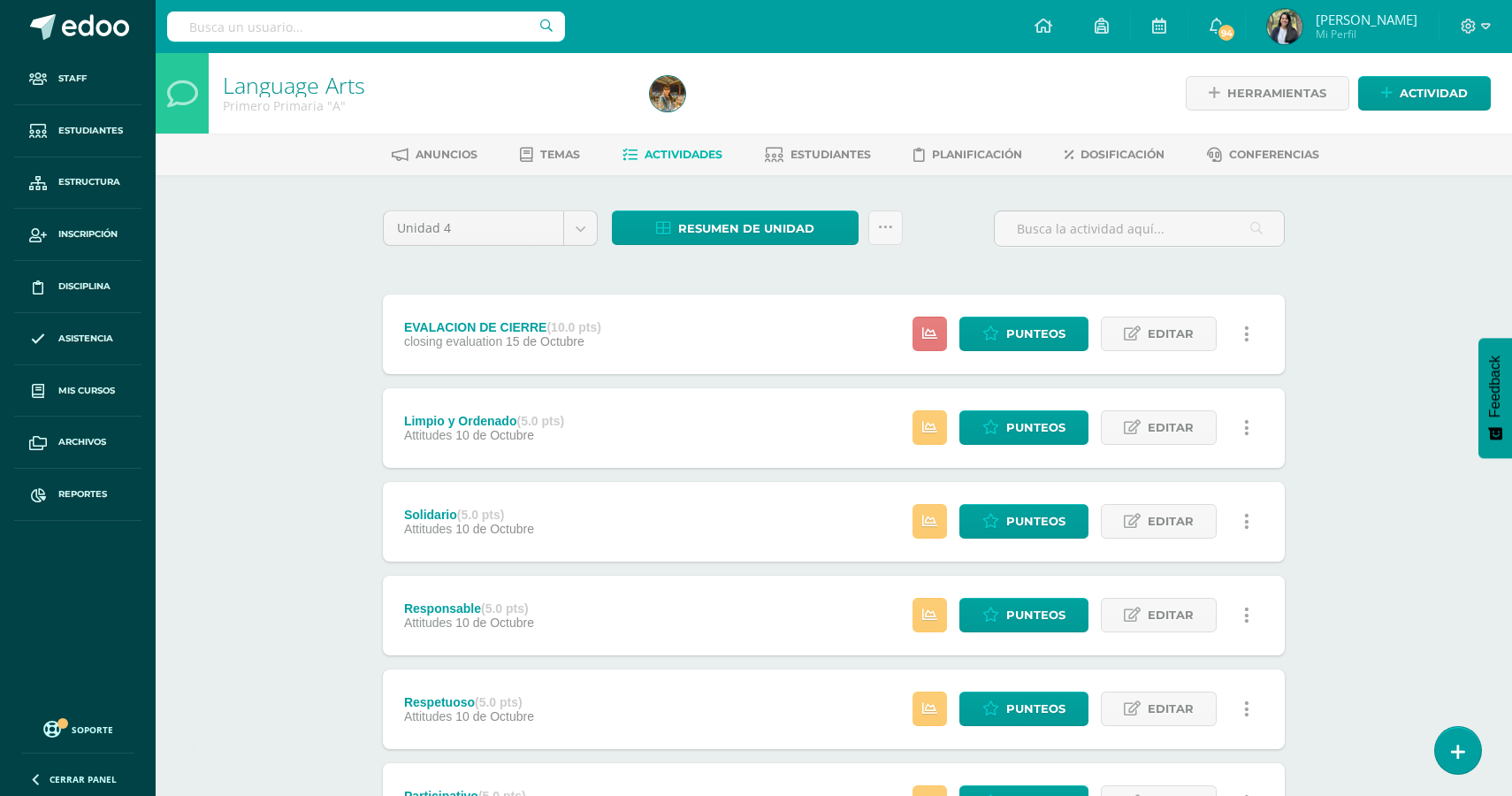
click at [931, 340] on icon at bounding box center [930, 333] width 15 height 15
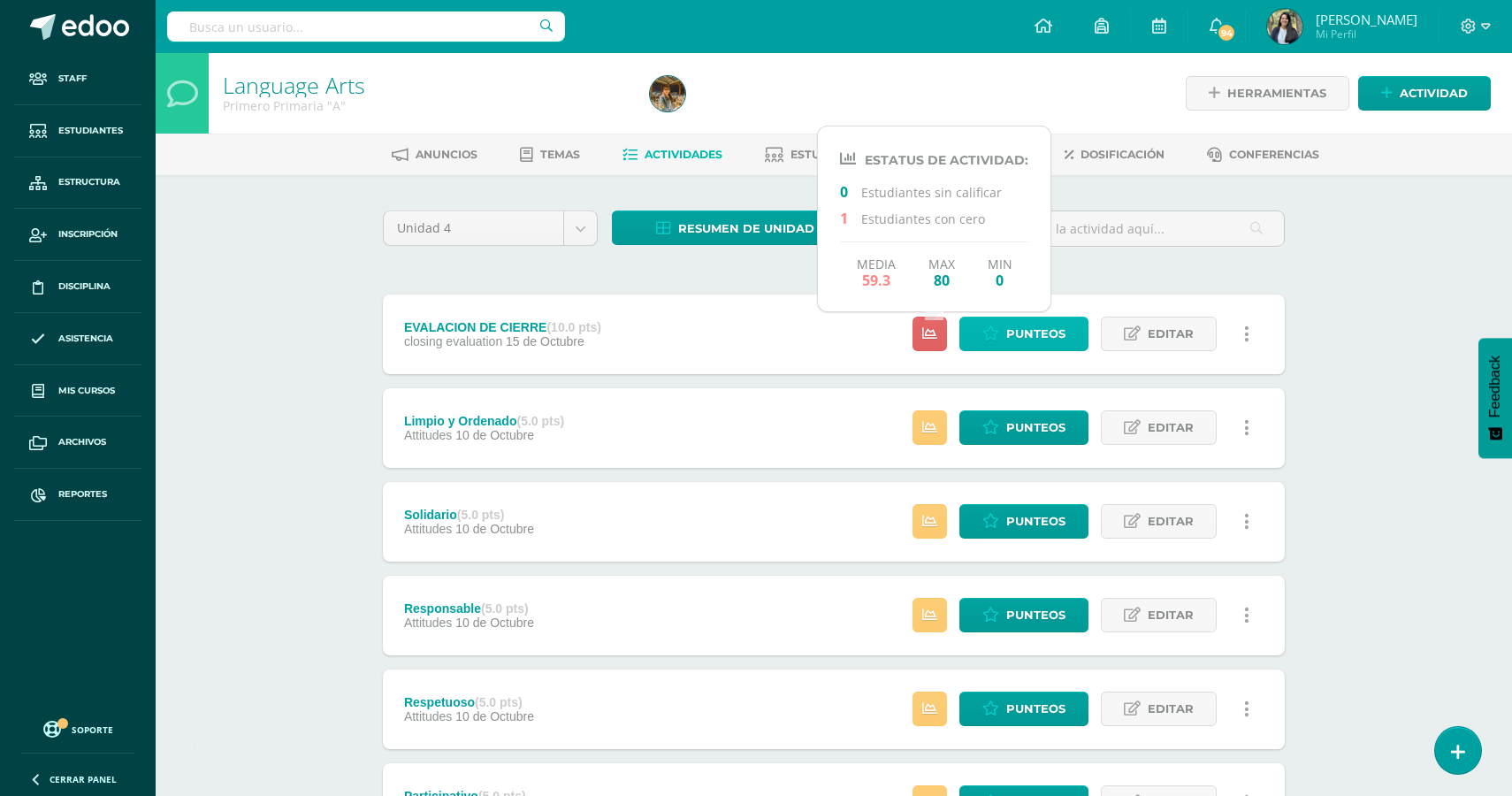
click at [1025, 341] on span "Punteos" at bounding box center [1036, 334] width 59 height 33
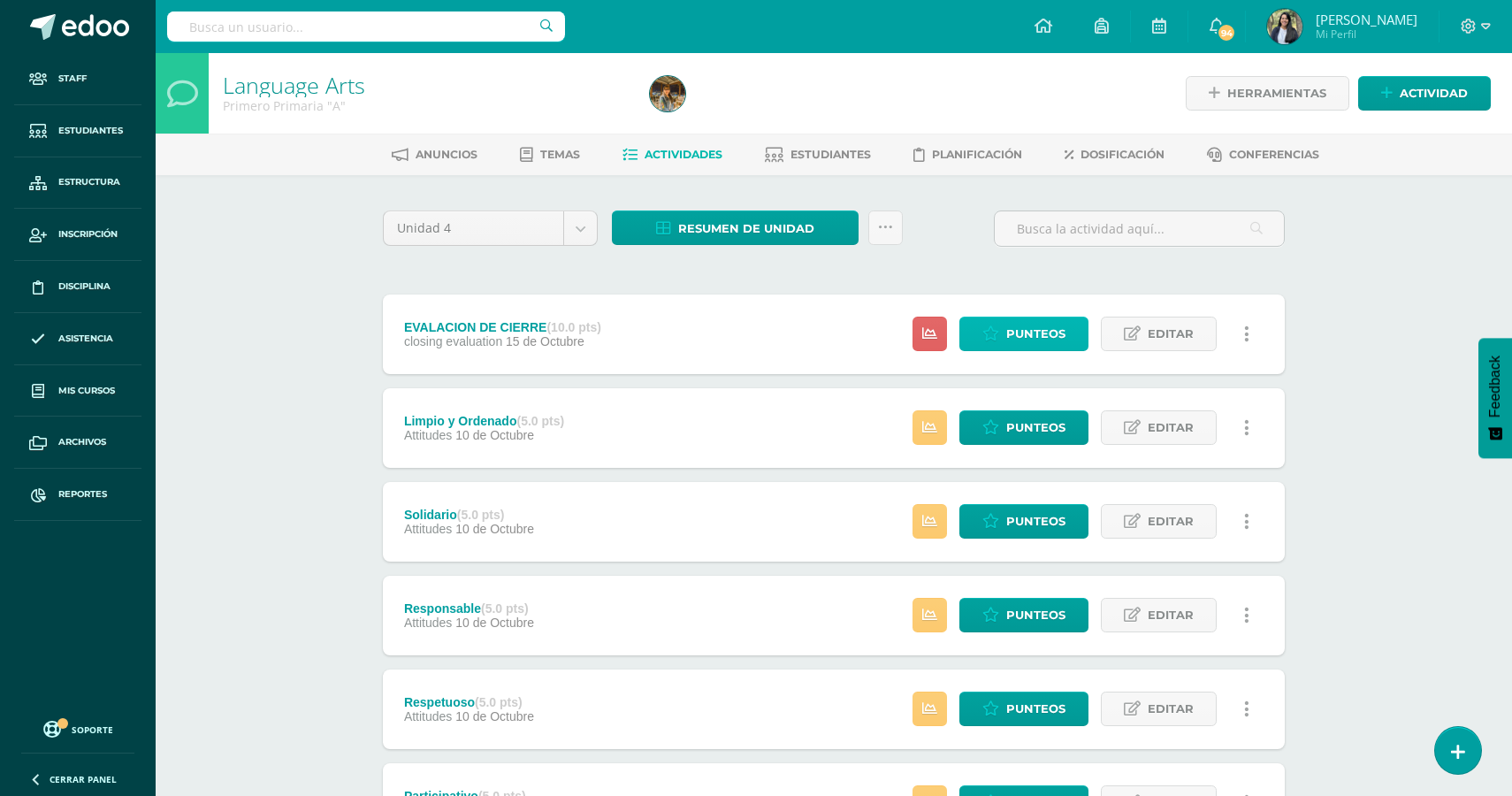
click at [1018, 342] on span "Punteos" at bounding box center [1036, 334] width 59 height 33
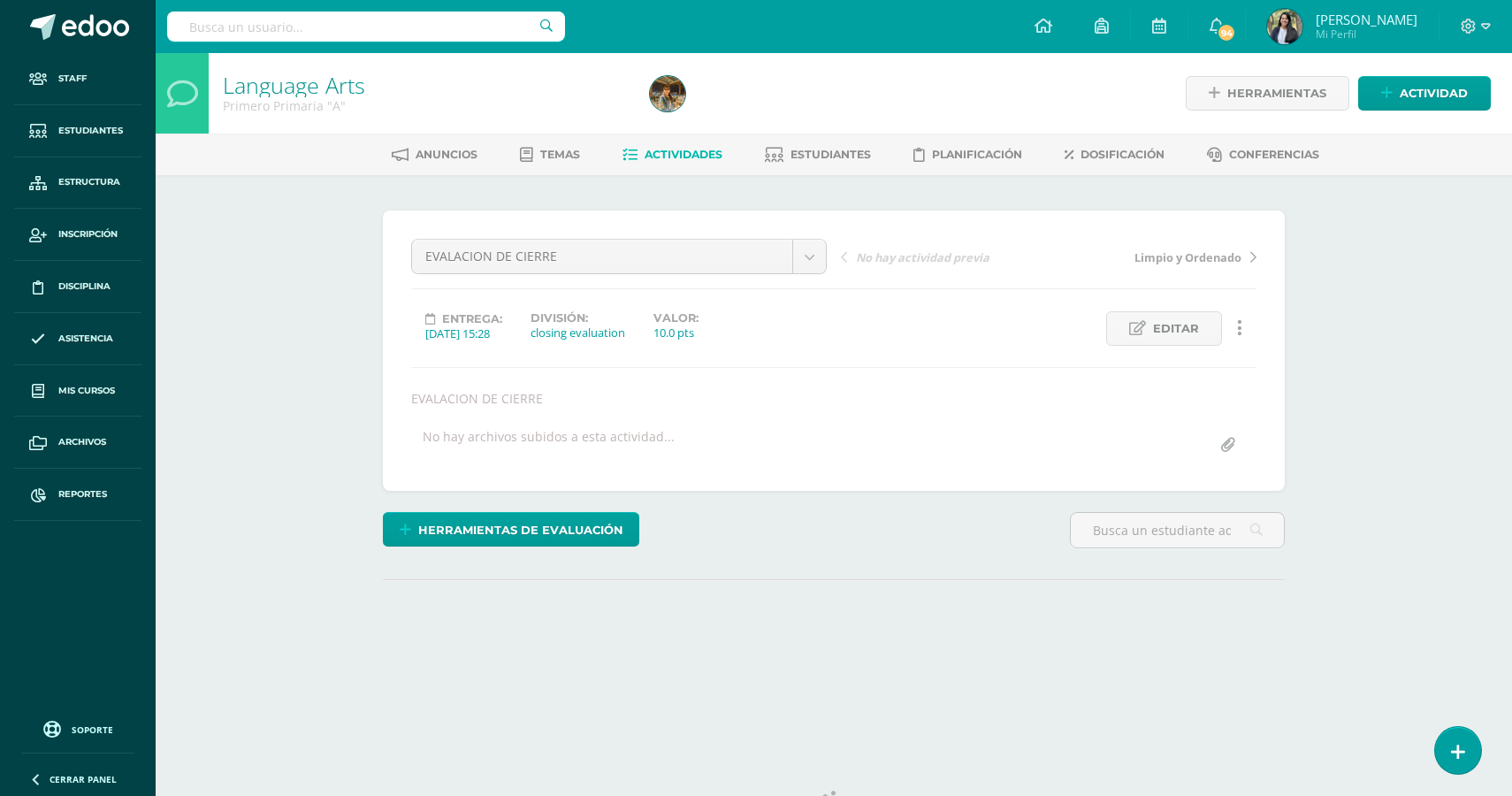
select select "English"
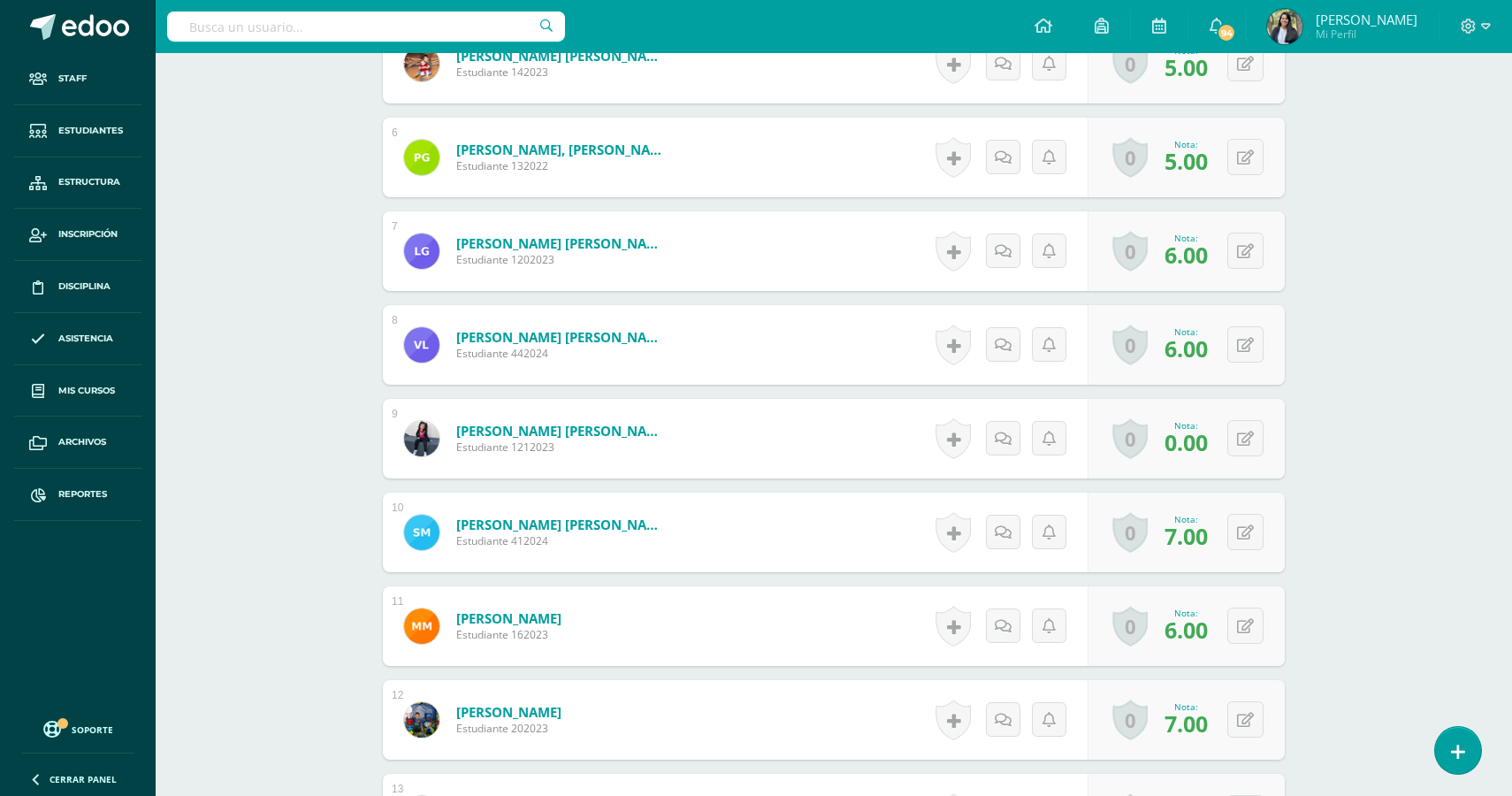
scroll to position [1355, 0]
